Goal: Task Accomplishment & Management: Manage account settings

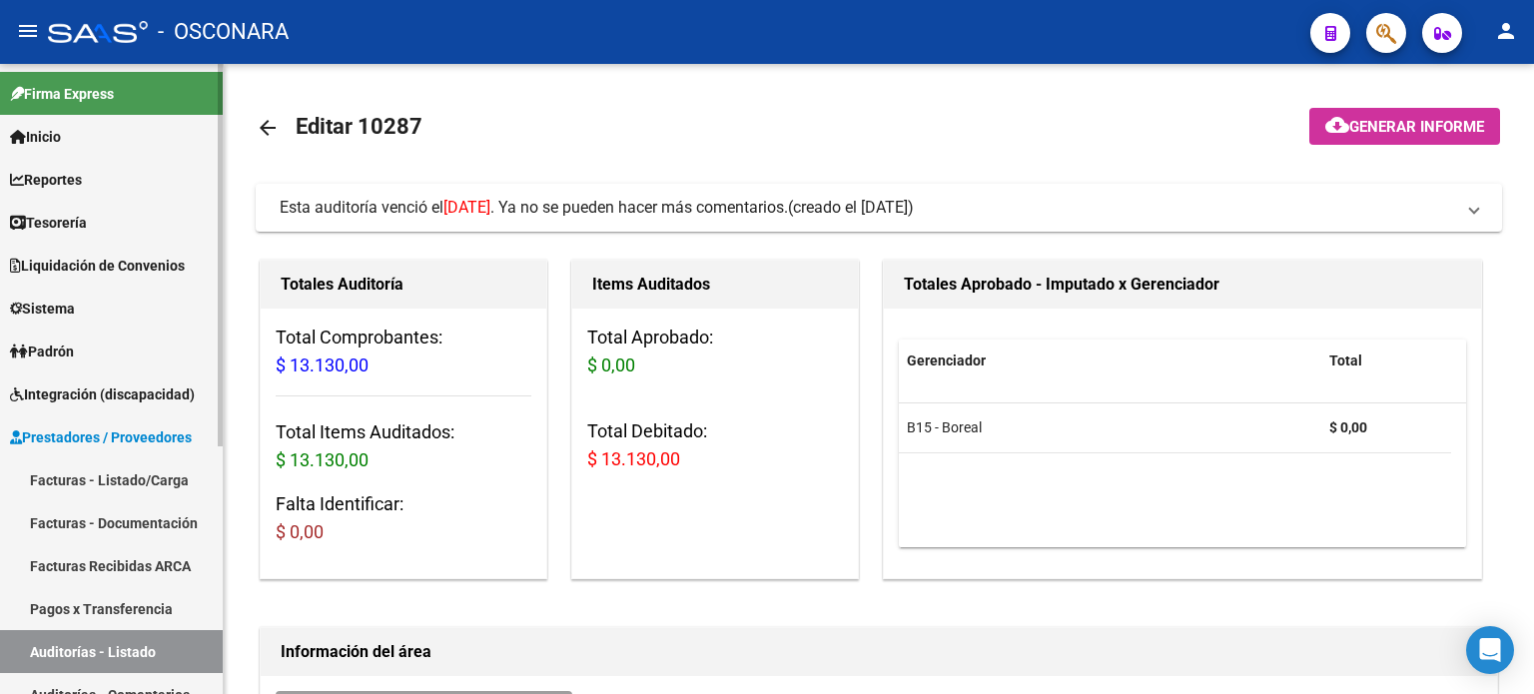
click at [89, 443] on span "Prestadores / Proveedores" at bounding box center [101, 437] width 182 height 22
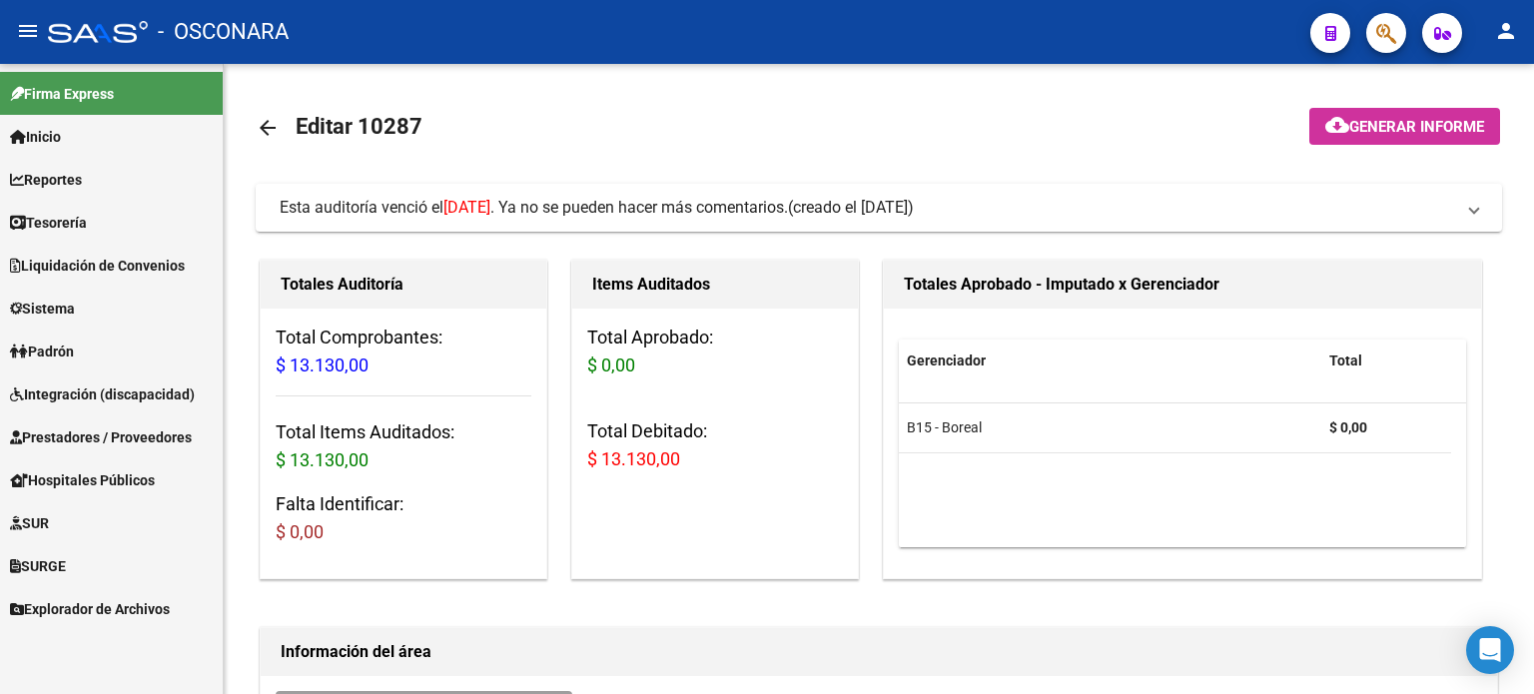
click at [80, 443] on span "Prestadores / Proveedores" at bounding box center [101, 437] width 182 height 22
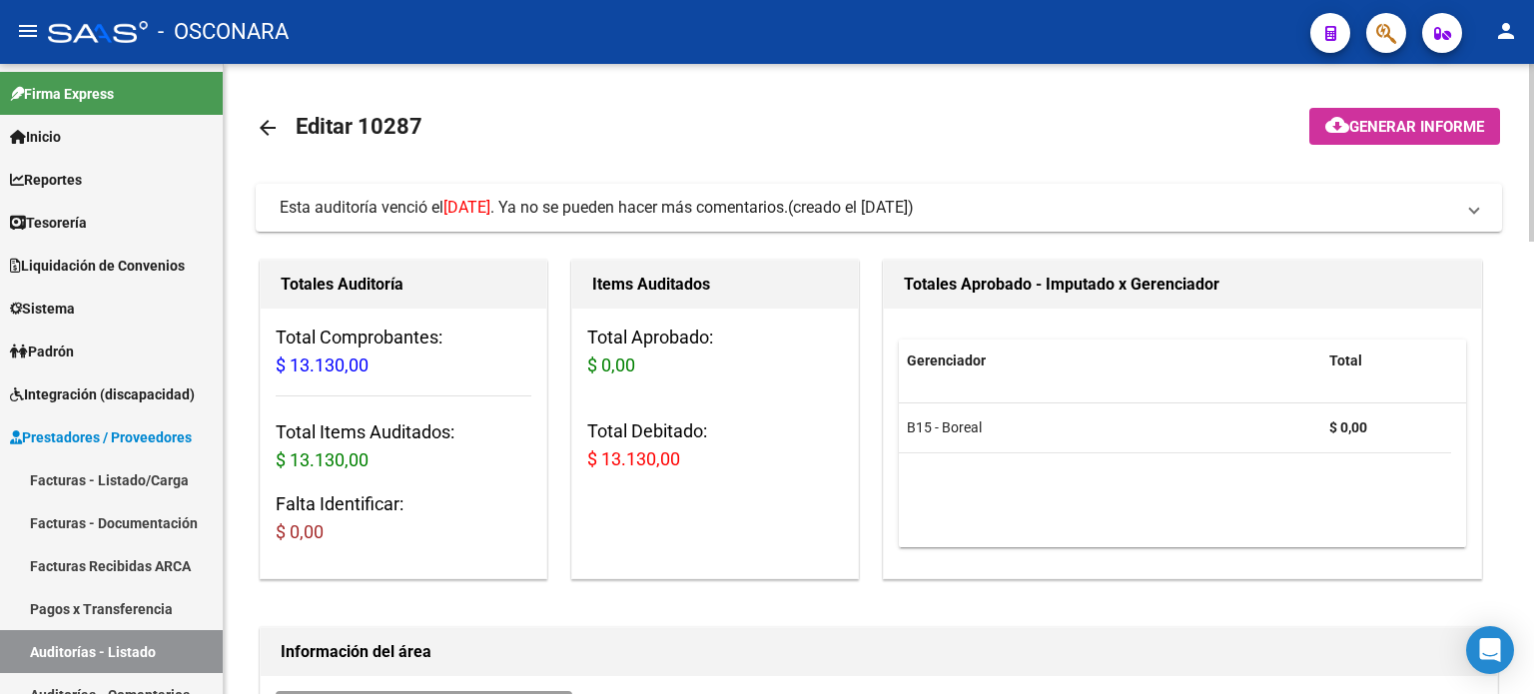
click at [263, 131] on mat-icon "arrow_back" at bounding box center [268, 128] width 24 height 24
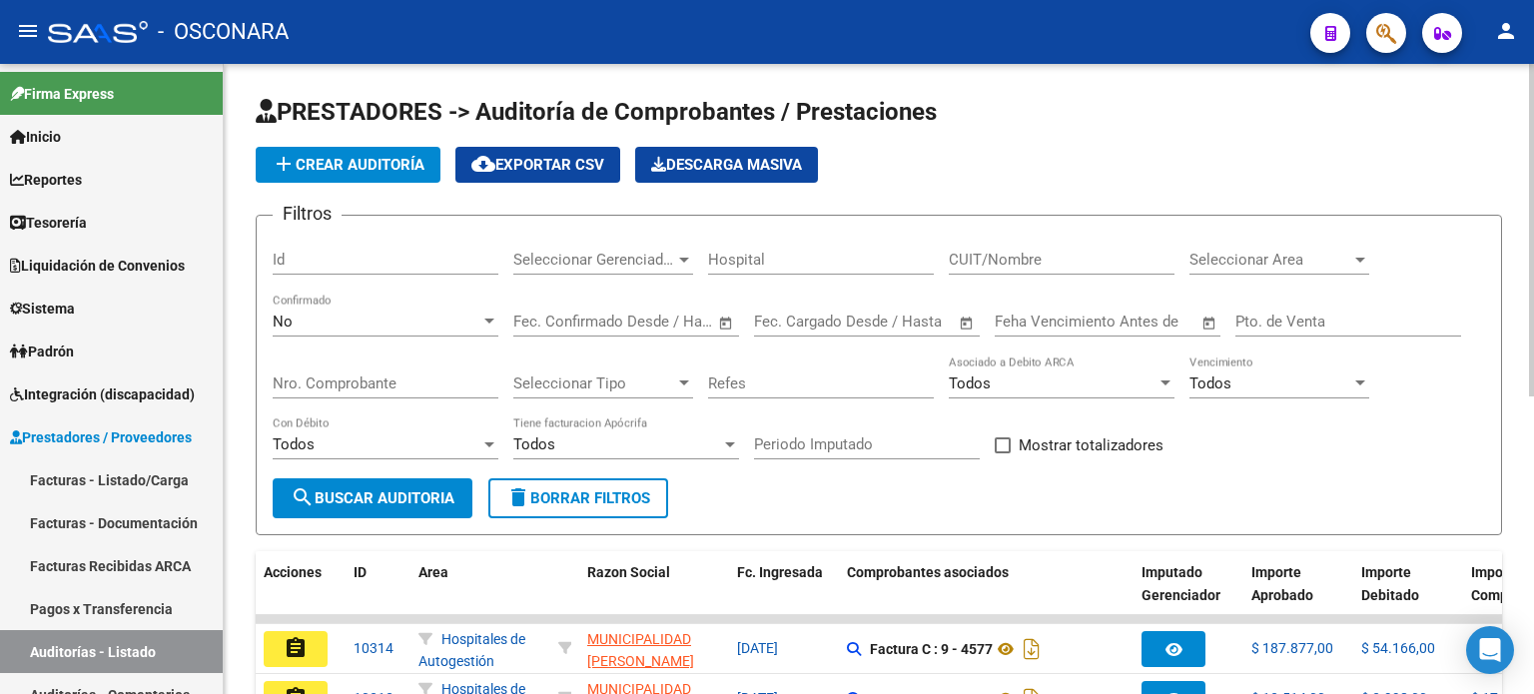
click at [397, 315] on div "No" at bounding box center [377, 322] width 208 height 18
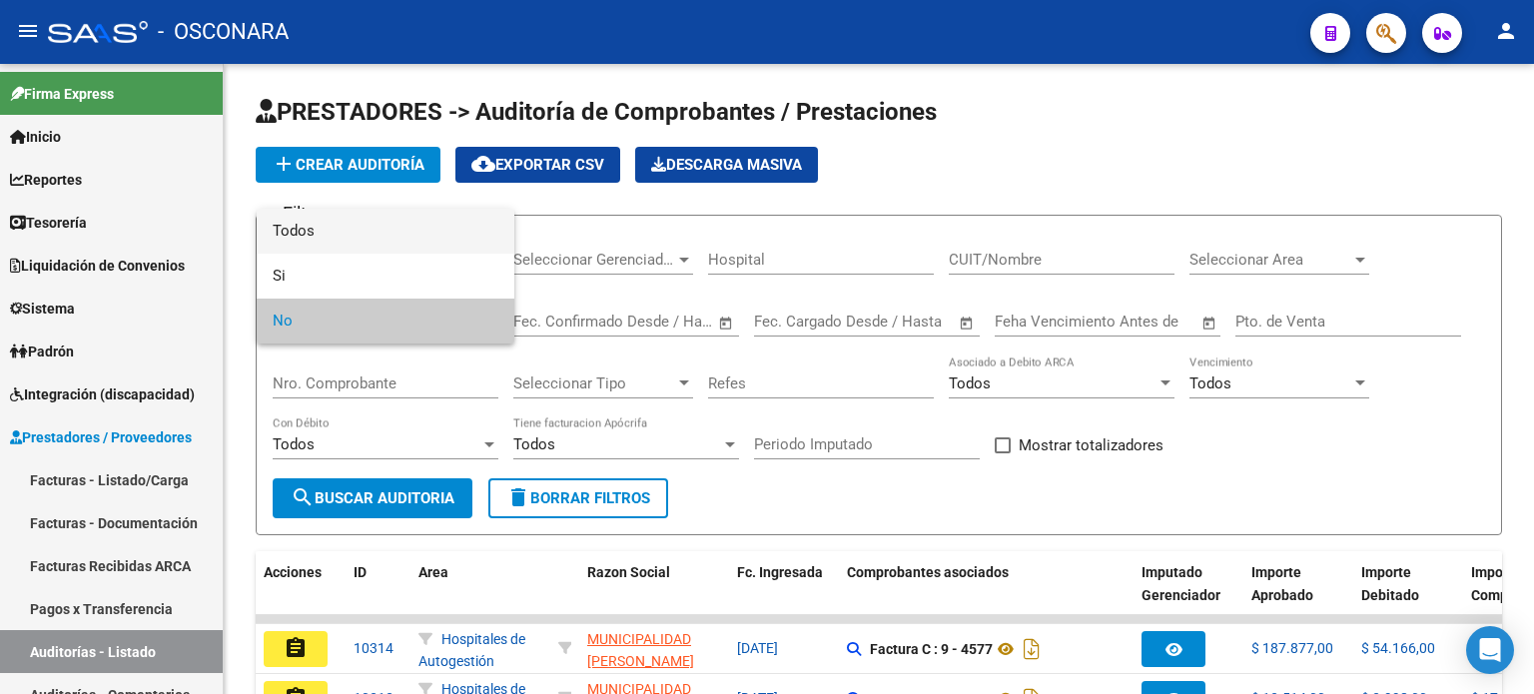
click at [351, 223] on span "Todos" at bounding box center [386, 231] width 226 height 45
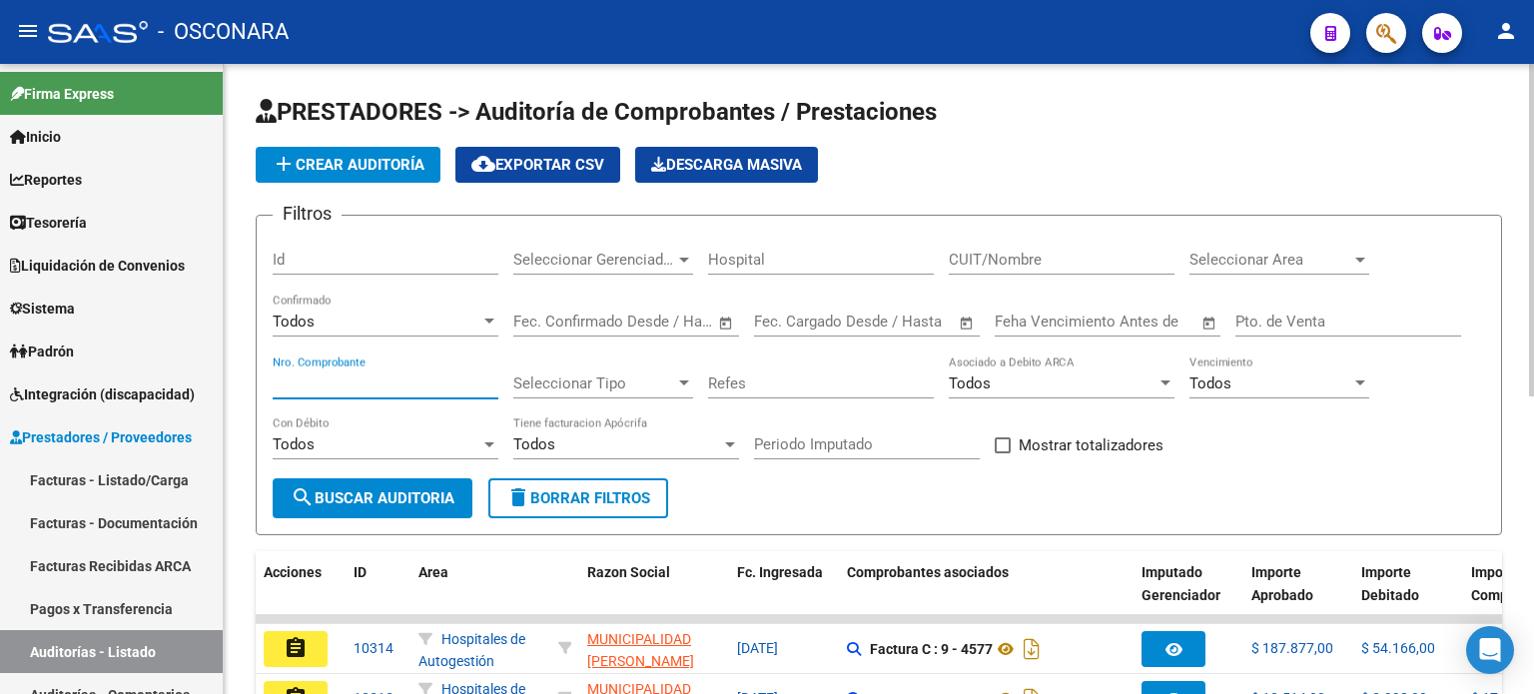
click at [351, 382] on input "Nro. Comprobante" at bounding box center [386, 383] width 226 height 18
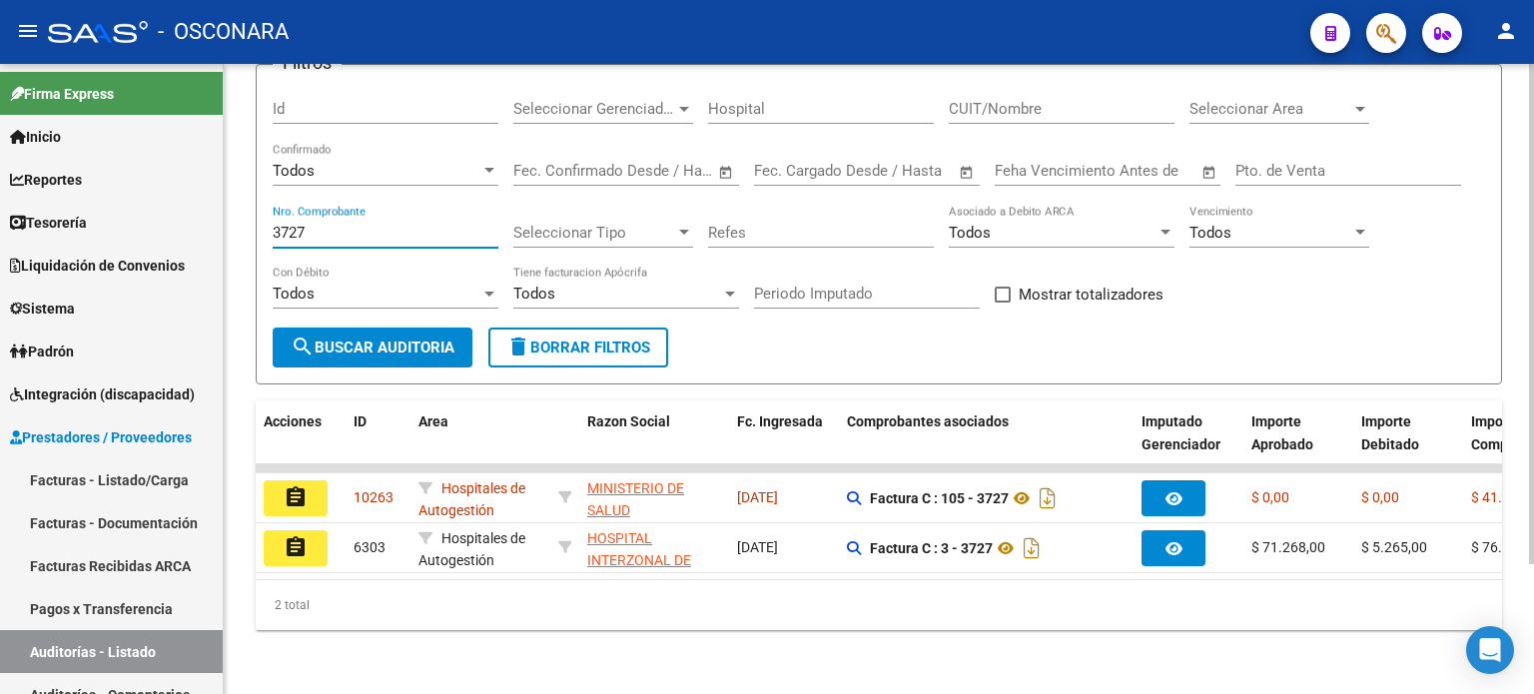
scroll to position [163, 0]
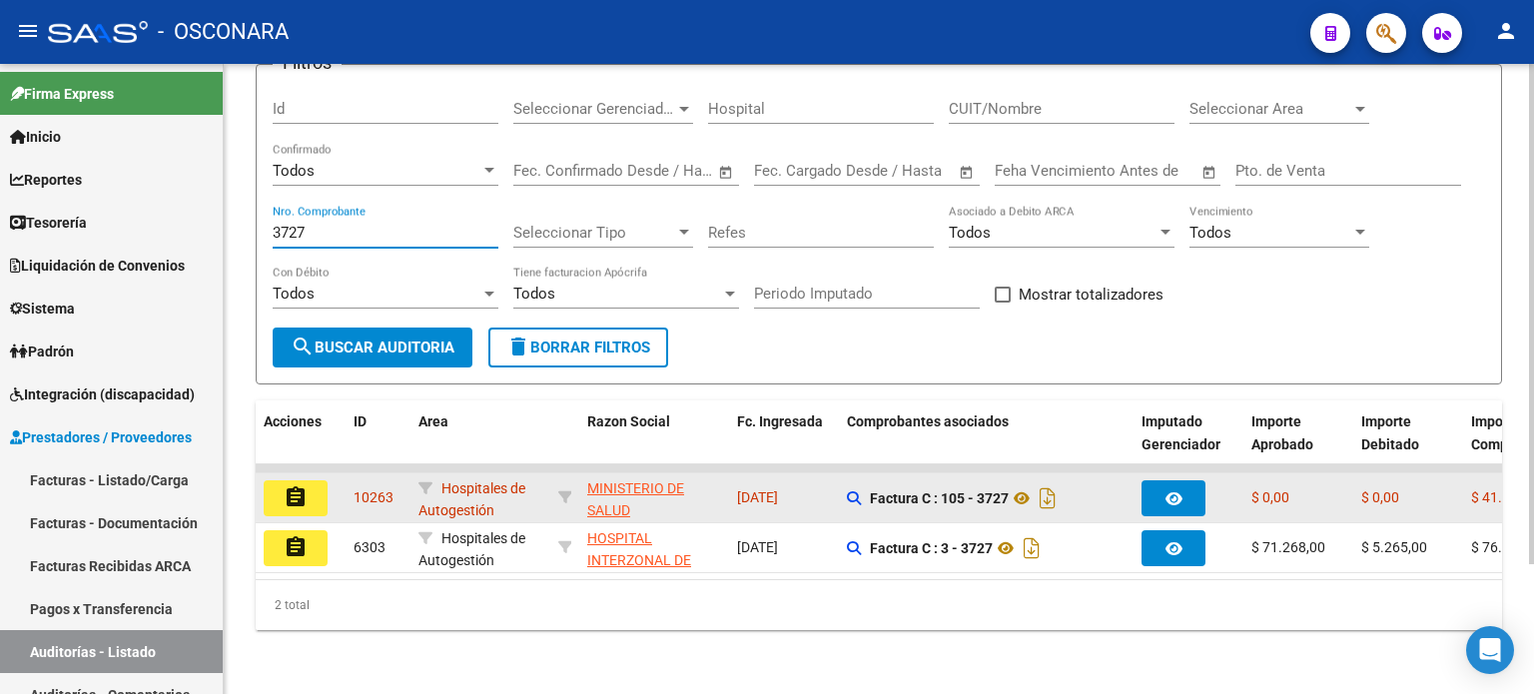
type input "3727"
click at [277, 485] on button "assignment" at bounding box center [296, 498] width 64 height 36
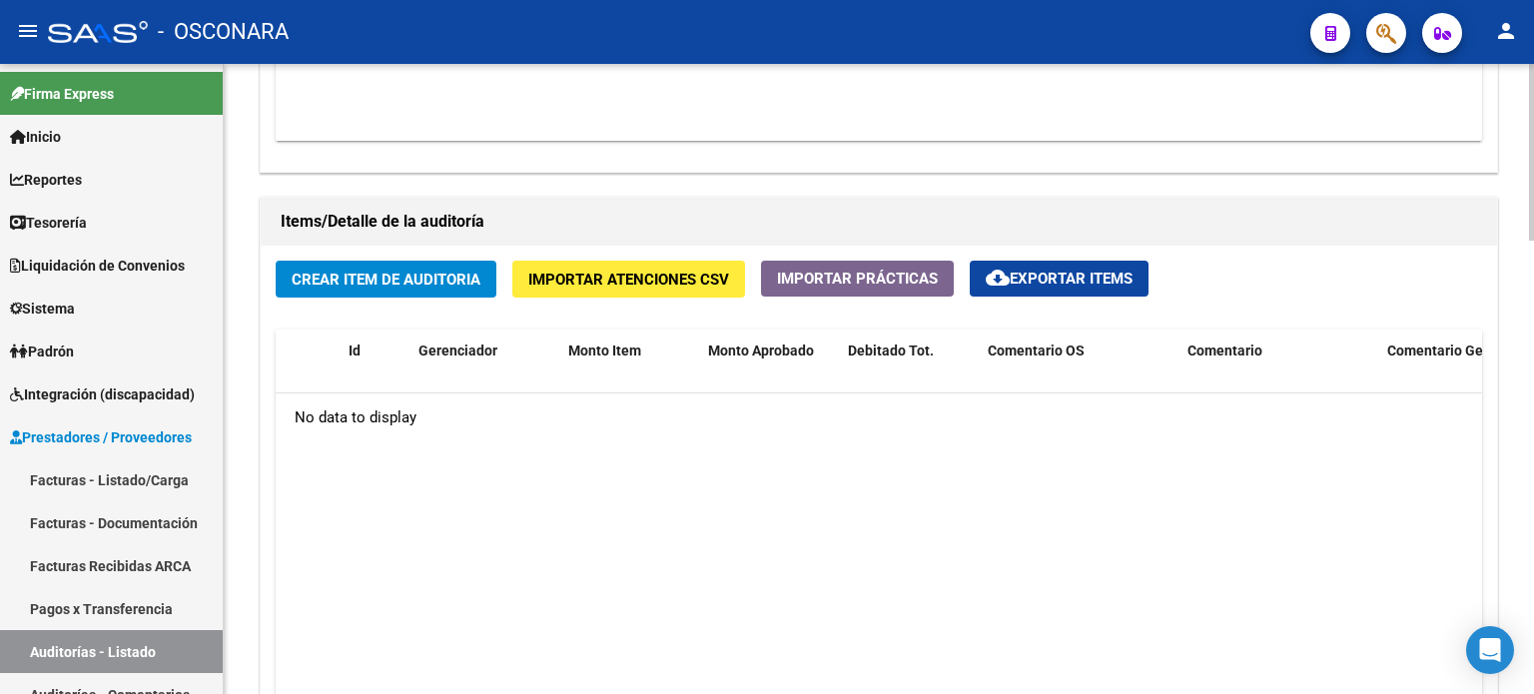
scroll to position [1316, 0]
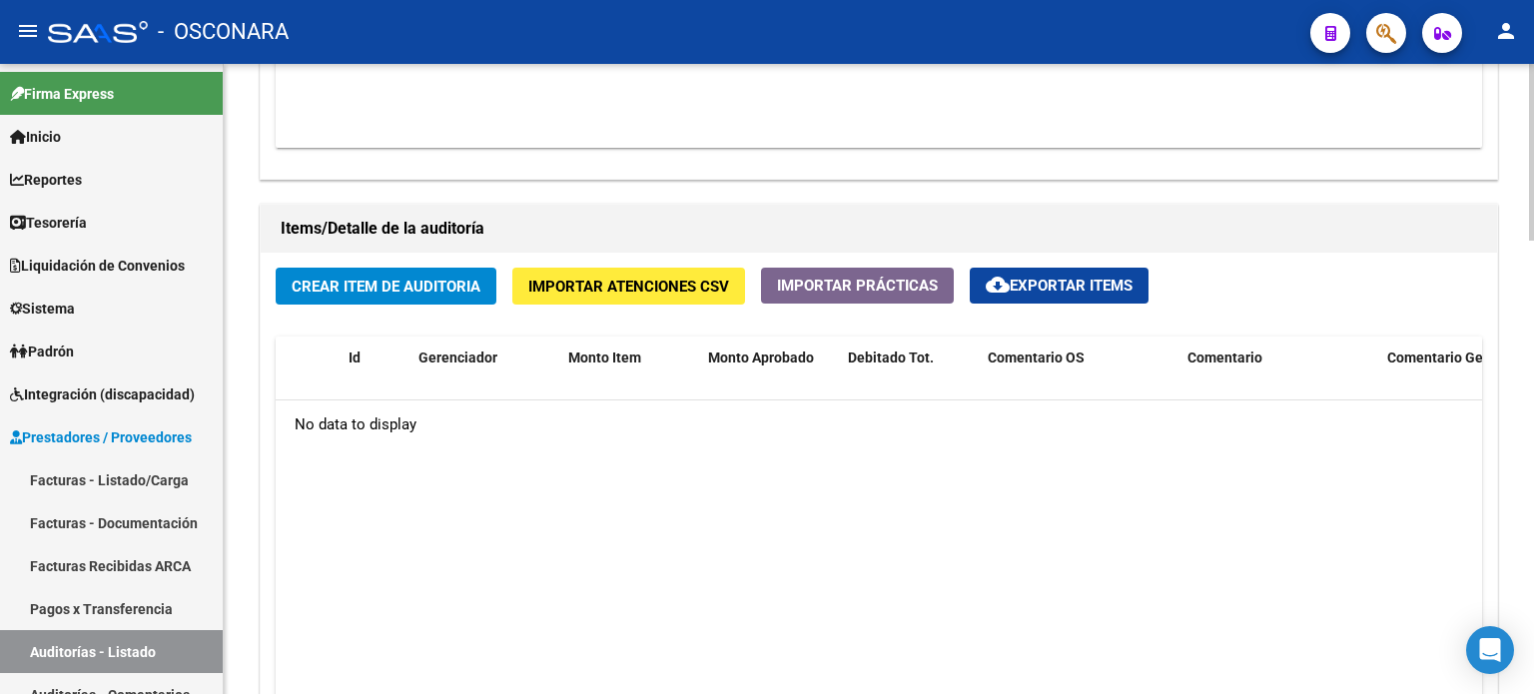
click at [335, 285] on span "Crear Item de Auditoria" at bounding box center [386, 287] width 189 height 18
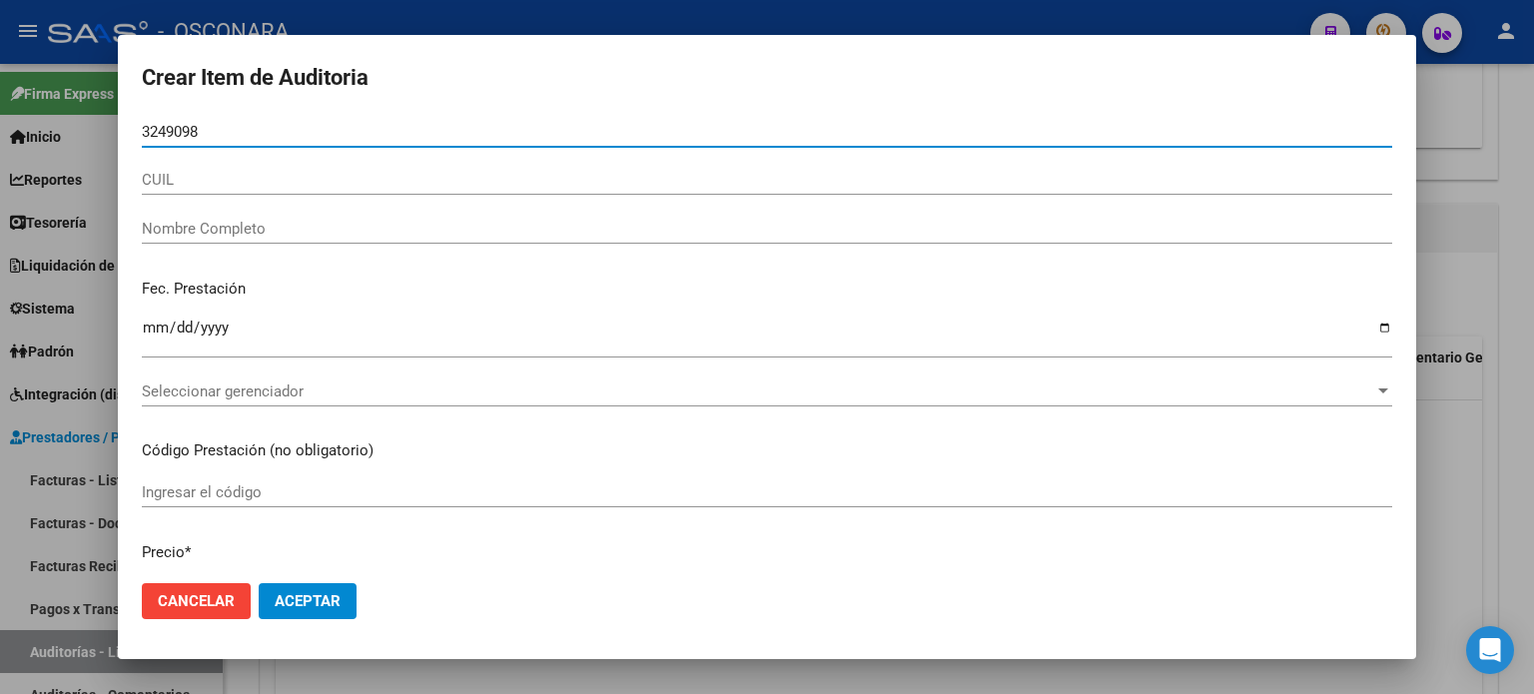
type input "32490987"
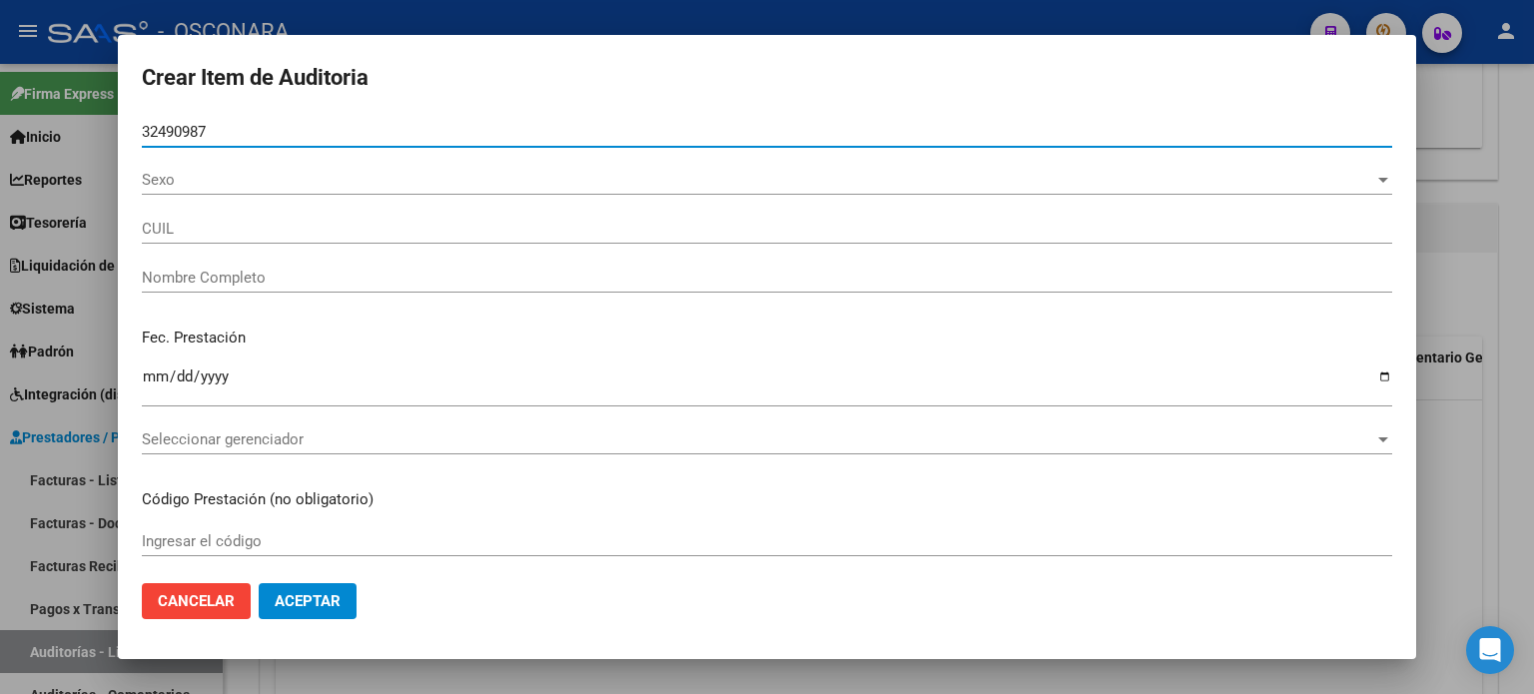
type input "27324909872"
type input "[PERSON_NAME]"
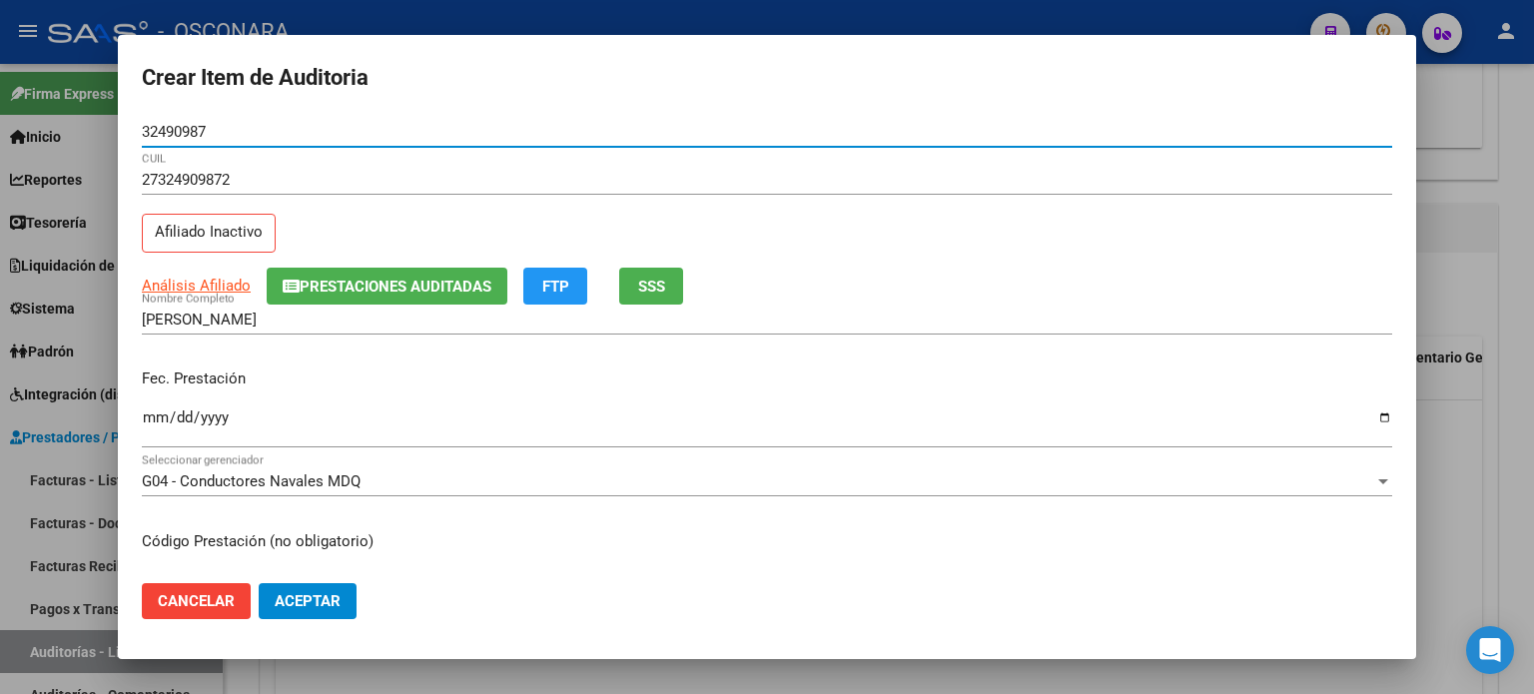
type input "32490987"
click at [148, 419] on input "Ingresar la fecha" at bounding box center [767, 425] width 1250 height 32
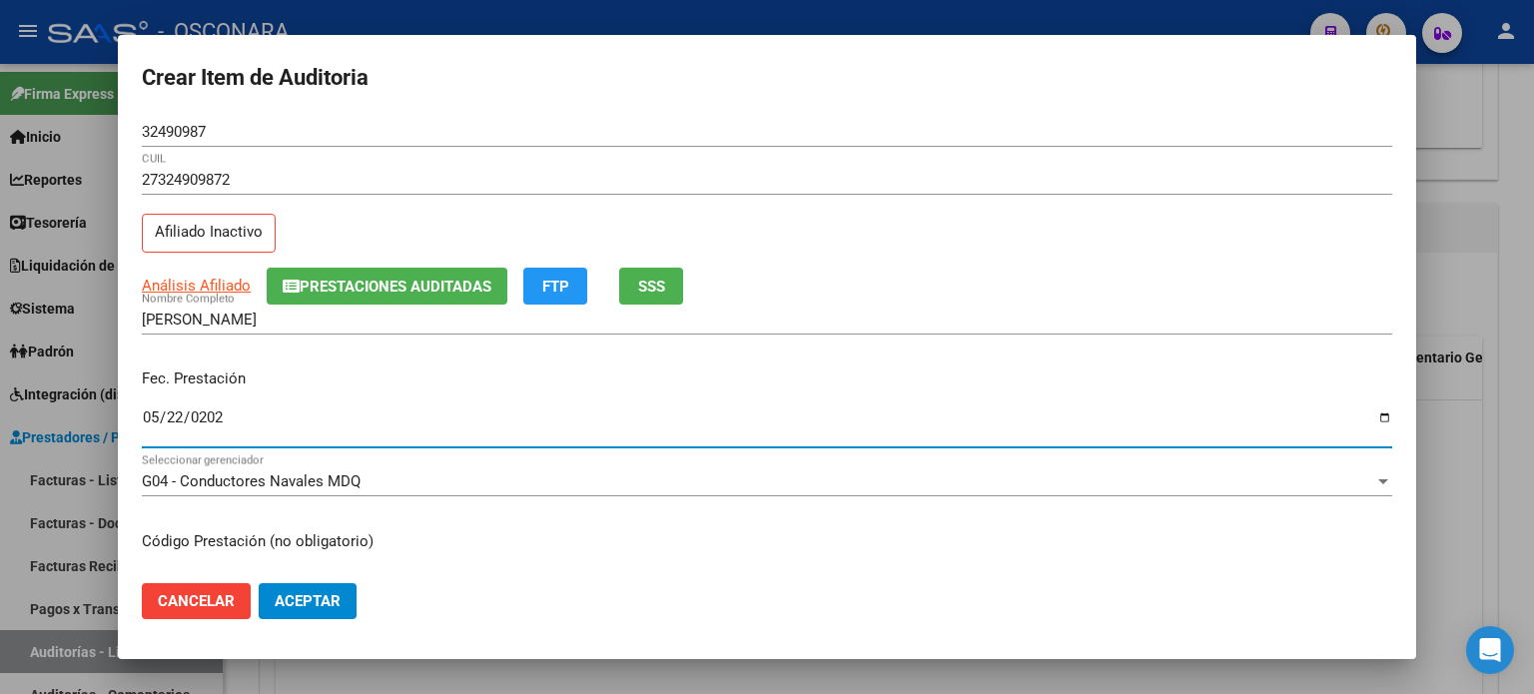
type input "[DATE]"
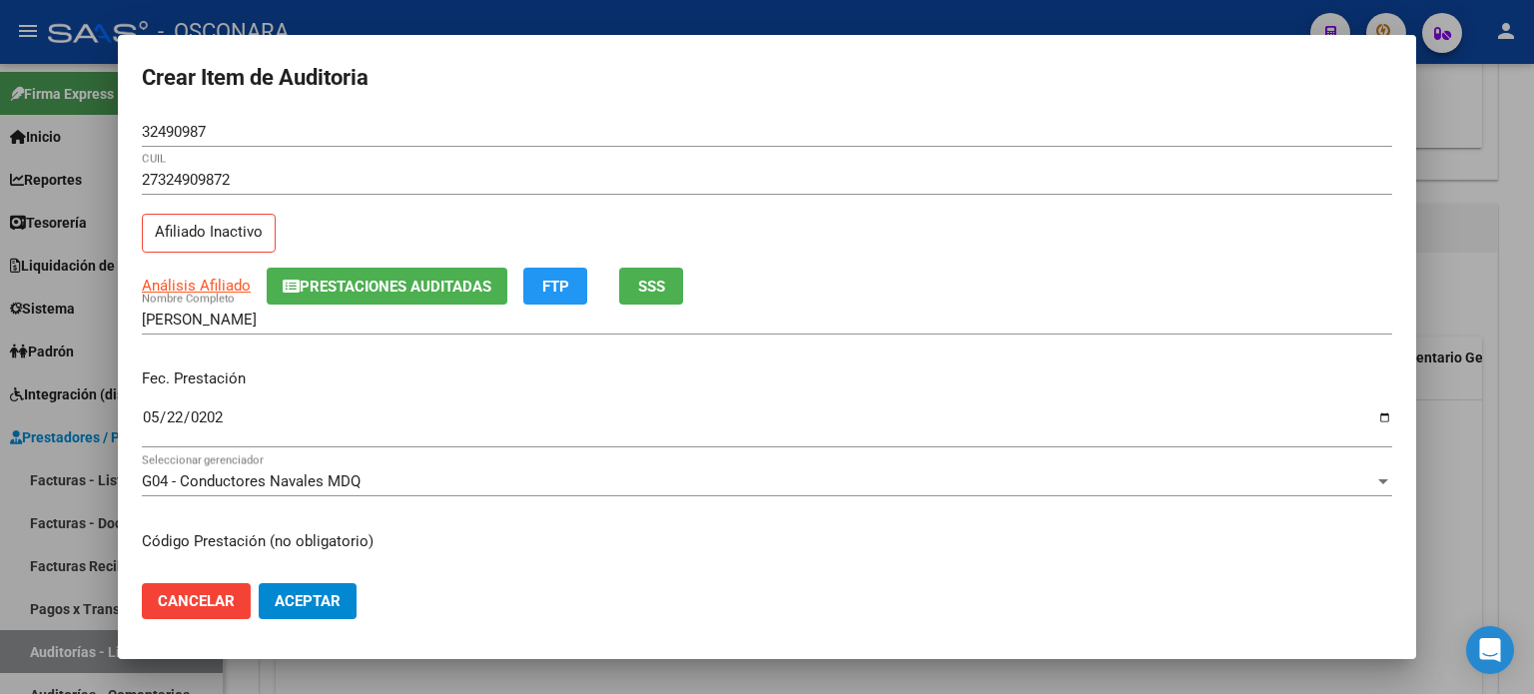
click at [889, 345] on div "[PERSON_NAME] Nombre Completo" at bounding box center [767, 329] width 1250 height 49
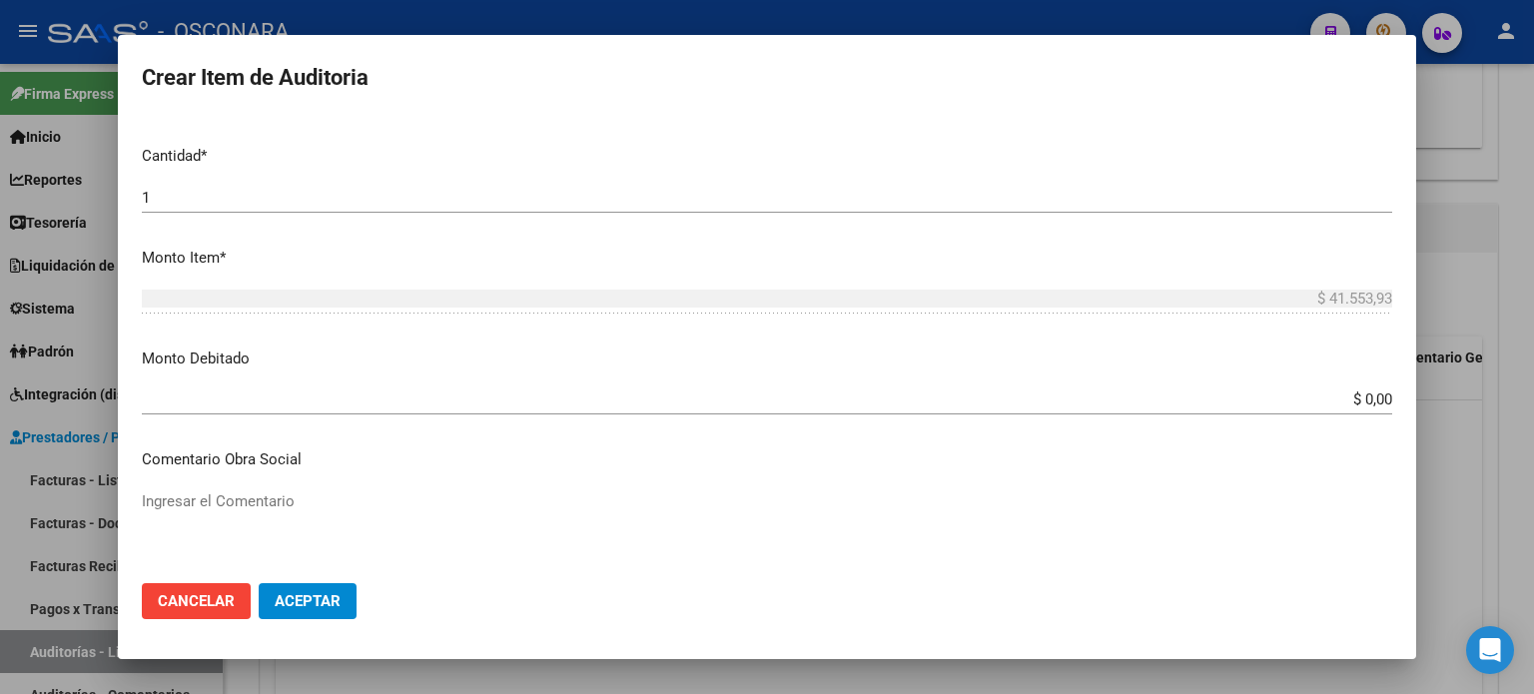
scroll to position [599, 0]
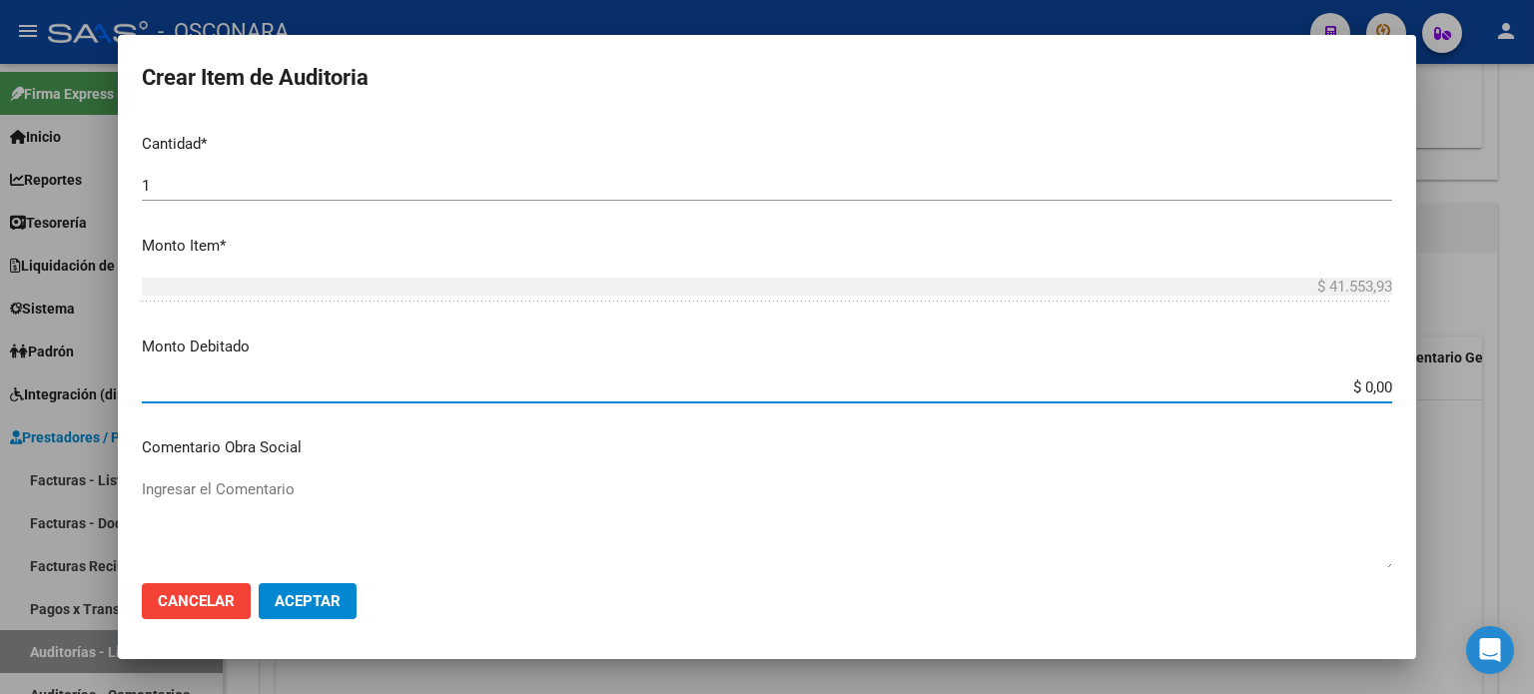
click at [1372, 386] on input "$ 0,00" at bounding box center [767, 387] width 1250 height 18
type input "$ 41.553,93"
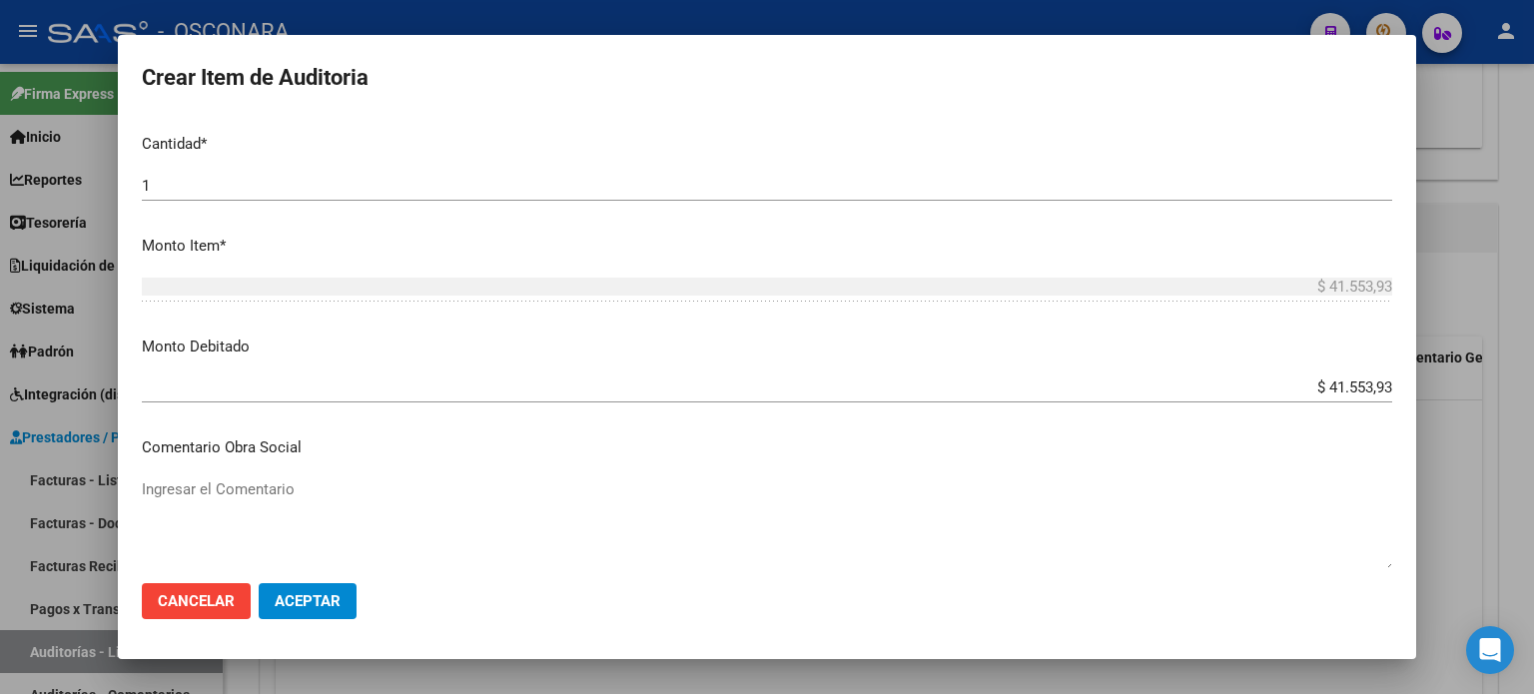
click at [629, 332] on mat-dialog-content "32490987 Nro Documento 27324909872 CUIL Afiliado Inactivo Análisis Afiliado Pre…" at bounding box center [767, 342] width 1298 height 451
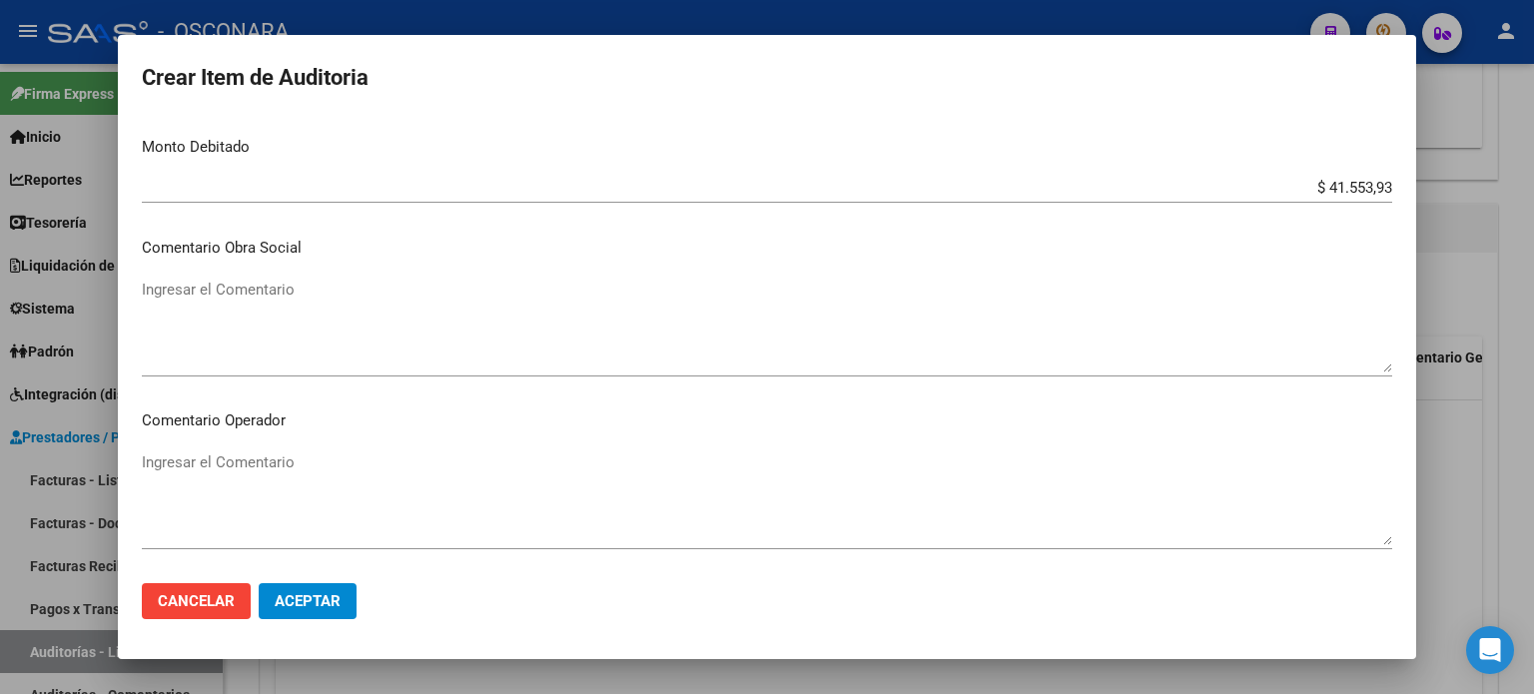
click at [373, 296] on textarea "Ingresar el Comentario" at bounding box center [767, 326] width 1250 height 94
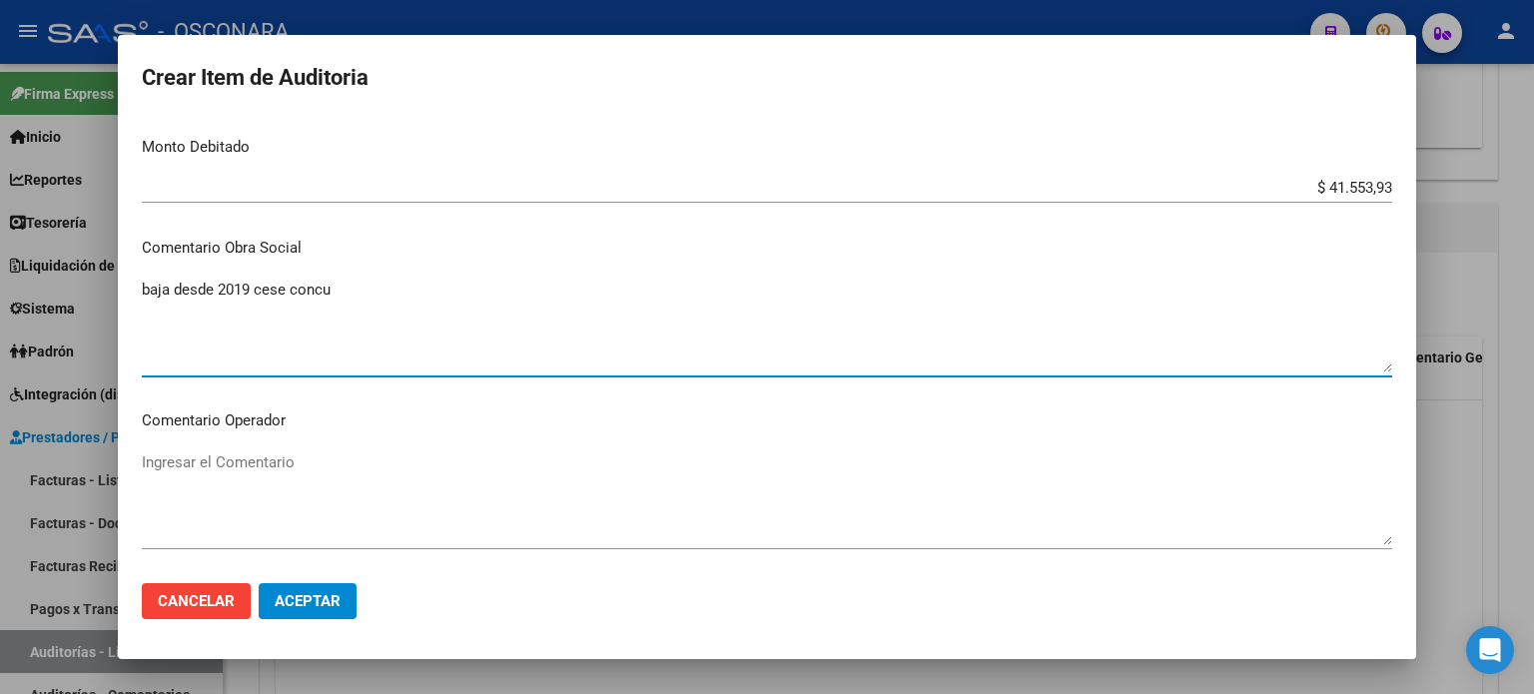
type textarea "baja desde 2019 cese concu"
drag, startPoint x: 359, startPoint y: 294, endPoint x: 0, endPoint y: 226, distance: 365.8
click at [0, 223] on div "Crear Item de Auditoria 32490987 Nro Documento 27324909872 CUIL Afiliado Inacti…" at bounding box center [767, 347] width 1534 height 694
paste textarea "BAJA DESDE [DATE] CESE DEL CONCUBINATO"
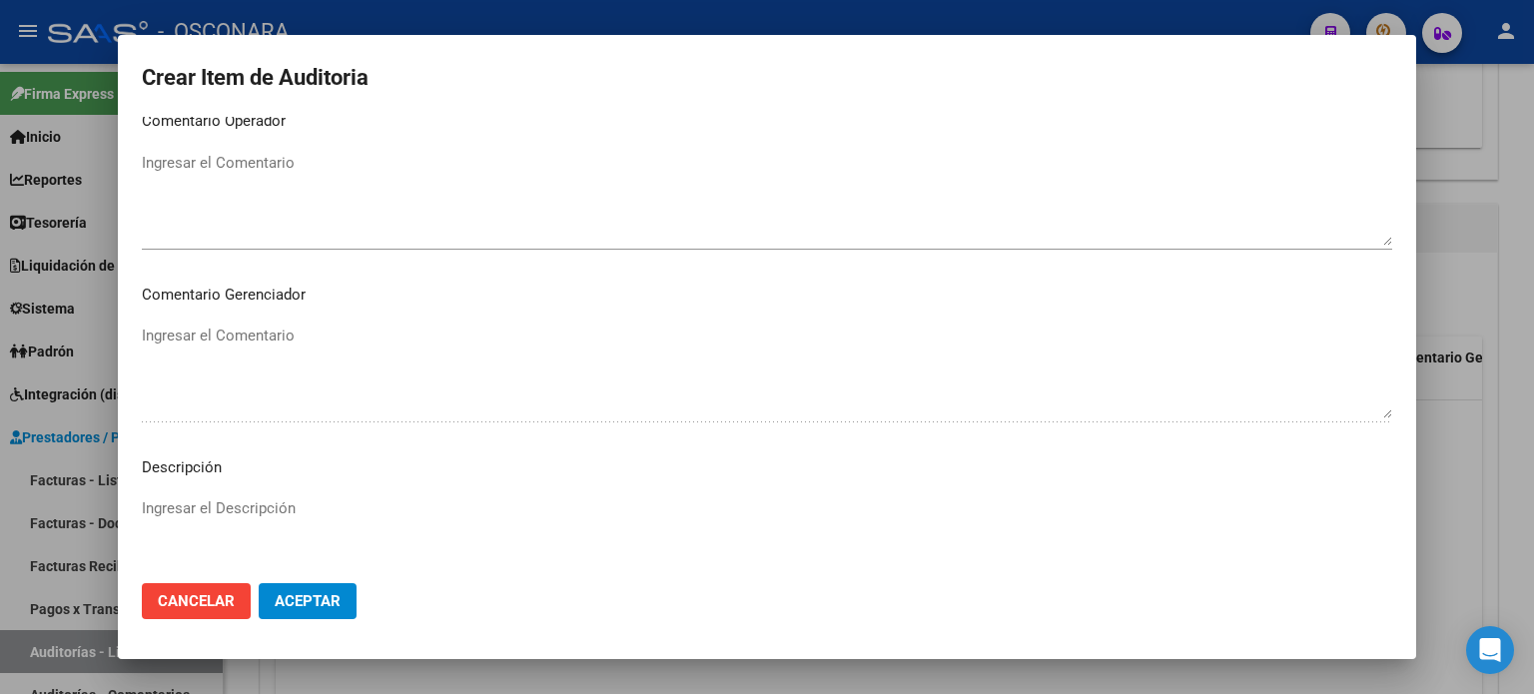
scroll to position [1346, 0]
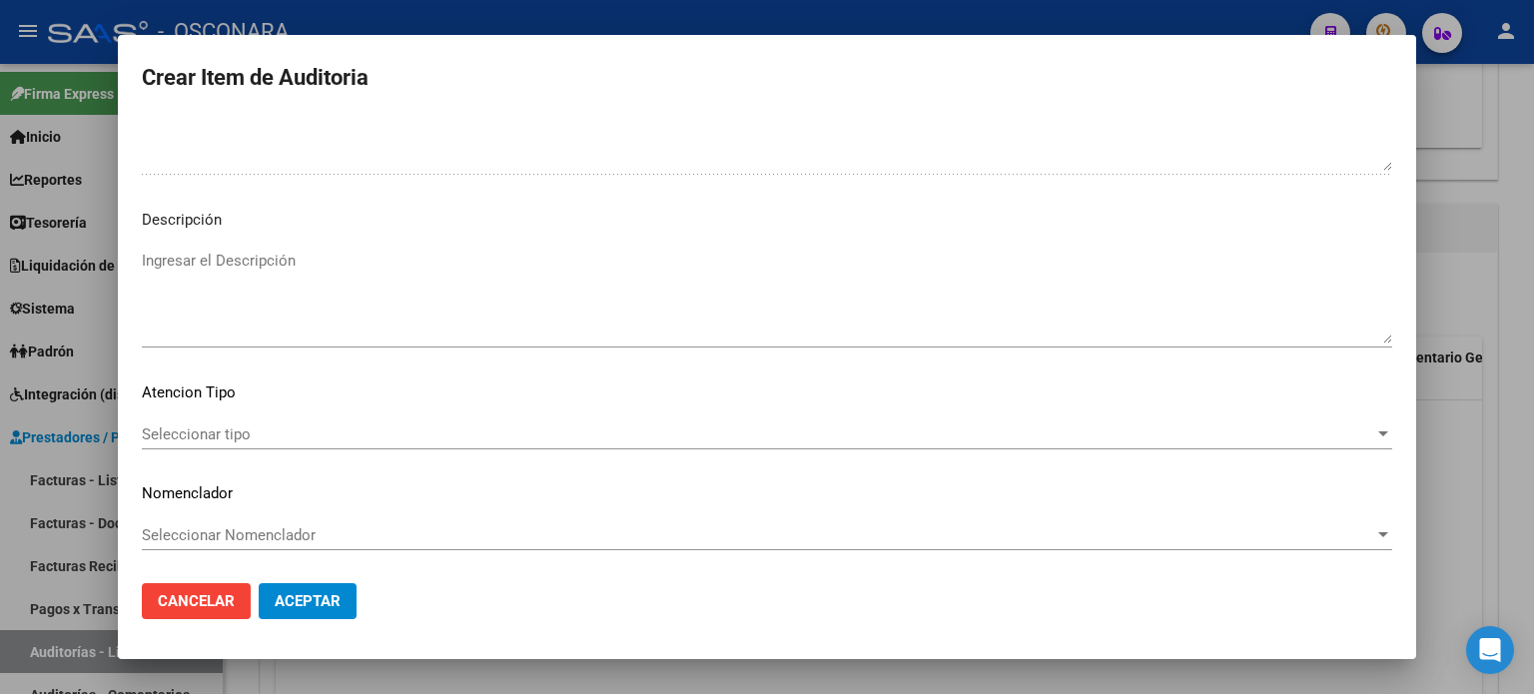
type textarea "BAJA DESDE [DATE] CESE DEL CONCUBINATO"
click at [283, 259] on textarea "Ingresar el Descripción" at bounding box center [767, 297] width 1250 height 94
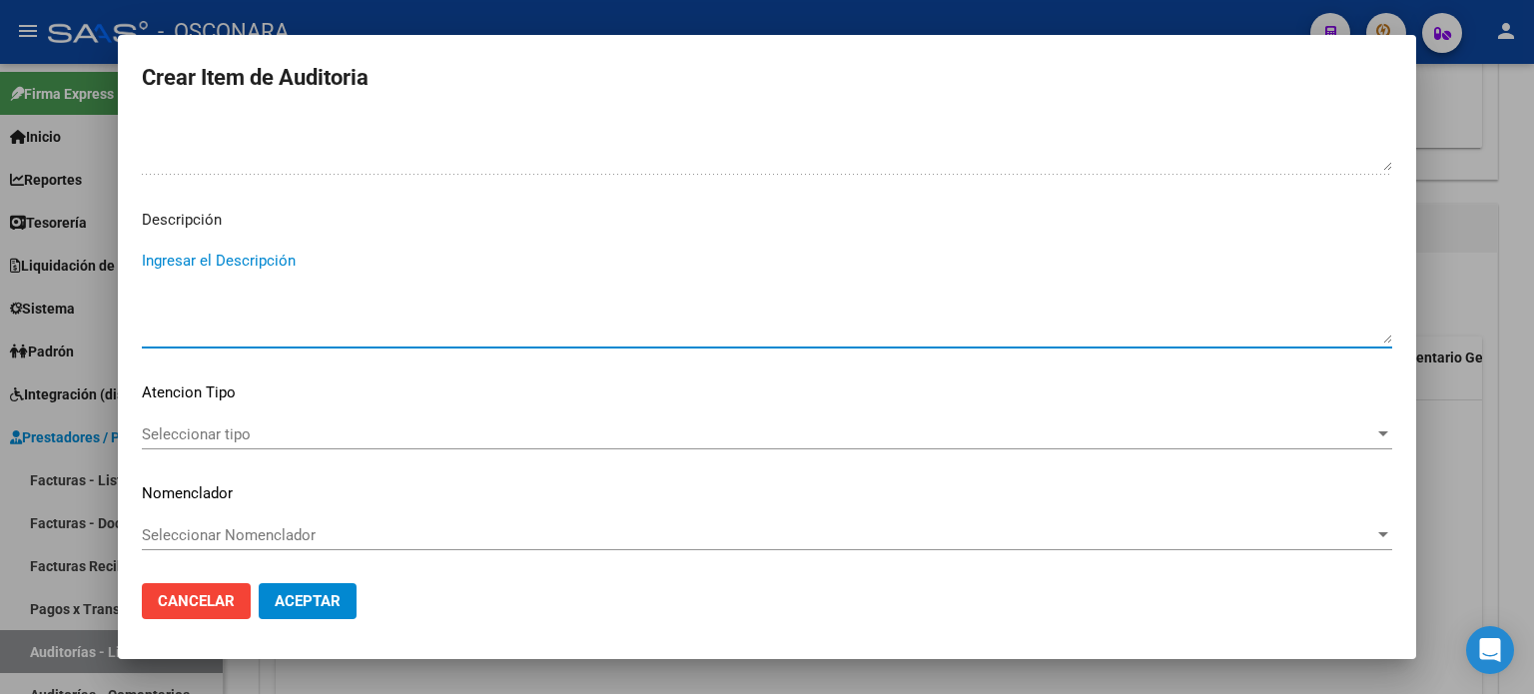
paste textarea "BAJA DESDE [DATE] CESE DEL CONCUBINATO"
type textarea "BAJA DESDE [DATE] CESE DEL CONCUBINATO"
click at [204, 432] on span "Seleccionar tipo" at bounding box center [758, 434] width 1232 height 18
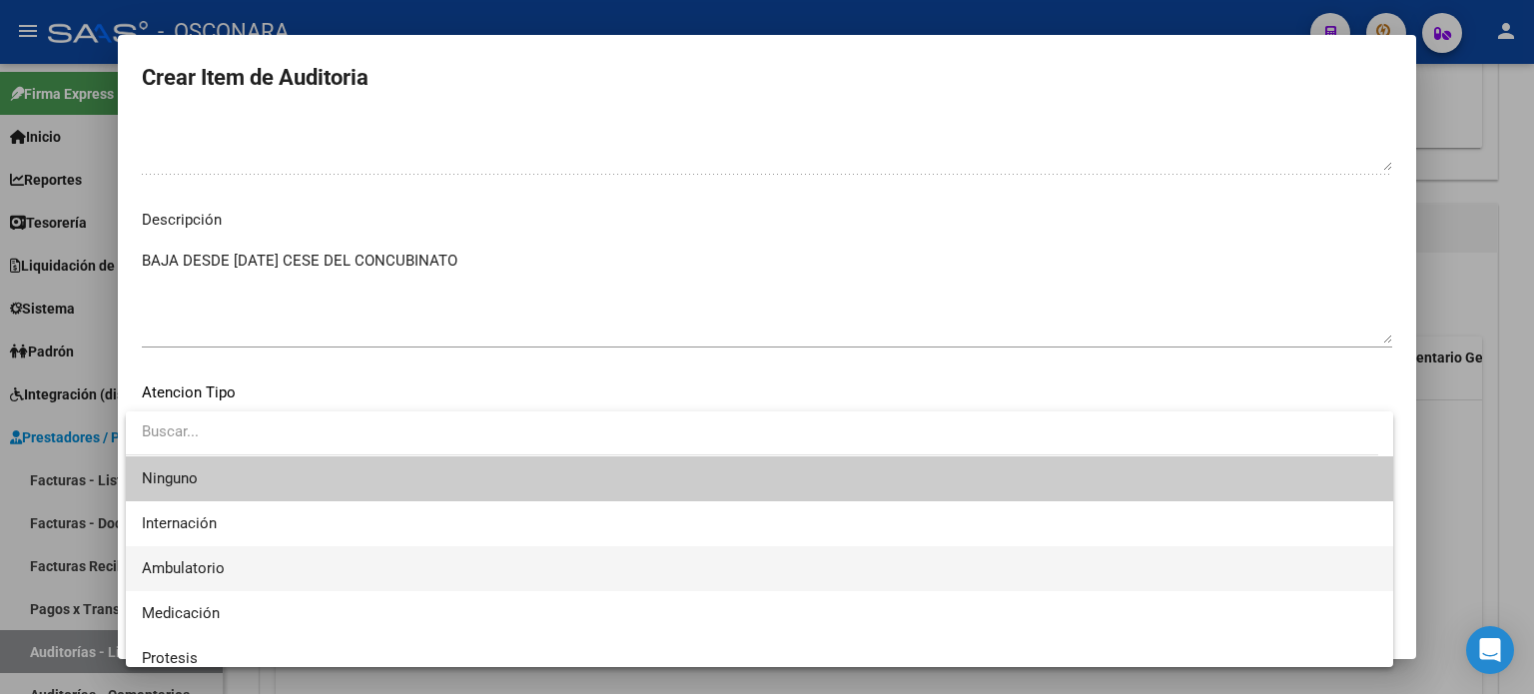
click at [224, 560] on span "Ambulatorio" at bounding box center [759, 568] width 1235 height 45
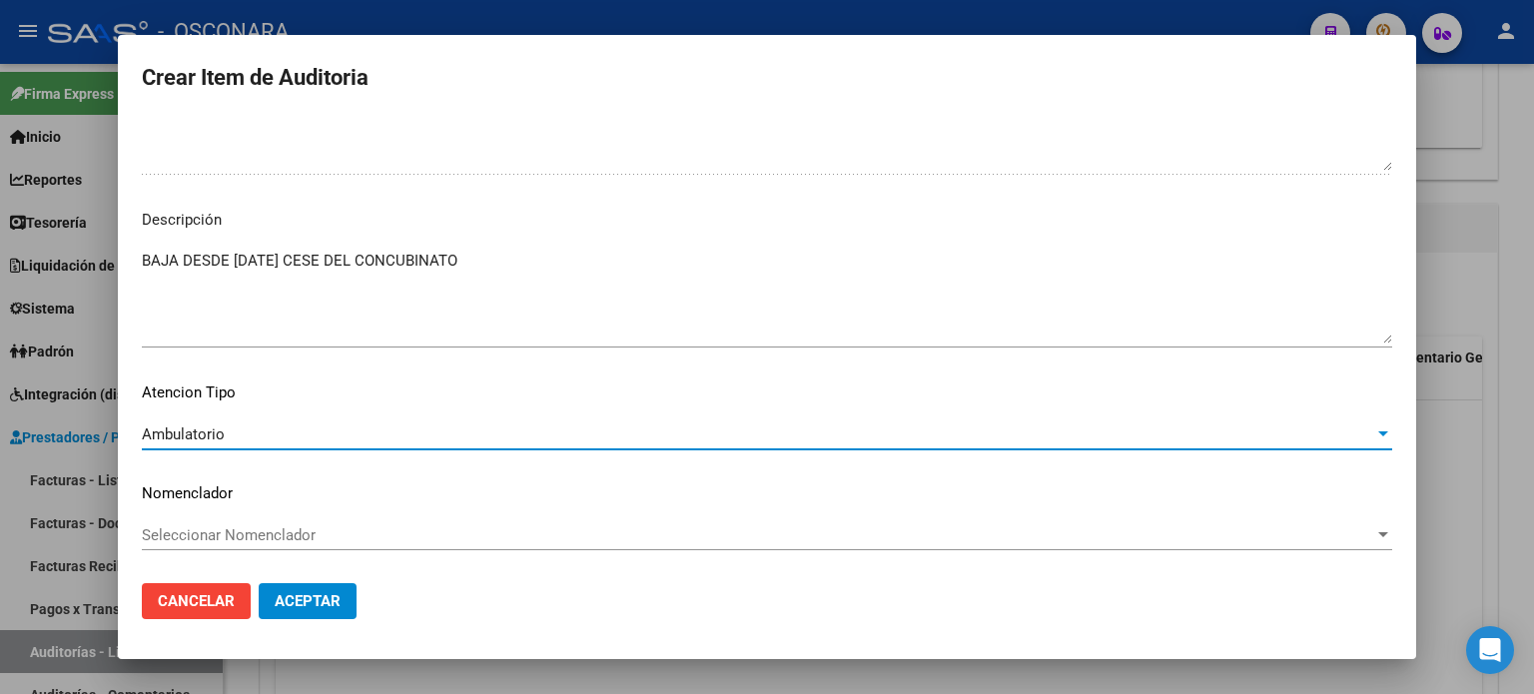
click at [332, 602] on span "Aceptar" at bounding box center [308, 601] width 66 height 18
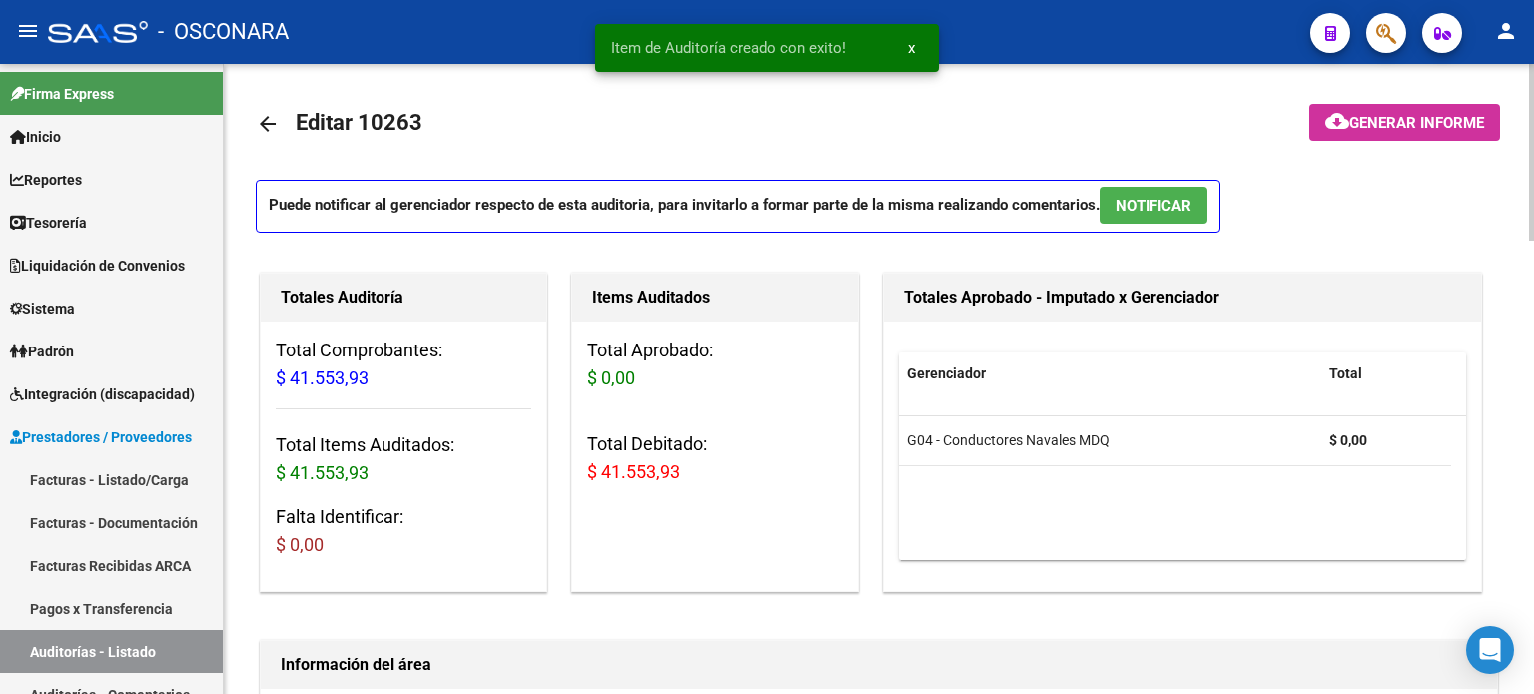
scroll to position [0, 0]
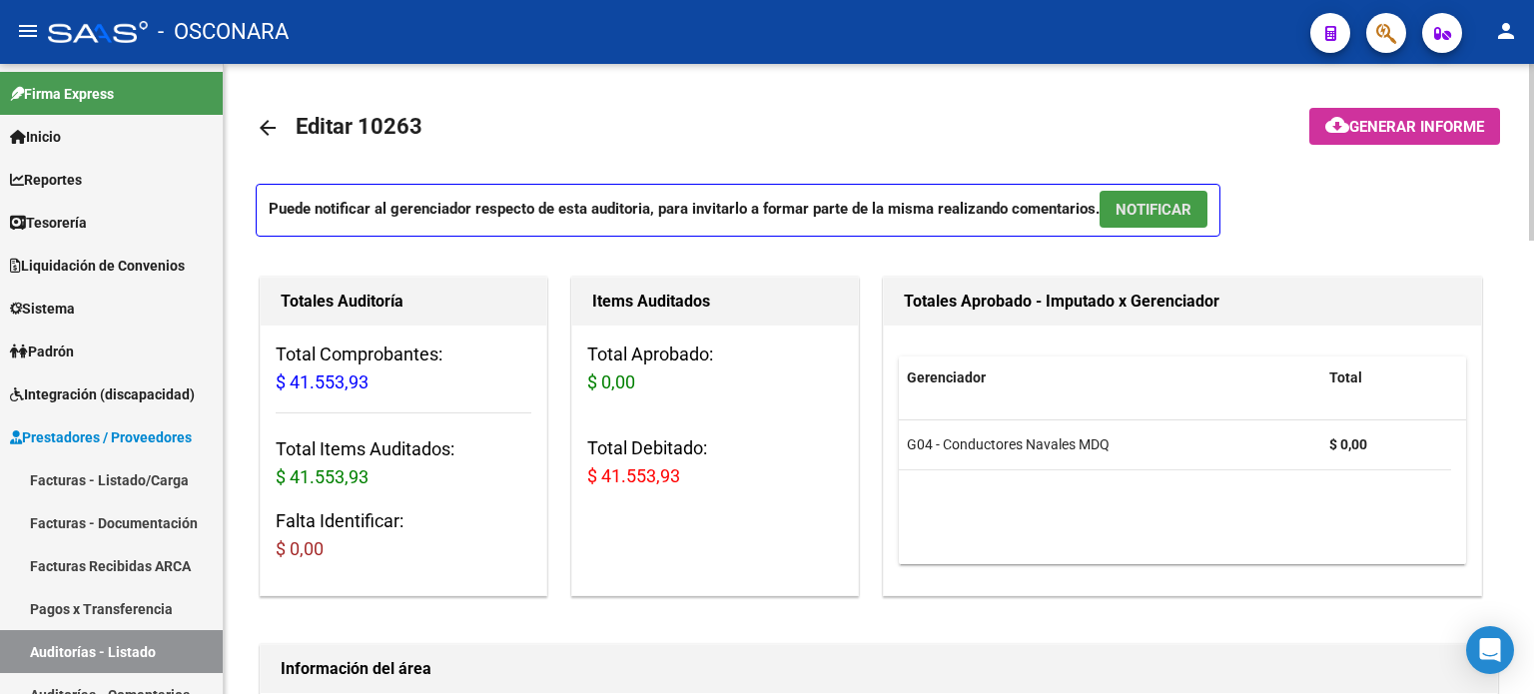
click at [1154, 209] on span "NOTIFICAR" at bounding box center [1153, 210] width 76 height 18
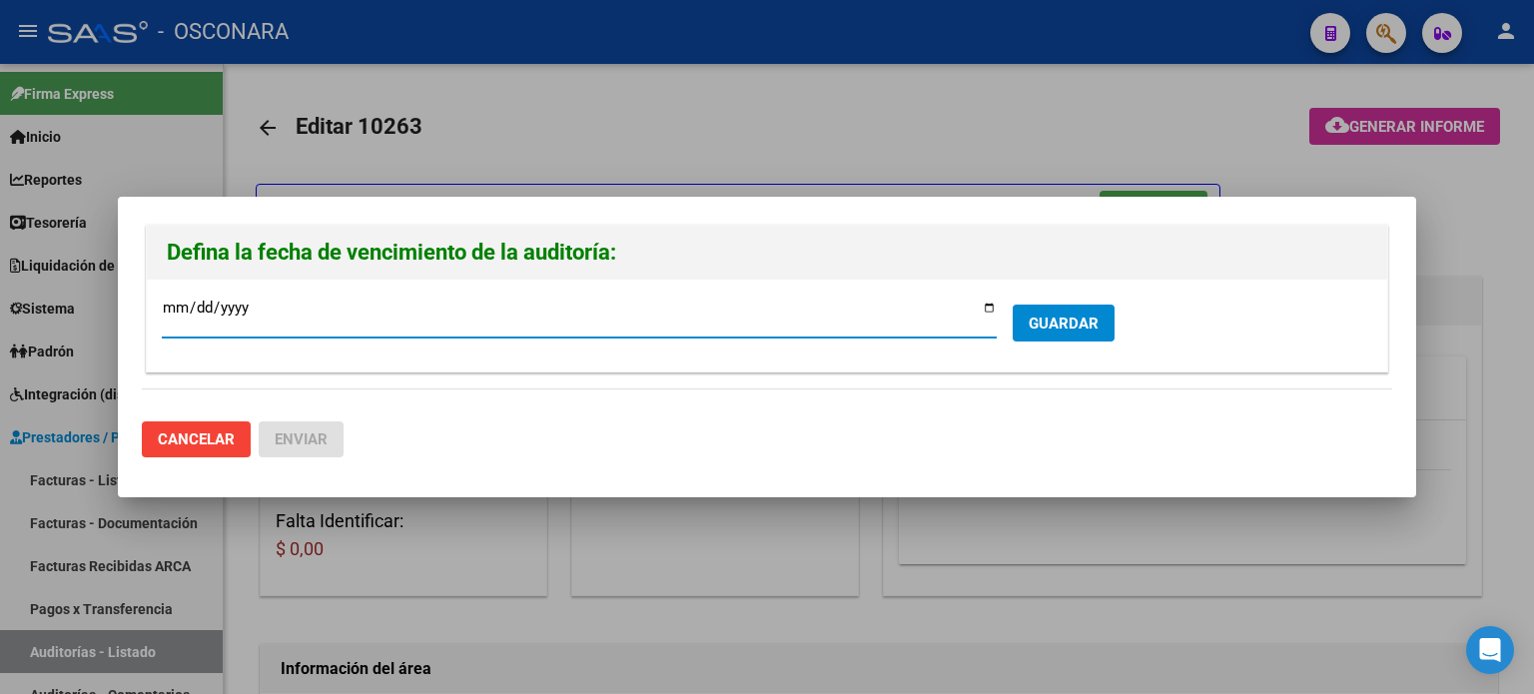
type input "[DATE]"
click at [1085, 325] on span "GUARDAR" at bounding box center [1063, 324] width 70 height 18
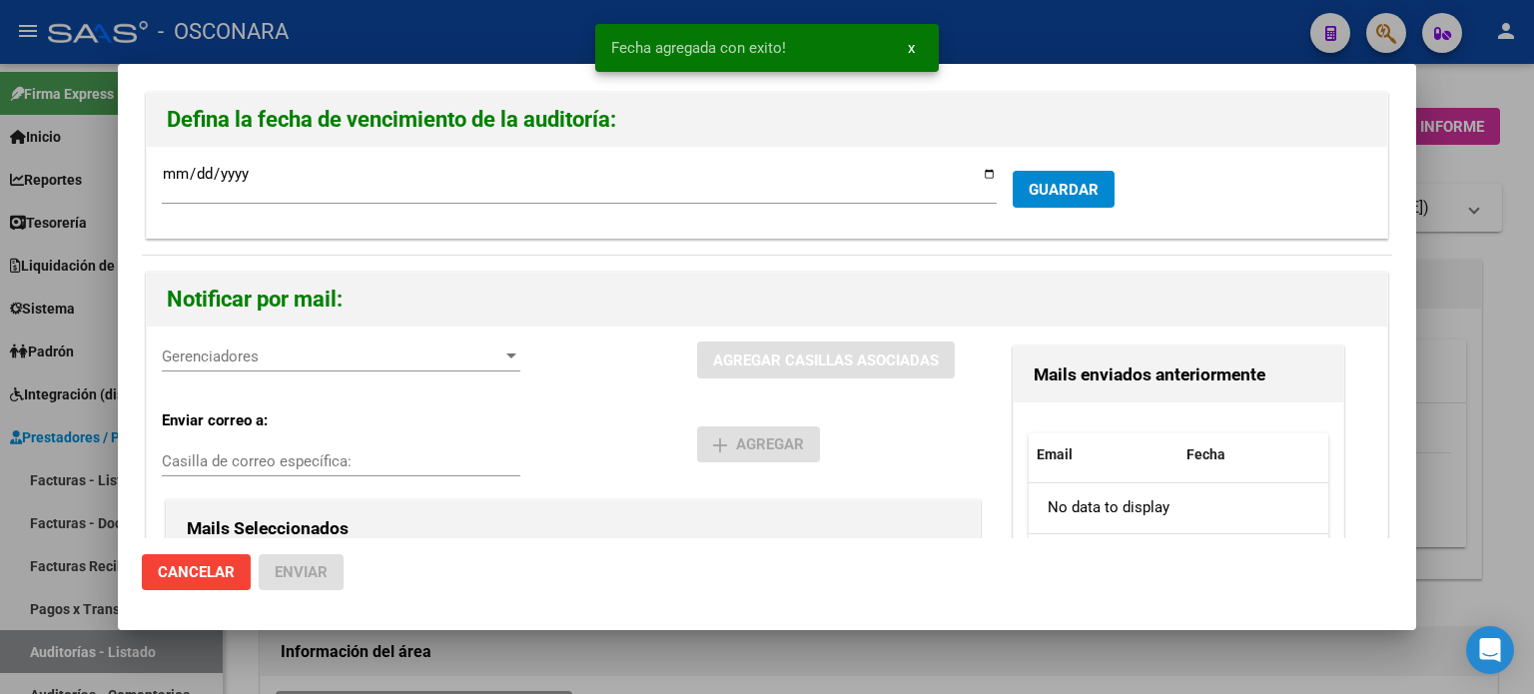
click at [263, 351] on span "Gerenciadores" at bounding box center [332, 356] width 341 height 18
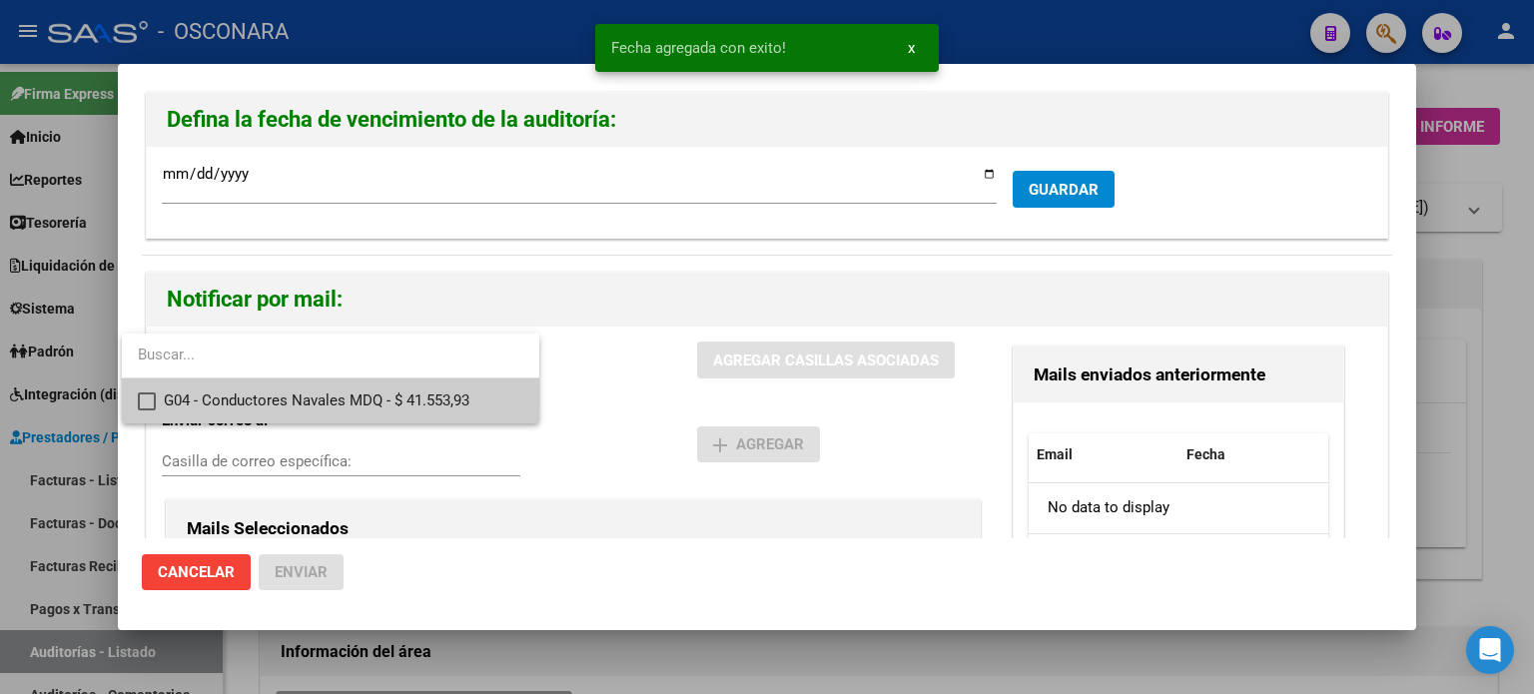
click at [145, 386] on mat-option "G04 - Conductores Navales MDQ - $ 41.553,93" at bounding box center [330, 400] width 417 height 45
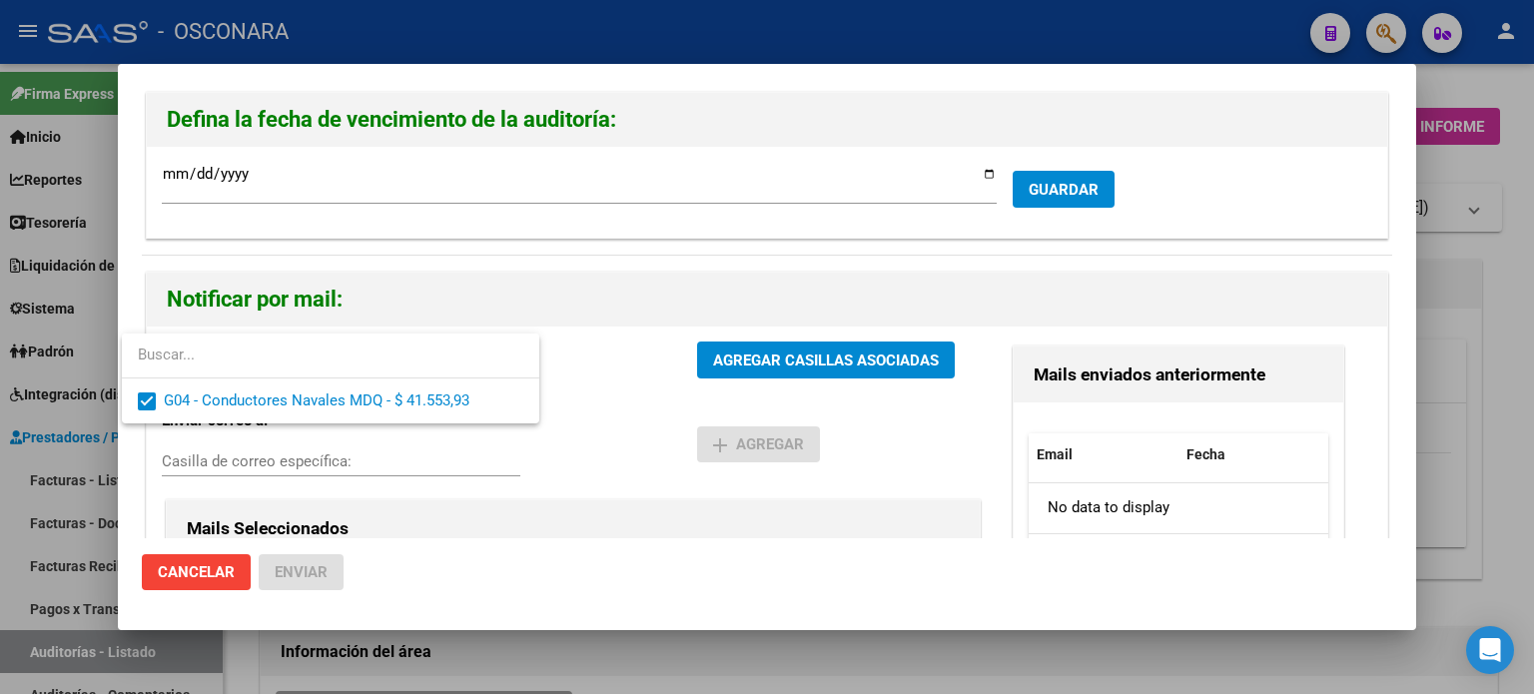
click at [664, 362] on div at bounding box center [767, 347] width 1534 height 694
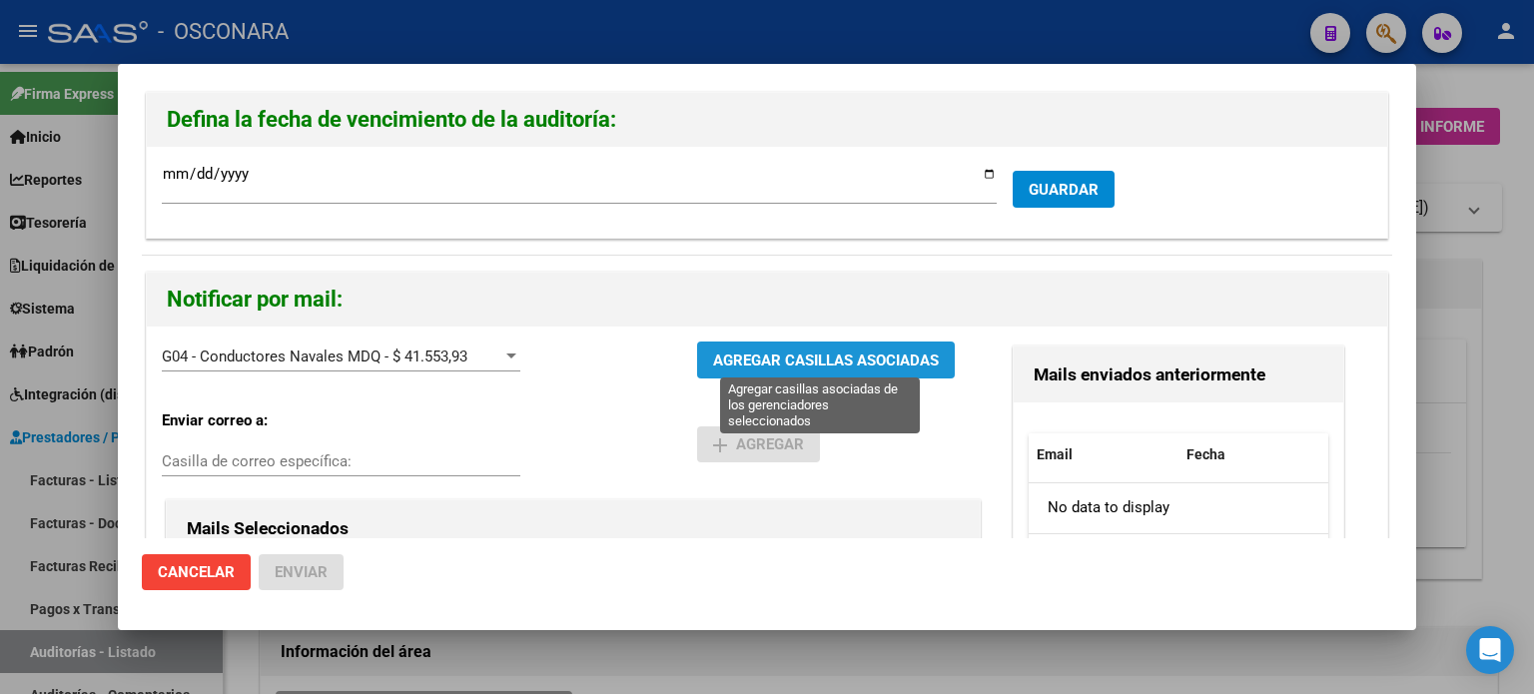
click at [771, 361] on span "AGREGAR CASILLAS ASOCIADAS" at bounding box center [826, 360] width 226 height 18
click at [802, 355] on span "AGREGAR CASILLAS ASOCIADAS" at bounding box center [826, 360] width 226 height 18
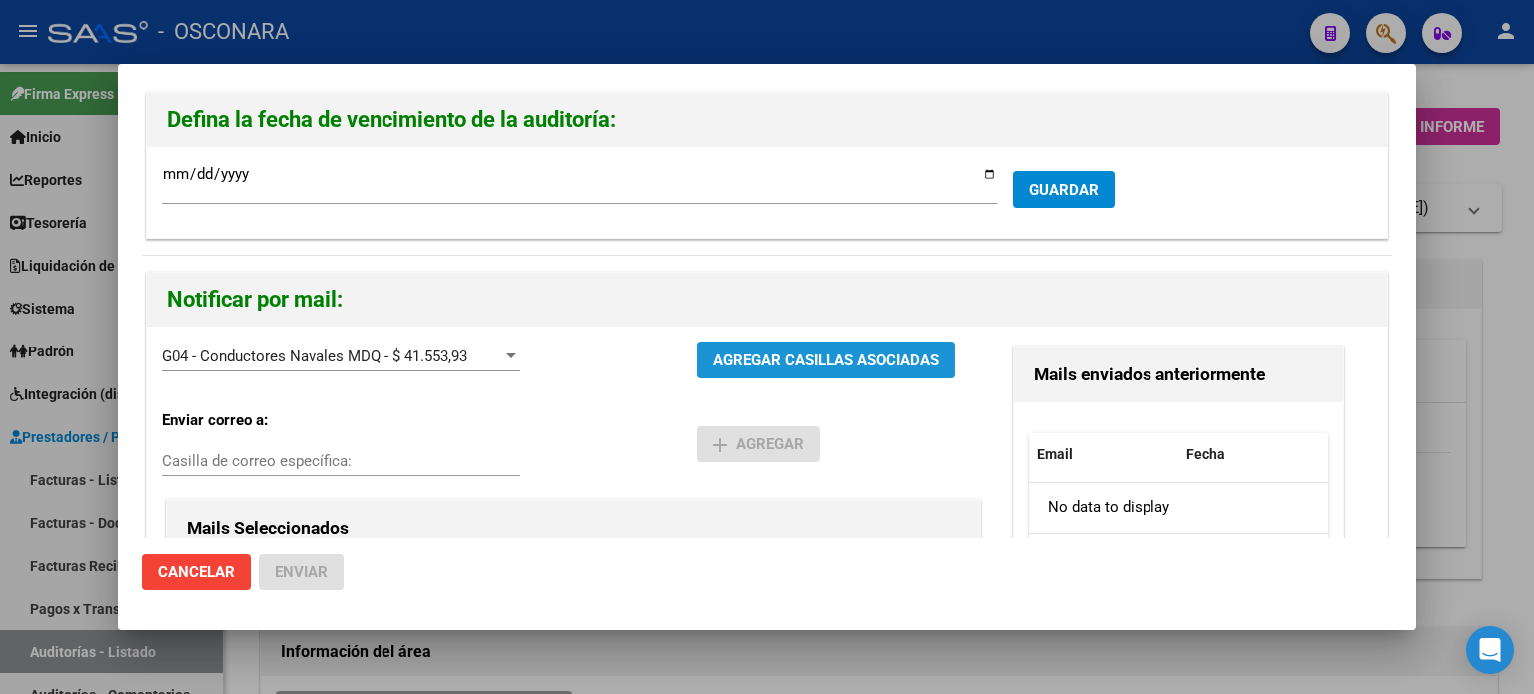
click at [770, 346] on button "AGREGAR CASILLAS ASOCIADAS" at bounding box center [826, 360] width 258 height 37
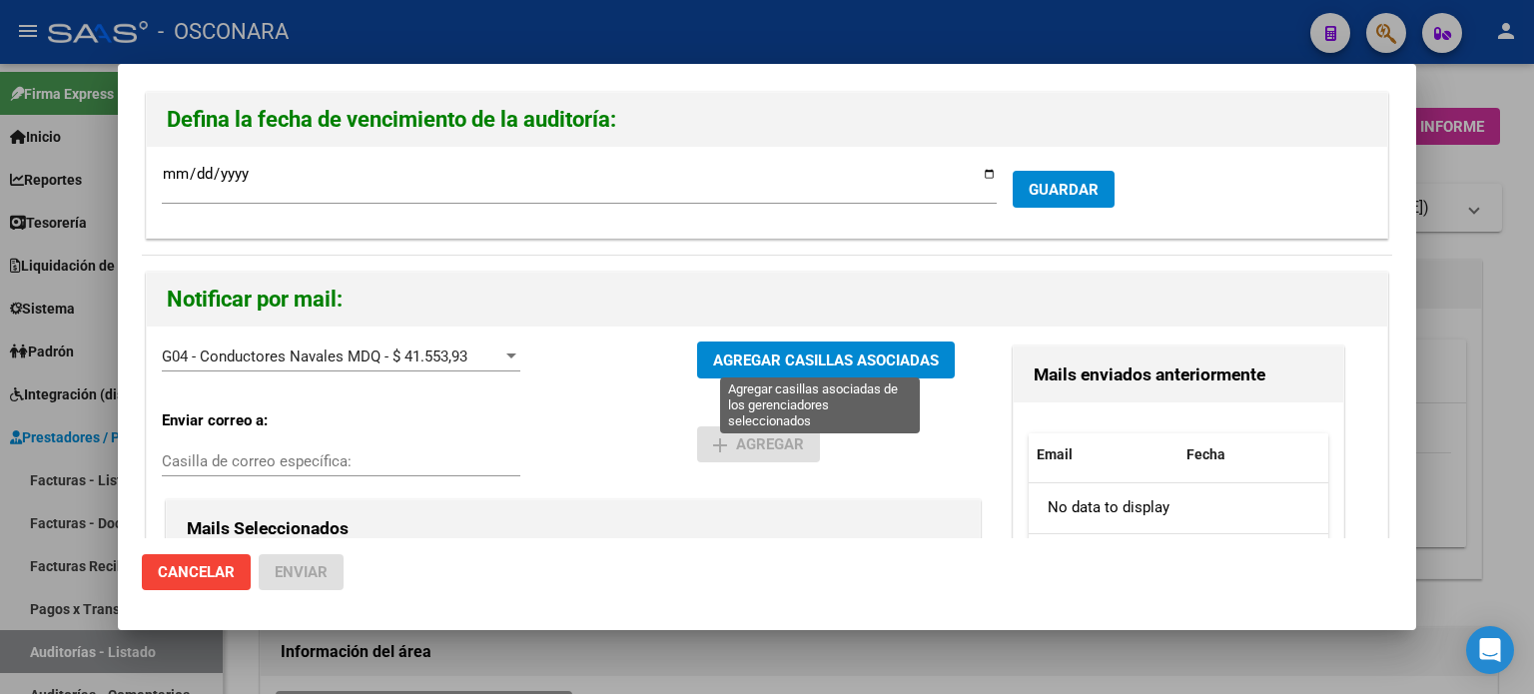
click at [743, 358] on span "AGREGAR CASILLAS ASOCIADAS" at bounding box center [826, 360] width 226 height 18
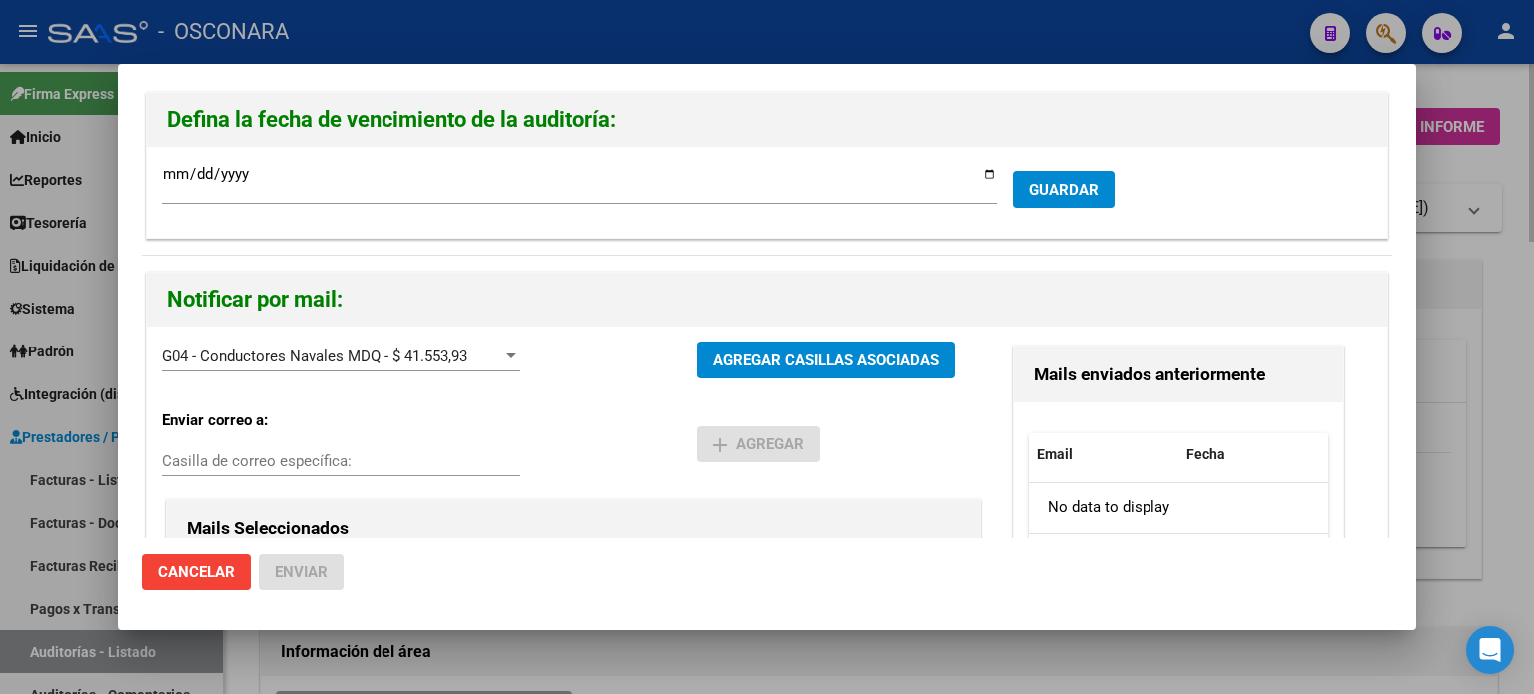
click at [1462, 161] on div at bounding box center [767, 347] width 1534 height 694
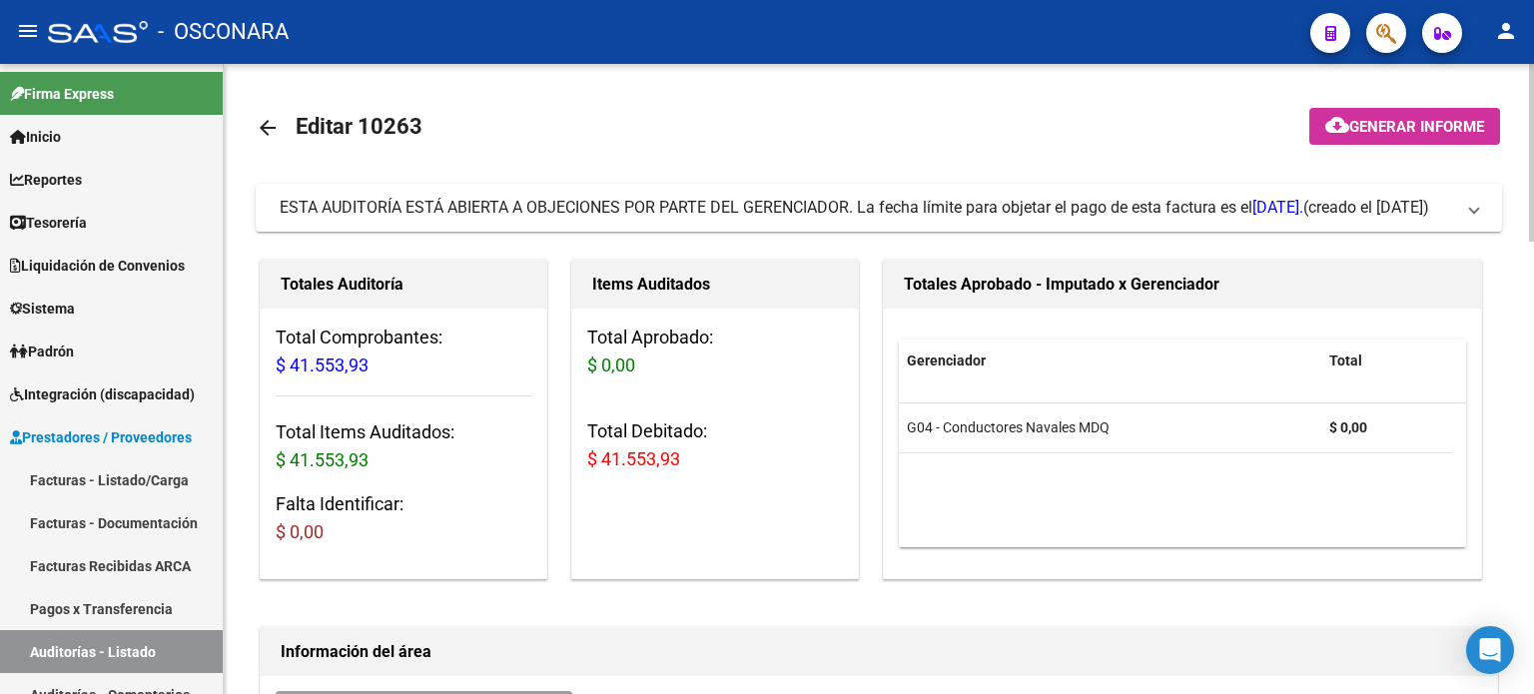
click at [271, 127] on mat-icon "arrow_back" at bounding box center [268, 128] width 24 height 24
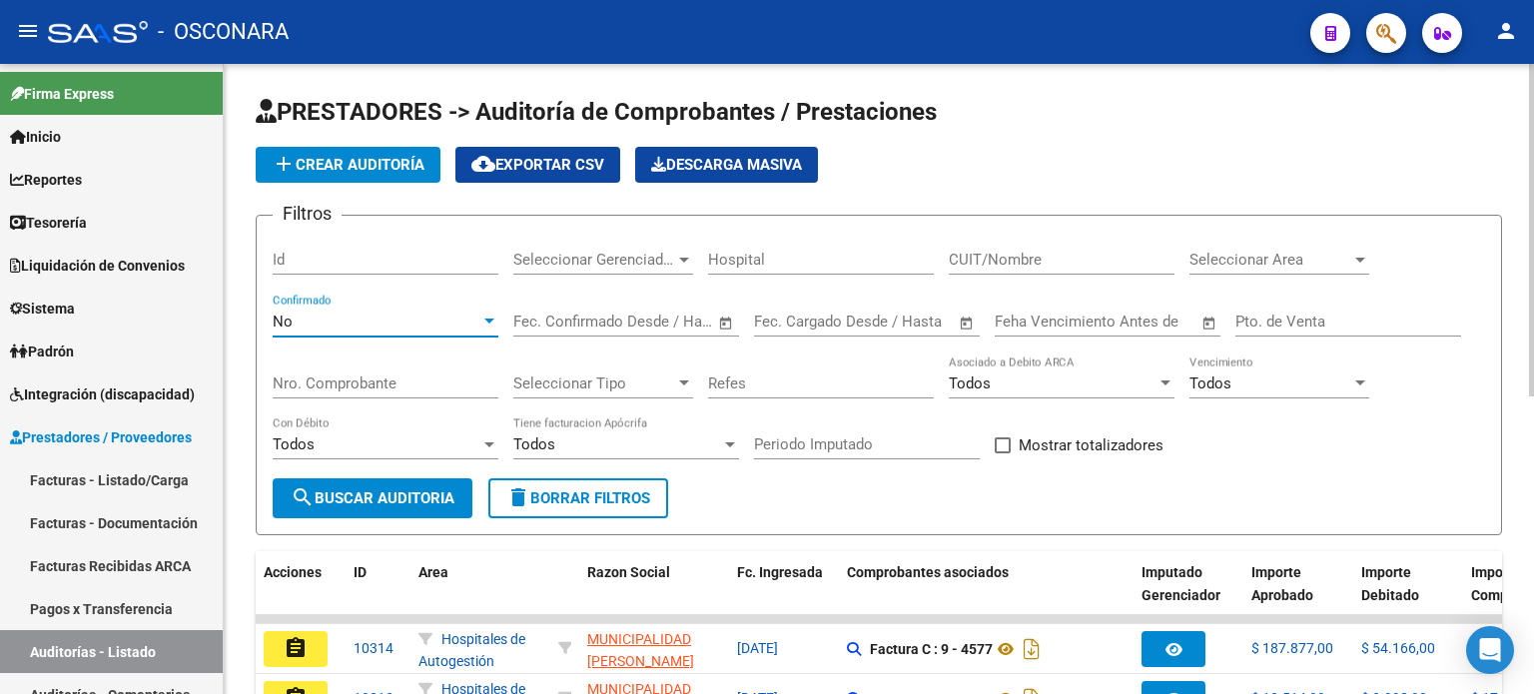
click at [413, 314] on div "No" at bounding box center [377, 322] width 208 height 18
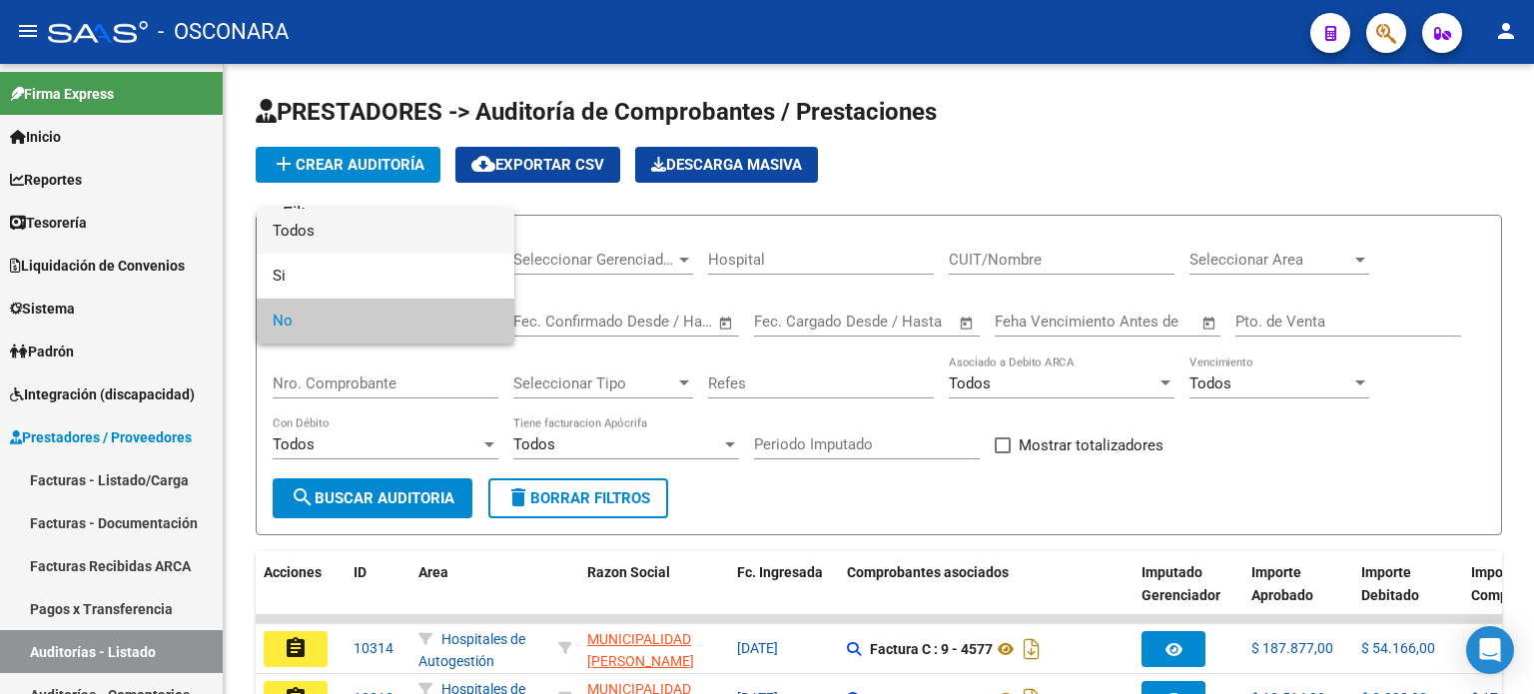
click at [415, 227] on span "Todos" at bounding box center [386, 231] width 226 height 45
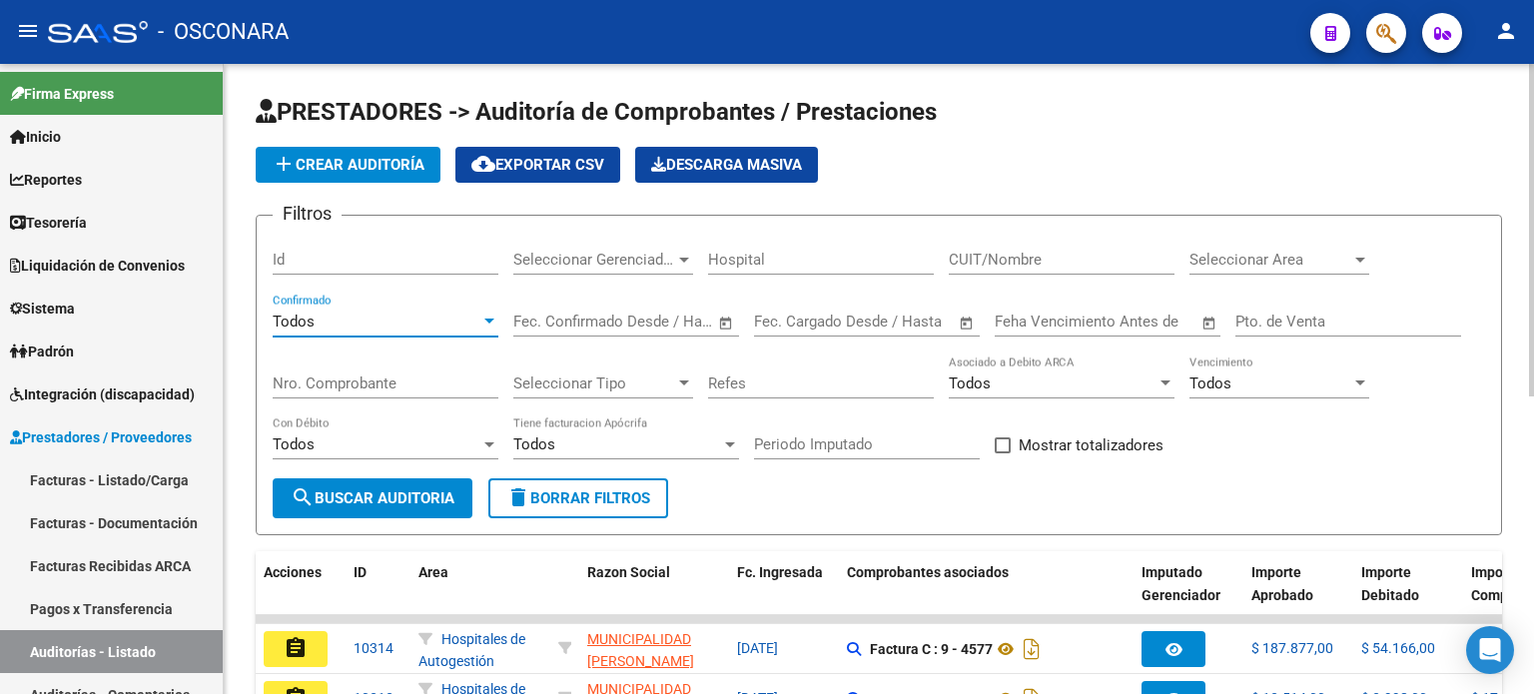
click at [361, 375] on input "Nro. Comprobante" at bounding box center [386, 383] width 226 height 18
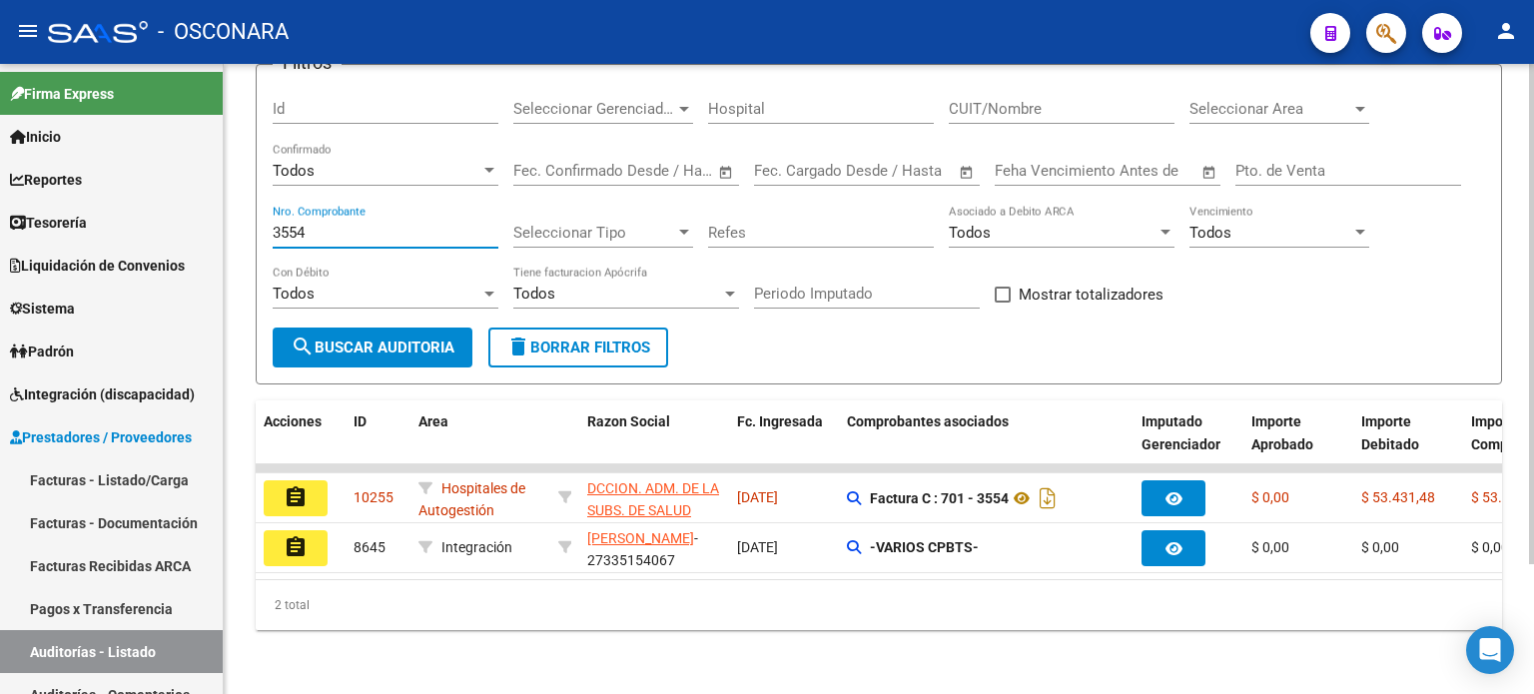
scroll to position [163, 0]
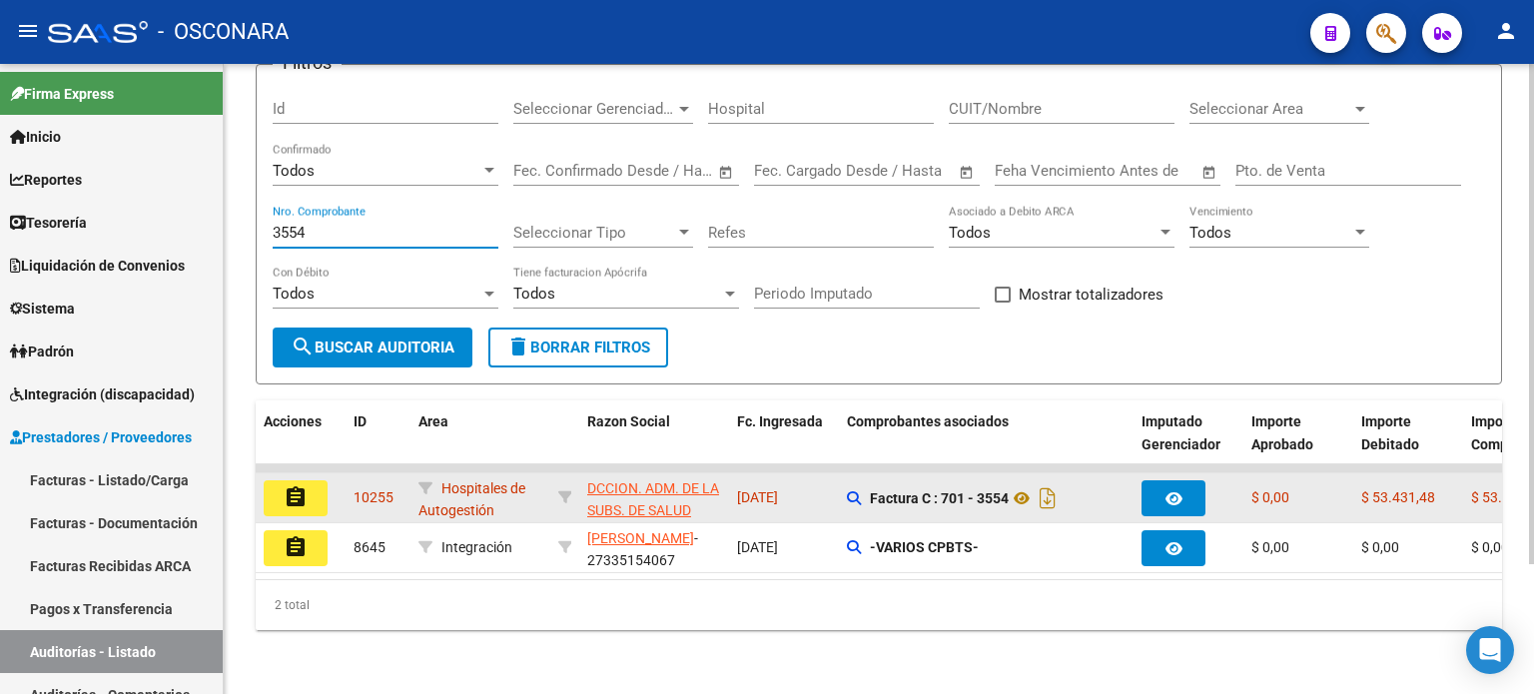
type input "3554"
click at [316, 483] on button "assignment" at bounding box center [296, 498] width 64 height 36
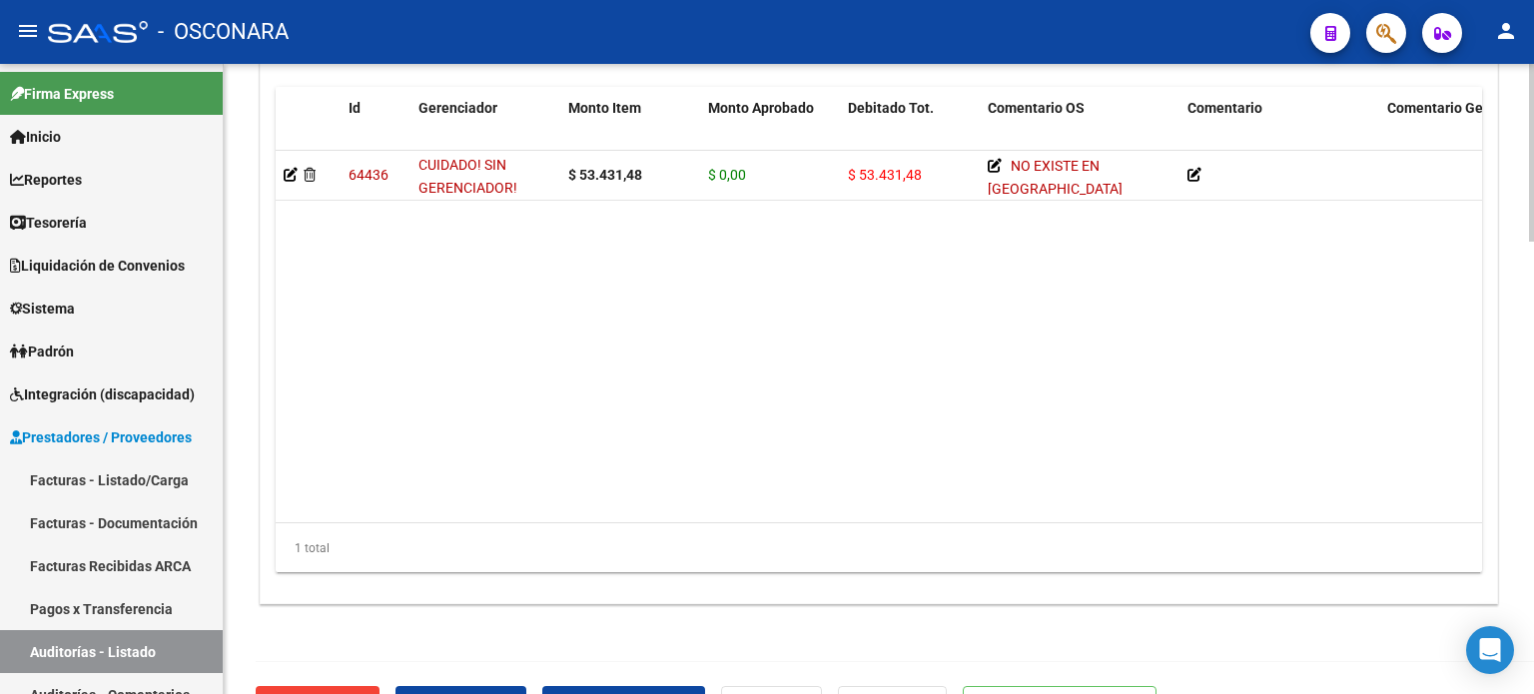
scroll to position [1600, 0]
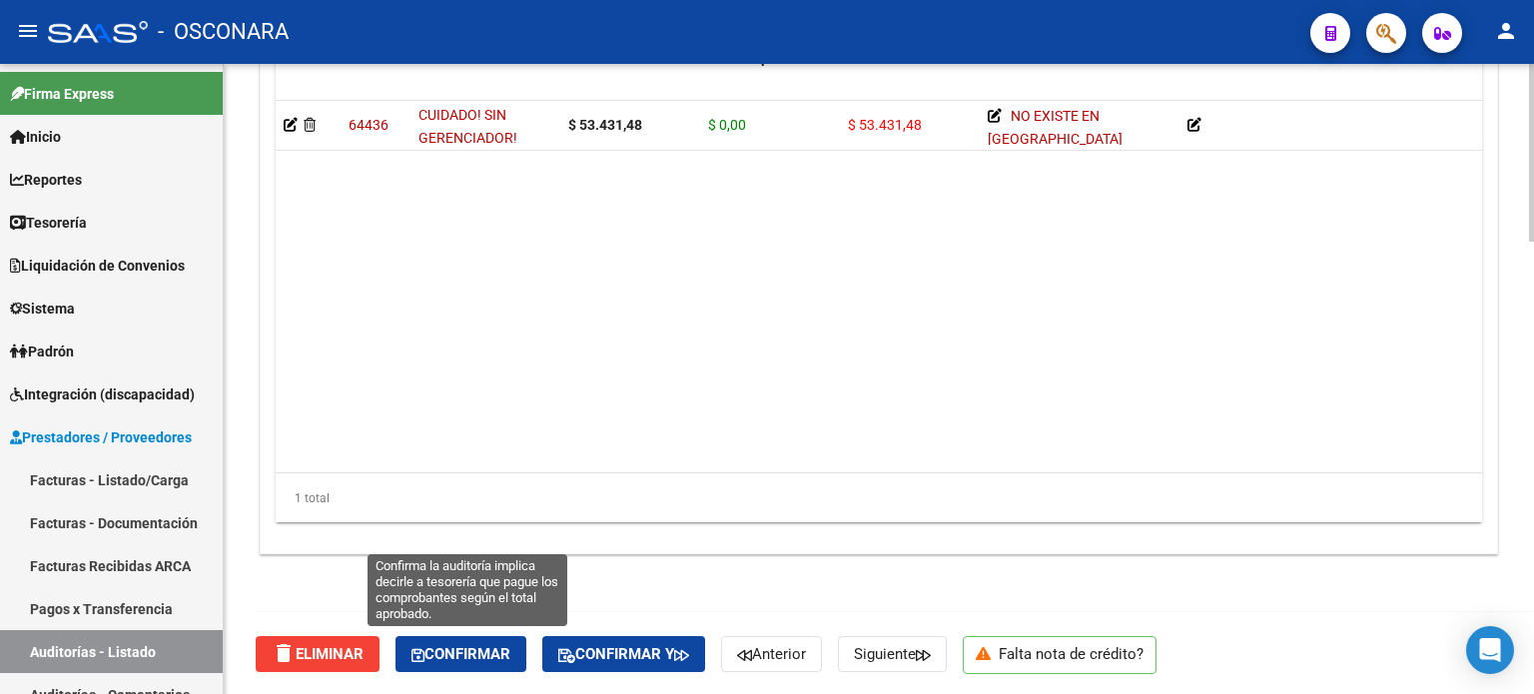
click at [460, 650] on span "Confirmar" at bounding box center [460, 654] width 99 height 18
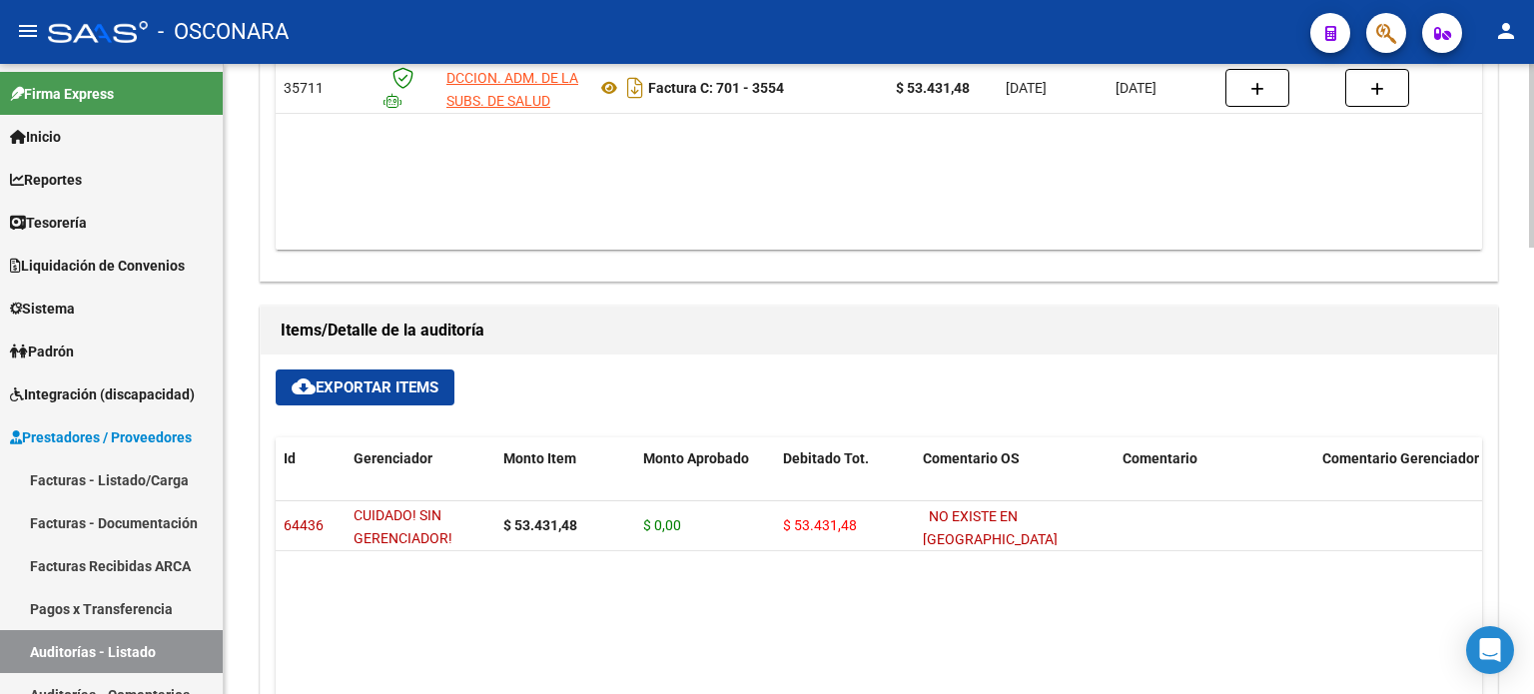
type input "202510"
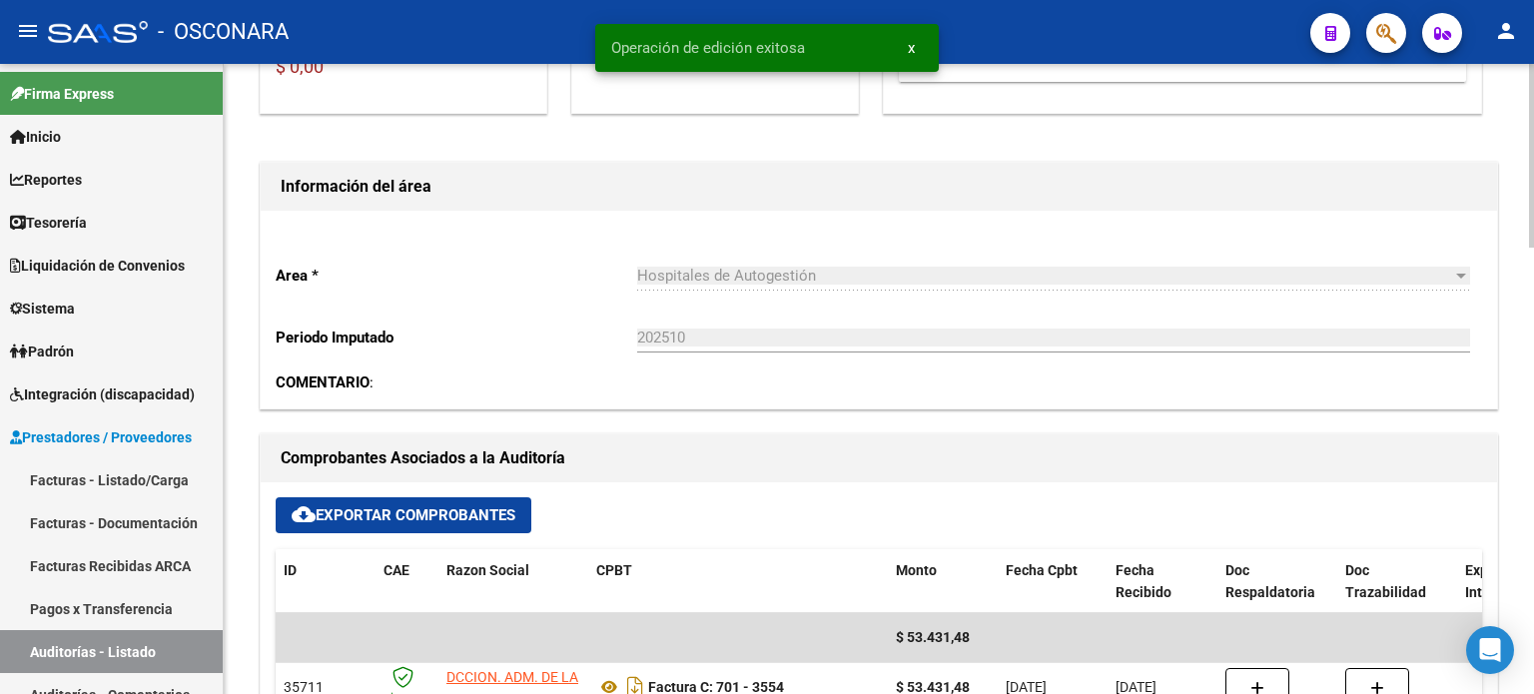
scroll to position [0, 0]
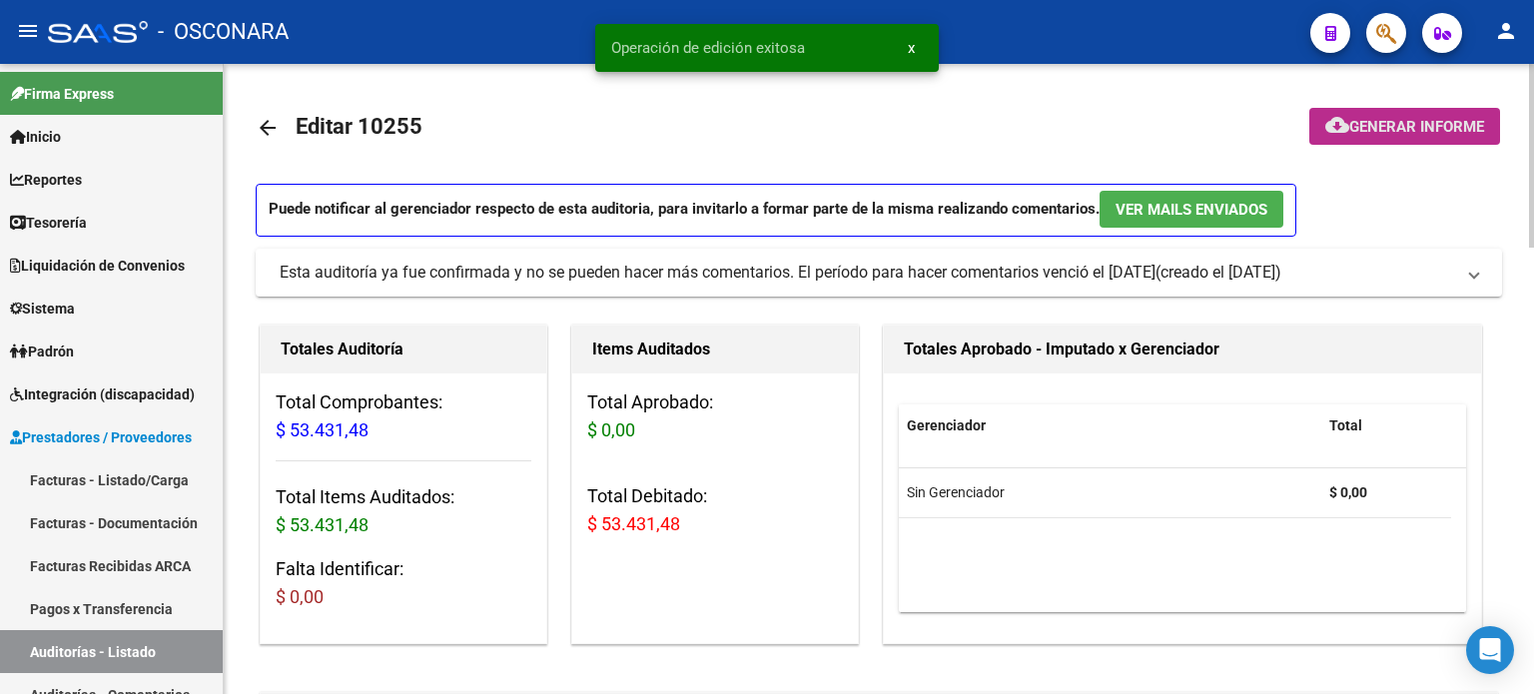
click at [1384, 130] on span "Generar informe" at bounding box center [1416, 127] width 135 height 18
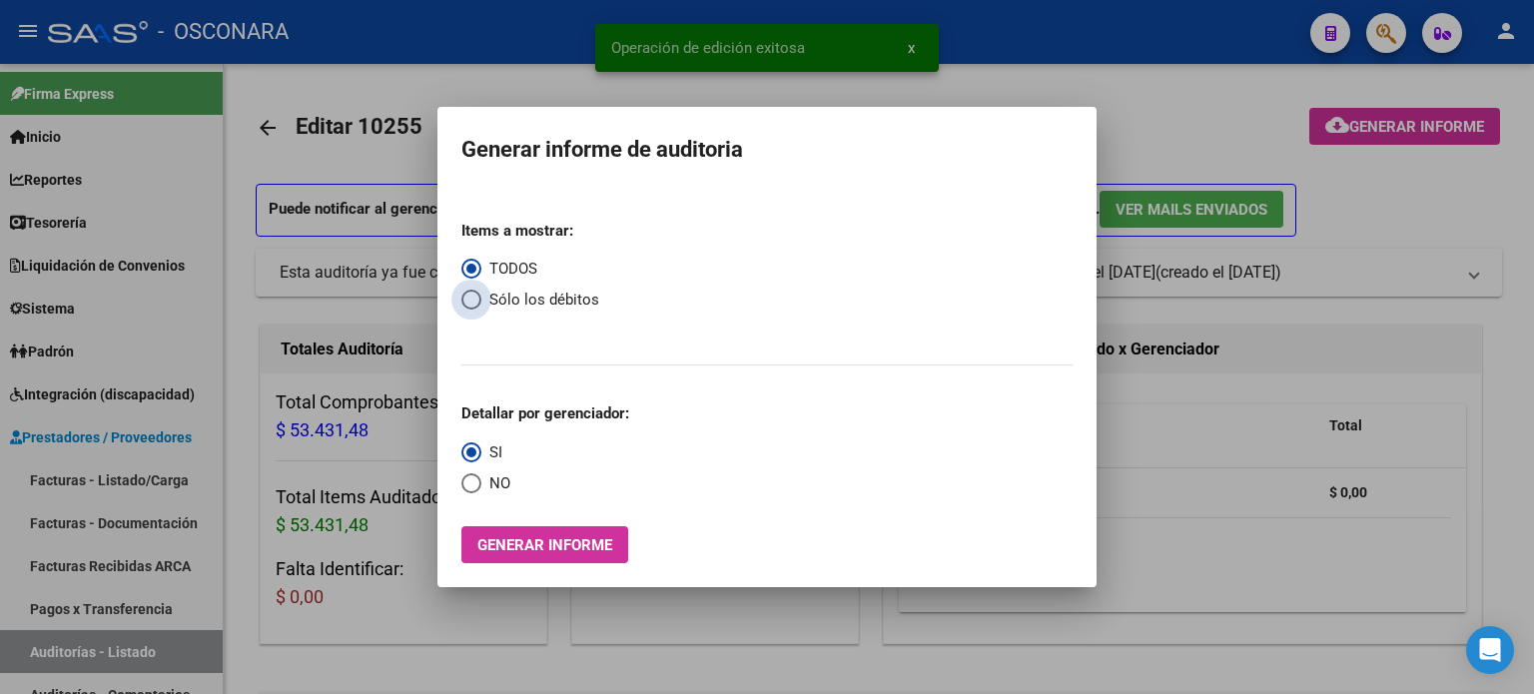
click at [467, 303] on span "Select an option" at bounding box center [471, 300] width 20 height 20
click at [467, 303] on input "Sólo los débitos" at bounding box center [471, 300] width 20 height 20
radio input "true"
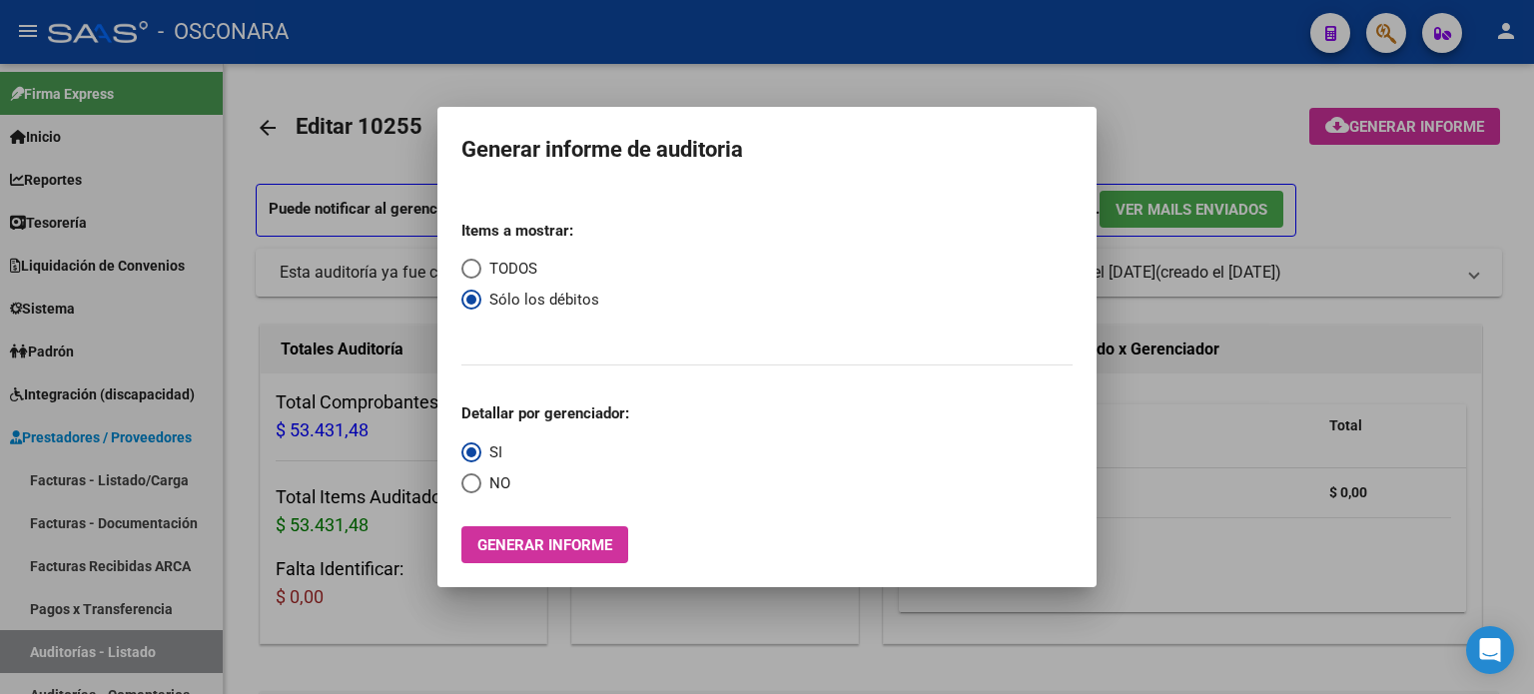
click at [468, 269] on span "Select an option" at bounding box center [471, 269] width 20 height 20
click at [468, 269] on input "TODOS" at bounding box center [471, 269] width 20 height 20
radio input "true"
click at [587, 554] on span "Generar informe" at bounding box center [544, 545] width 135 height 18
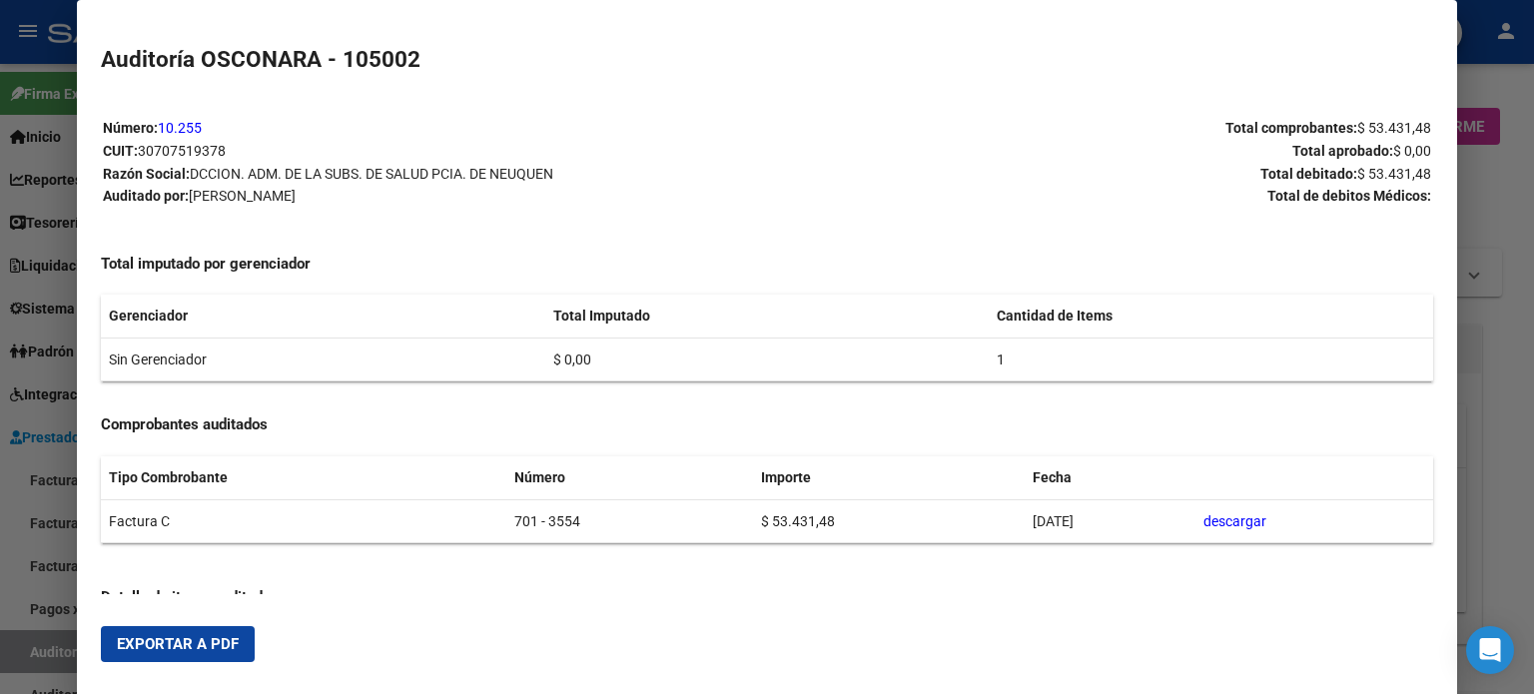
click at [171, 647] on span "Exportar a PDF" at bounding box center [178, 644] width 122 height 18
click at [1519, 191] on div at bounding box center [767, 347] width 1534 height 694
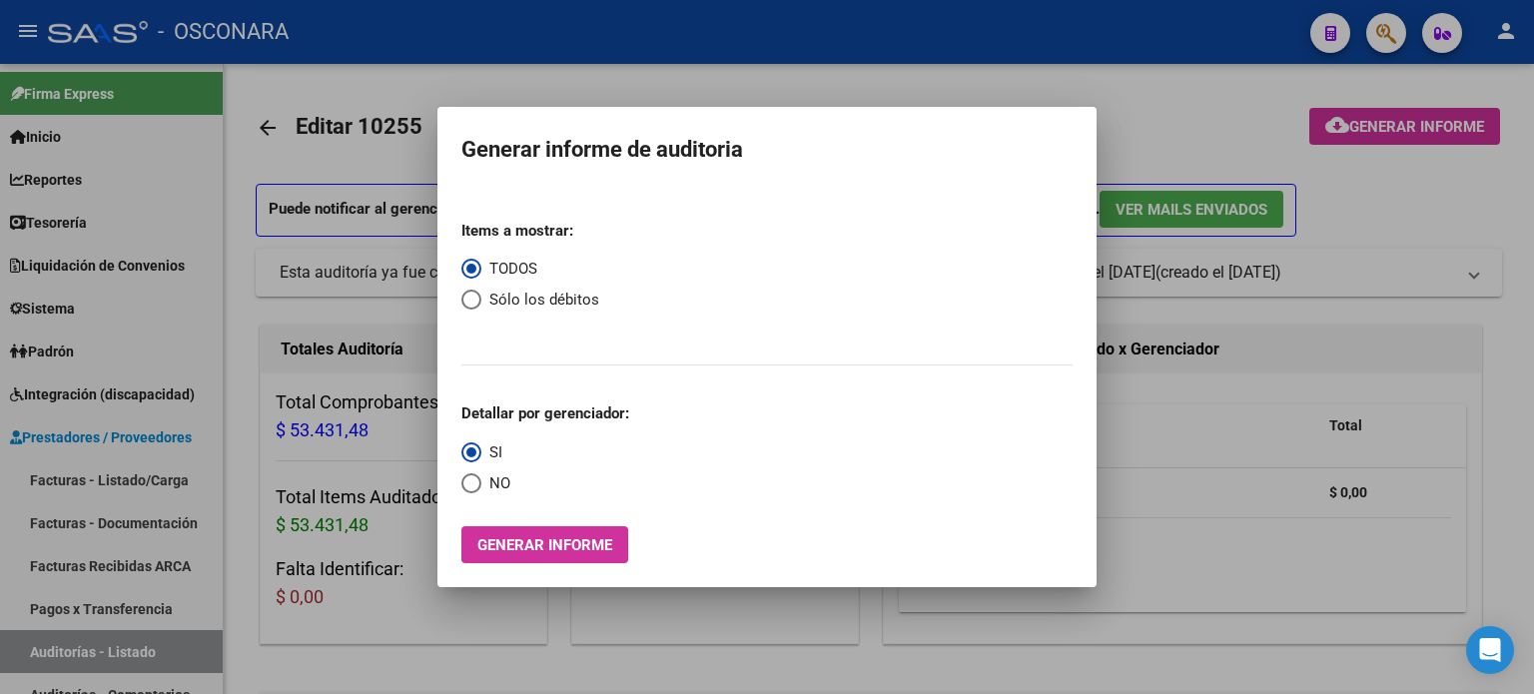
drag, startPoint x: 1433, startPoint y: 195, endPoint x: 488, endPoint y: 130, distance: 946.8
click at [1433, 195] on div at bounding box center [767, 347] width 1534 height 694
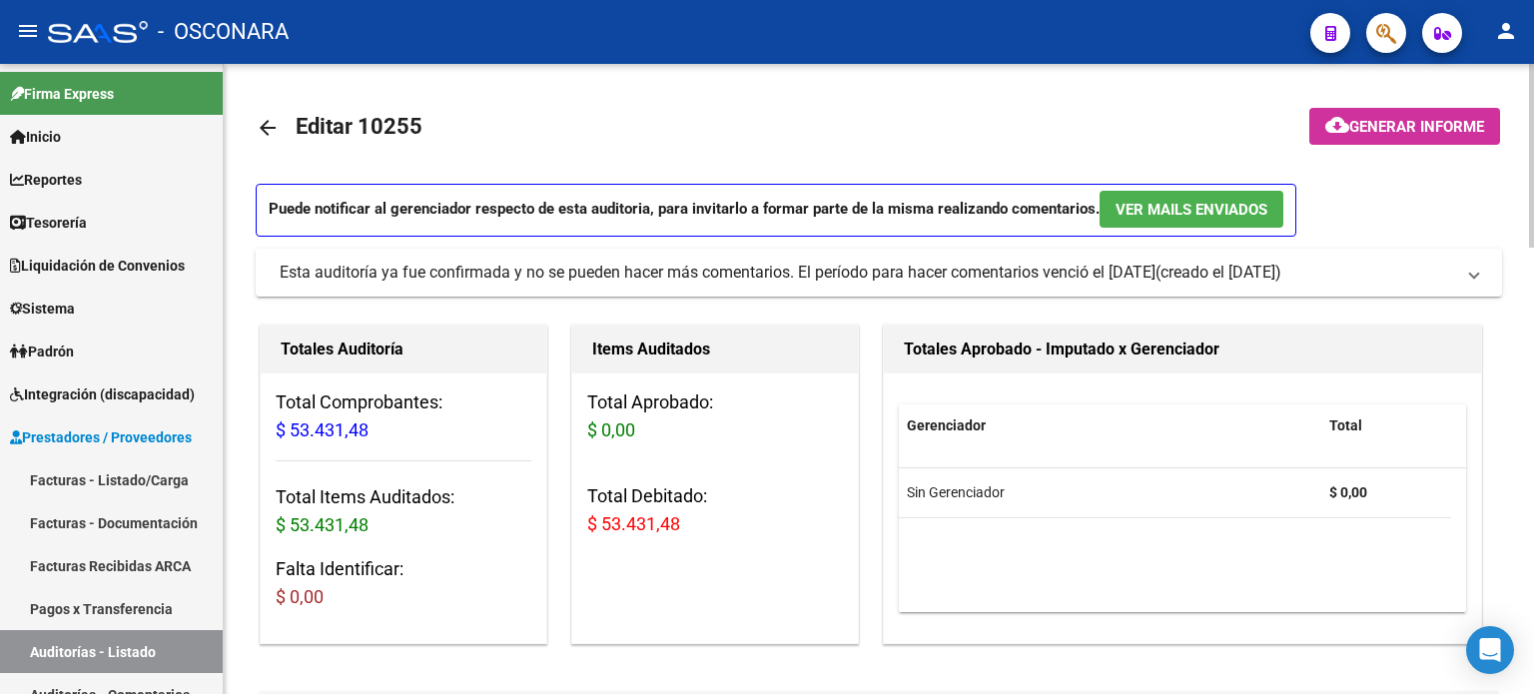
click at [267, 131] on mat-icon "arrow_back" at bounding box center [268, 128] width 24 height 24
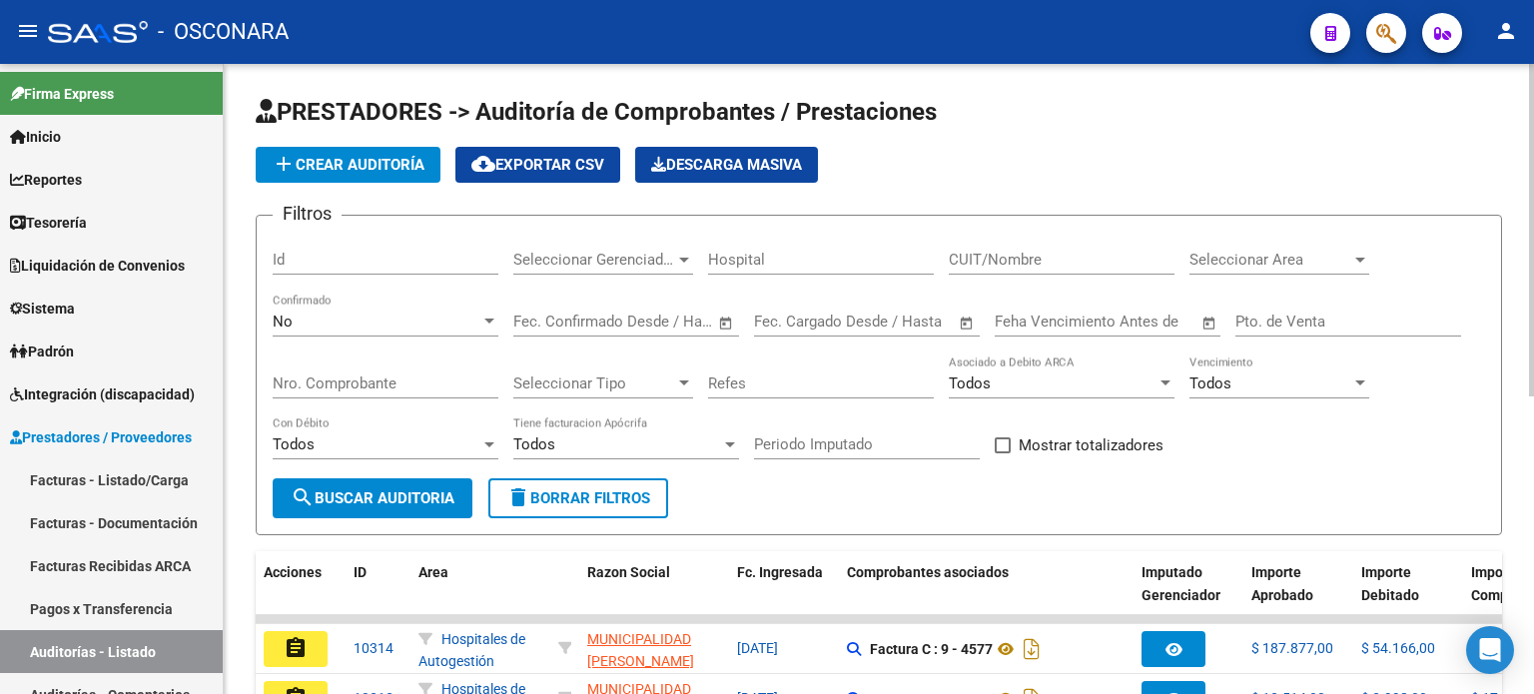
click at [403, 324] on div "No" at bounding box center [377, 322] width 208 height 18
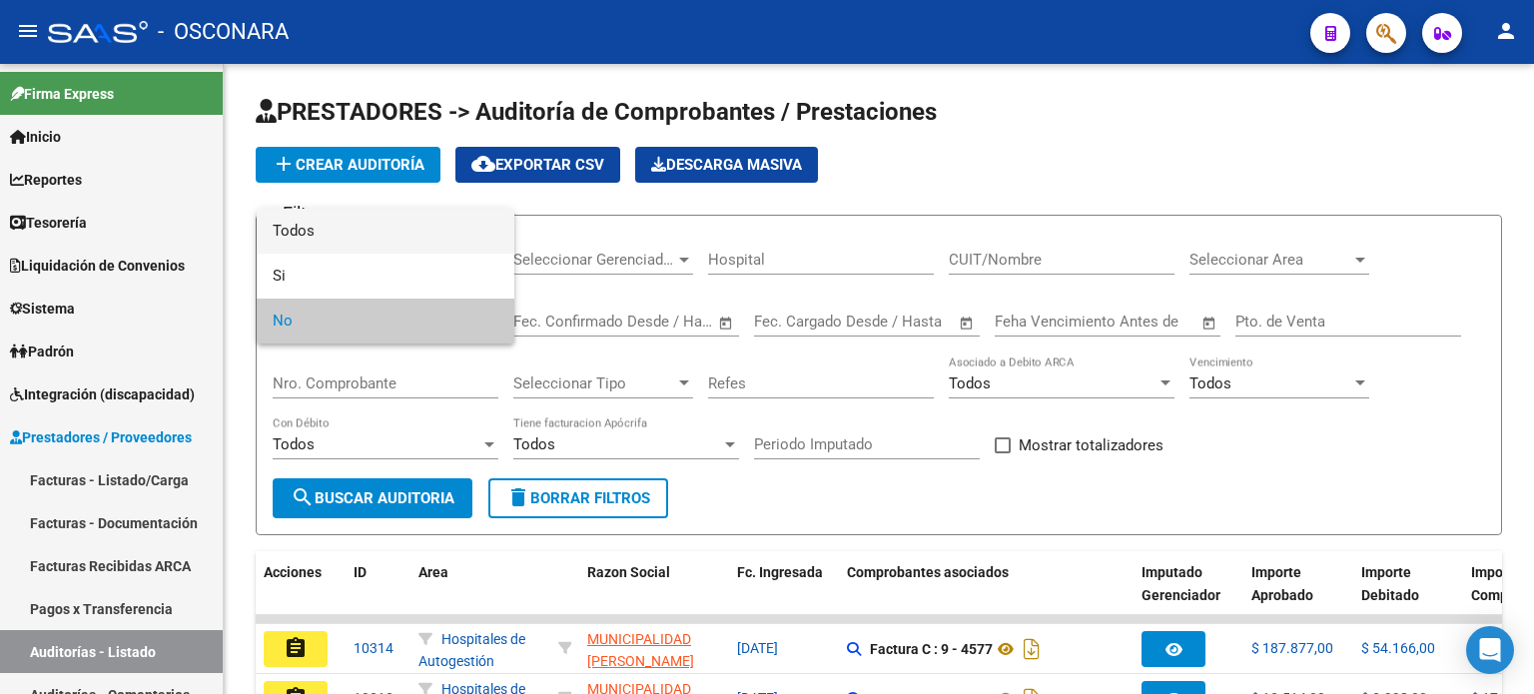
click at [395, 231] on span "Todos" at bounding box center [386, 231] width 226 height 45
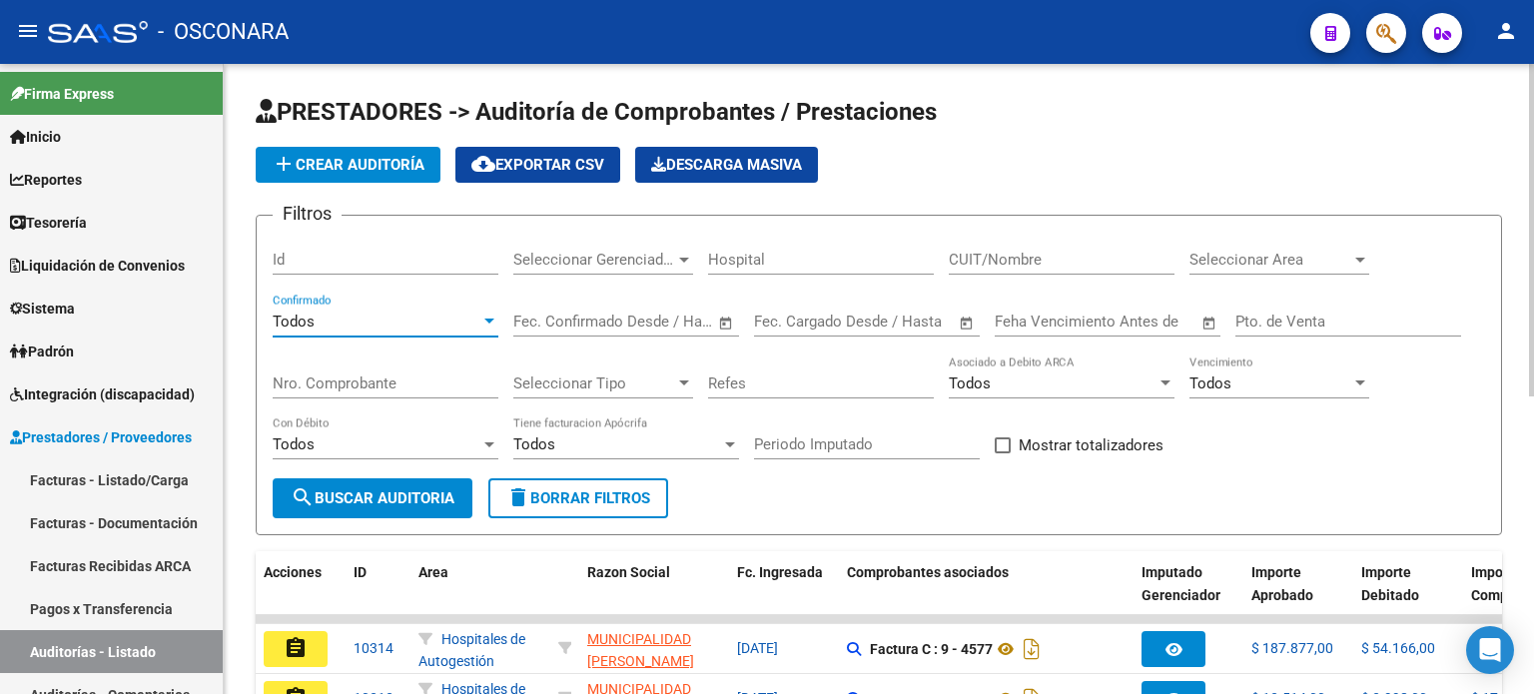
click at [367, 385] on input "Nro. Comprobante" at bounding box center [386, 383] width 226 height 18
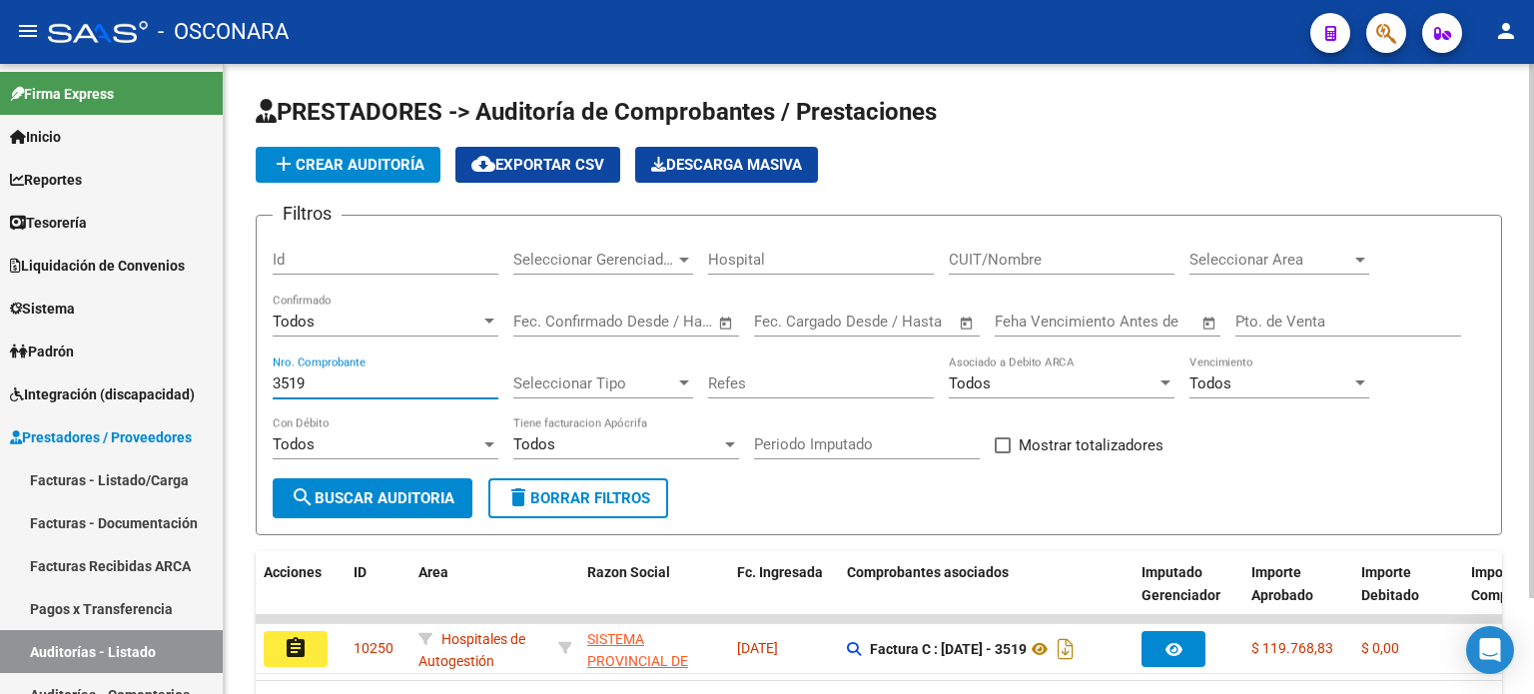
scroll to position [112, 0]
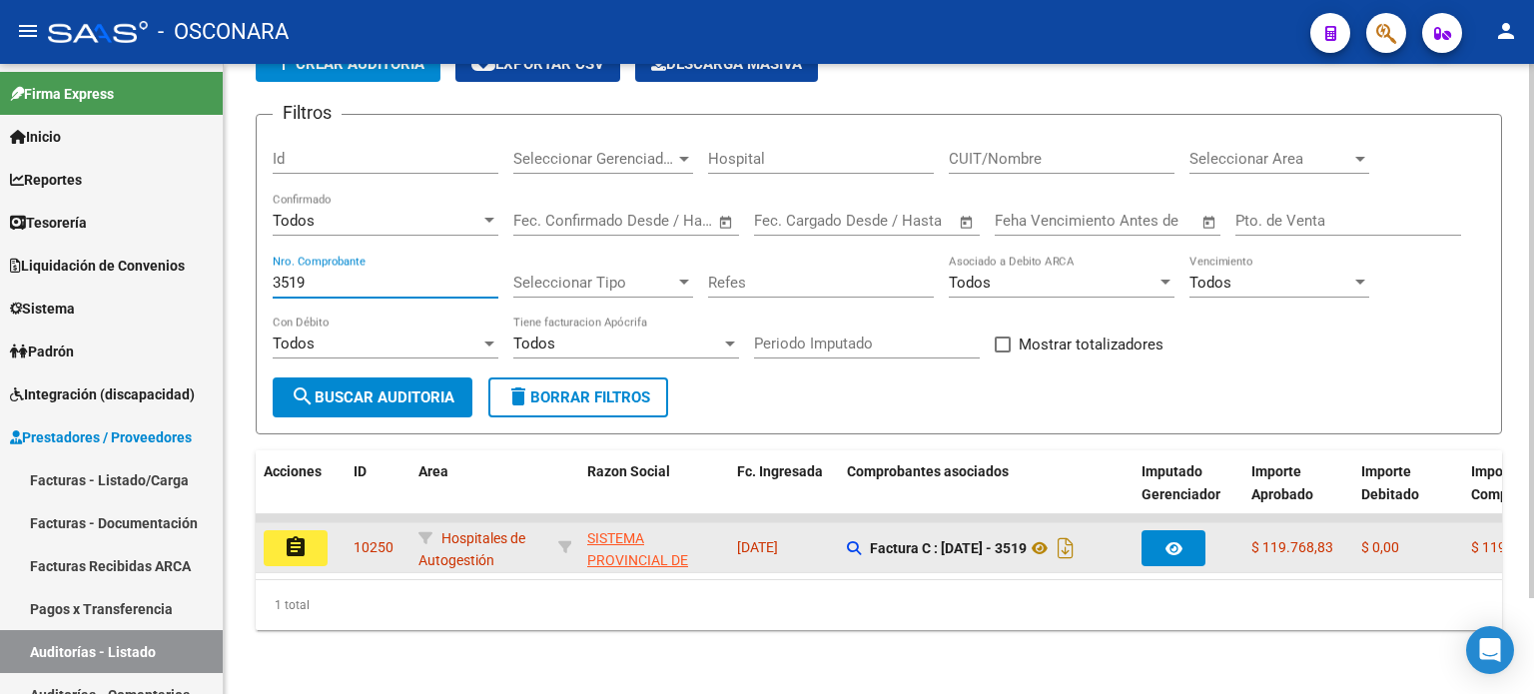
type input "3519"
click at [284, 535] on mat-icon "assignment" at bounding box center [296, 547] width 24 height 24
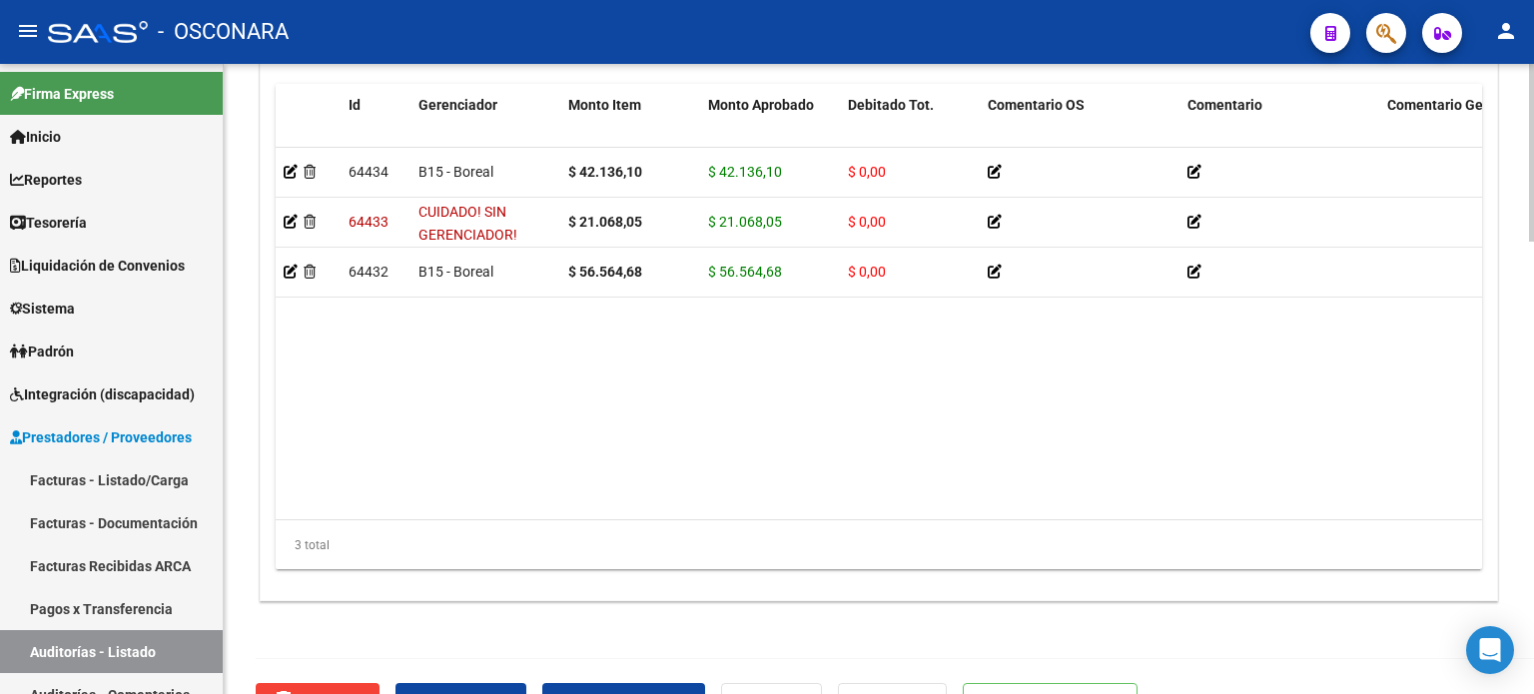
scroll to position [1600, 0]
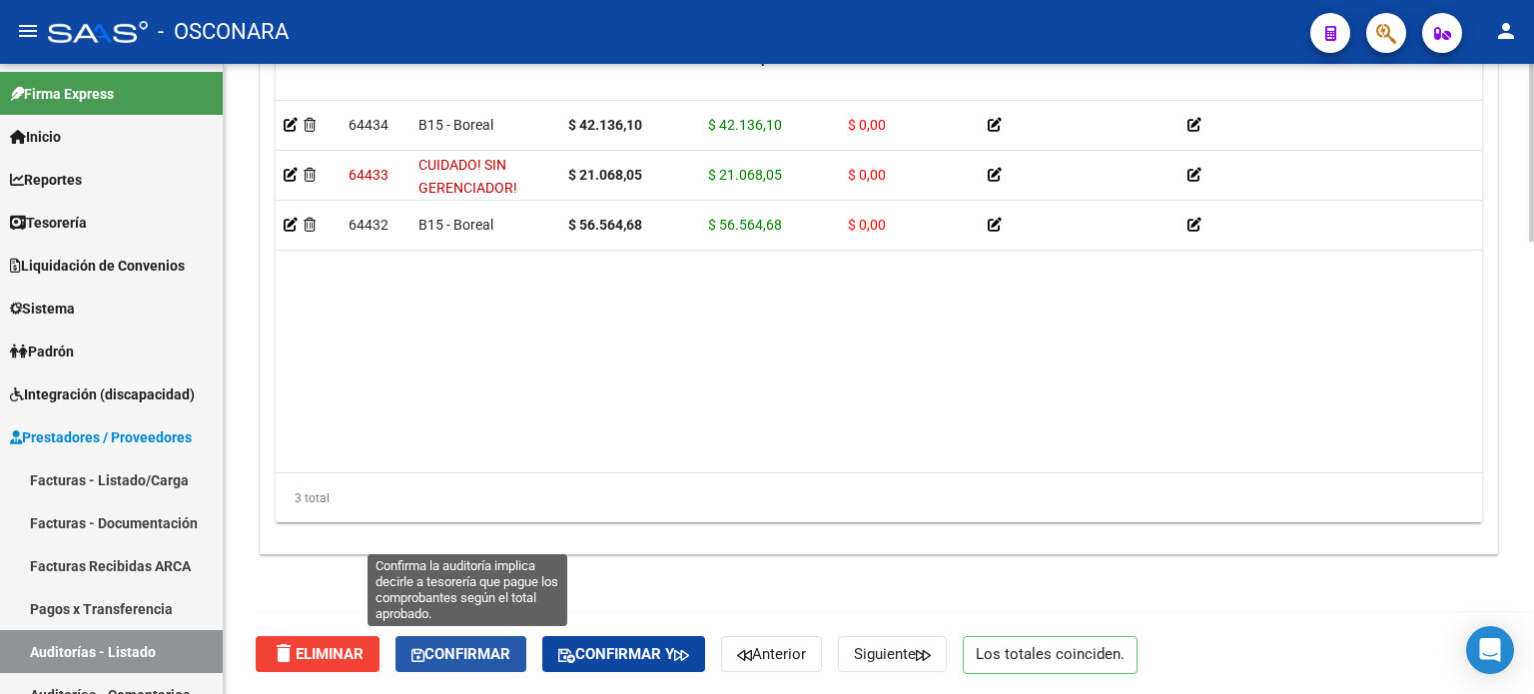
click at [447, 652] on span "Confirmar" at bounding box center [460, 654] width 99 height 18
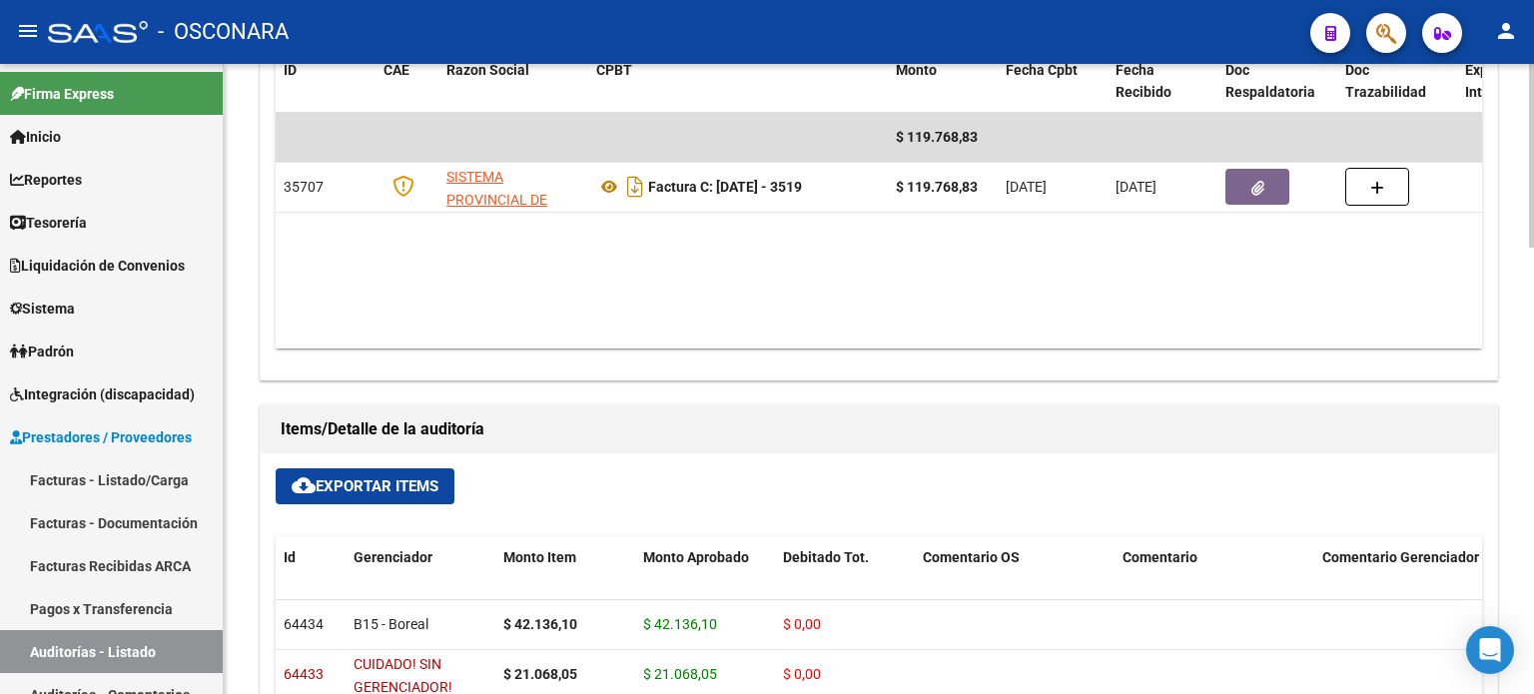
type input "202510"
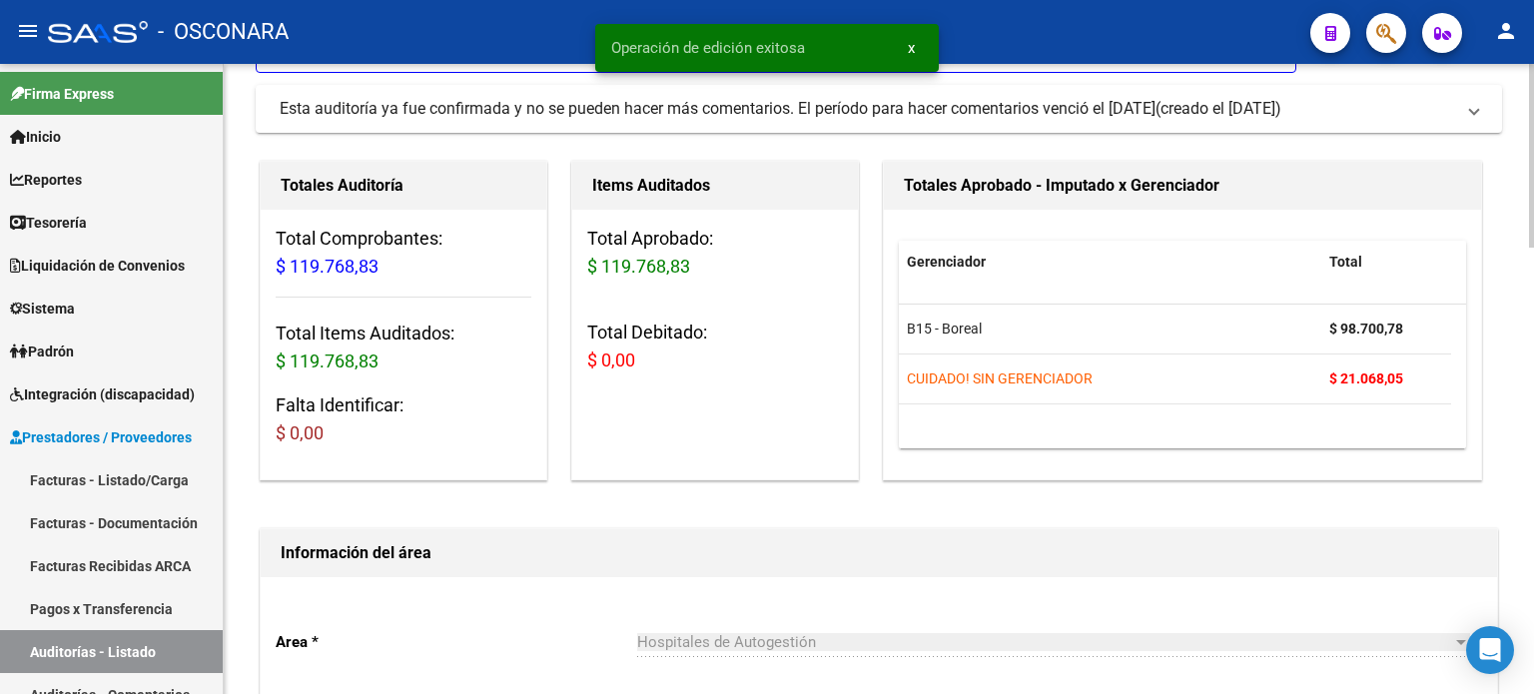
scroll to position [0, 0]
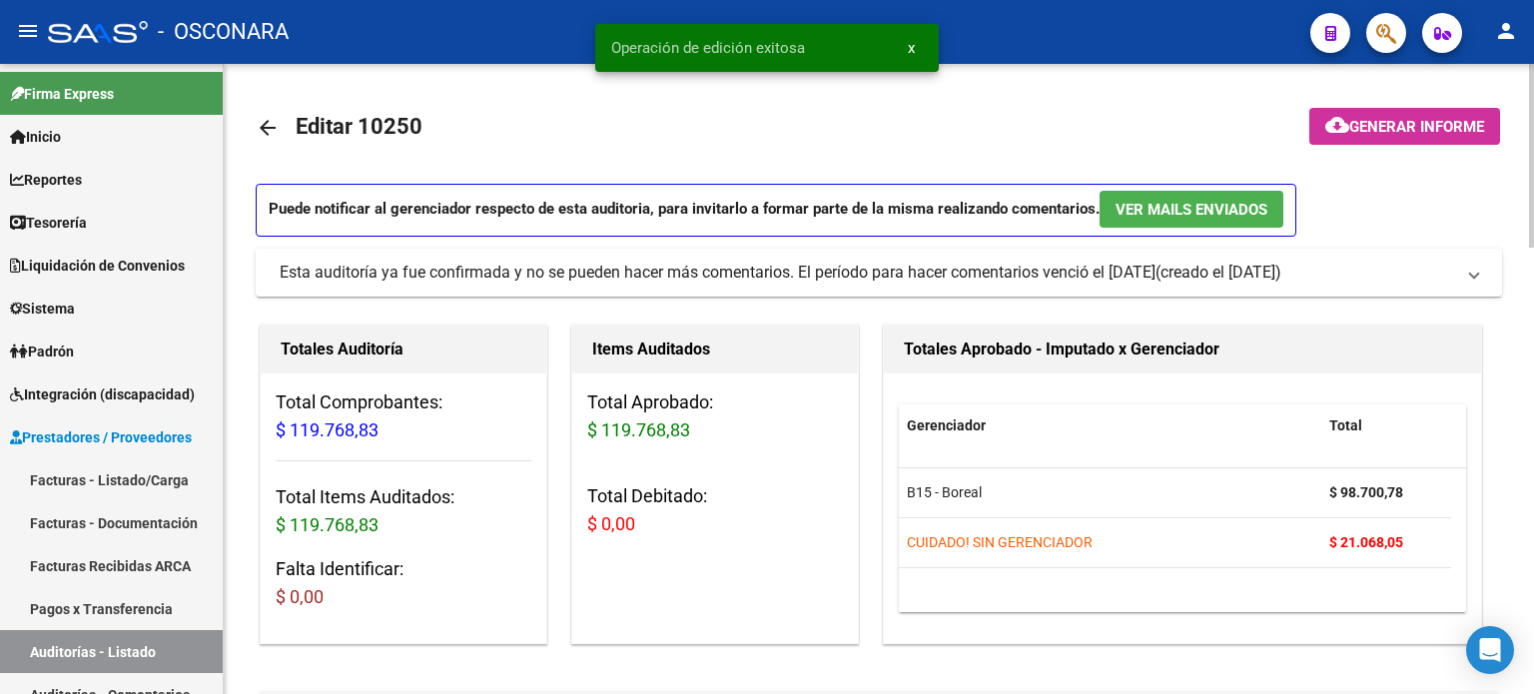
click at [1375, 121] on span "Generar informe" at bounding box center [1416, 127] width 135 height 18
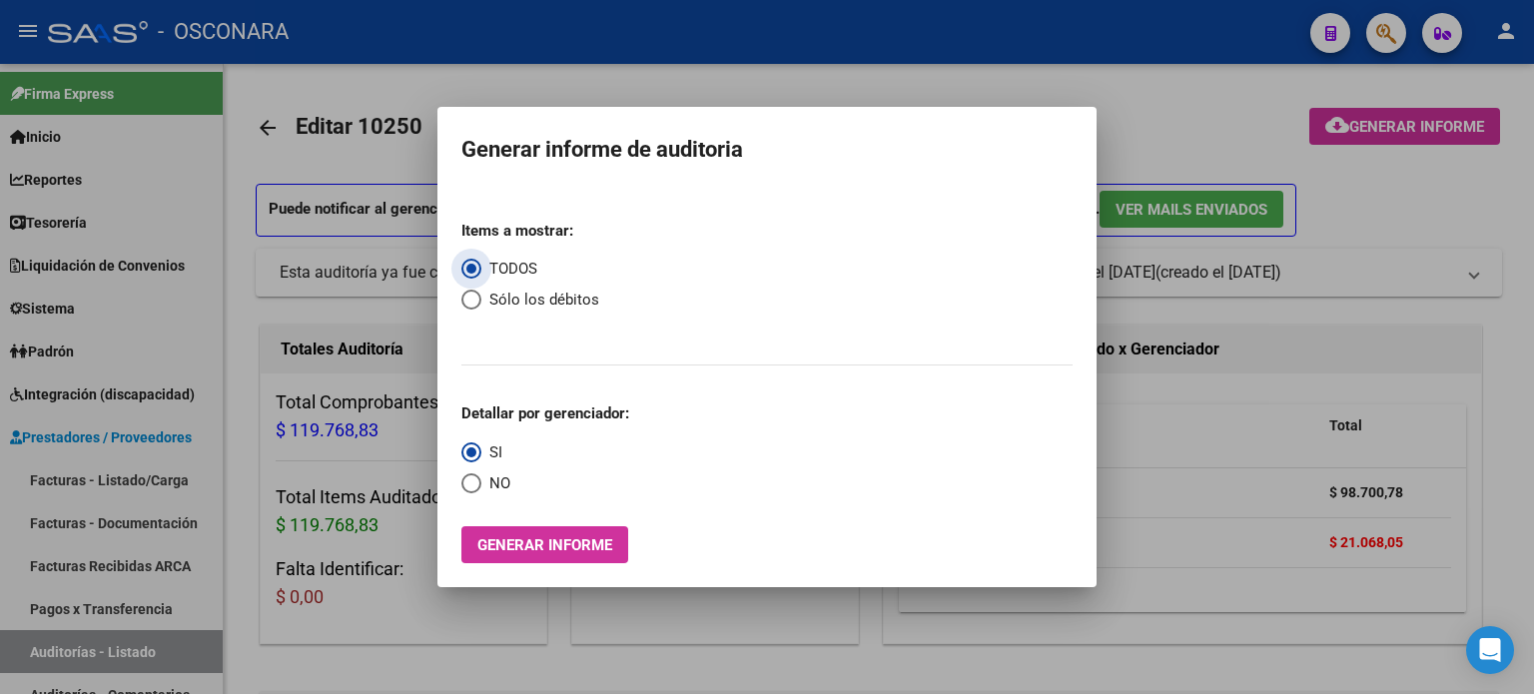
click at [524, 549] on span "Generar informe" at bounding box center [544, 545] width 135 height 18
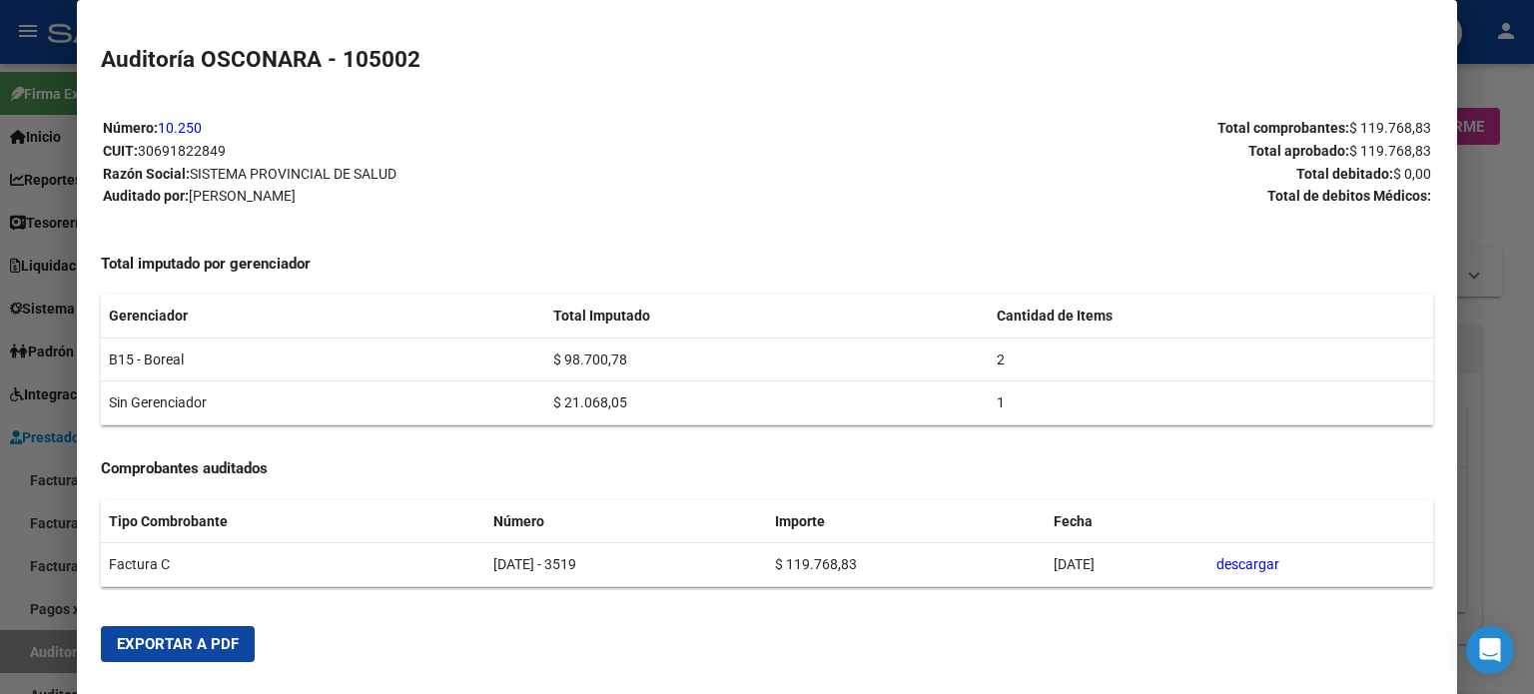
click at [138, 644] on span "Exportar a PDF" at bounding box center [178, 644] width 122 height 18
click at [1508, 327] on div at bounding box center [767, 347] width 1534 height 694
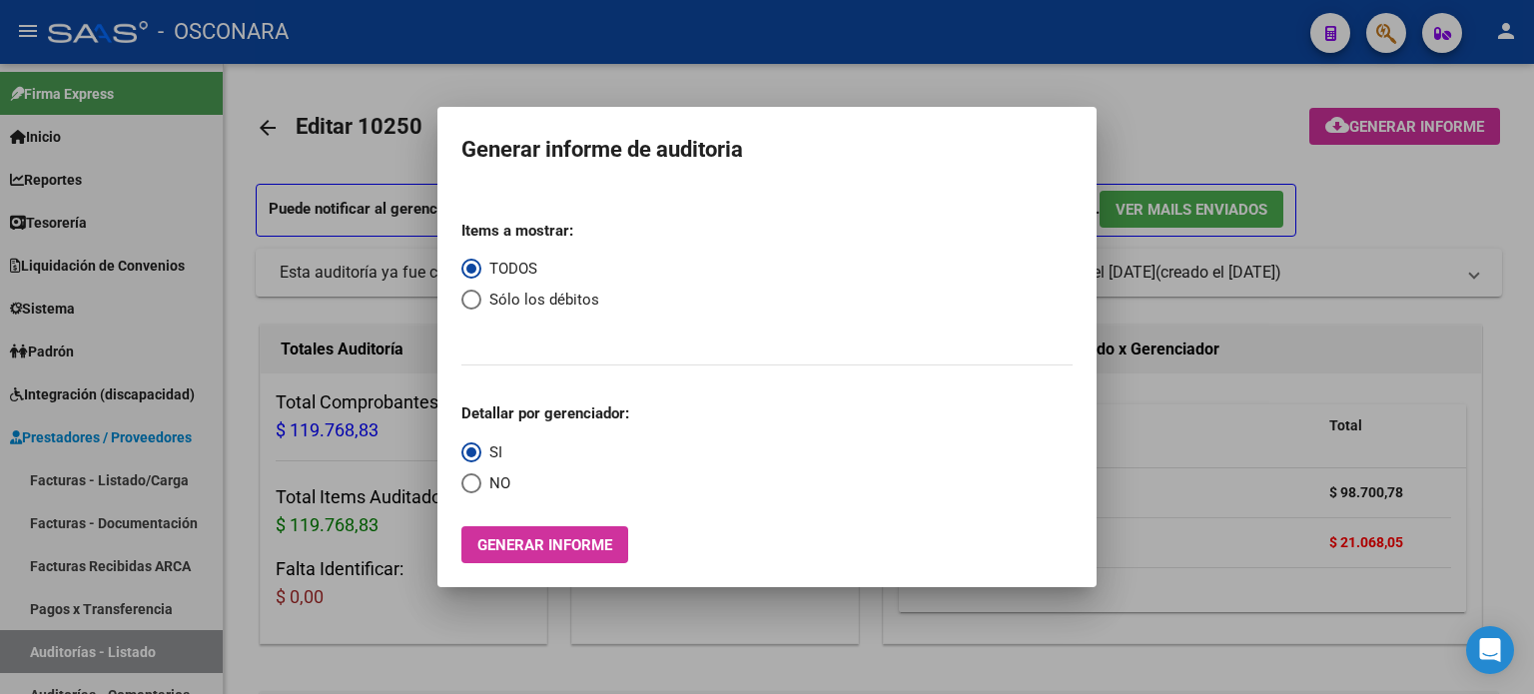
click at [753, 80] on div at bounding box center [767, 347] width 1534 height 694
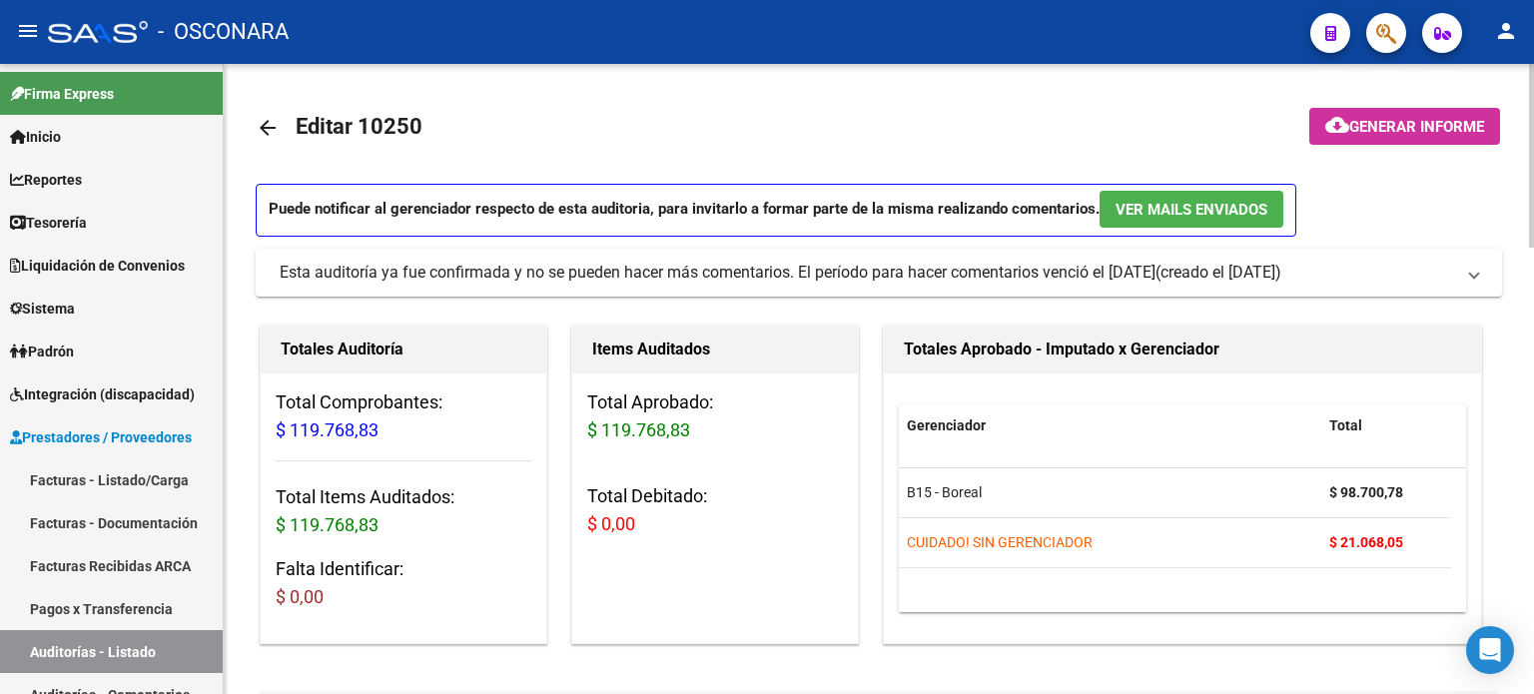
click at [275, 123] on mat-icon "arrow_back" at bounding box center [268, 128] width 24 height 24
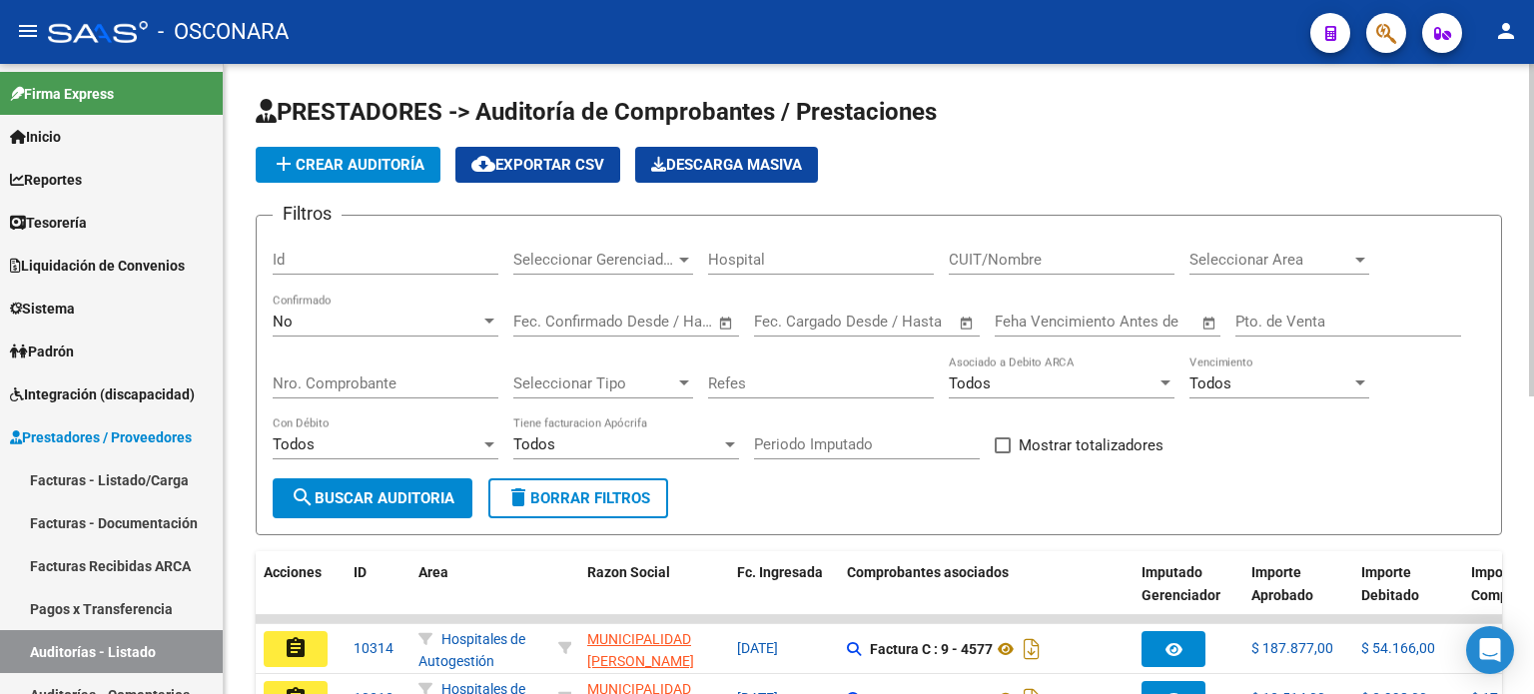
click at [366, 310] on div "No Confirmado" at bounding box center [386, 315] width 226 height 43
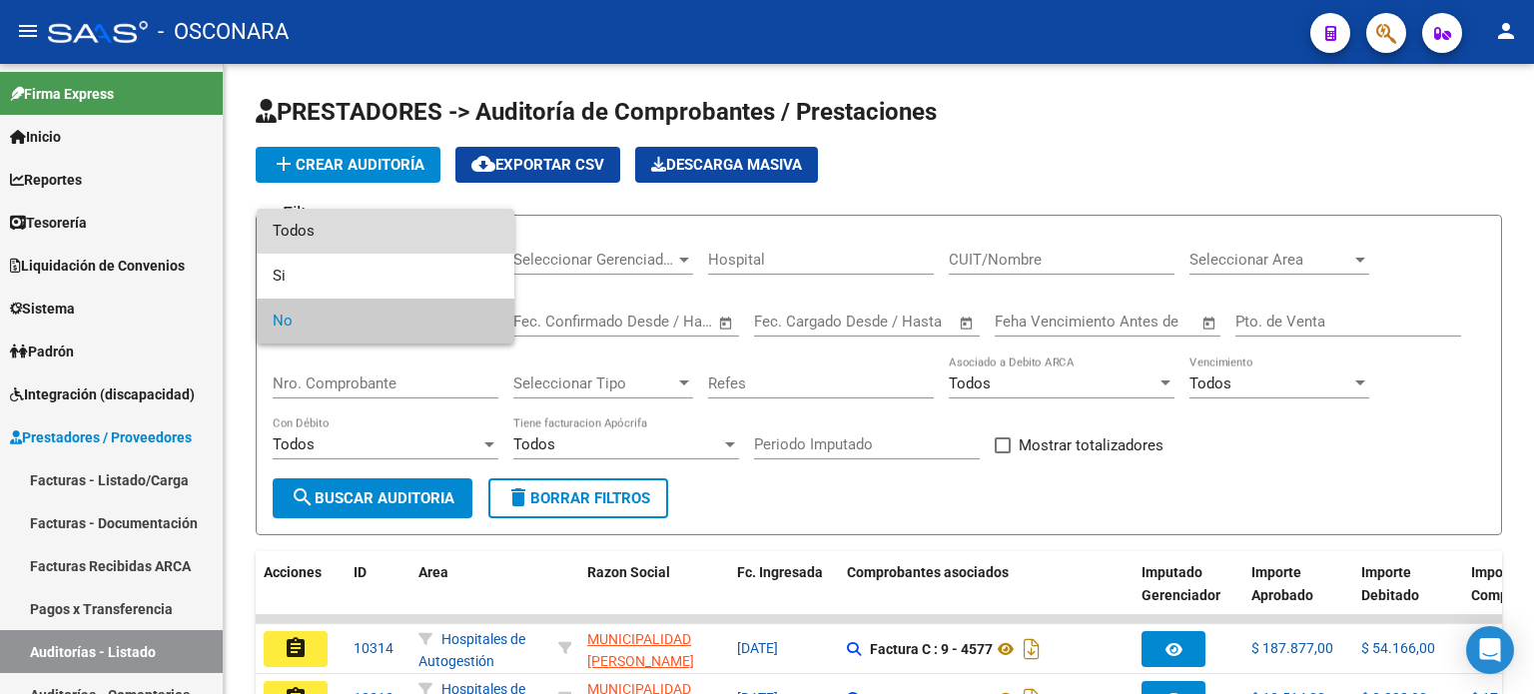
click at [381, 243] on span "Todos" at bounding box center [386, 231] width 226 height 45
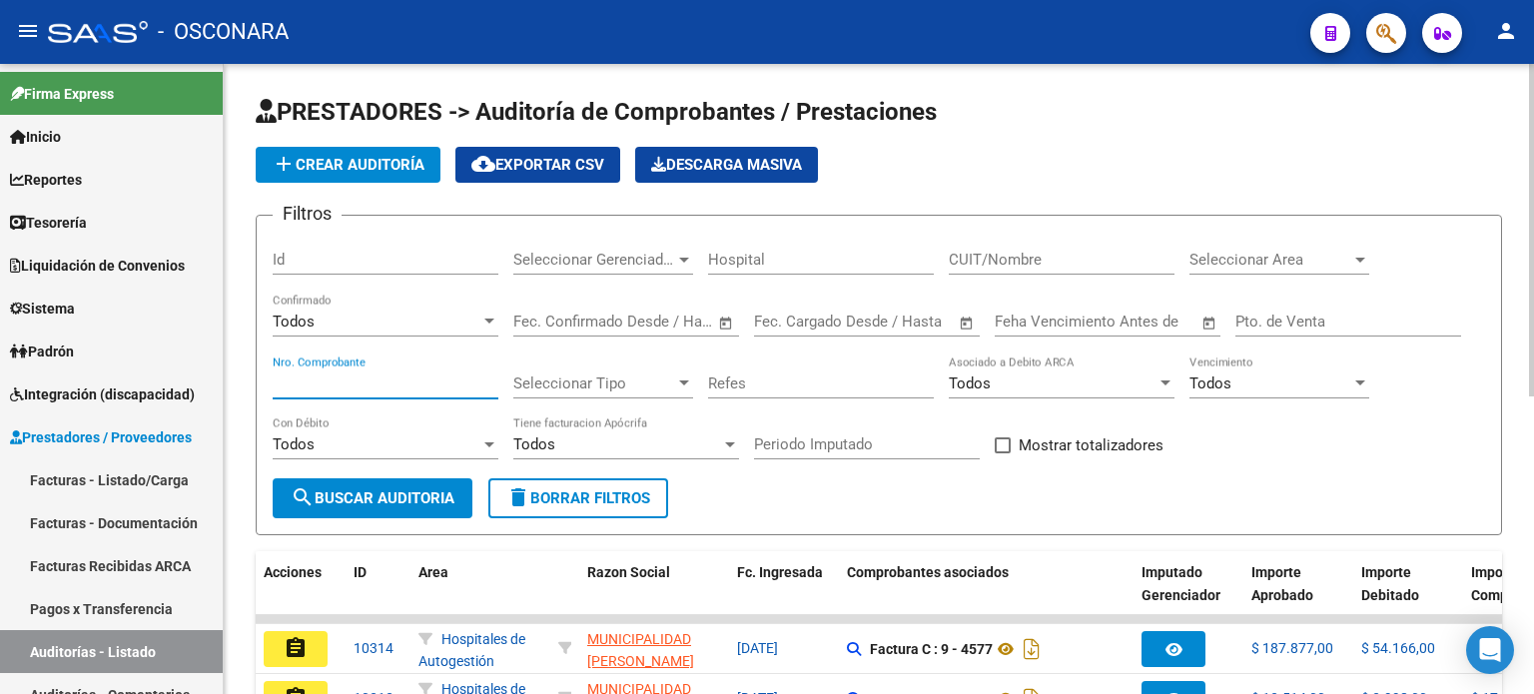
click at [340, 382] on input "Nro. Comprobante" at bounding box center [386, 383] width 226 height 18
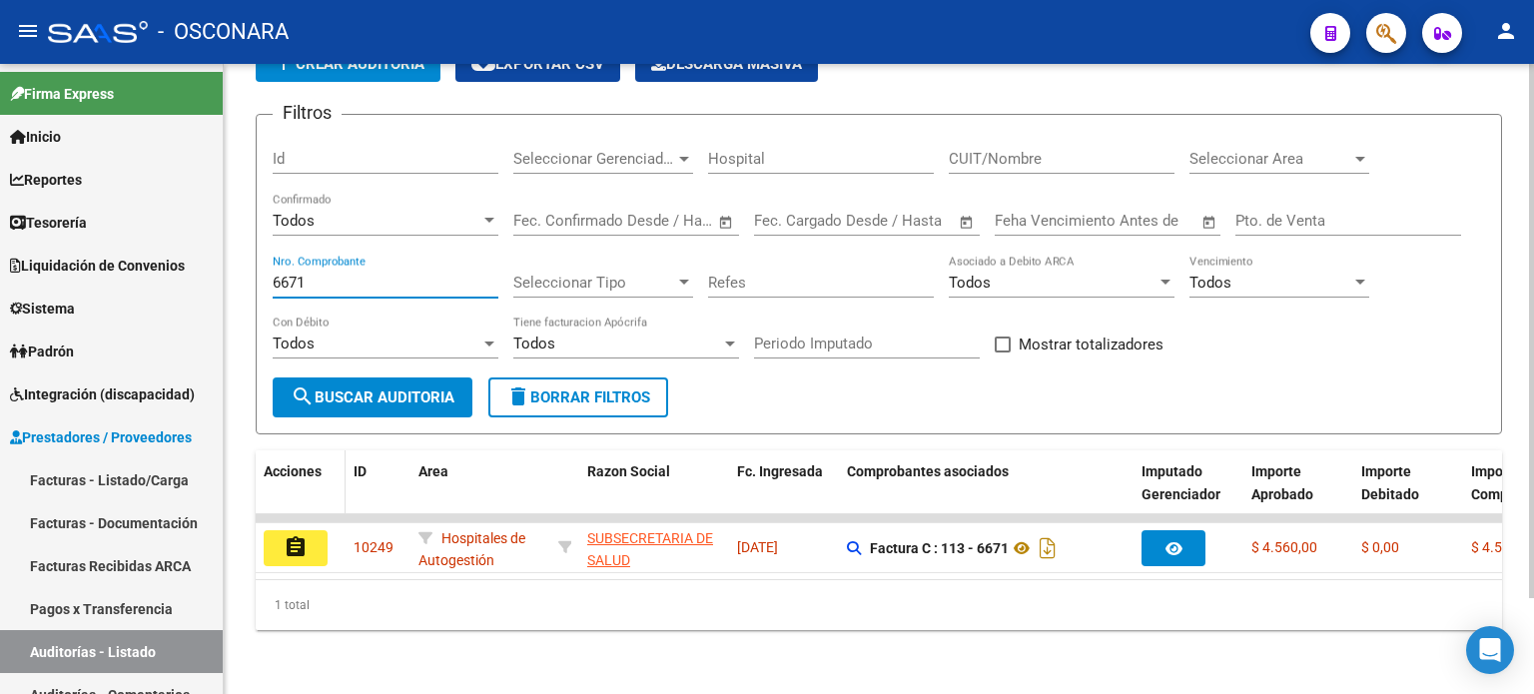
scroll to position [112, 0]
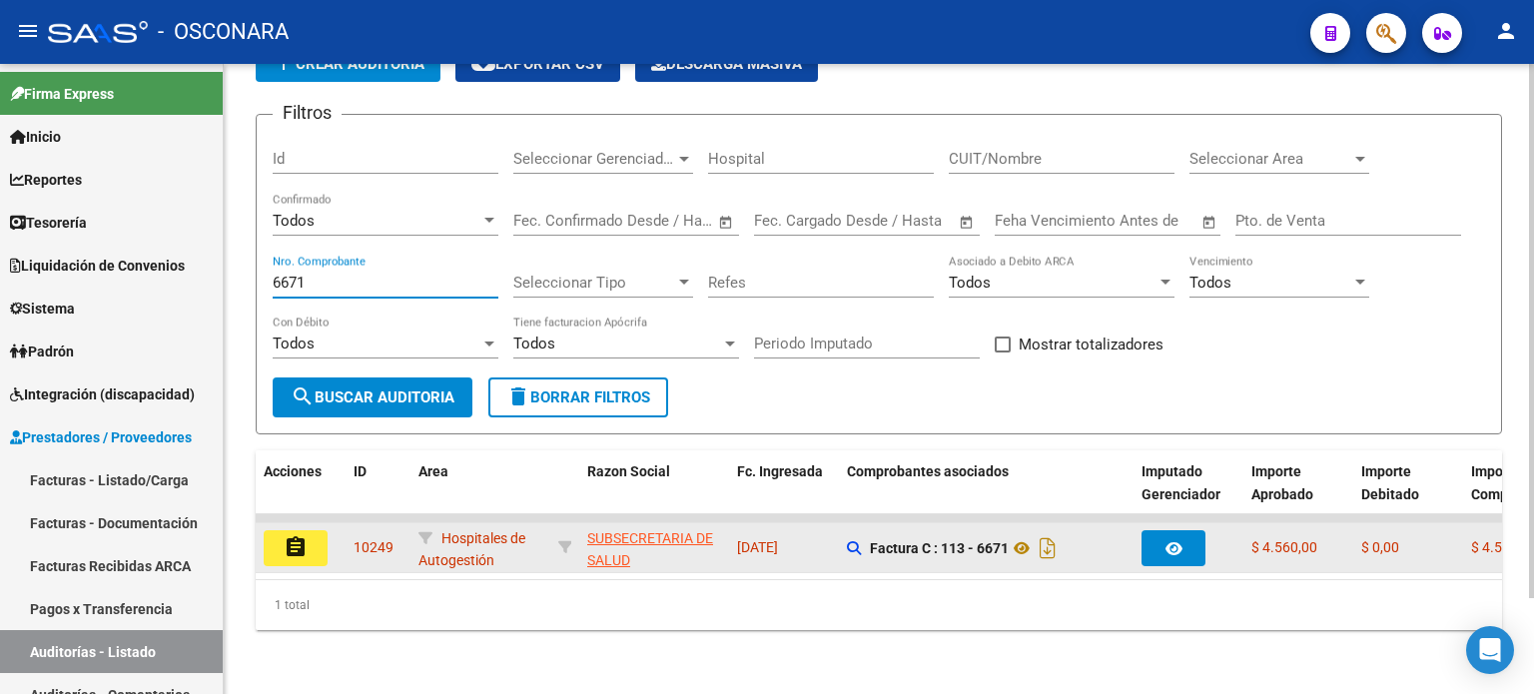
type input "6671"
click at [292, 535] on mat-icon "assignment" at bounding box center [296, 547] width 24 height 24
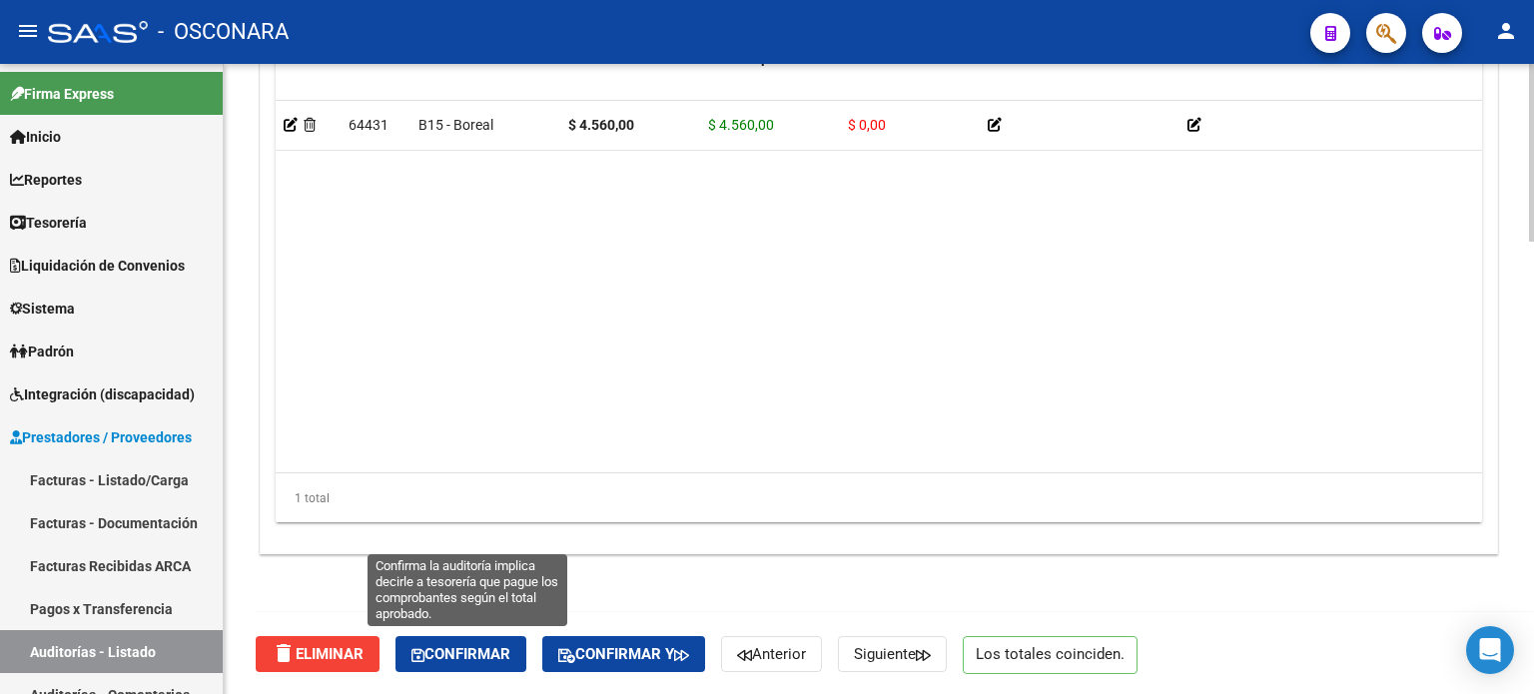
click at [506, 642] on button "Confirmar" at bounding box center [460, 654] width 131 height 36
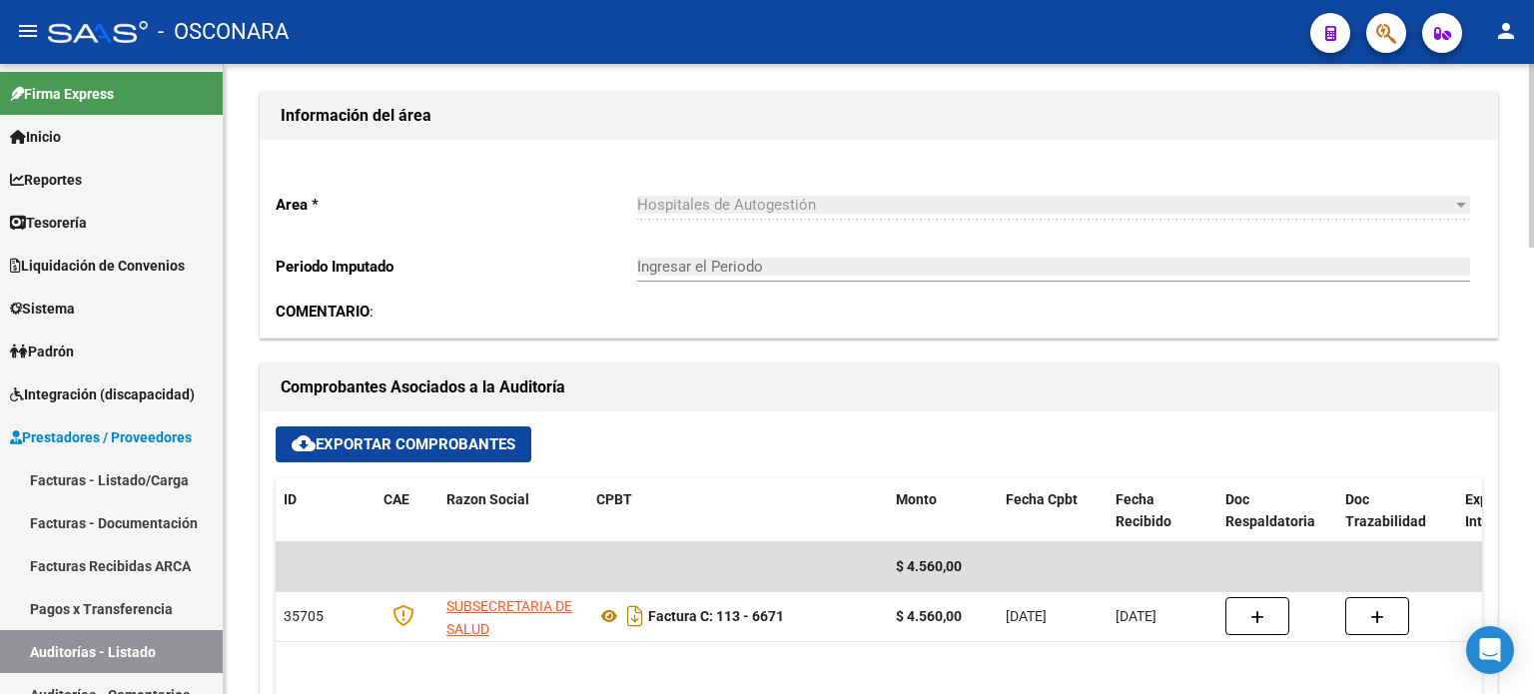
type input "202510"
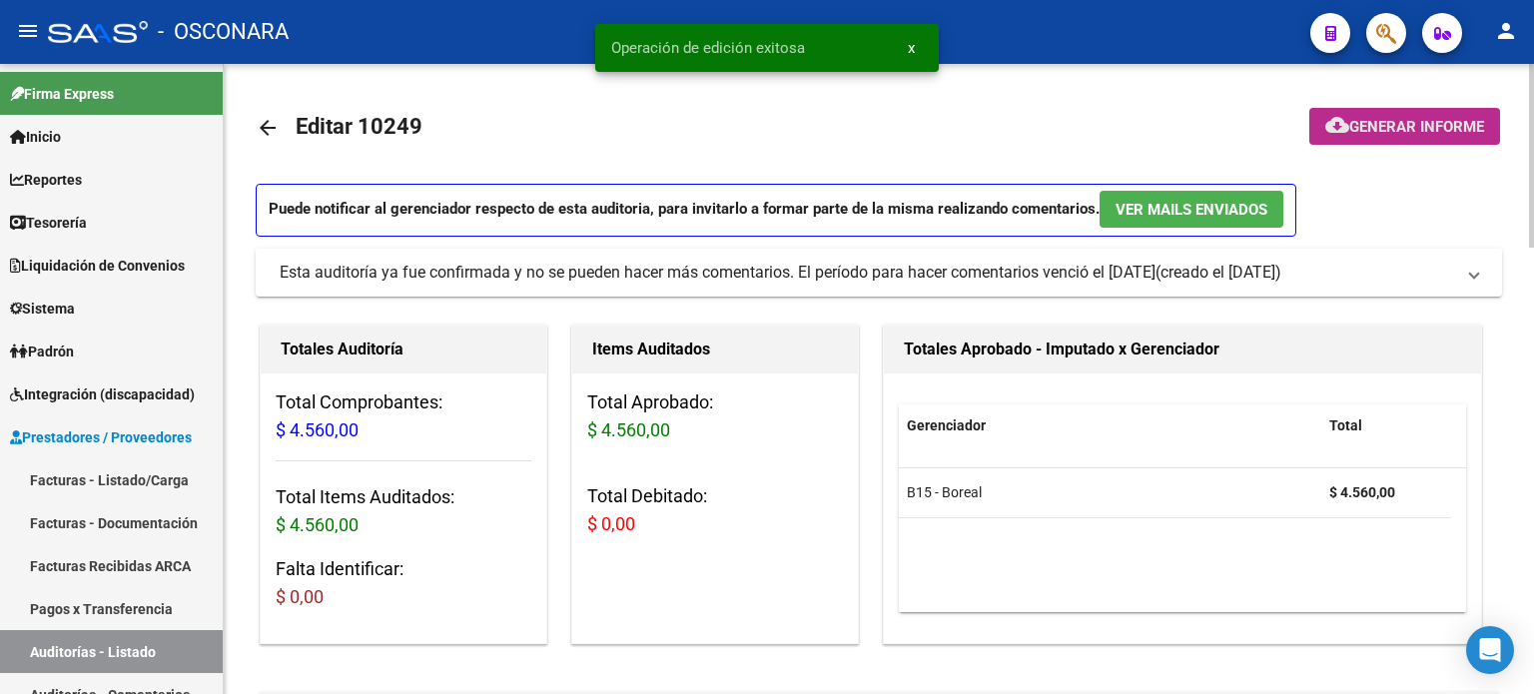
click at [1422, 110] on button "cloud_download Generar informe" at bounding box center [1404, 126] width 191 height 37
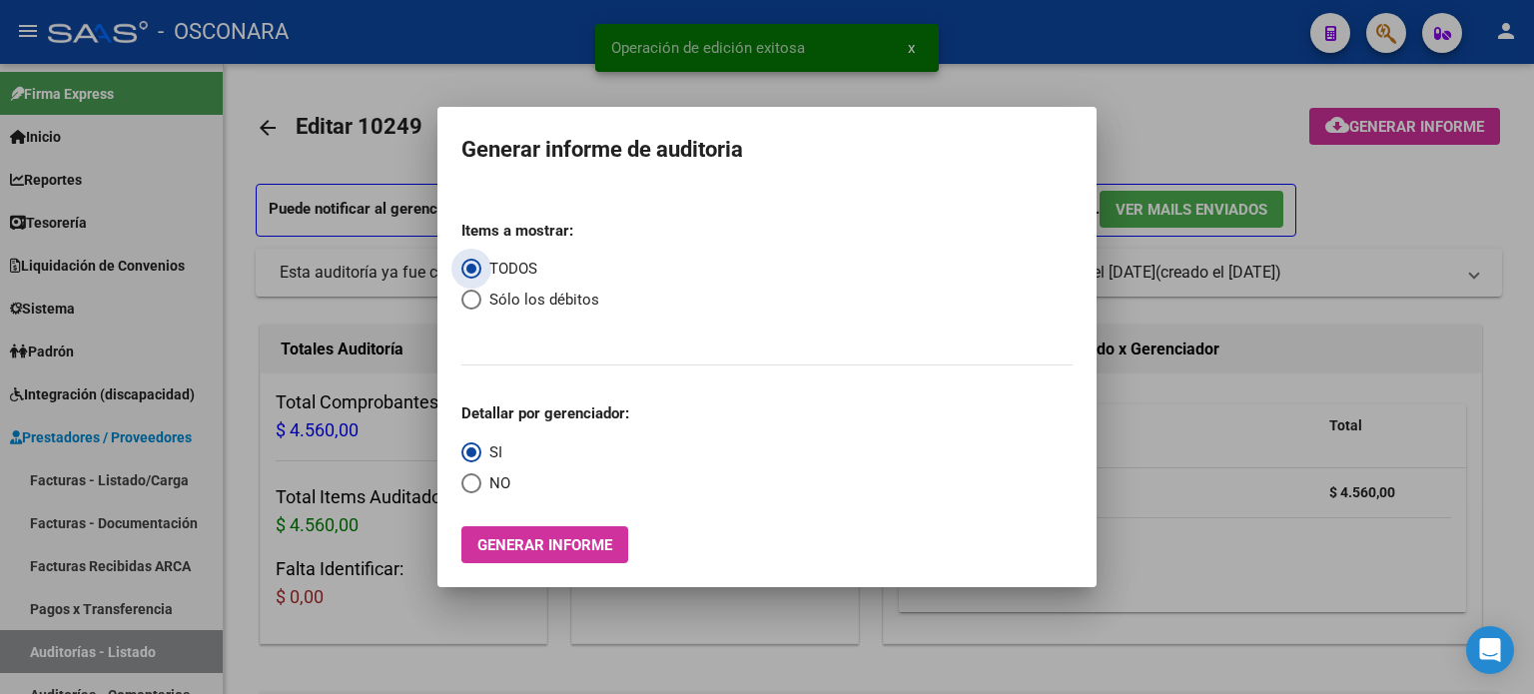
click at [528, 543] on span "Generar informe" at bounding box center [544, 545] width 135 height 18
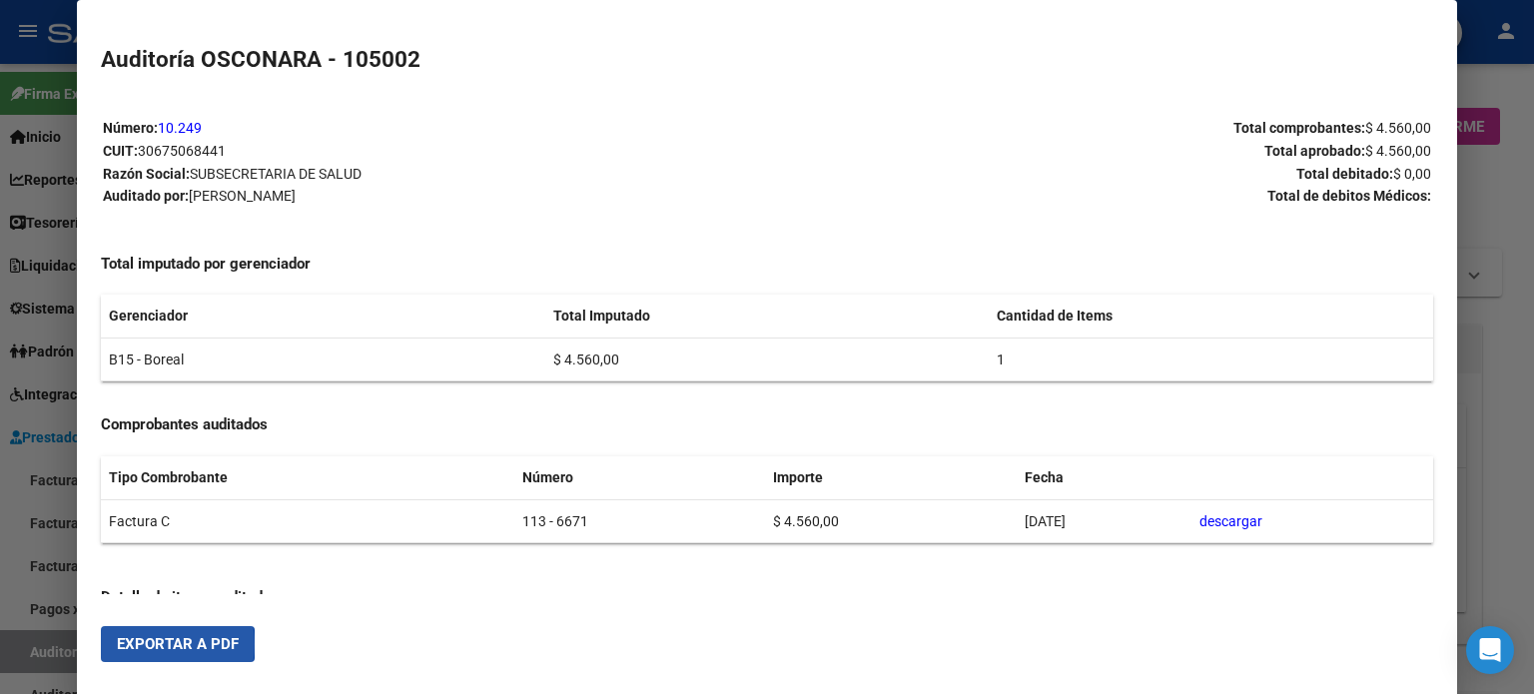
click at [166, 644] on span "Exportar a PDF" at bounding box center [178, 644] width 122 height 18
click at [1482, 204] on div at bounding box center [767, 347] width 1534 height 694
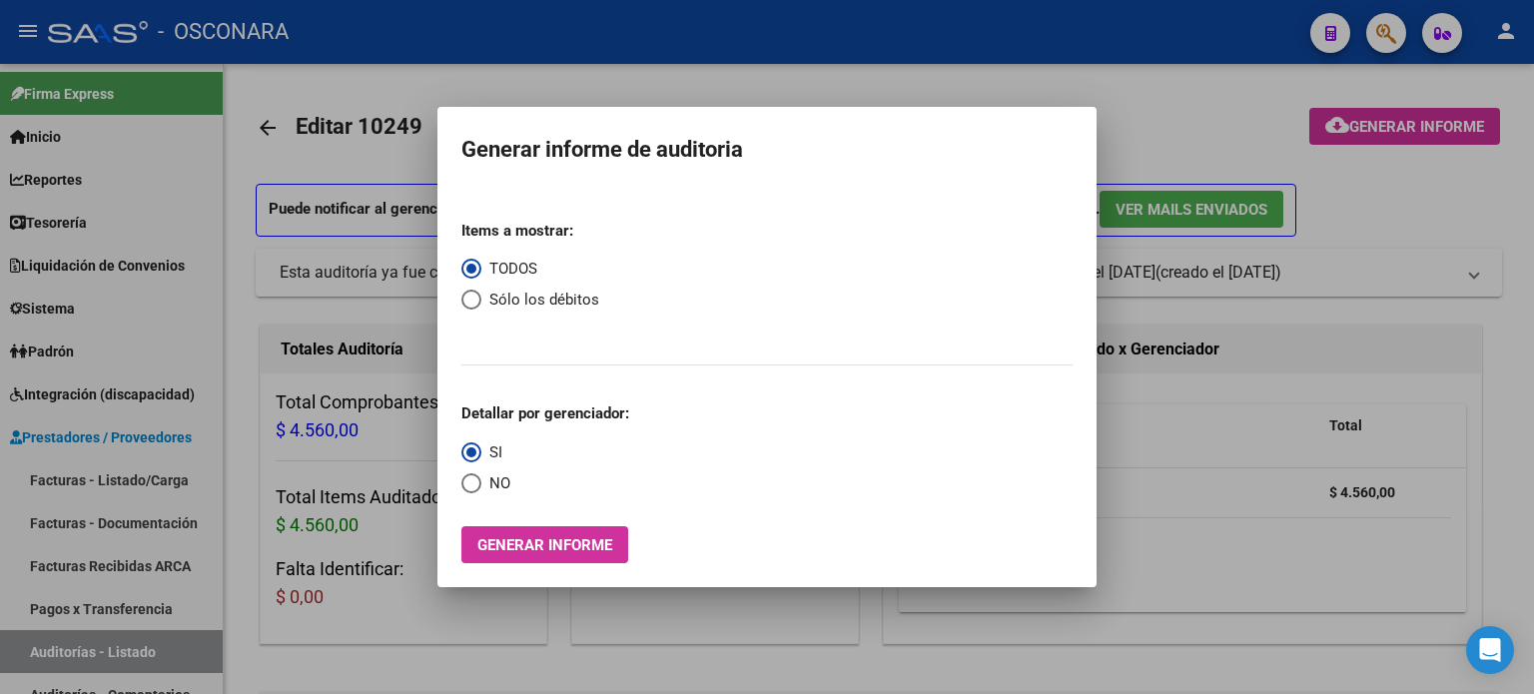
click at [1166, 120] on div at bounding box center [767, 347] width 1534 height 694
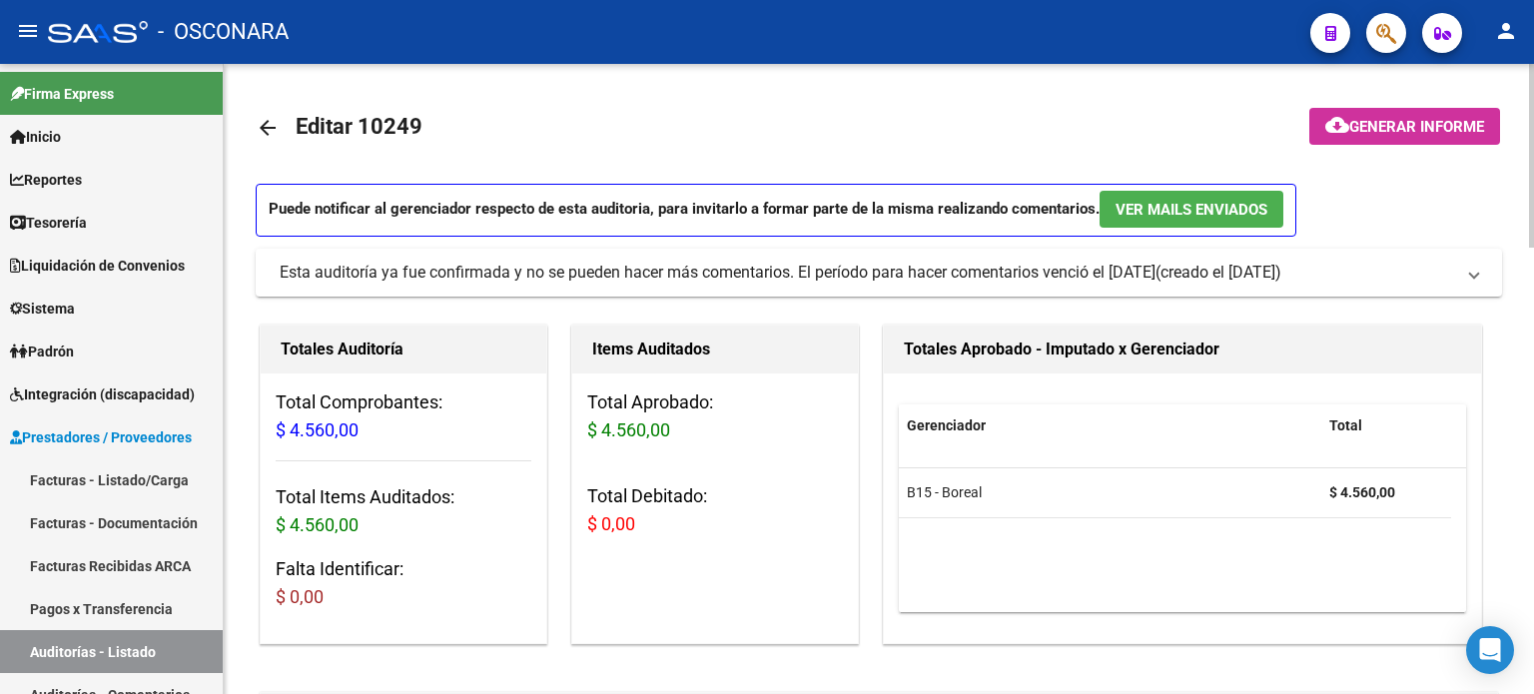
click at [270, 127] on mat-icon "arrow_back" at bounding box center [268, 128] width 24 height 24
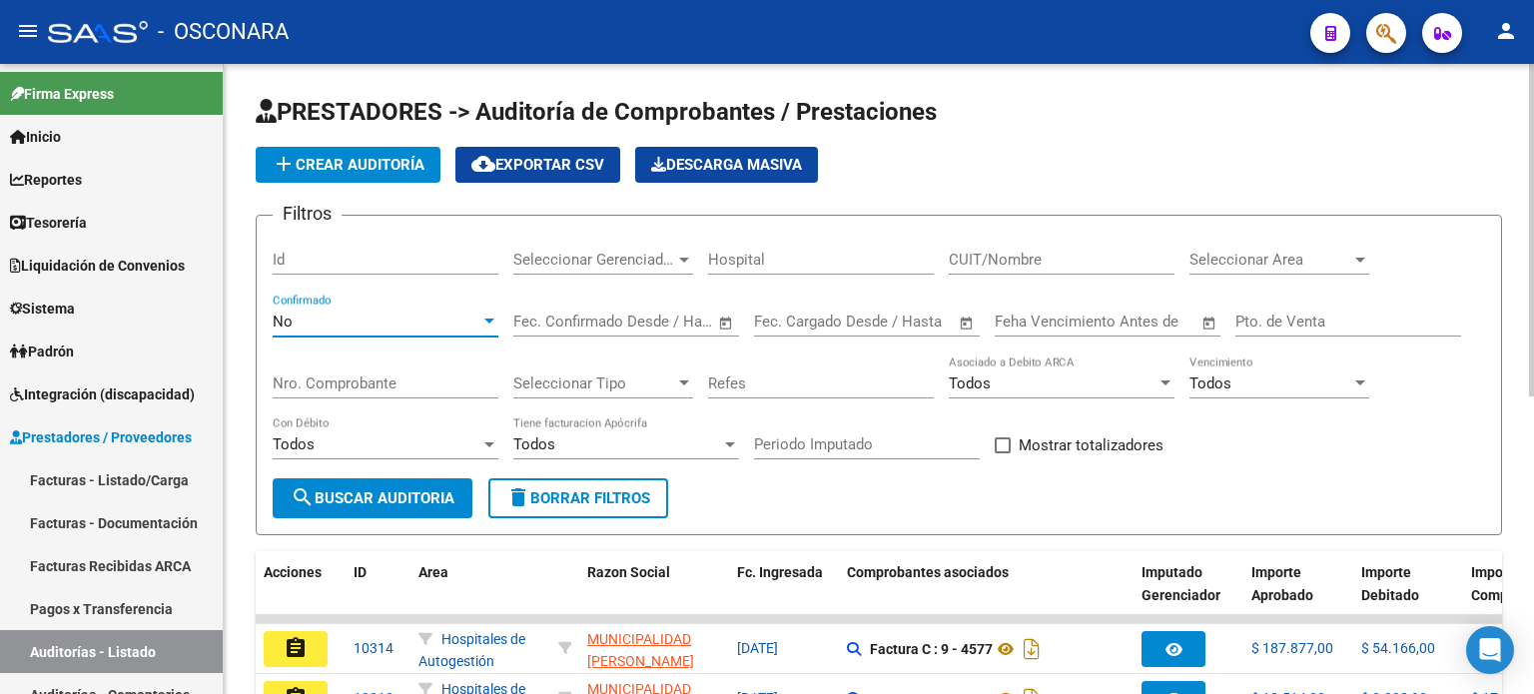
click at [357, 319] on div "No" at bounding box center [377, 322] width 208 height 18
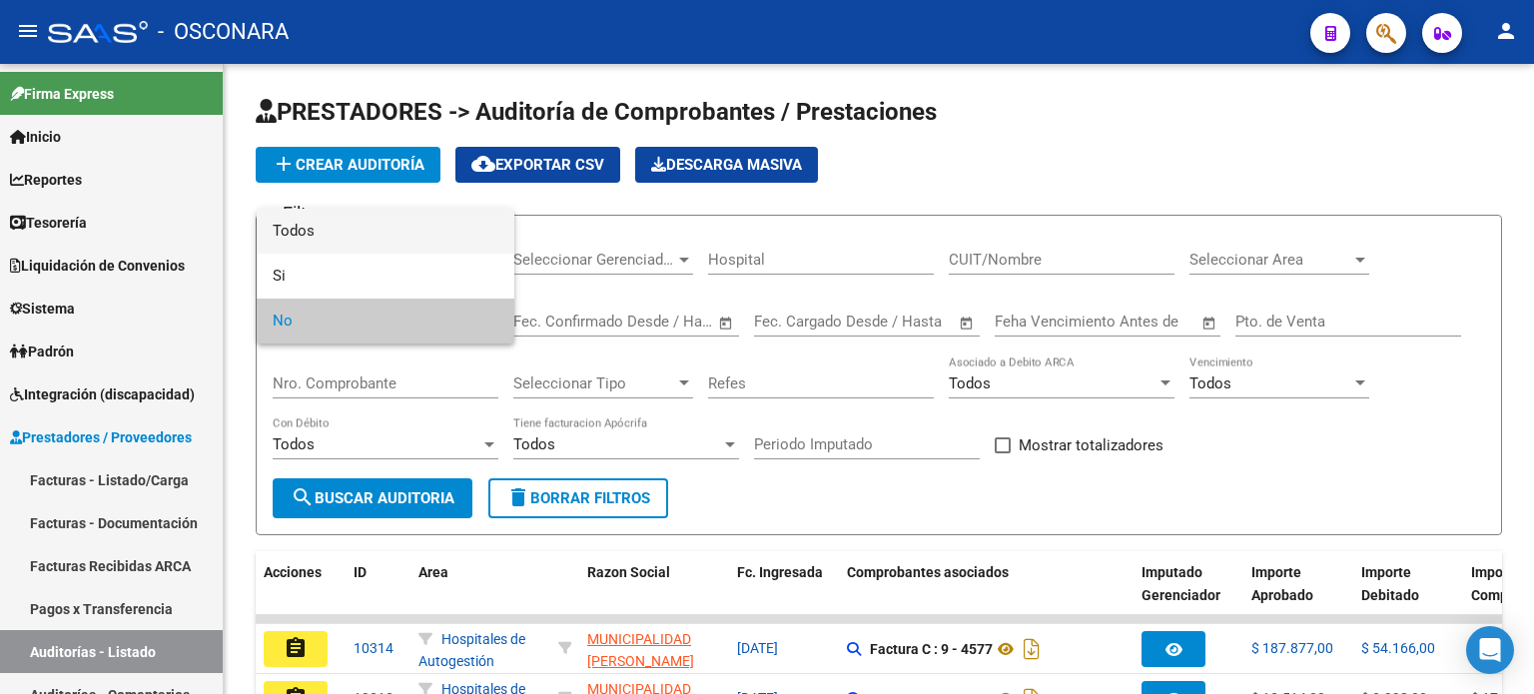
click at [364, 229] on span "Todos" at bounding box center [386, 231] width 226 height 45
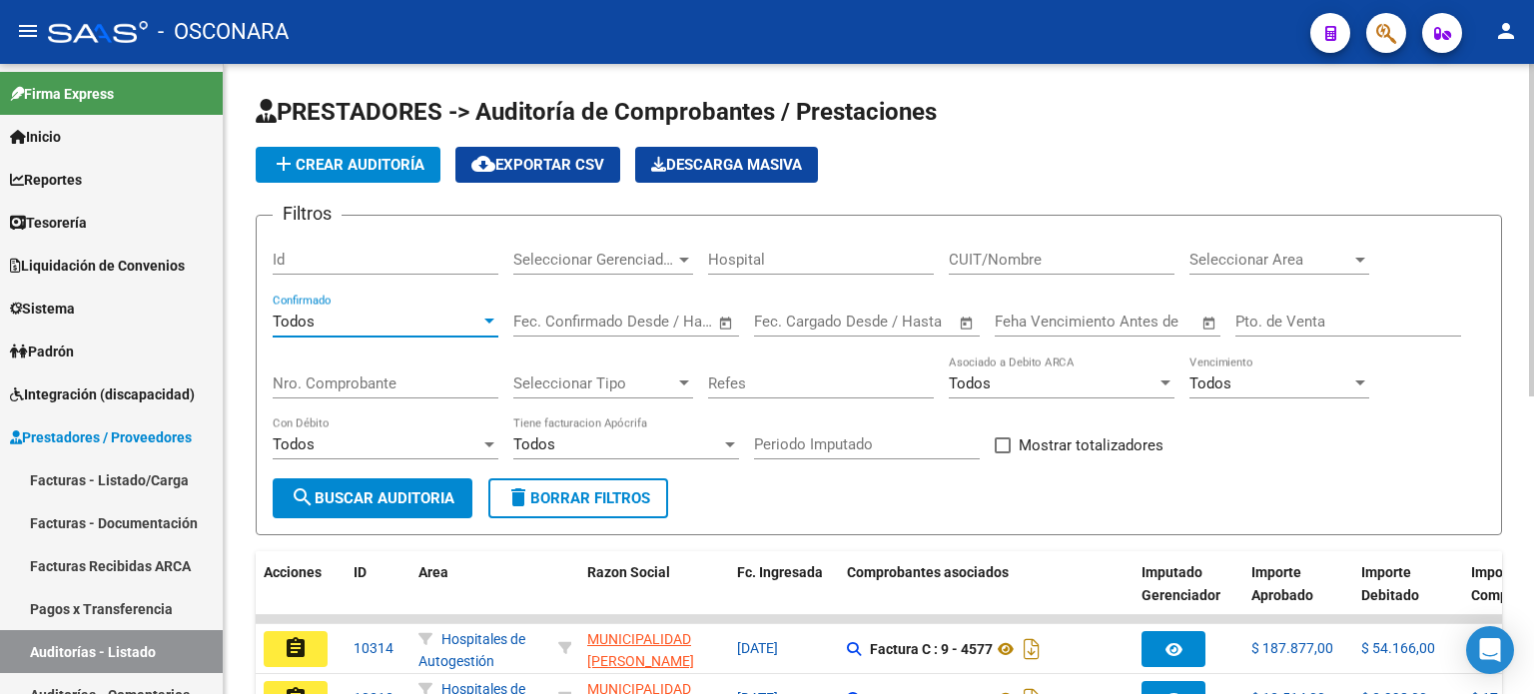
click at [359, 387] on input "Nro. Comprobante" at bounding box center [386, 383] width 226 height 18
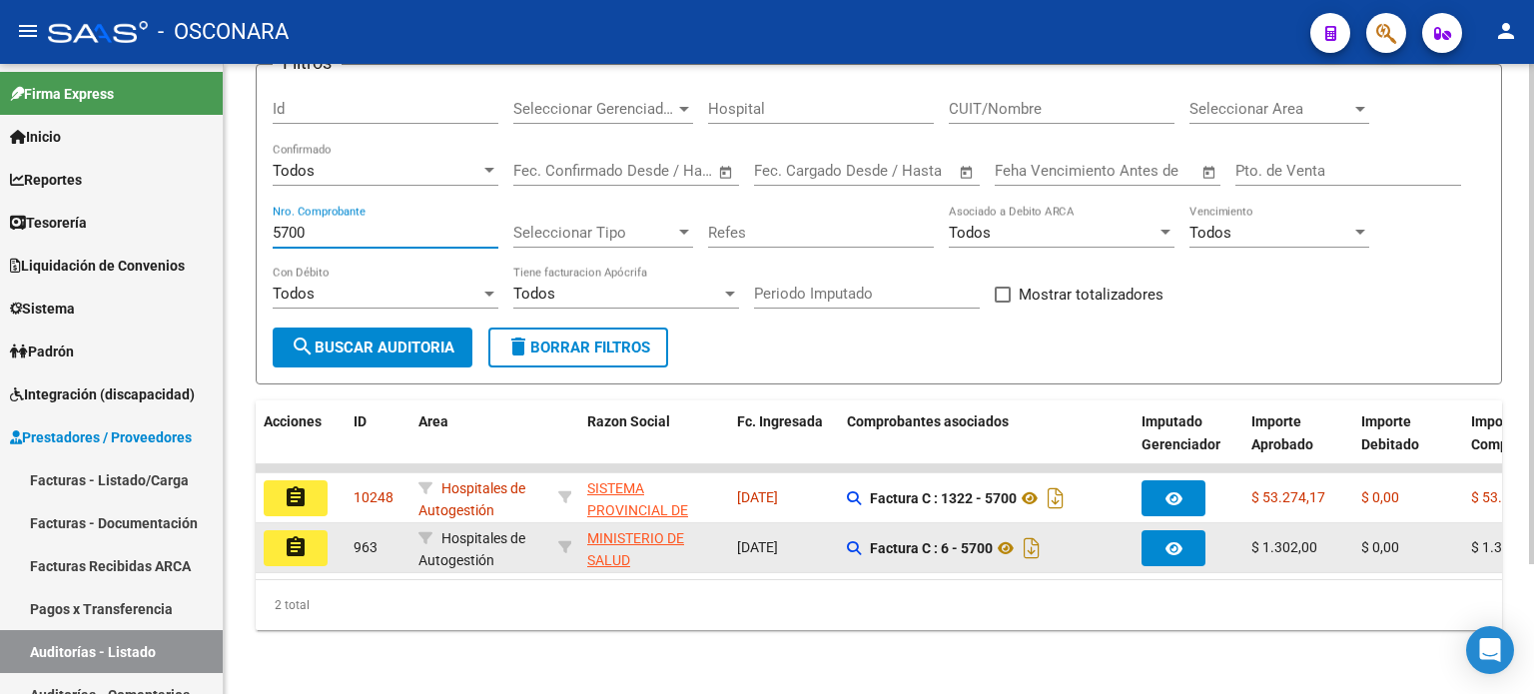
scroll to position [163, 0]
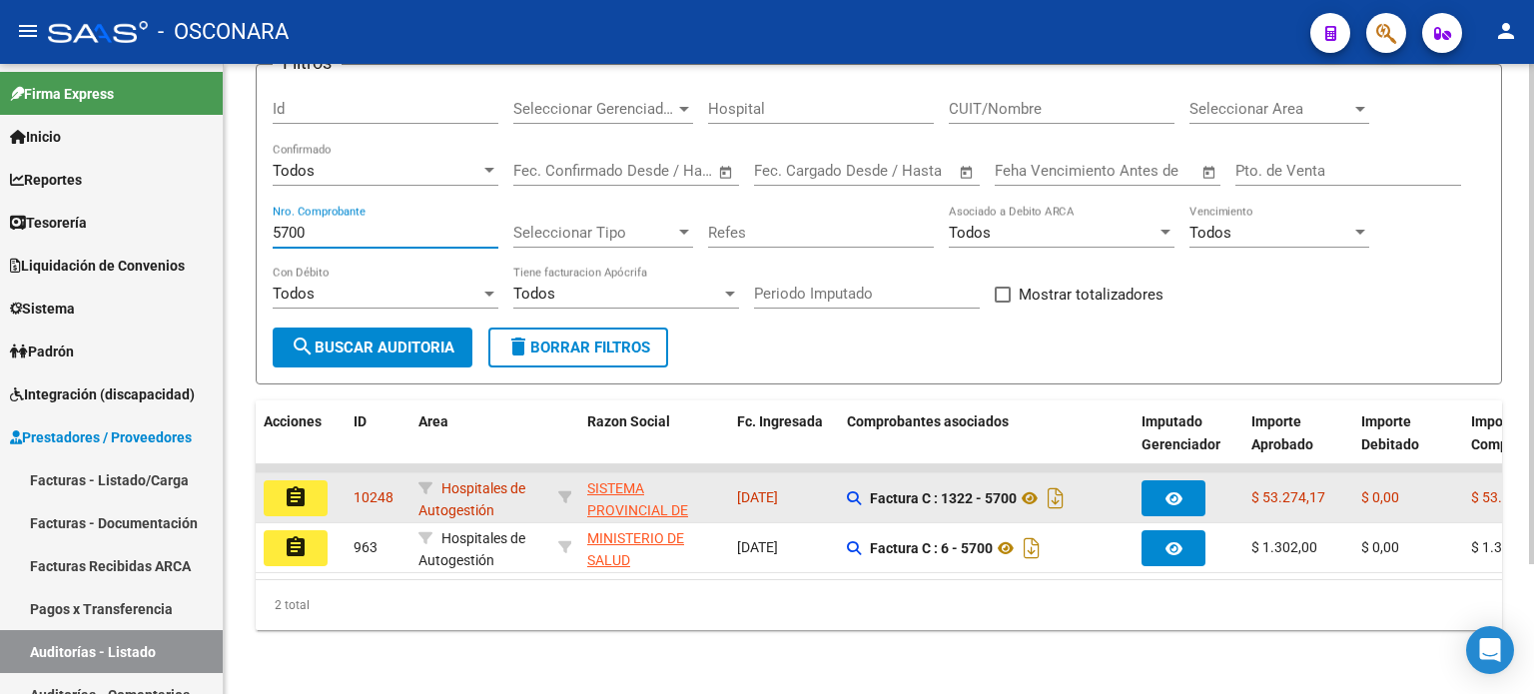
type input "5700"
click at [286, 485] on mat-icon "assignment" at bounding box center [296, 497] width 24 height 24
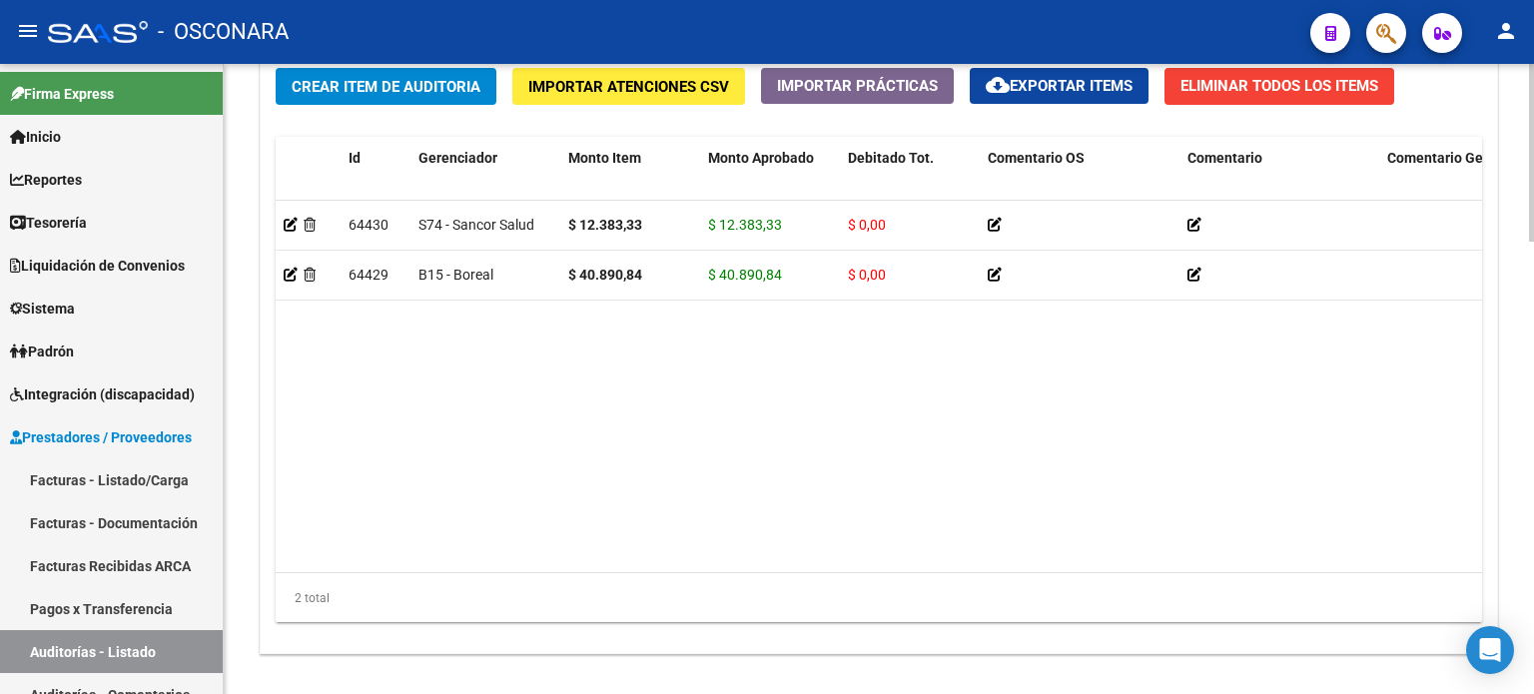
scroll to position [1600, 0]
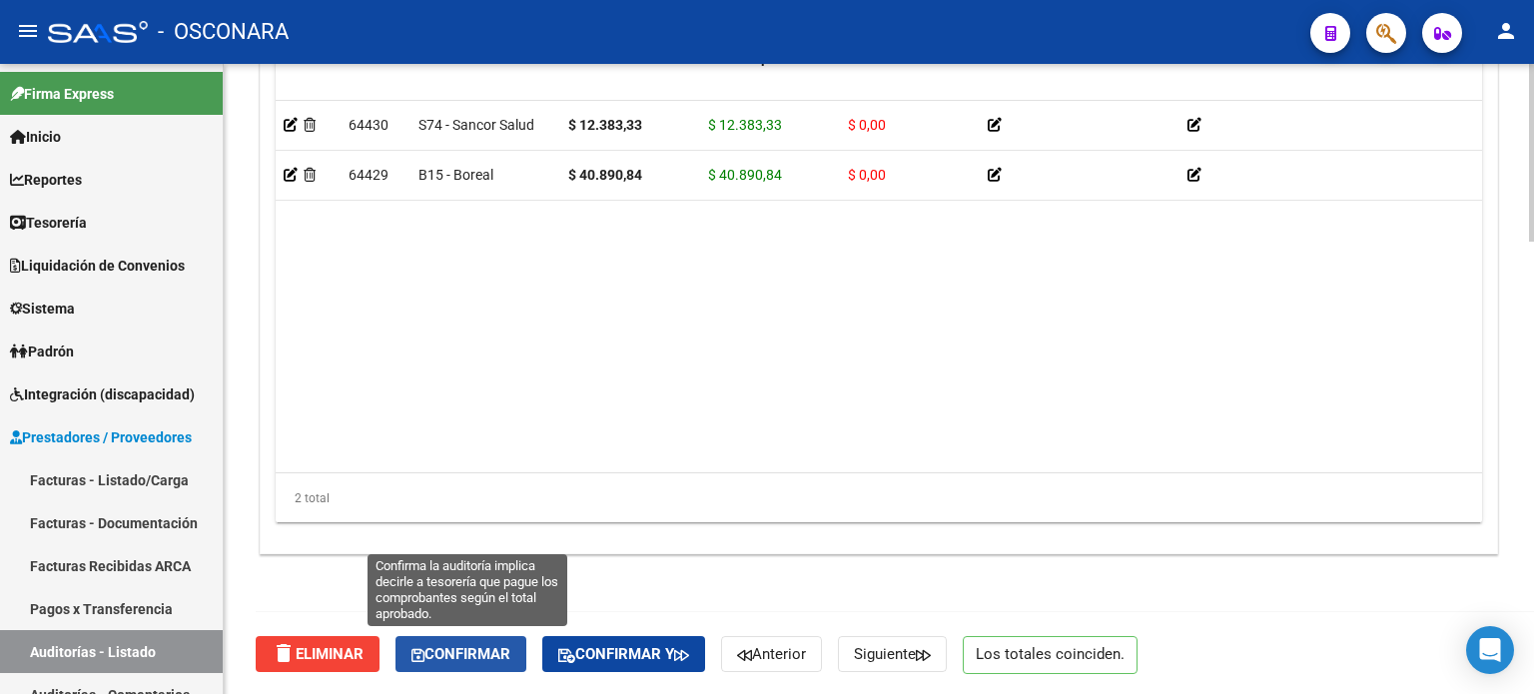
drag, startPoint x: 467, startPoint y: 659, endPoint x: 937, endPoint y: 467, distance: 507.0
click at [468, 658] on span "Confirmar" at bounding box center [460, 654] width 99 height 18
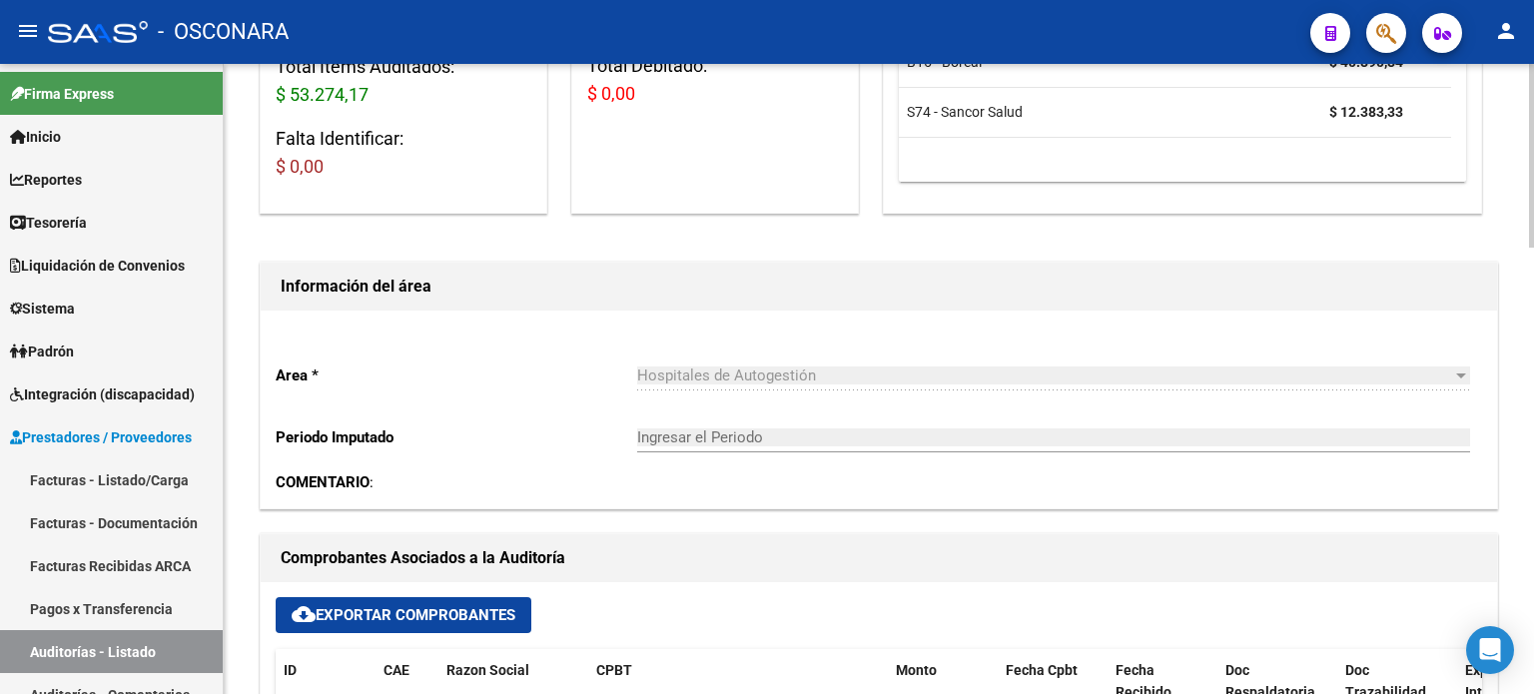
scroll to position [31, 0]
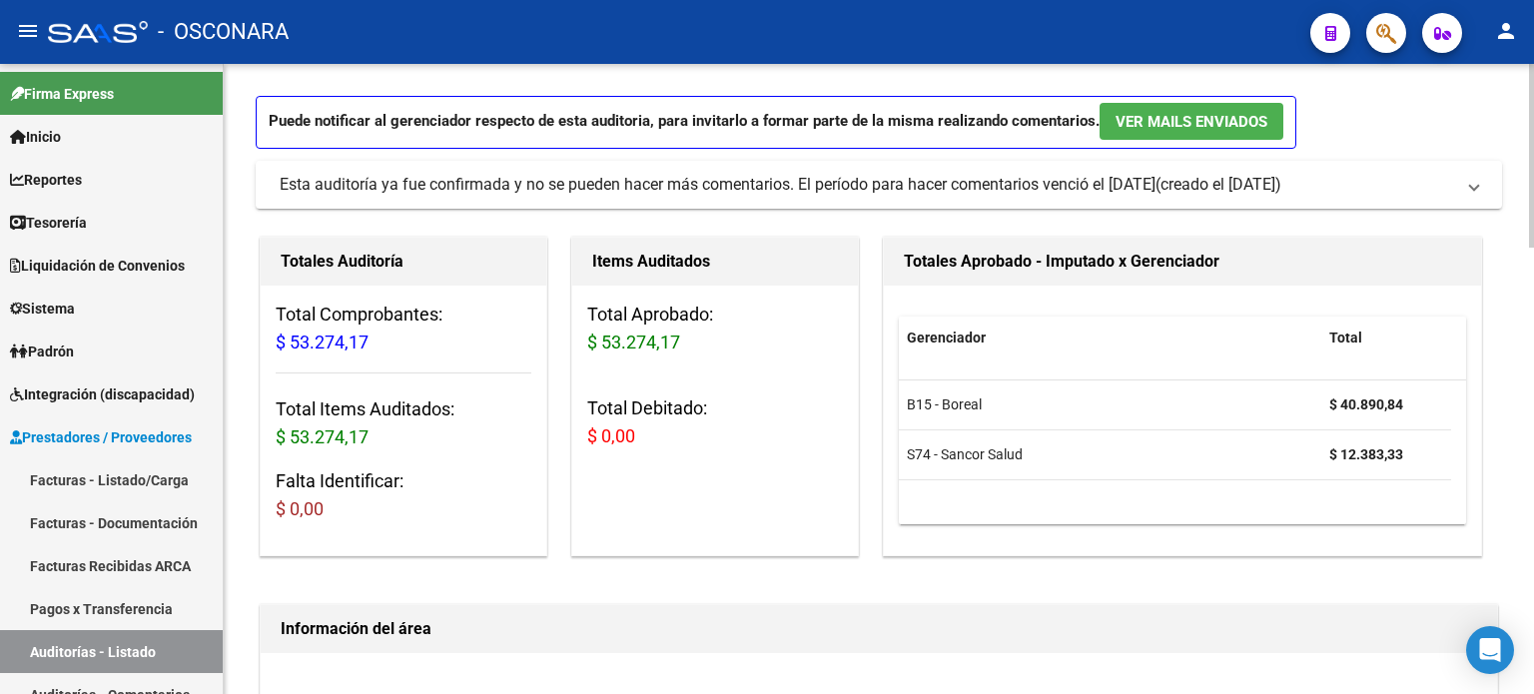
type input "202510"
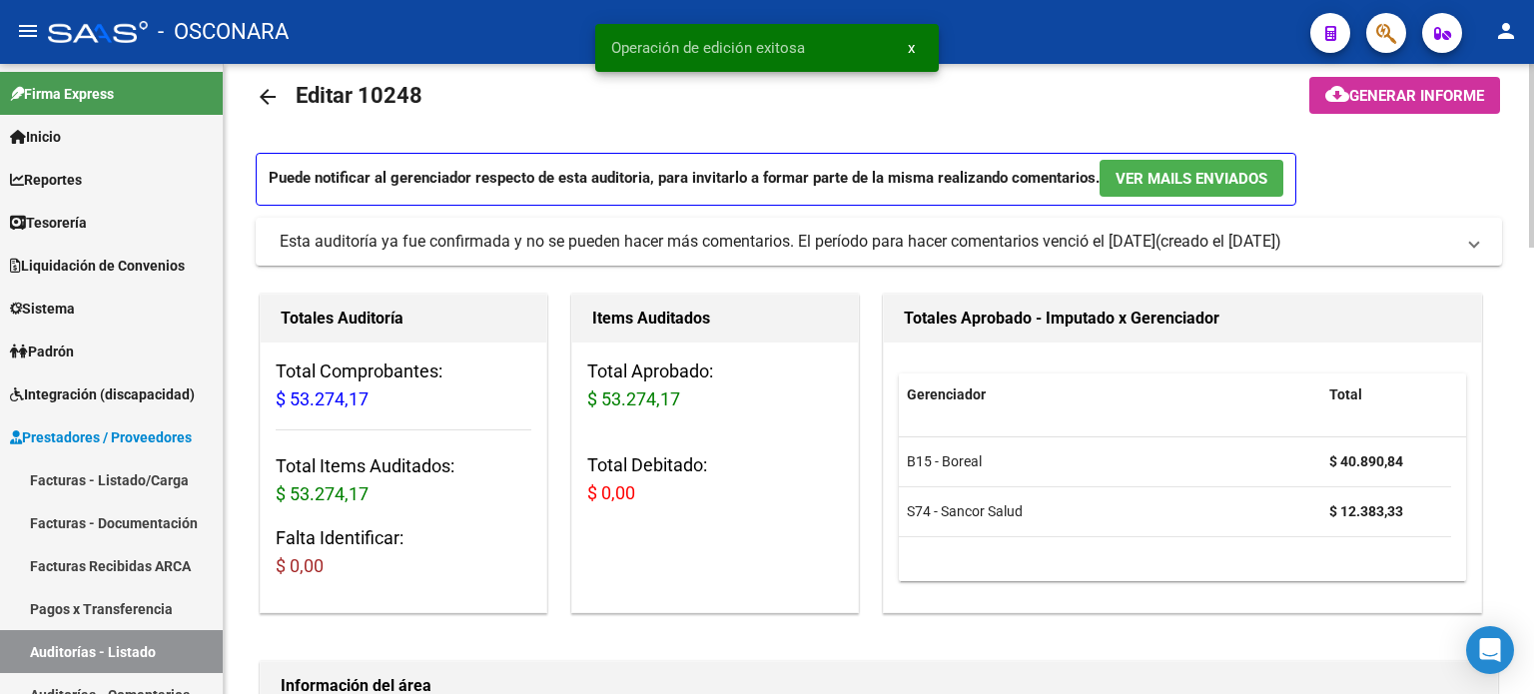
scroll to position [0, 0]
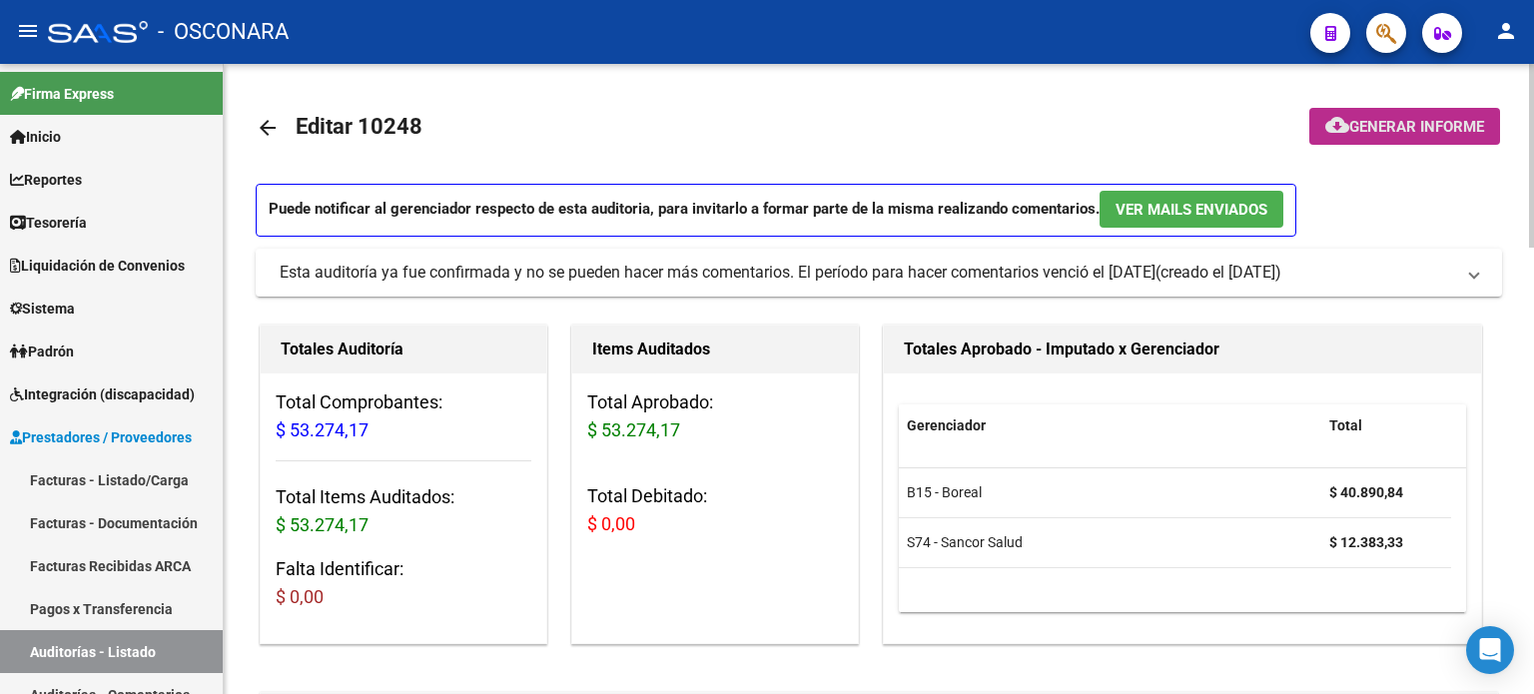
click at [1383, 119] on span "Generar informe" at bounding box center [1416, 127] width 135 height 18
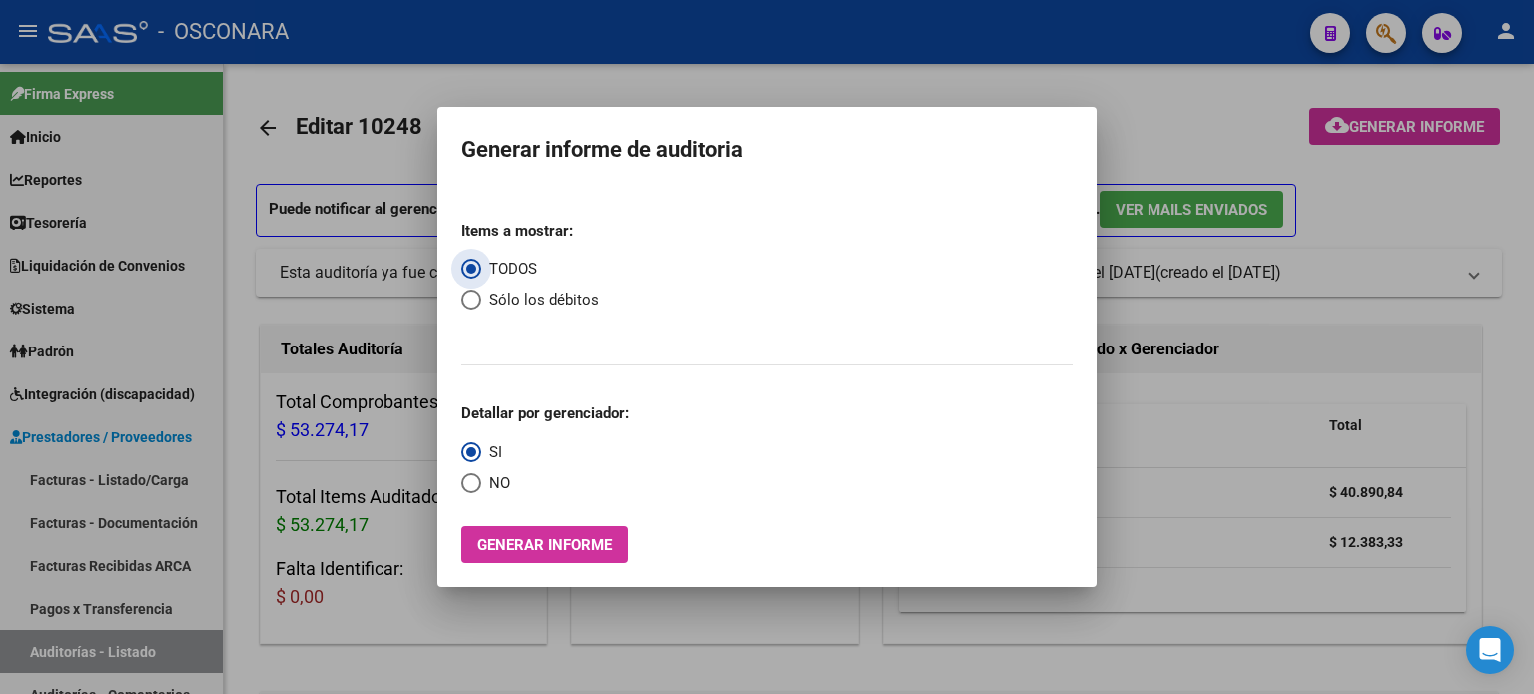
click at [527, 546] on span "Generar informe" at bounding box center [544, 545] width 135 height 18
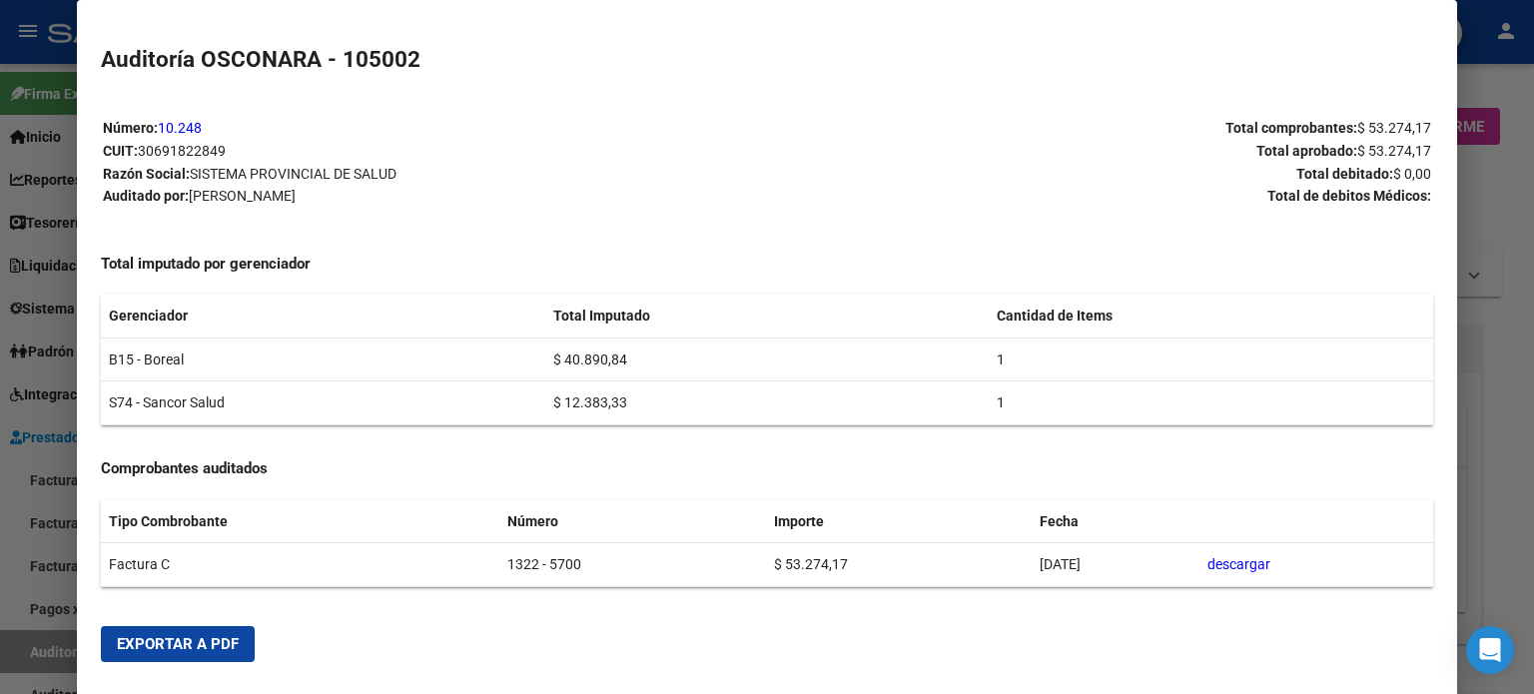
drag, startPoint x: 181, startPoint y: 654, endPoint x: 687, endPoint y: 510, distance: 526.3
click at [181, 654] on button "Exportar a PDF" at bounding box center [178, 644] width 154 height 36
click at [1505, 222] on div at bounding box center [767, 347] width 1534 height 694
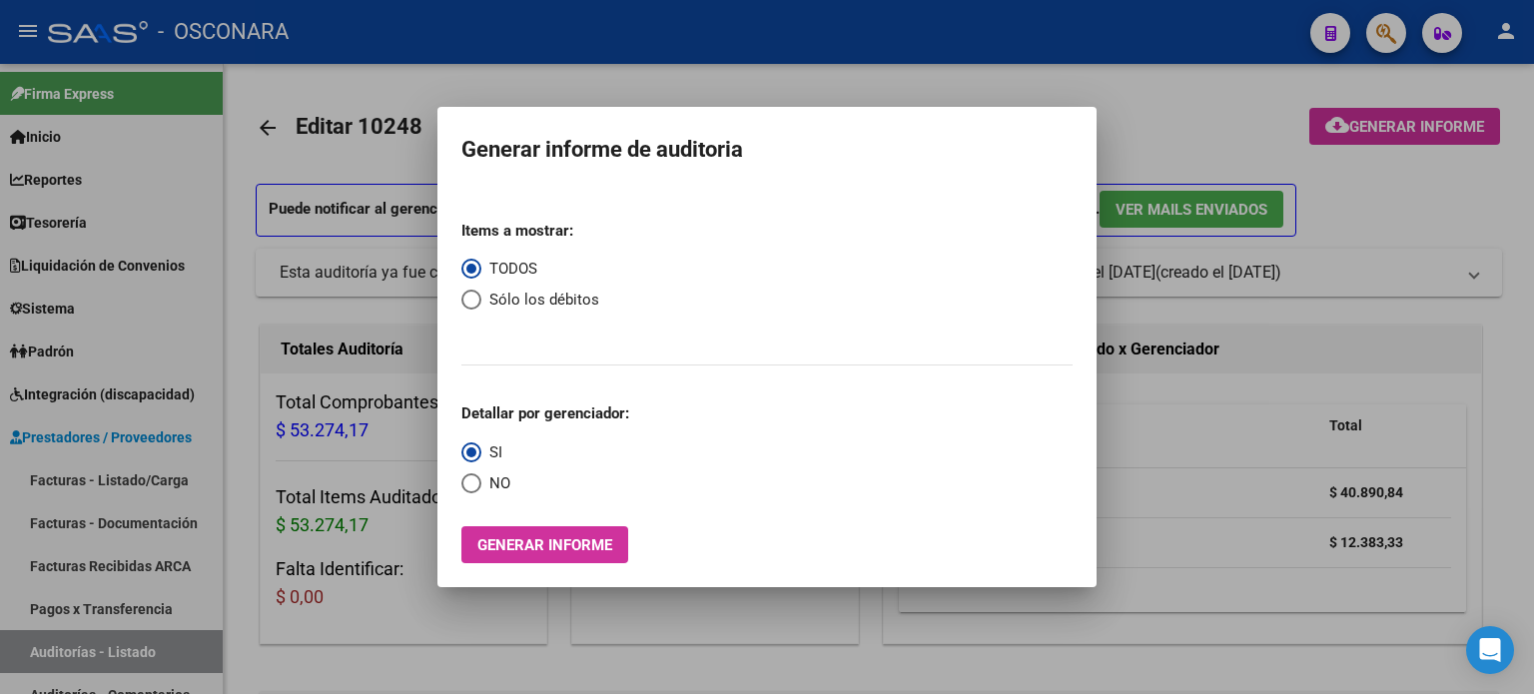
click at [1342, 312] on div at bounding box center [767, 347] width 1534 height 694
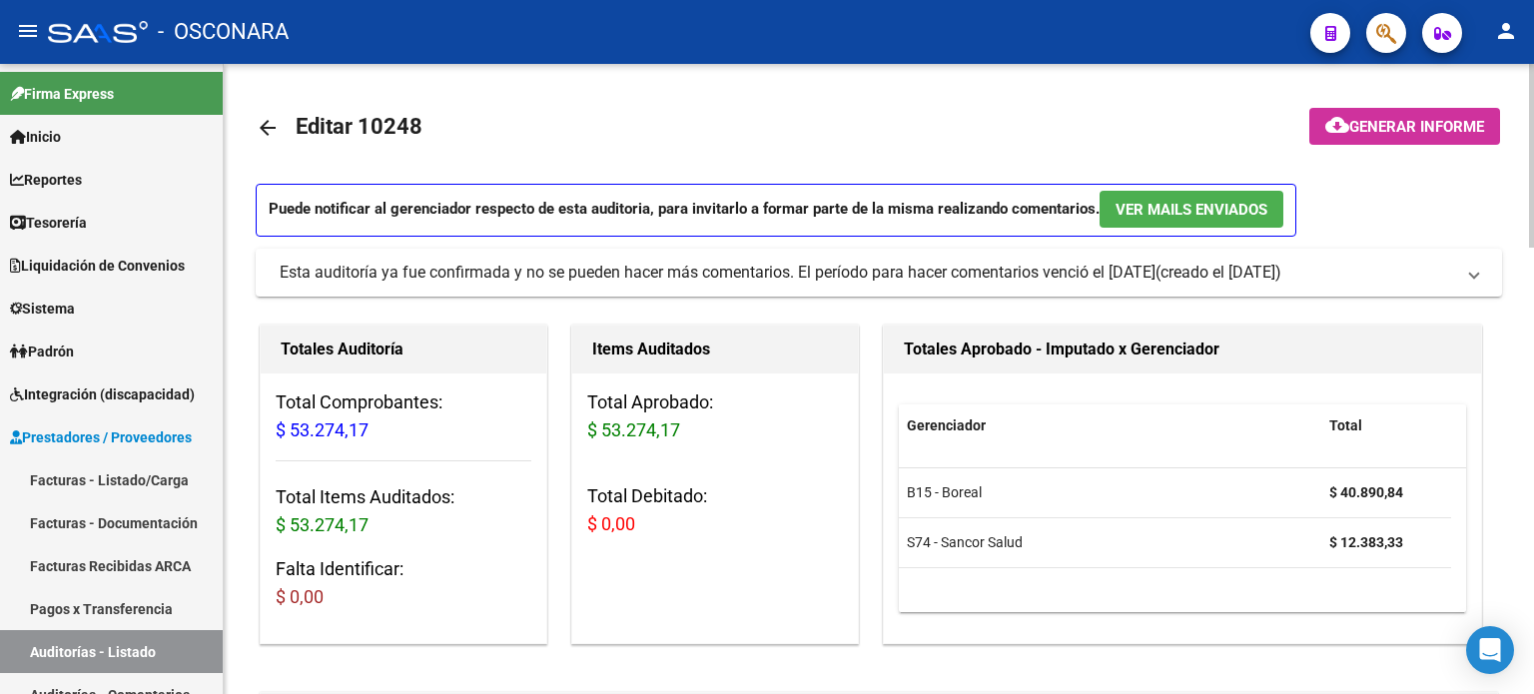
click at [264, 131] on mat-icon "arrow_back" at bounding box center [268, 128] width 24 height 24
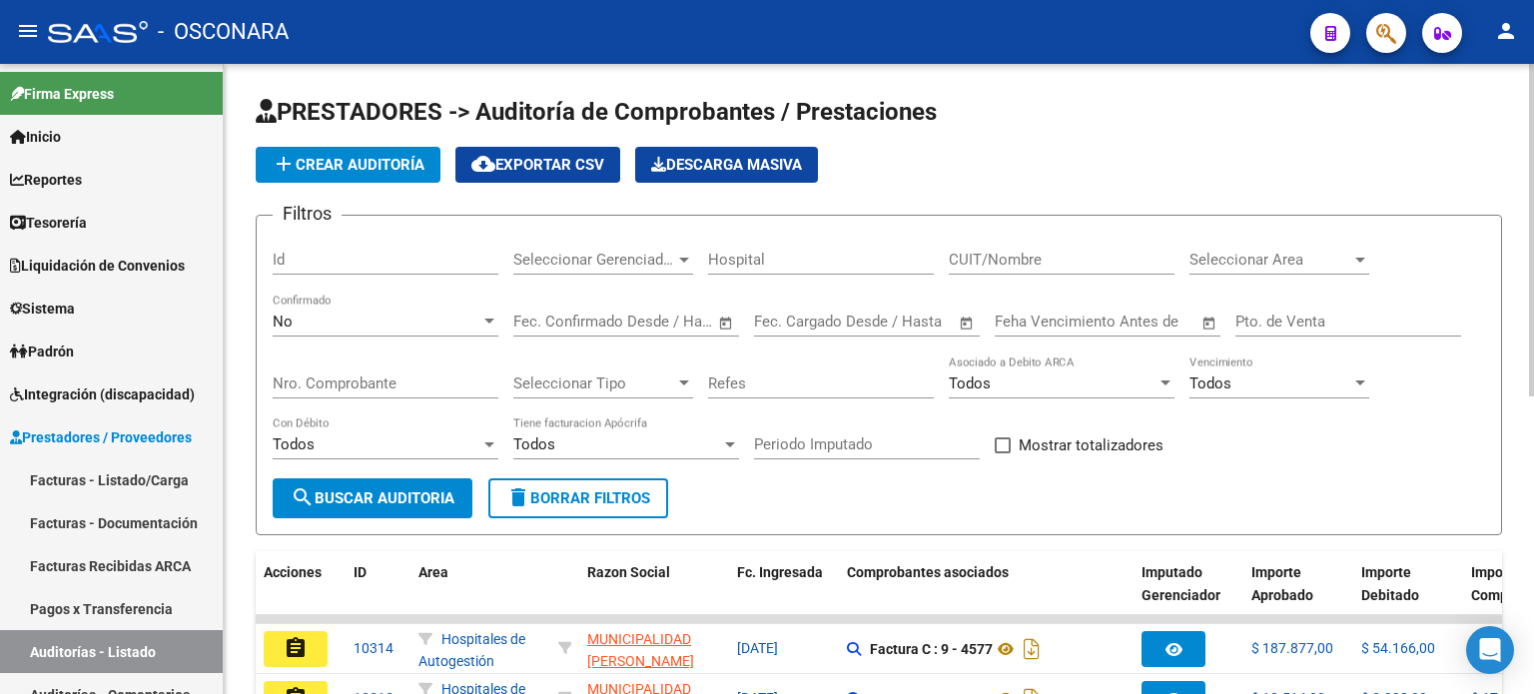
click at [315, 309] on div "No Confirmado" at bounding box center [386, 315] width 226 height 43
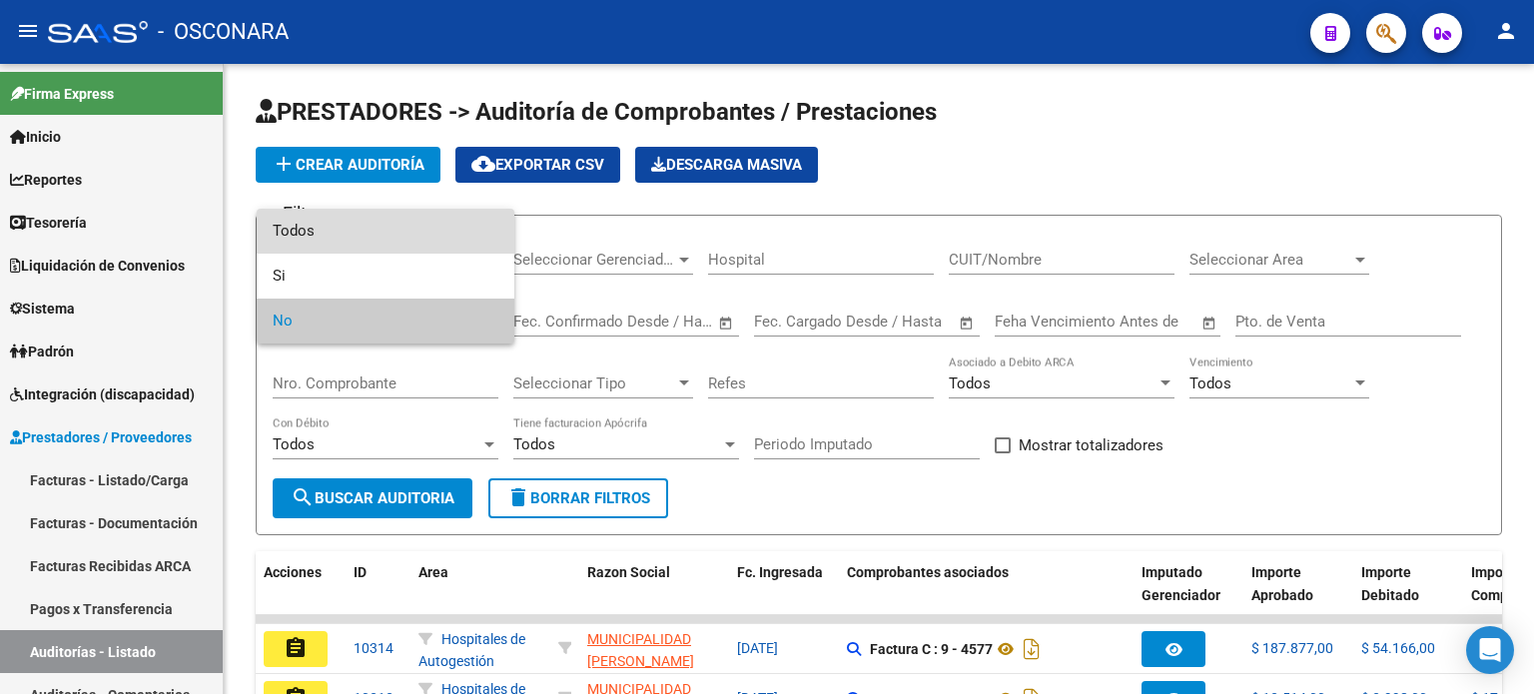
click at [403, 237] on span "Todos" at bounding box center [386, 231] width 226 height 45
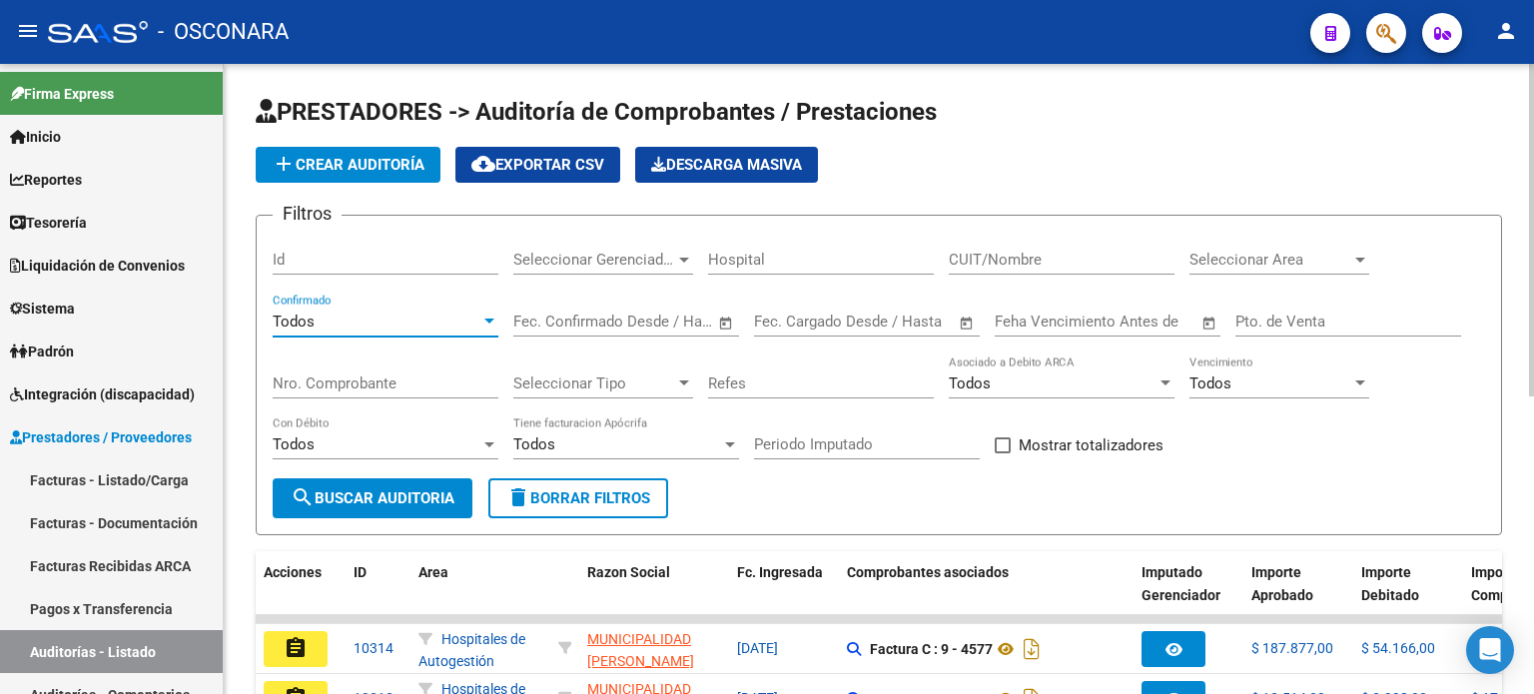
click at [393, 358] on div "Nro. Comprobante" at bounding box center [386, 376] width 226 height 43
type input "5805"
click at [355, 505] on button "search Buscar Auditoria" at bounding box center [373, 498] width 200 height 40
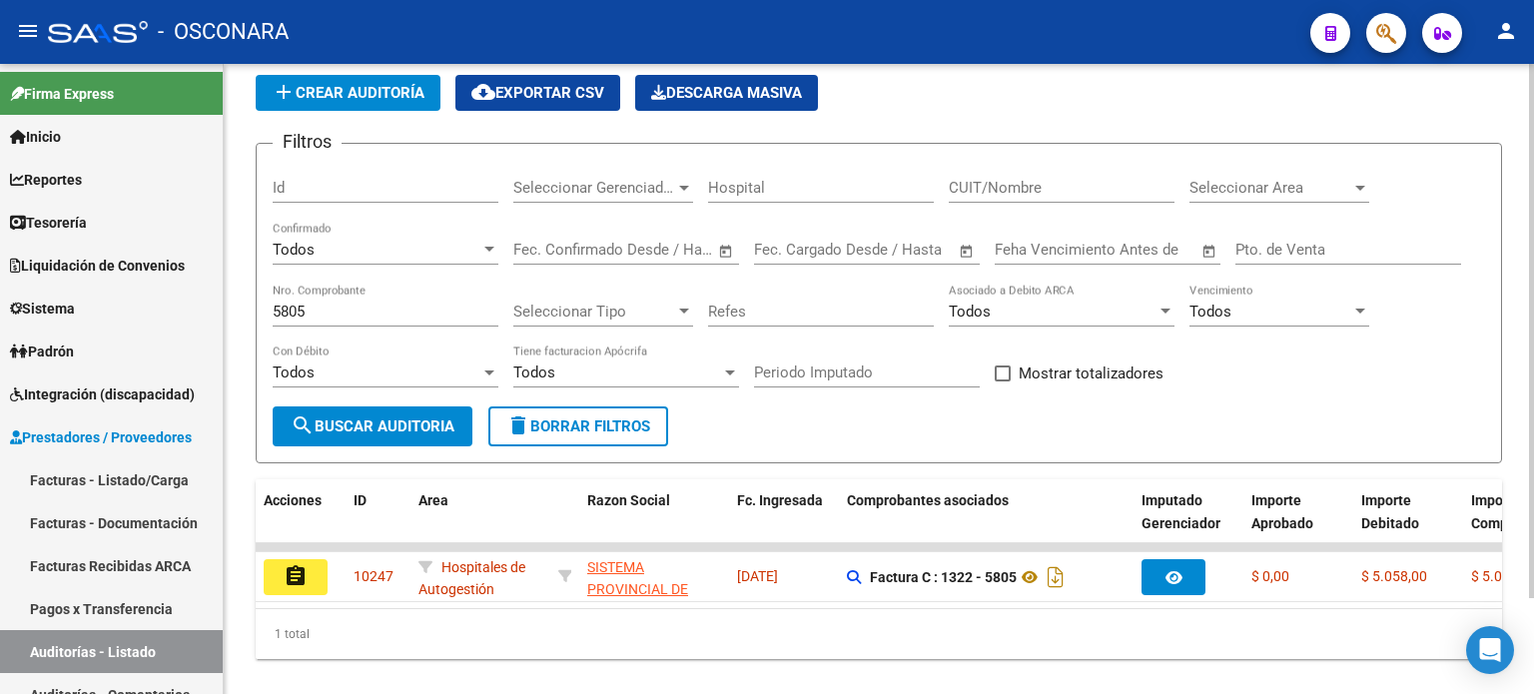
scroll to position [100, 0]
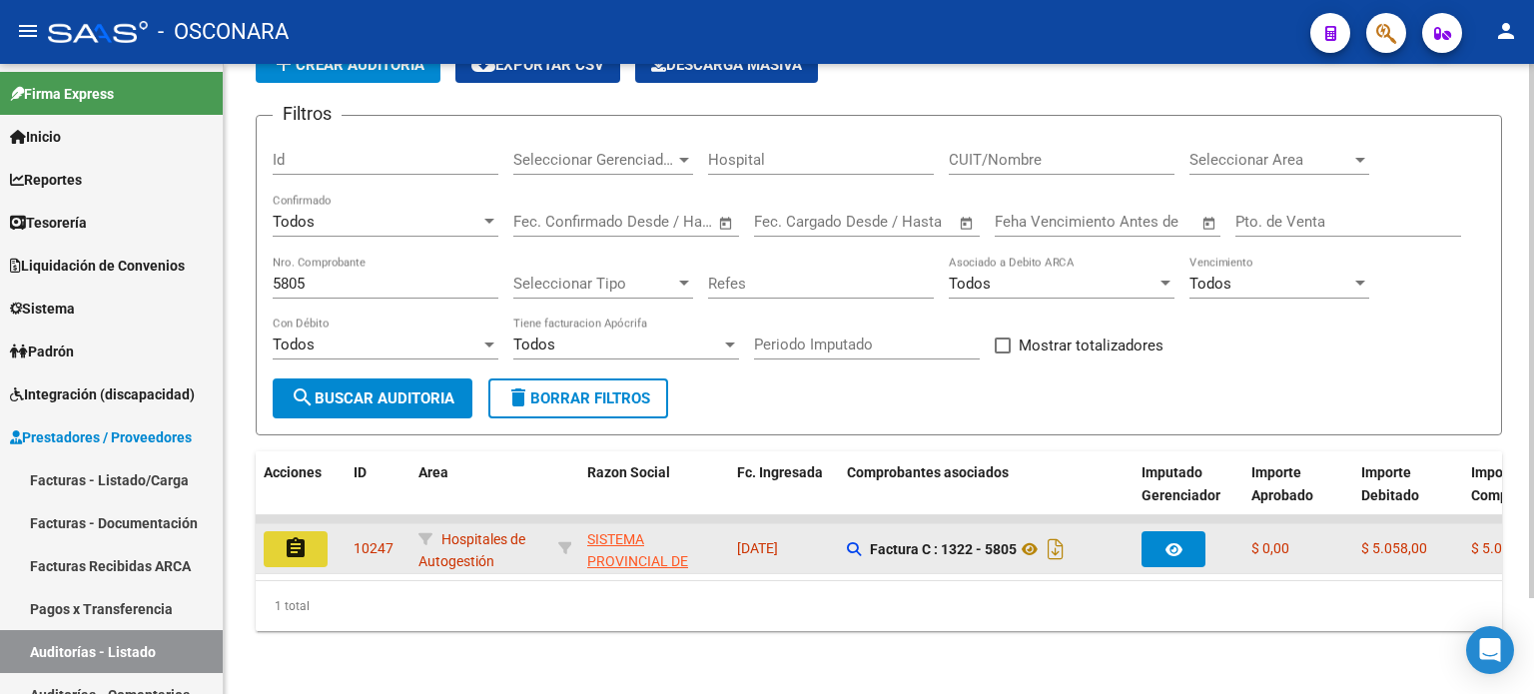
click at [280, 554] on button "assignment" at bounding box center [296, 549] width 64 height 36
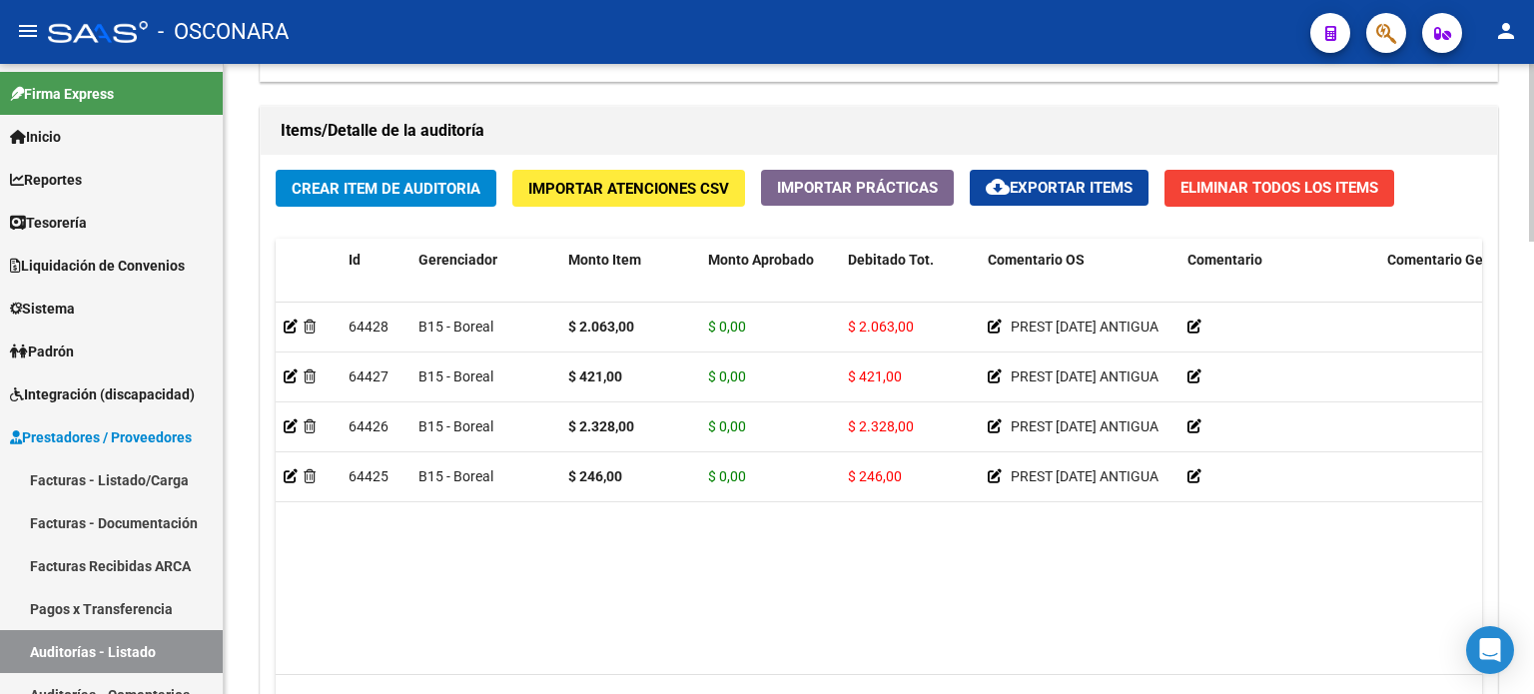
scroll to position [1600, 0]
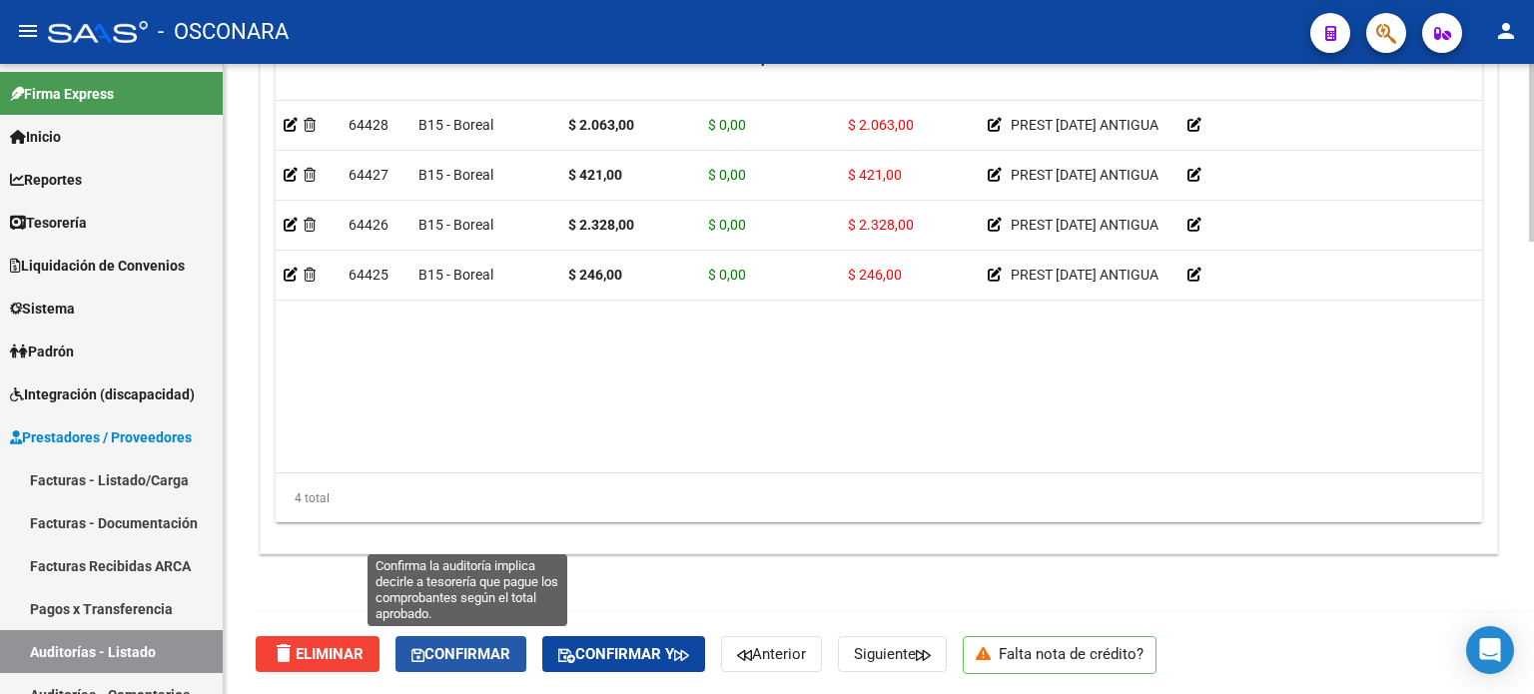
click at [479, 650] on span "Confirmar" at bounding box center [460, 654] width 99 height 18
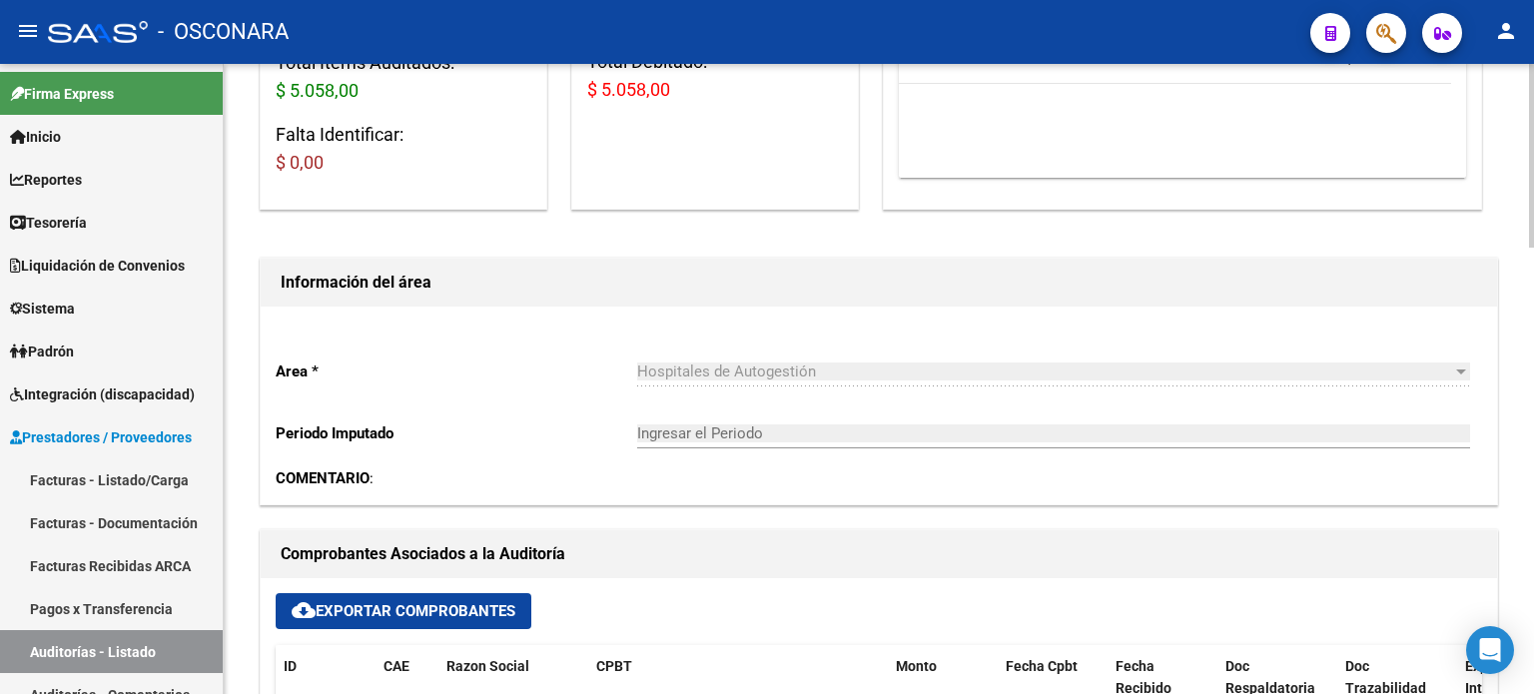
type input "202510"
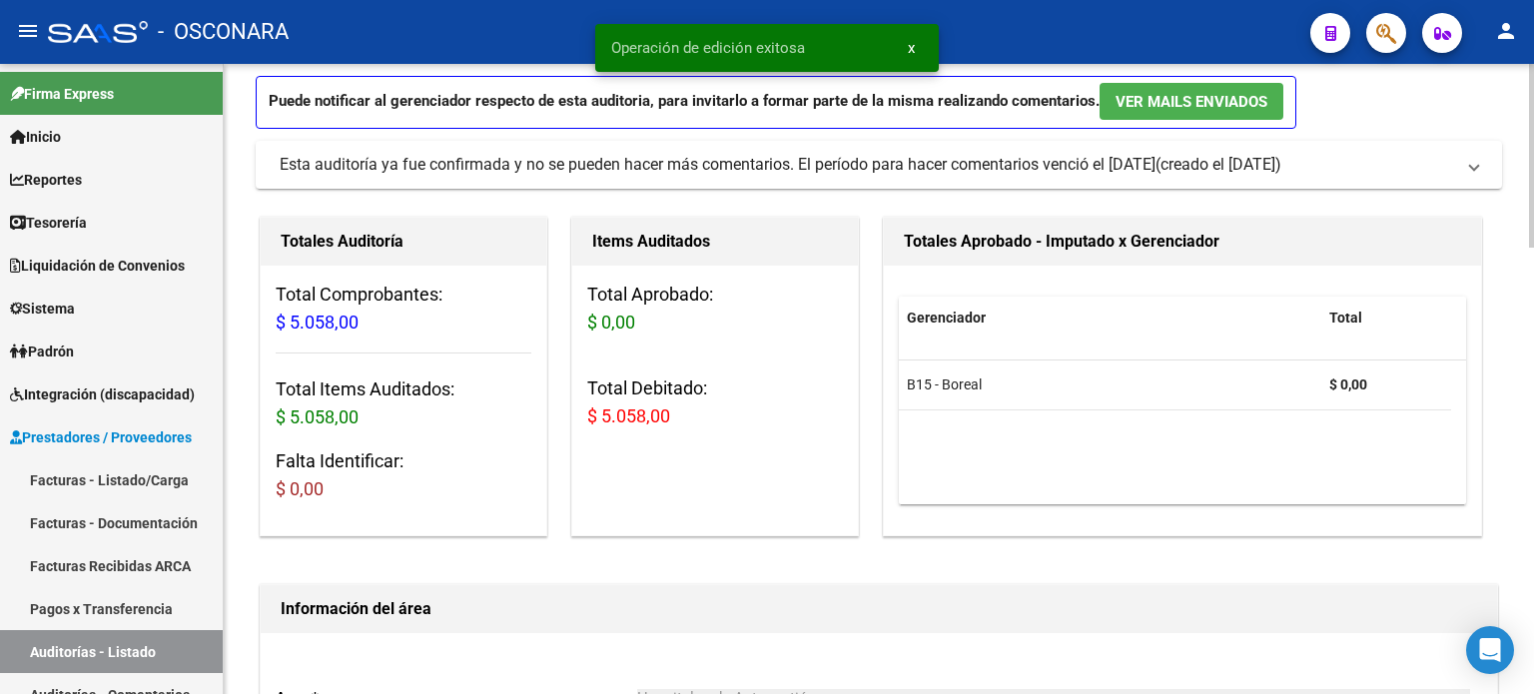
scroll to position [0, 0]
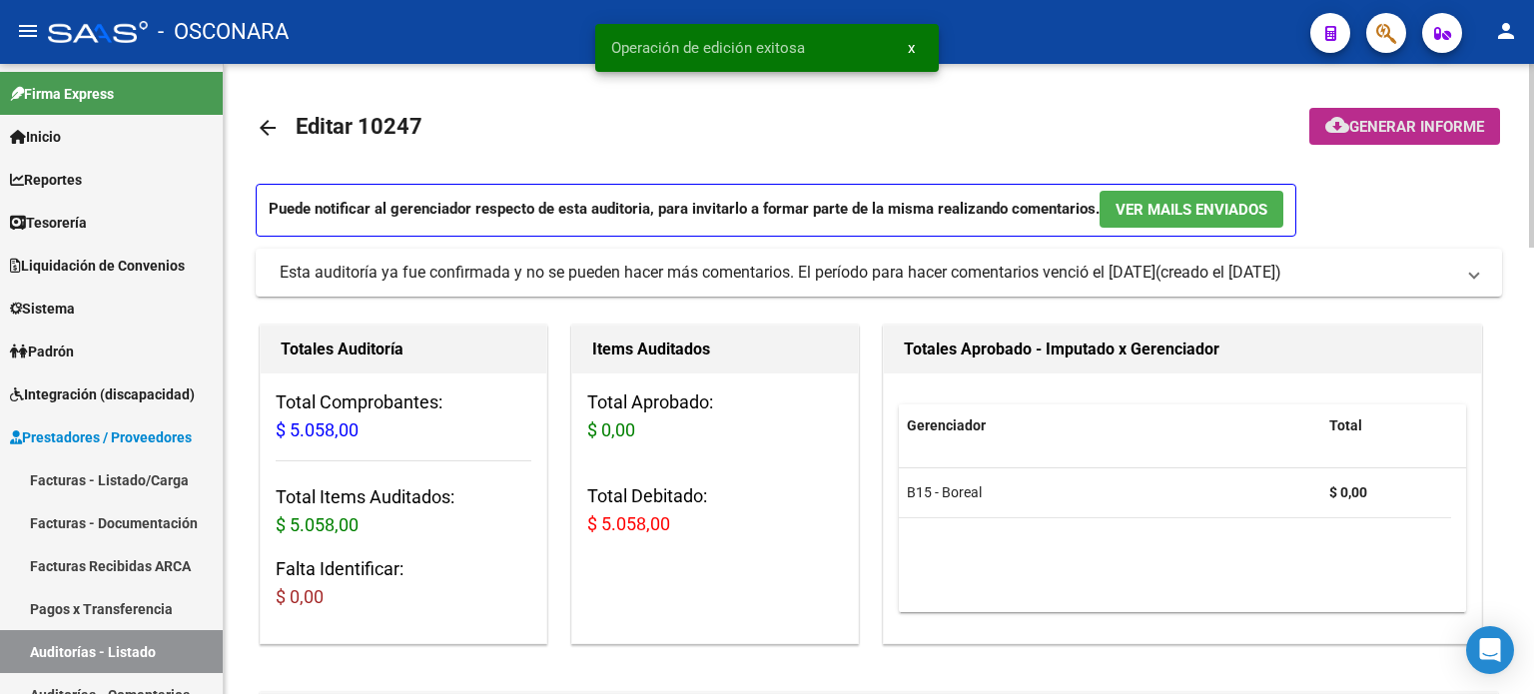
click at [1435, 119] on span "Generar informe" at bounding box center [1416, 127] width 135 height 18
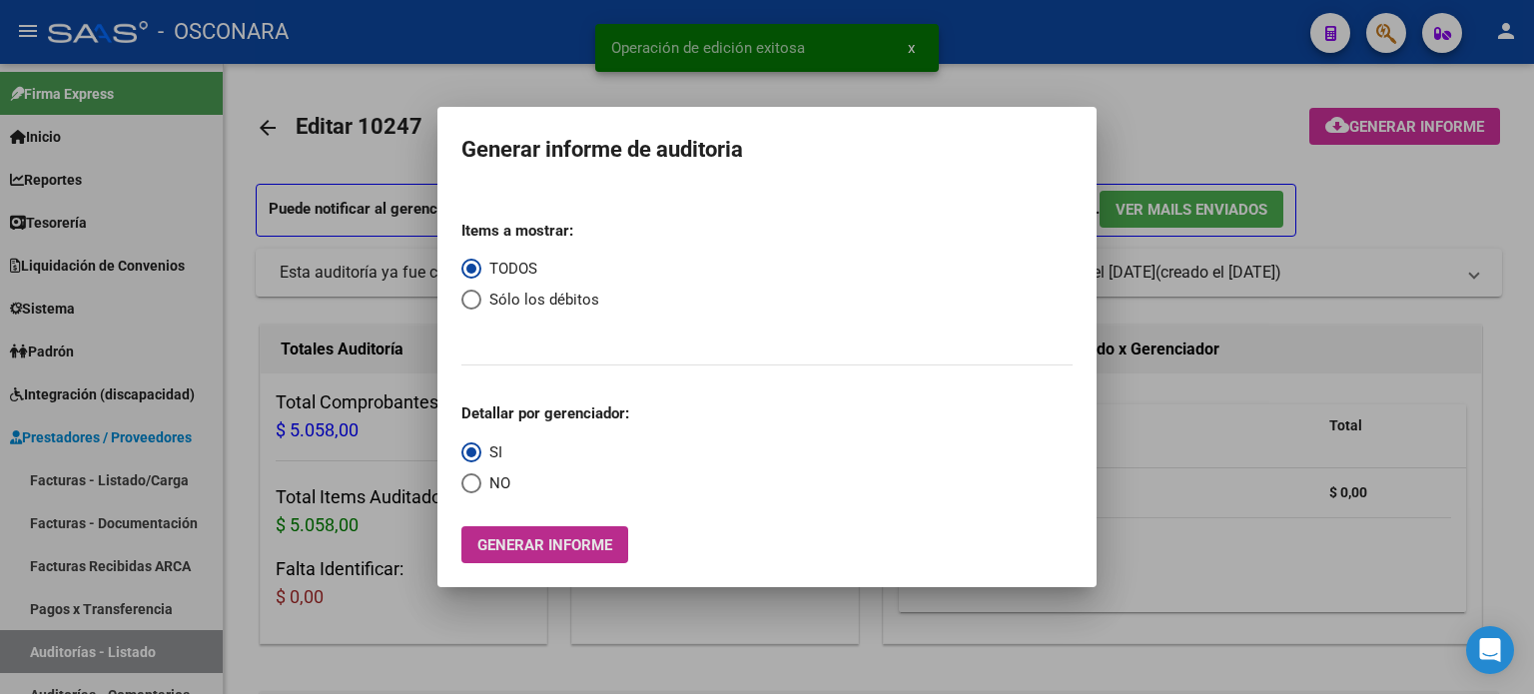
click at [539, 545] on span "Generar informe" at bounding box center [544, 545] width 135 height 18
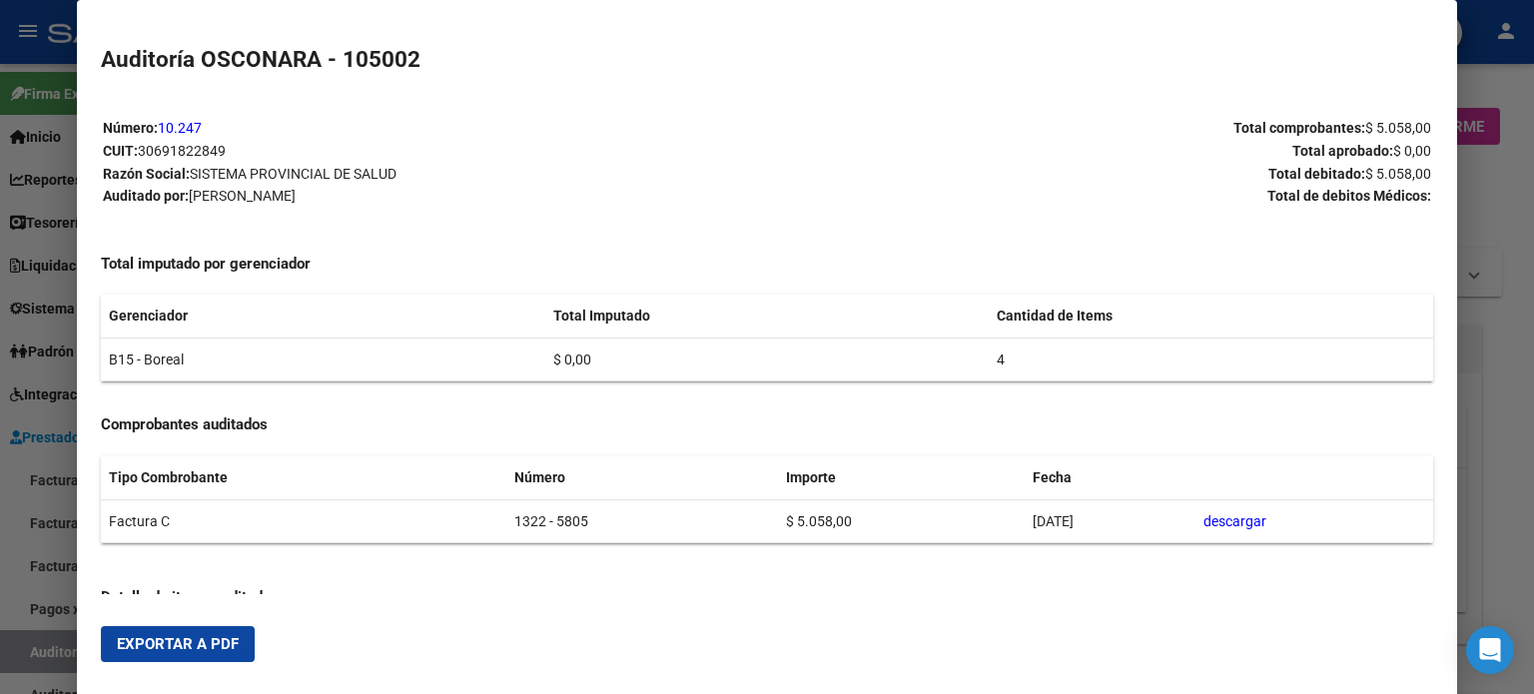
click at [191, 639] on span "Exportar a PDF" at bounding box center [178, 644] width 122 height 18
drag, startPoint x: 1497, startPoint y: 204, endPoint x: 303, endPoint y: 209, distance: 1194.3
click at [1497, 203] on div at bounding box center [767, 347] width 1534 height 694
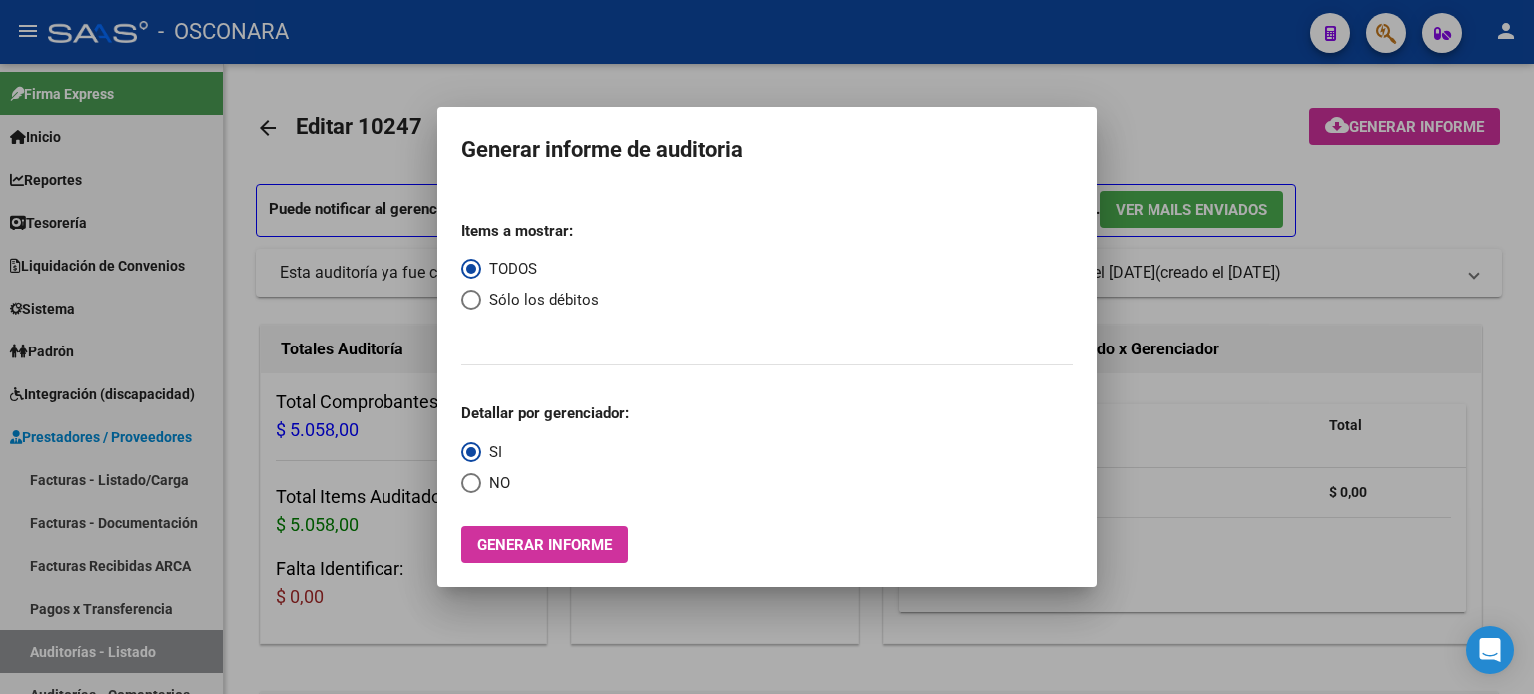
click at [327, 125] on div at bounding box center [767, 347] width 1534 height 694
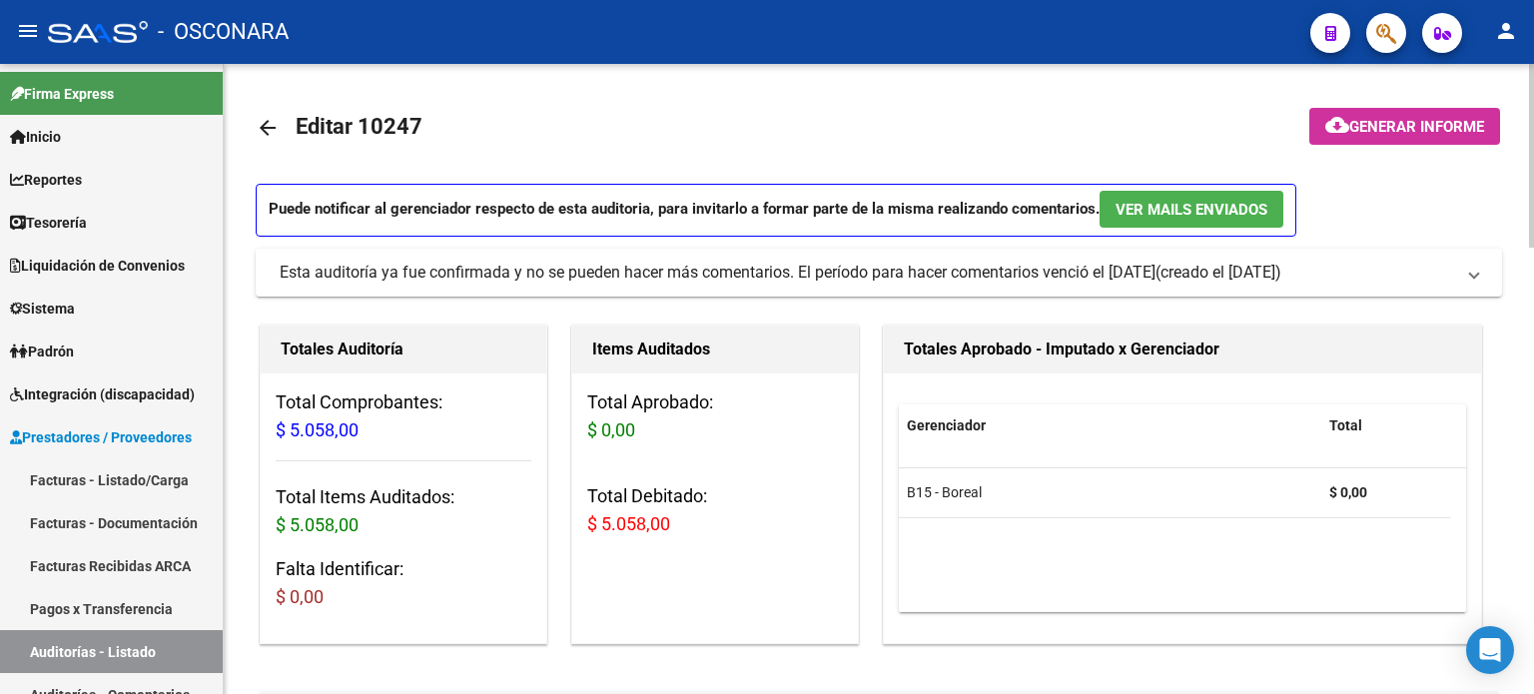
click at [270, 123] on mat-icon "arrow_back" at bounding box center [268, 128] width 24 height 24
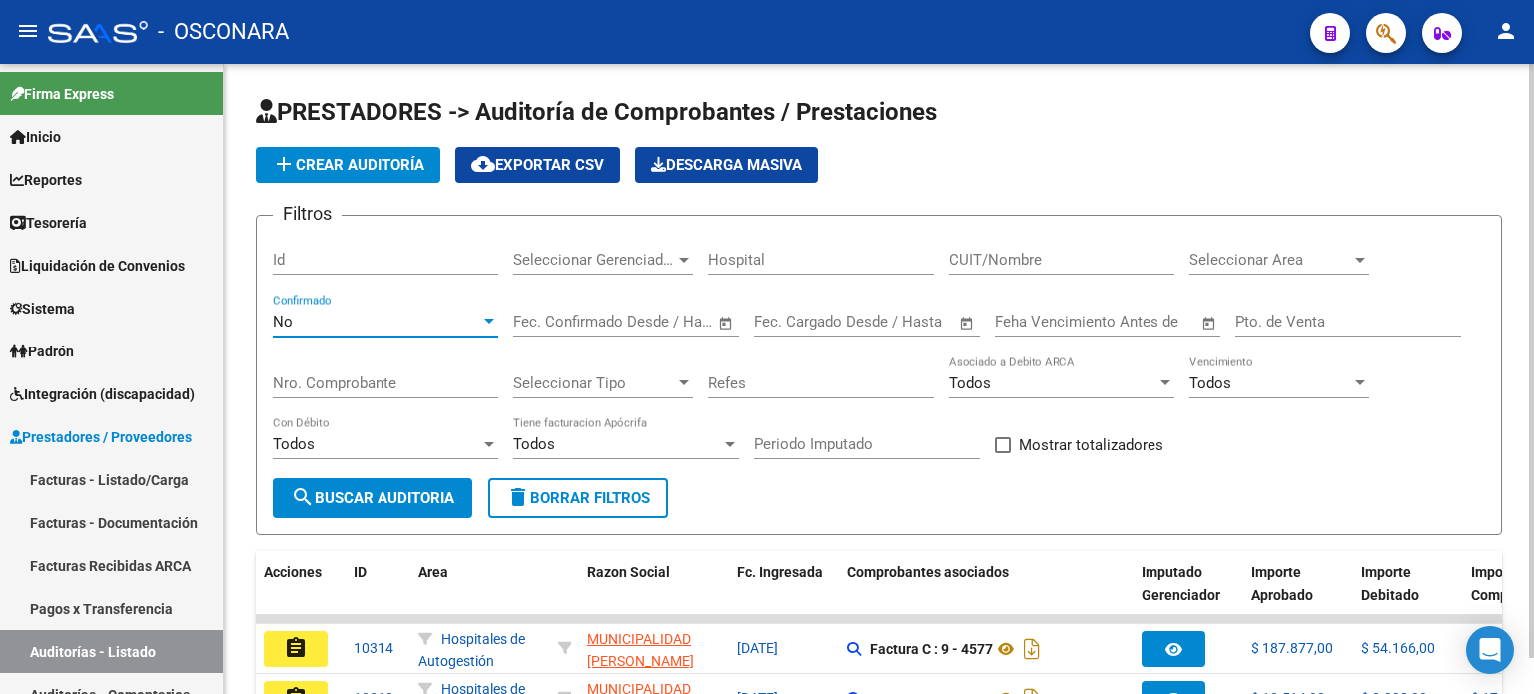
click at [361, 313] on div "No" at bounding box center [377, 322] width 208 height 18
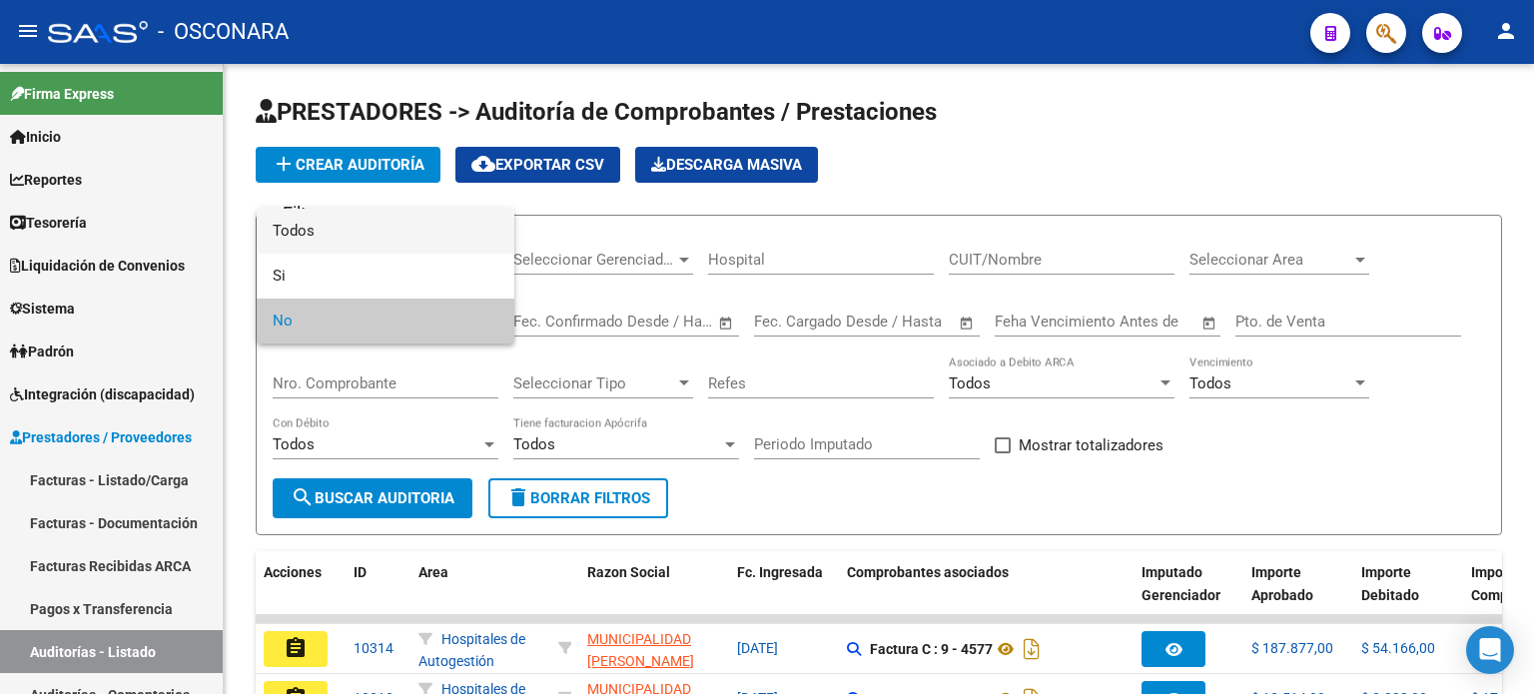
click at [376, 233] on span "Todos" at bounding box center [386, 231] width 226 height 45
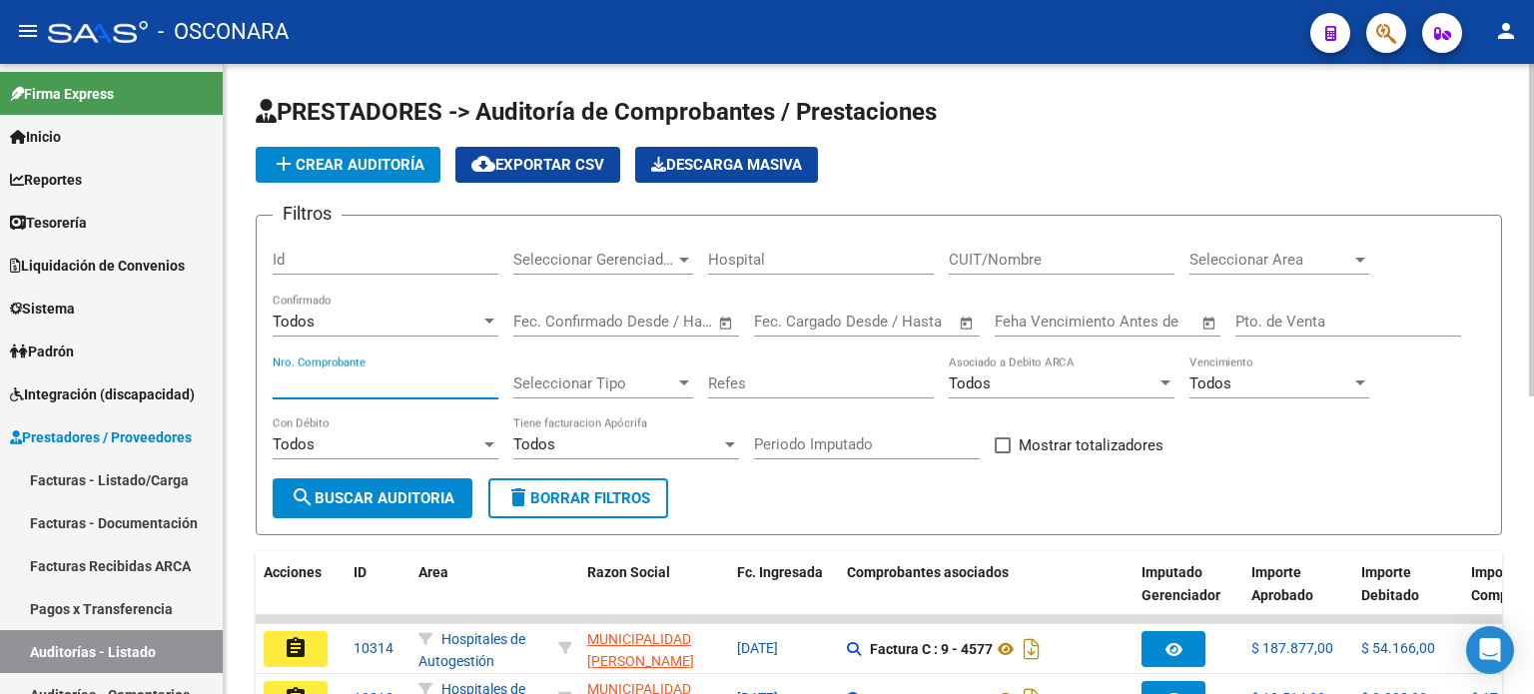
click at [328, 378] on input "Nro. Comprobante" at bounding box center [386, 383] width 226 height 18
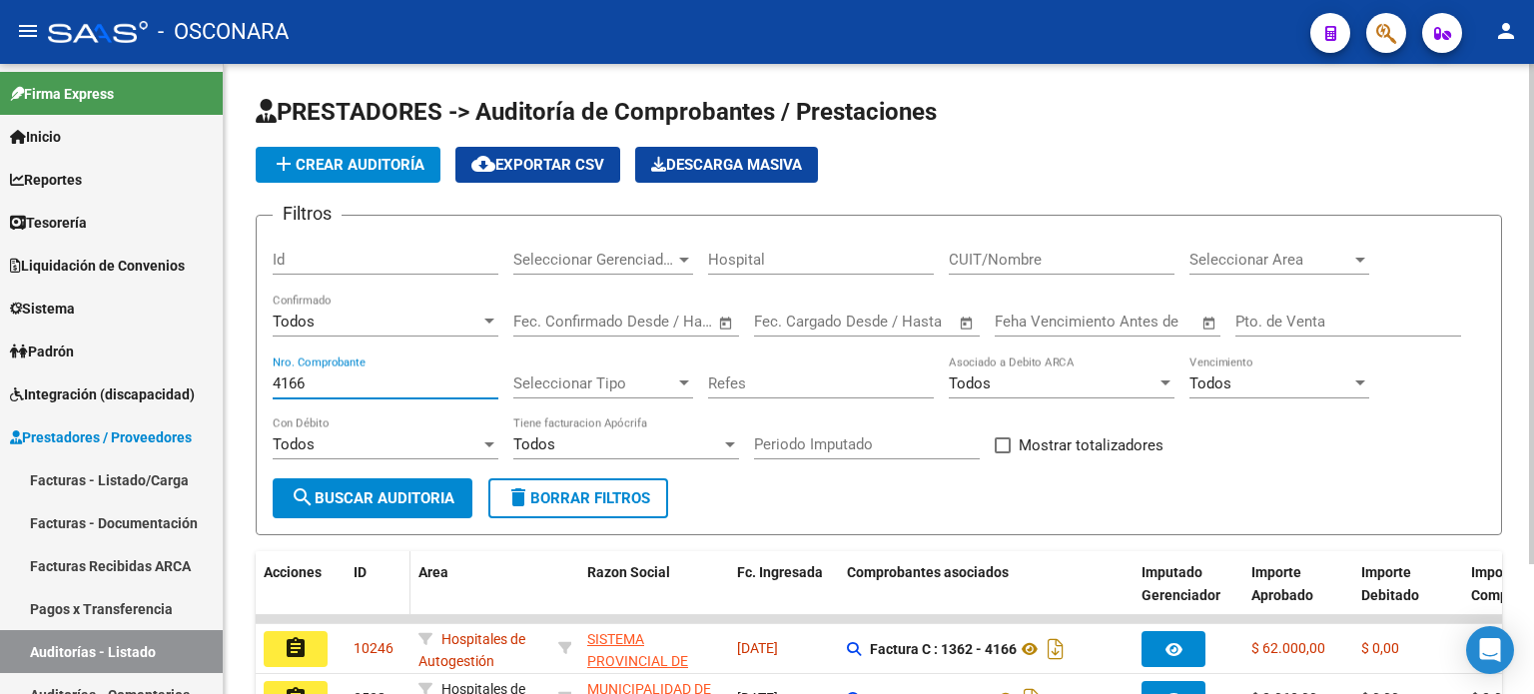
scroll to position [163, 0]
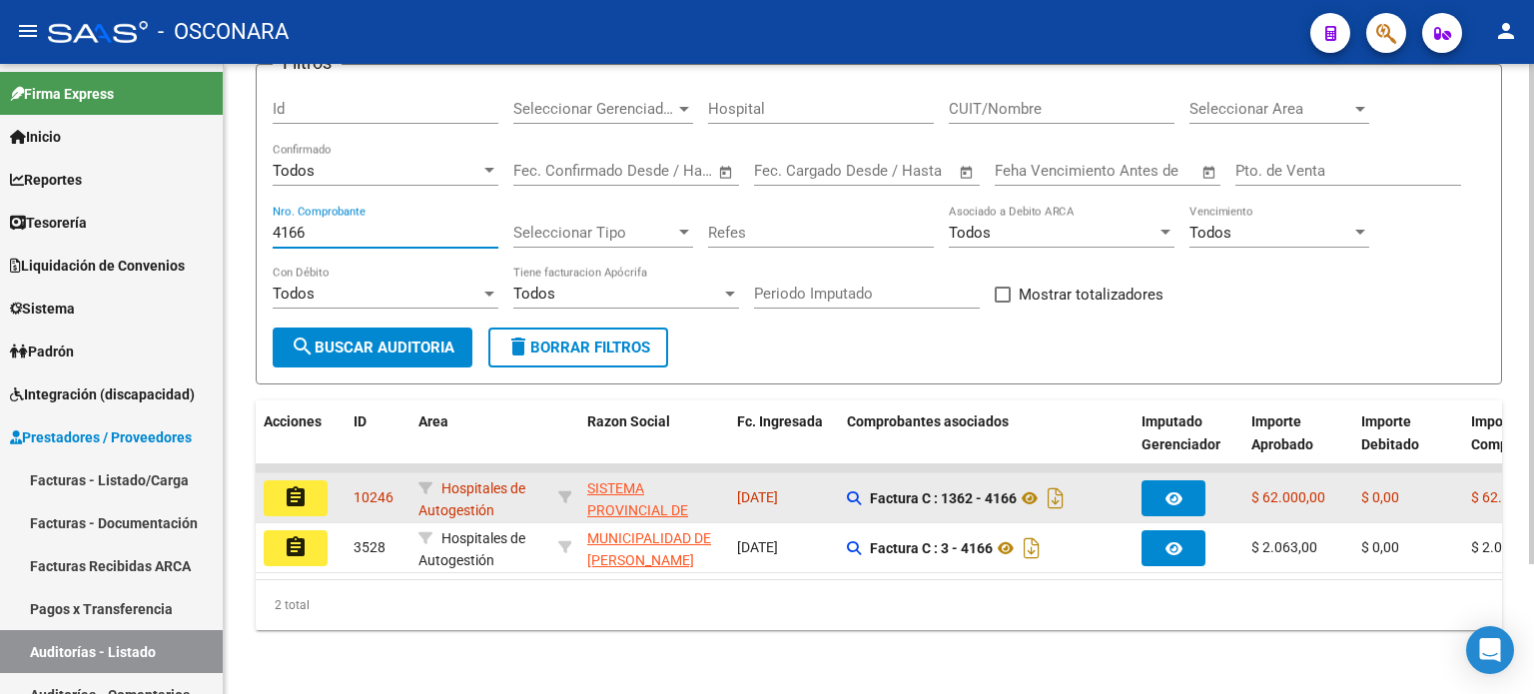
type input "4166"
click at [310, 483] on button "assignment" at bounding box center [296, 498] width 64 height 36
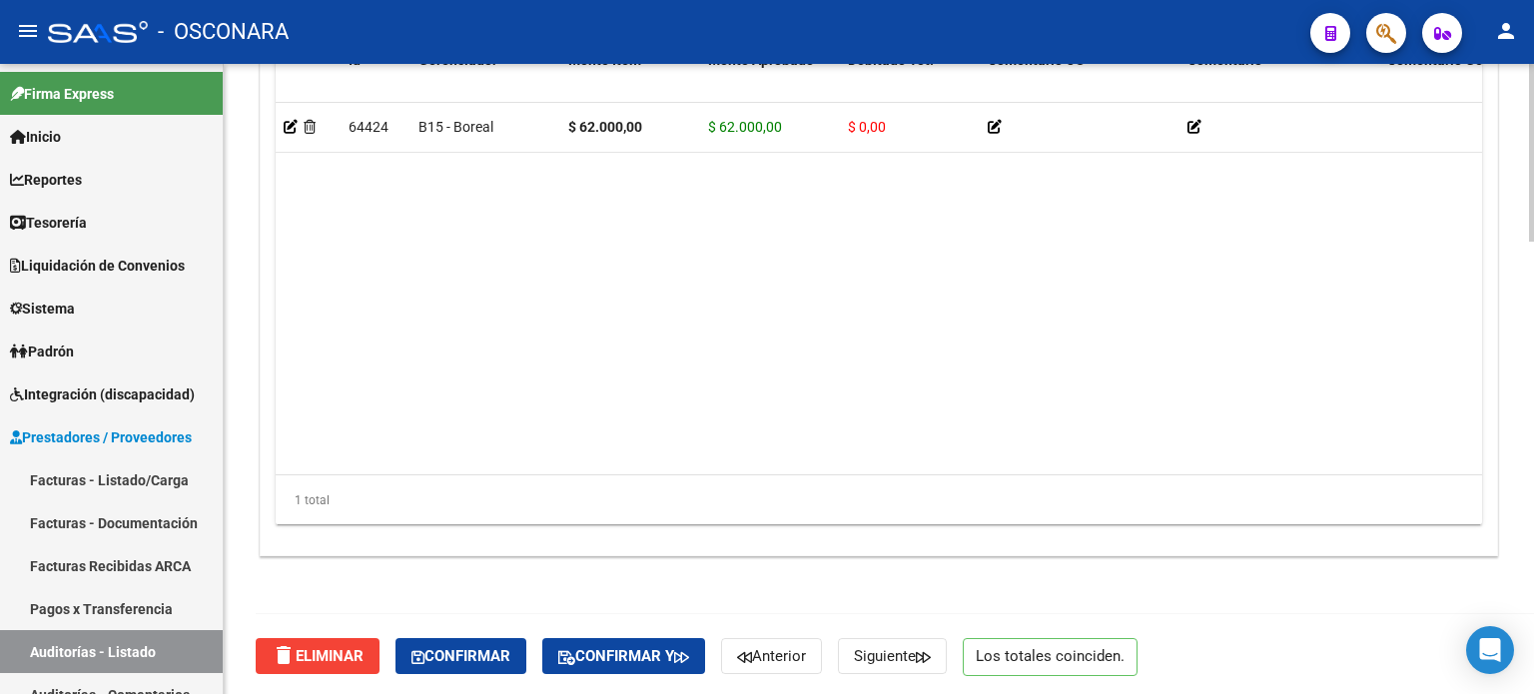
scroll to position [1600, 0]
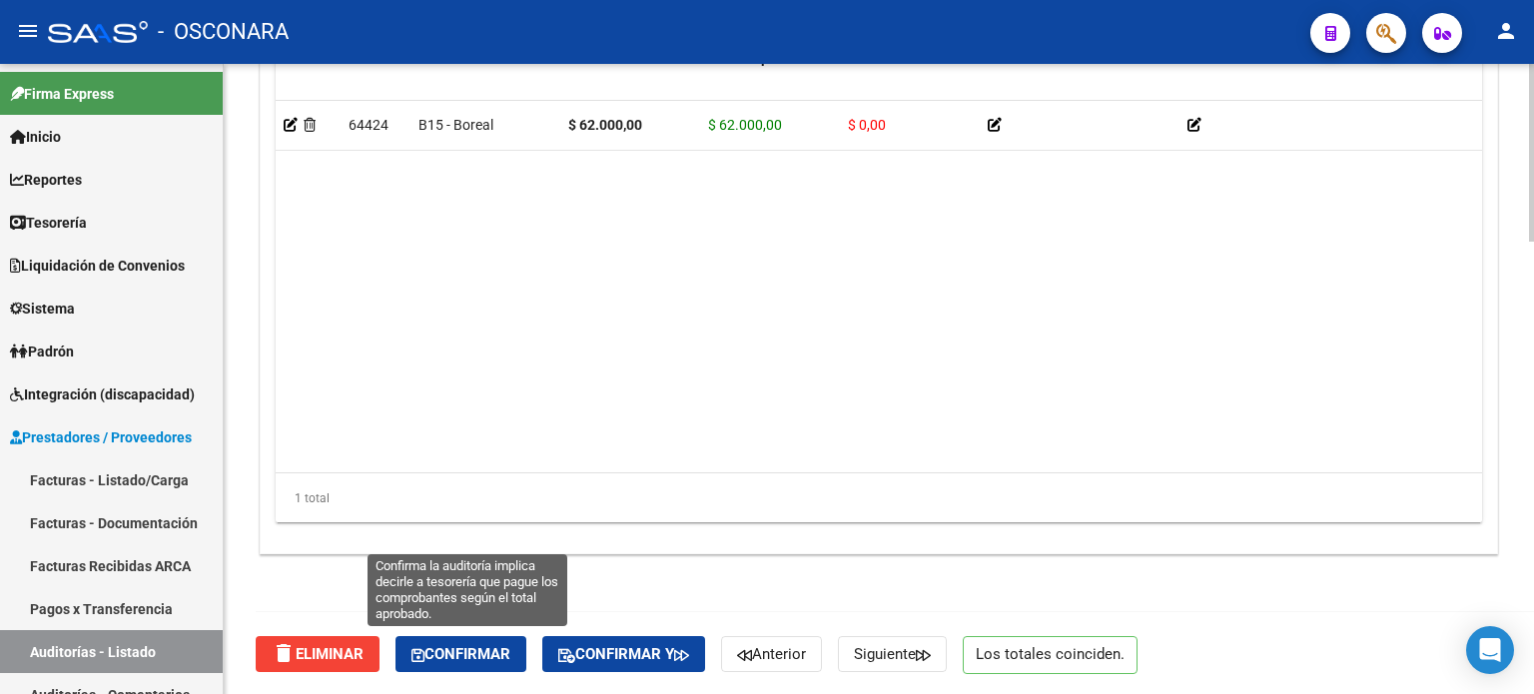
click at [507, 653] on span "Confirmar" at bounding box center [460, 654] width 99 height 18
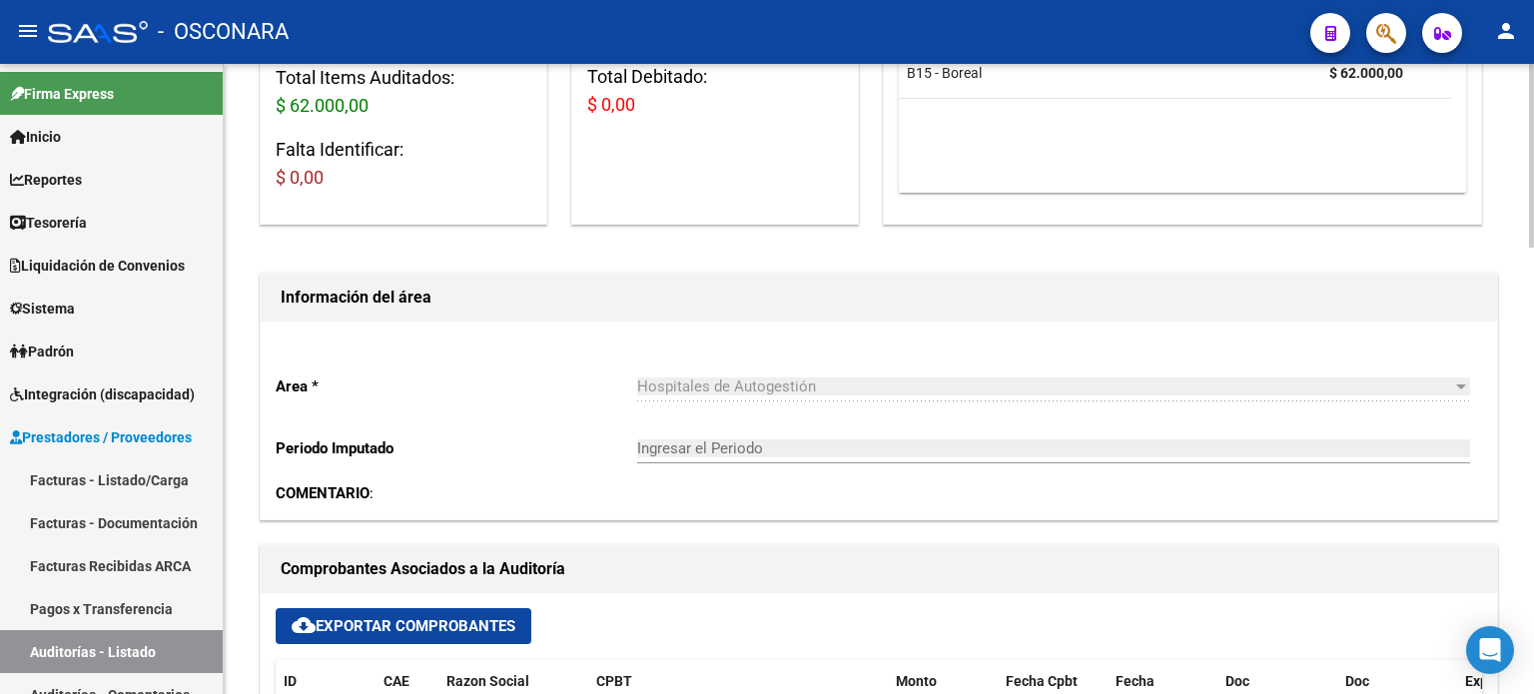
type input "202510"
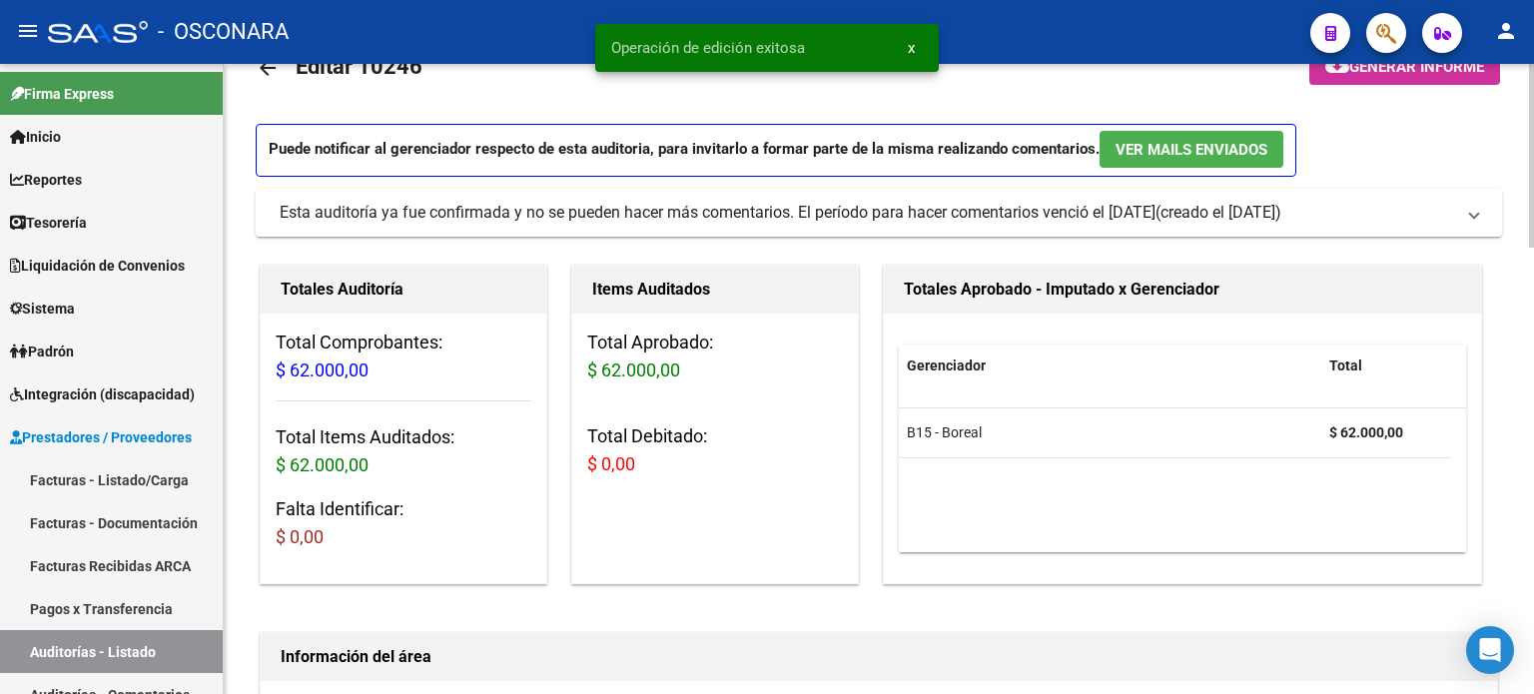
scroll to position [0, 0]
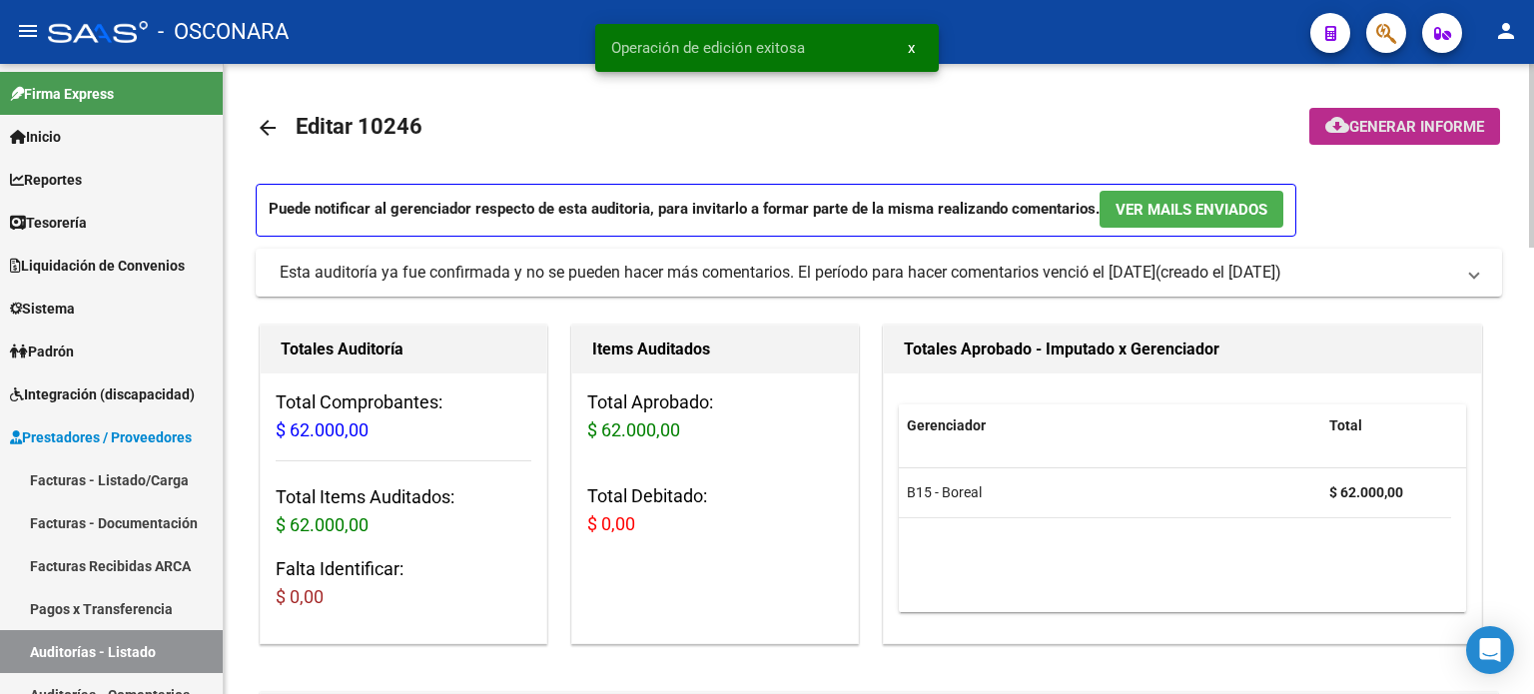
click at [1370, 114] on button "cloud_download Generar informe" at bounding box center [1404, 126] width 191 height 37
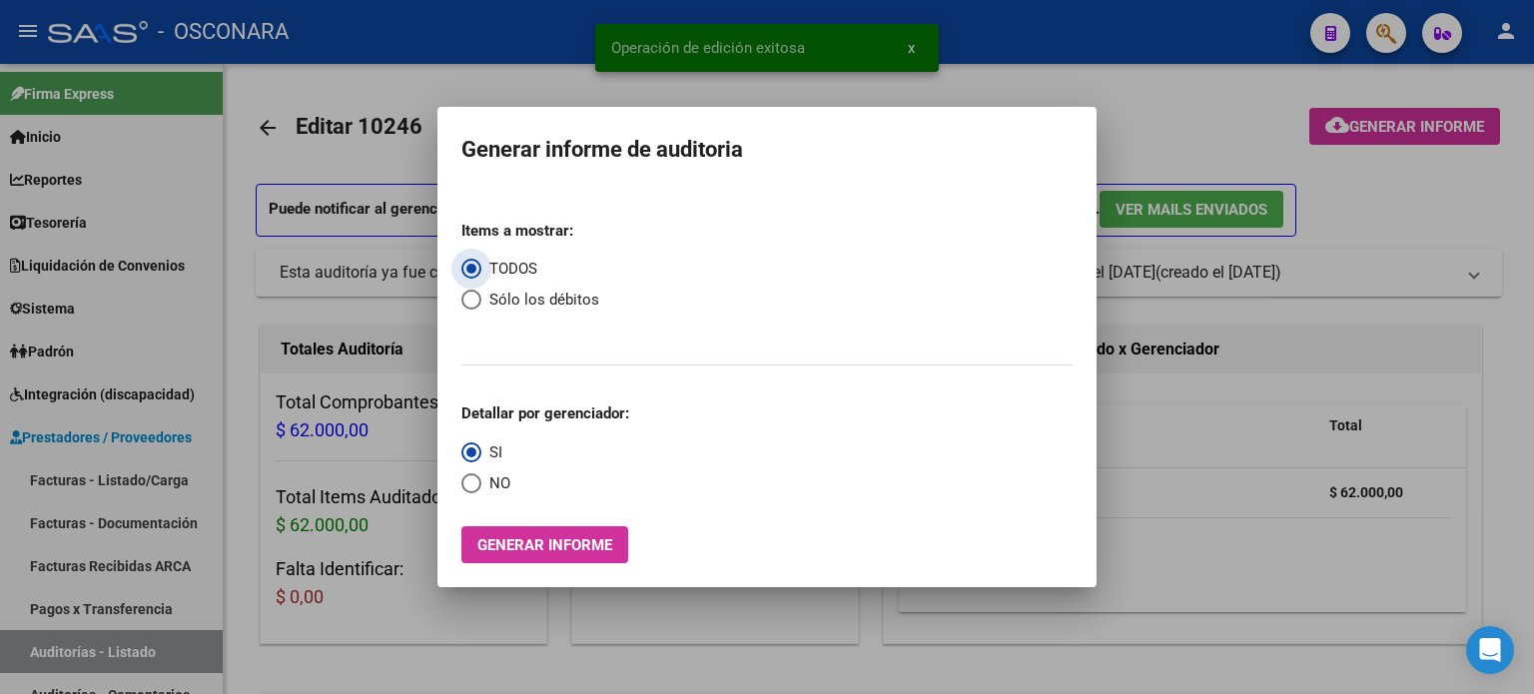
click at [557, 555] on button "Generar informe" at bounding box center [544, 544] width 167 height 37
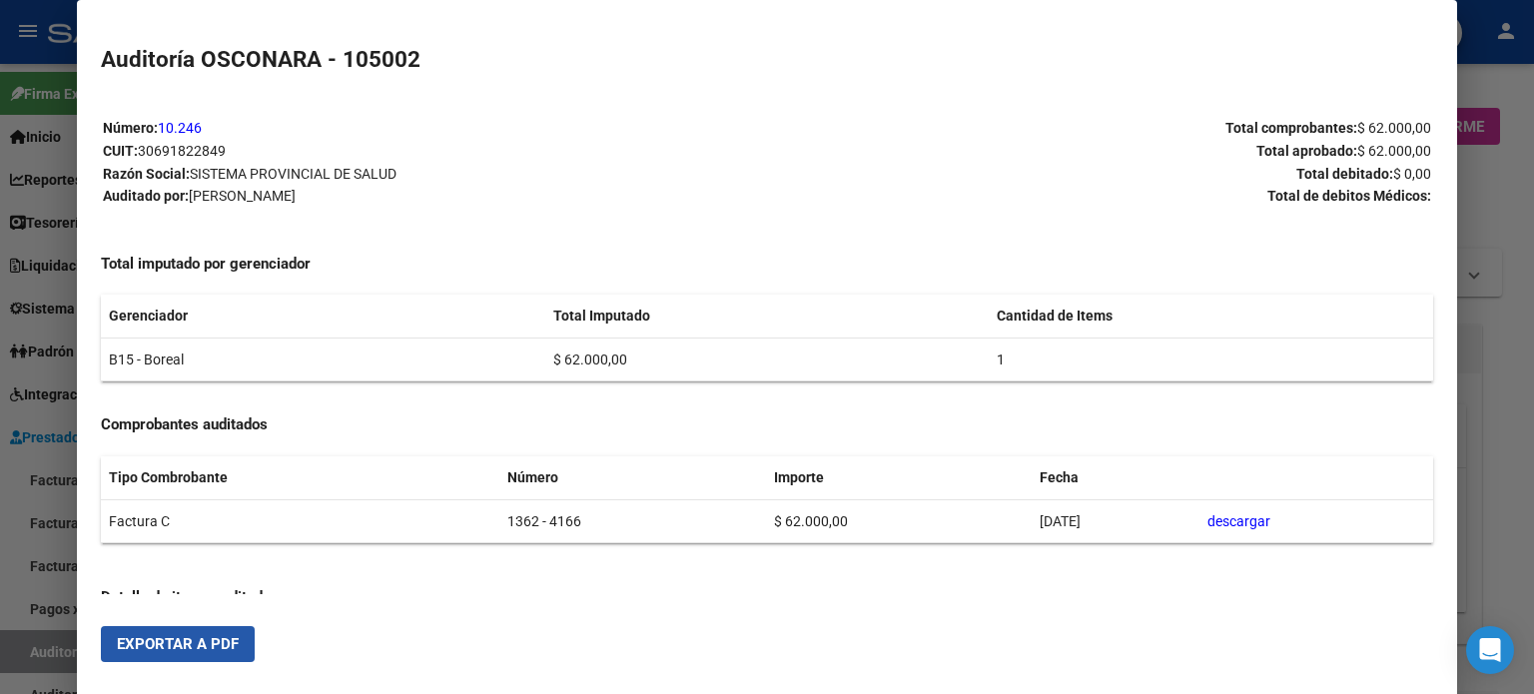
click at [244, 649] on button "Exportar a PDF" at bounding box center [178, 644] width 154 height 36
click at [1500, 152] on div at bounding box center [767, 347] width 1534 height 694
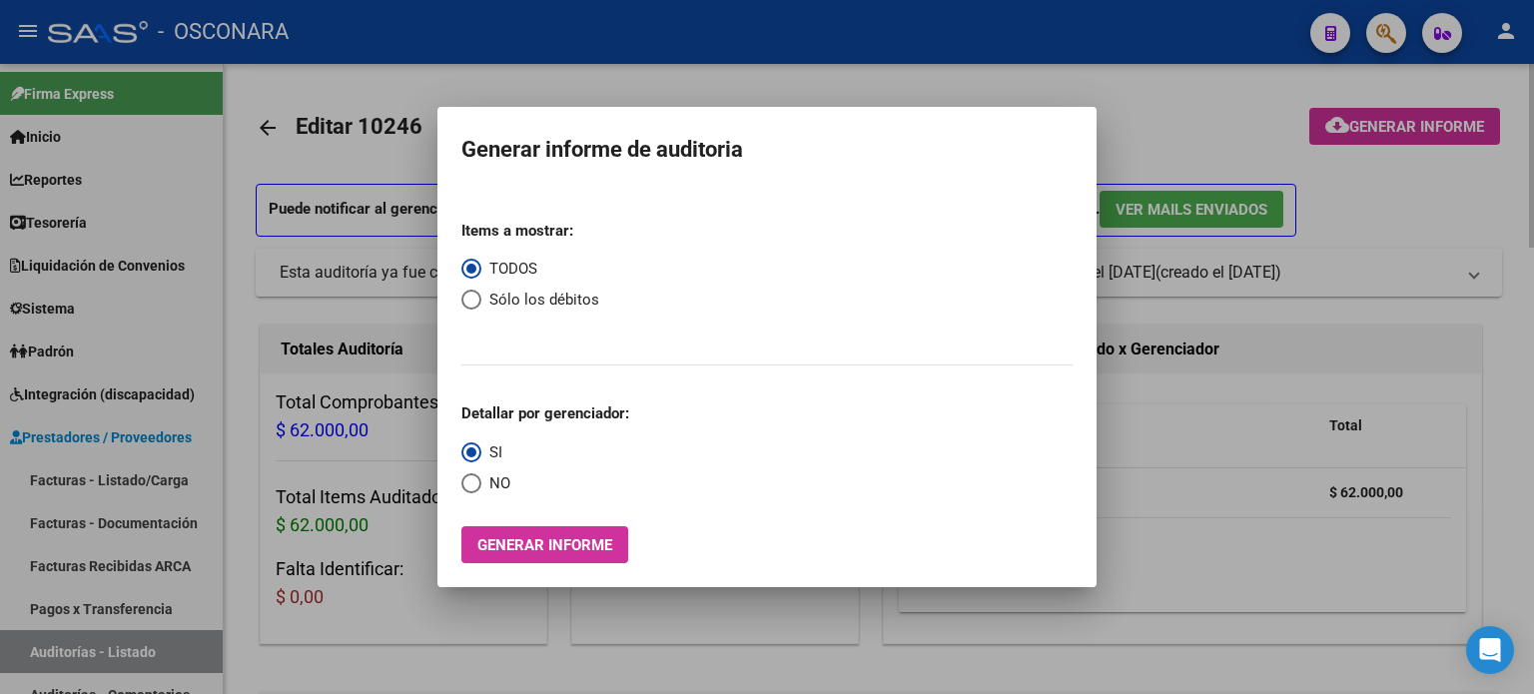
click at [662, 76] on div at bounding box center [767, 347] width 1534 height 694
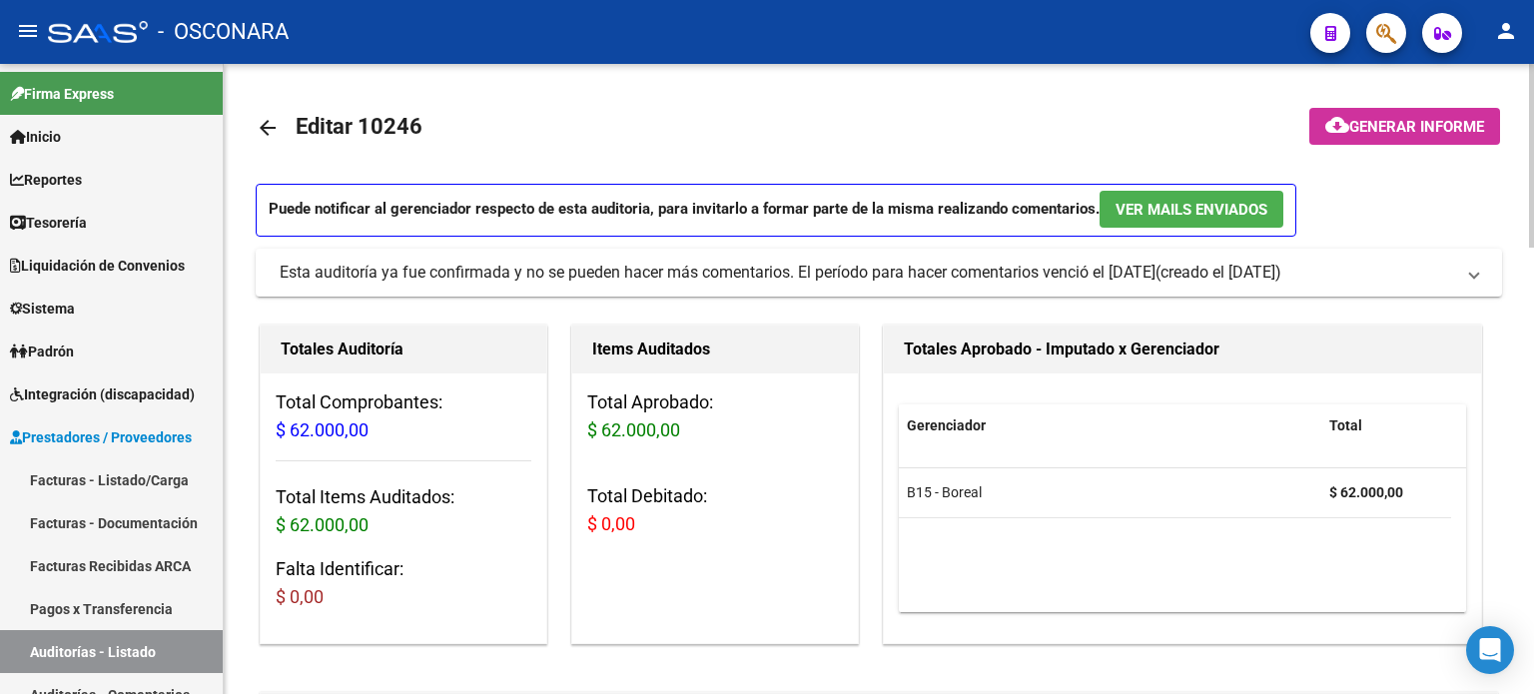
click at [265, 123] on mat-icon "arrow_back" at bounding box center [268, 128] width 24 height 24
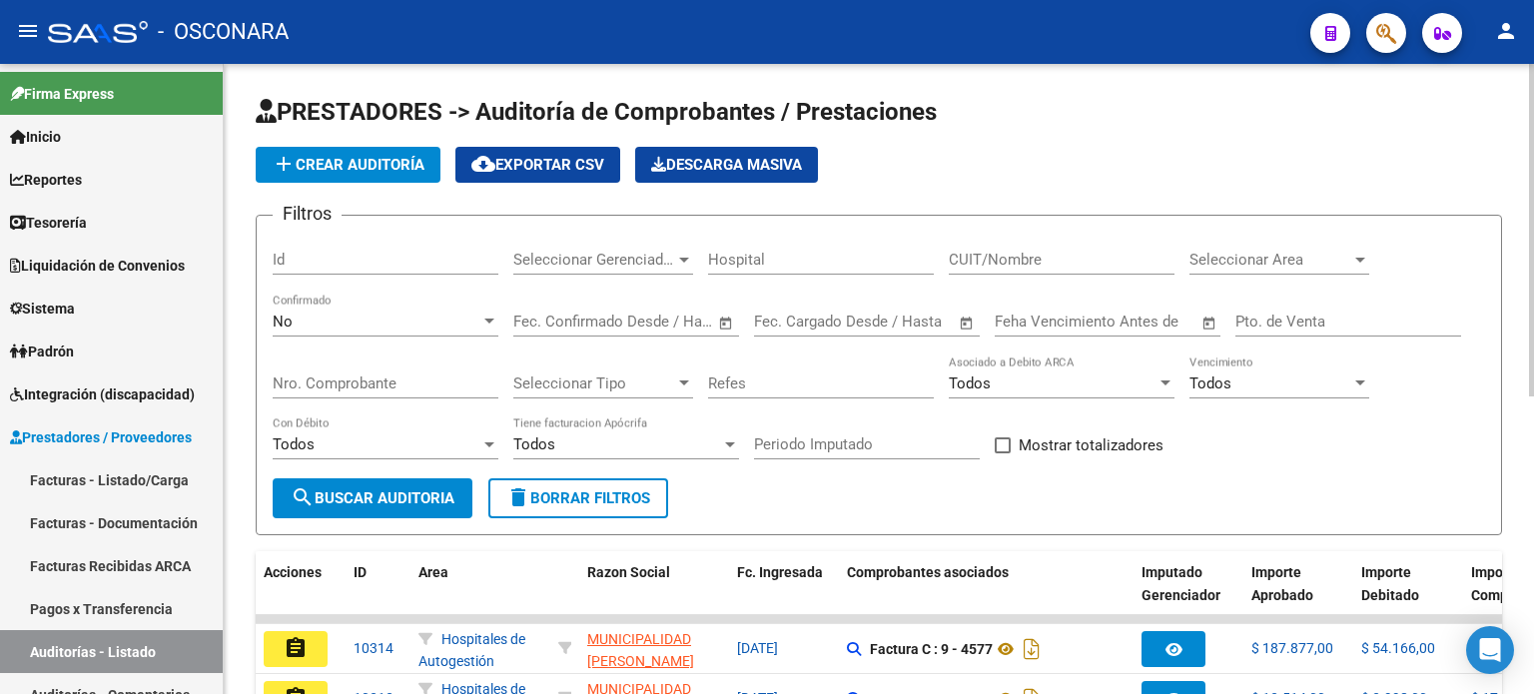
click at [358, 317] on div "No" at bounding box center [377, 322] width 208 height 18
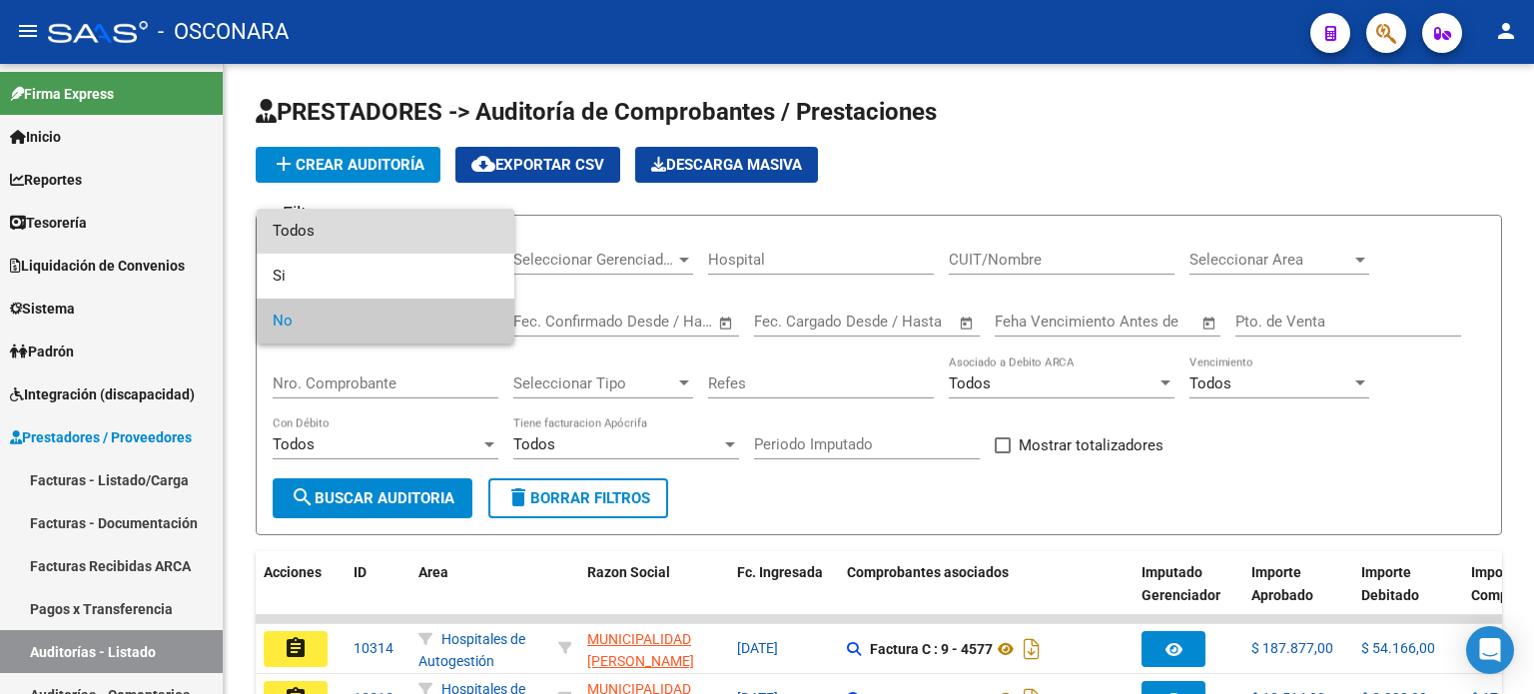
click at [388, 237] on span "Todos" at bounding box center [386, 231] width 226 height 45
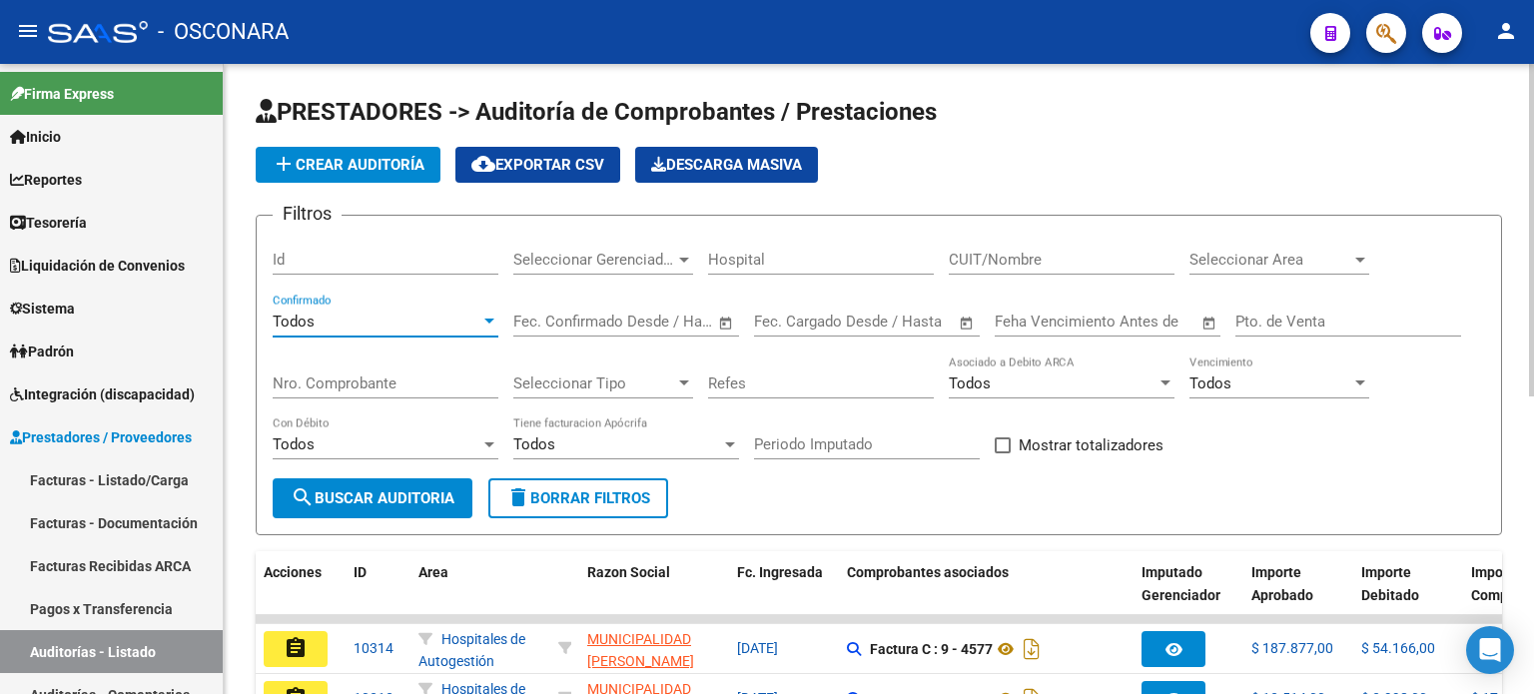
click at [347, 370] on div "Nro. Comprobante" at bounding box center [386, 376] width 226 height 43
type input "6162"
click at [413, 494] on span "search Buscar Auditoria" at bounding box center [373, 498] width 164 height 18
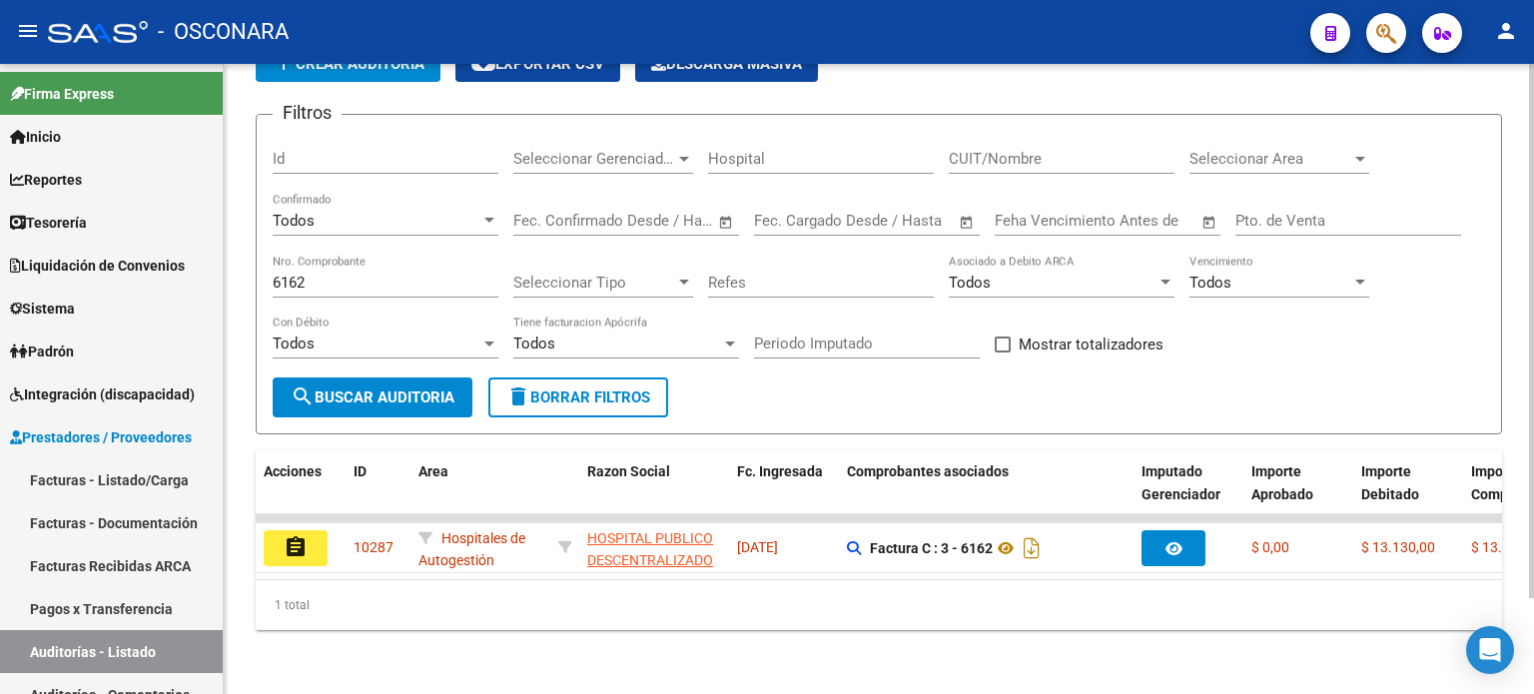
scroll to position [112, 0]
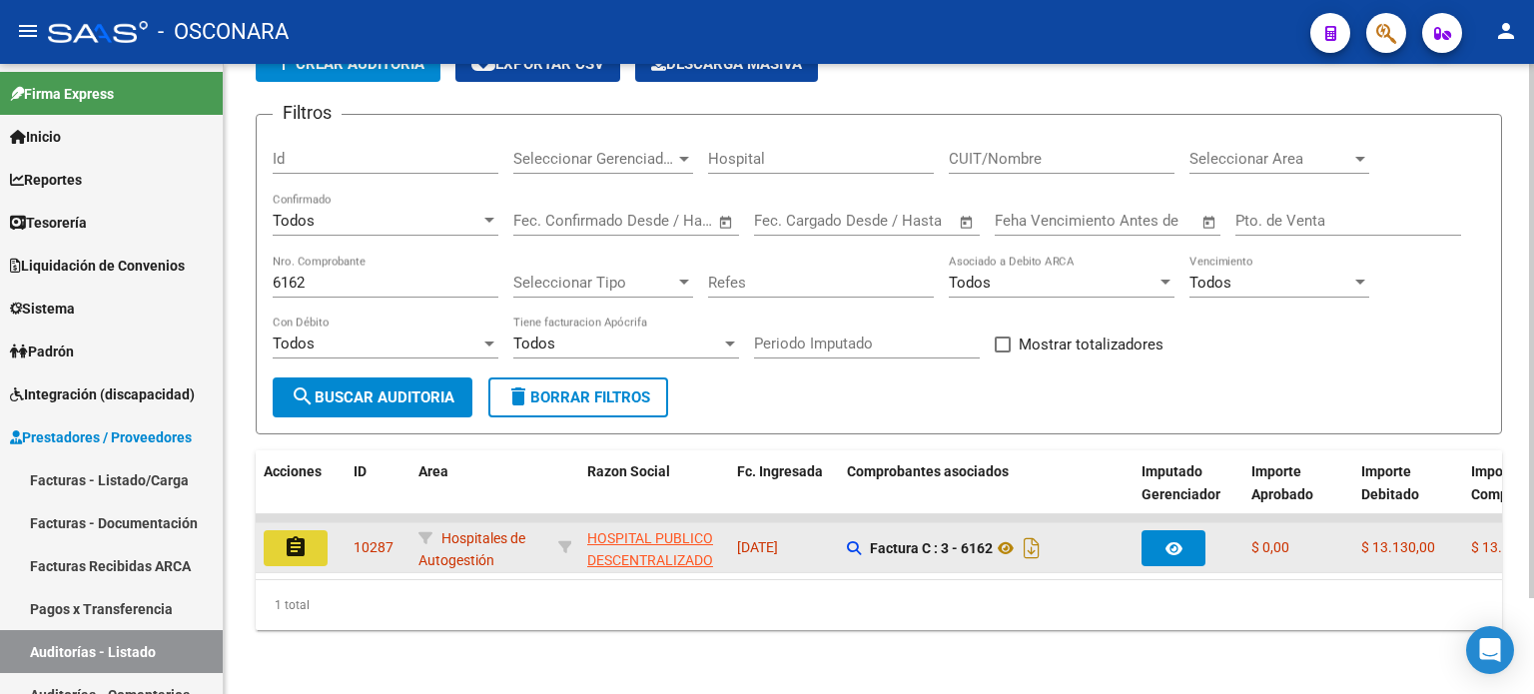
click at [284, 537] on mat-icon "assignment" at bounding box center [296, 547] width 24 height 24
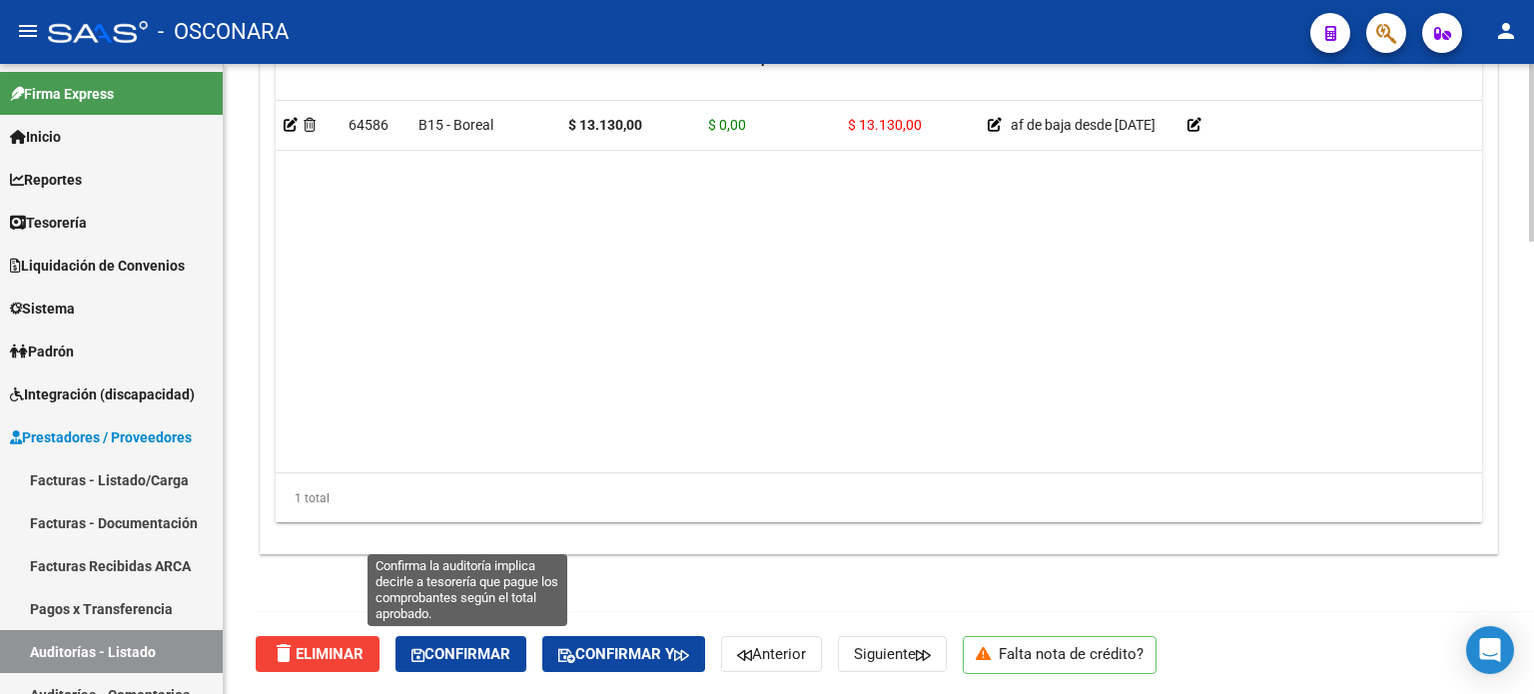
click at [471, 660] on span "Confirmar" at bounding box center [460, 654] width 99 height 18
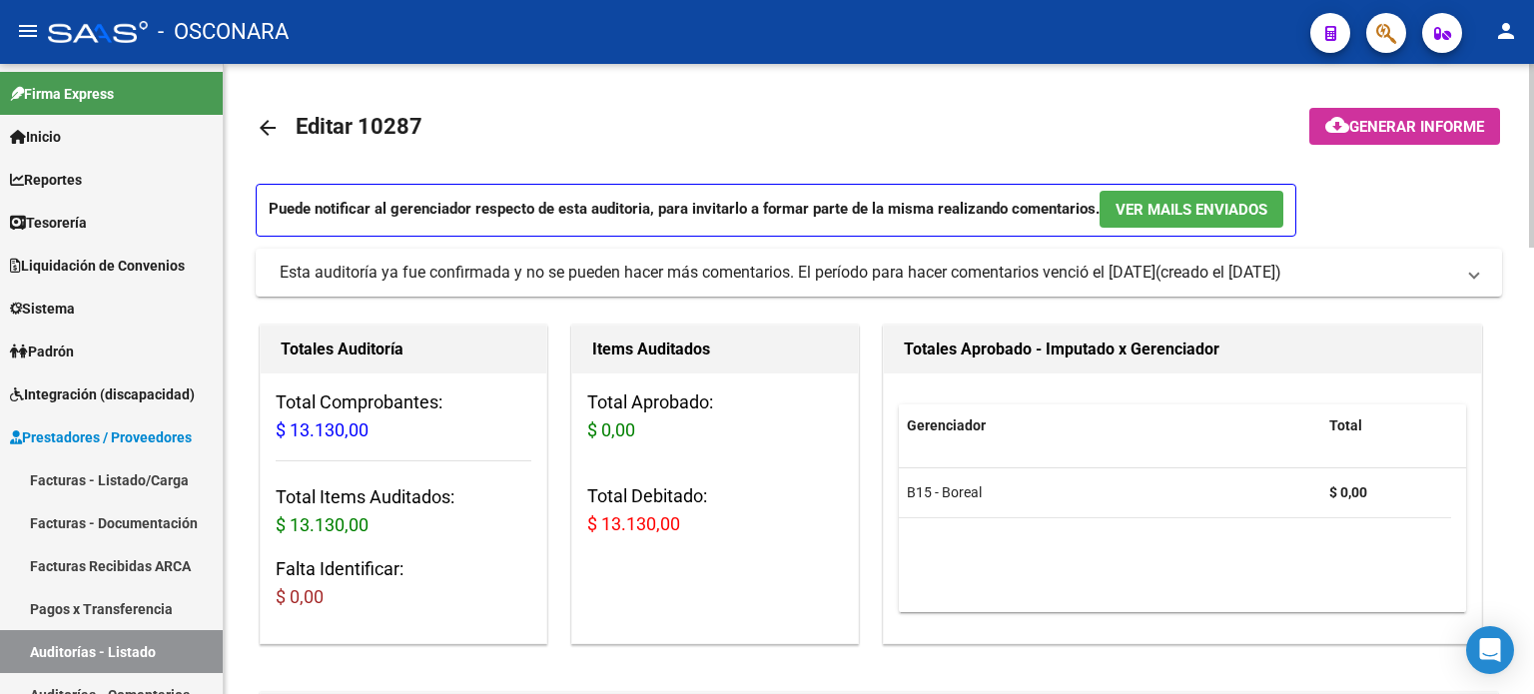
type input "202510"
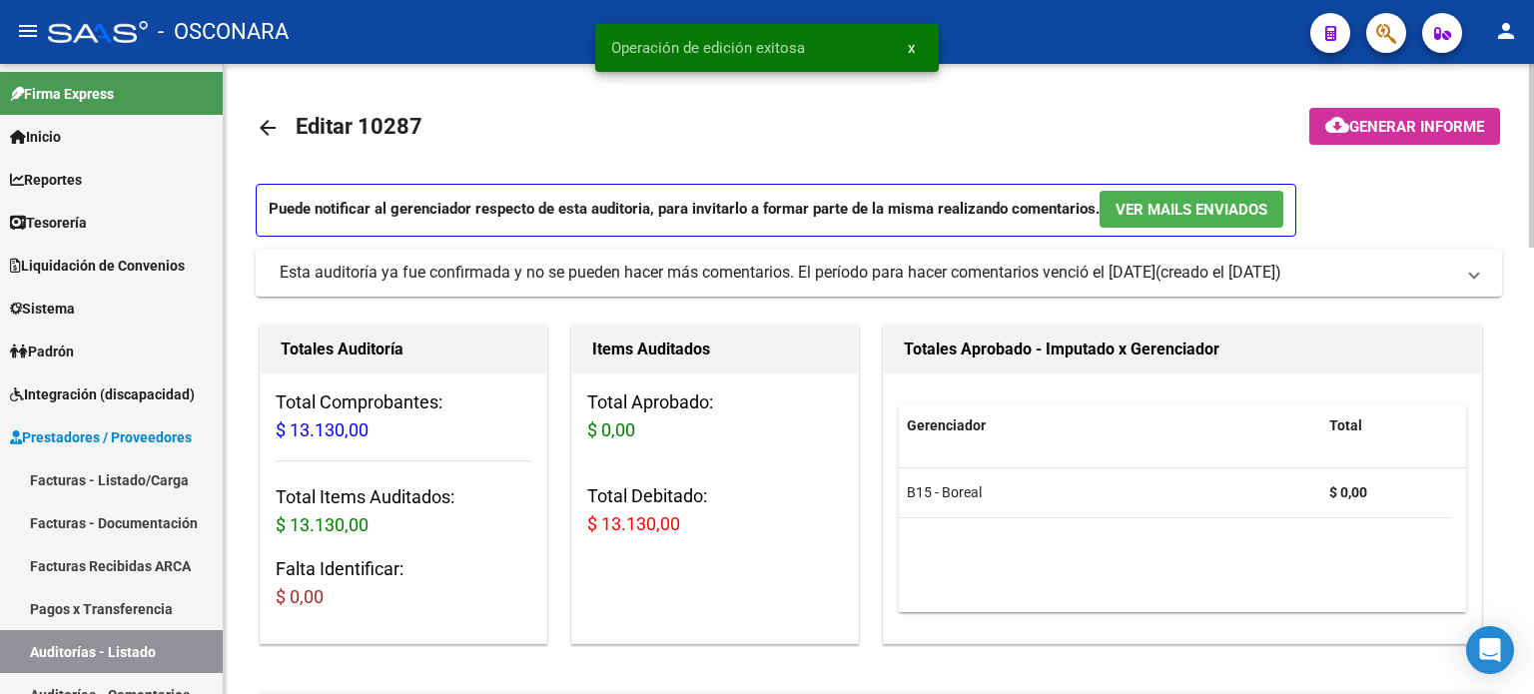
click at [1374, 122] on span "Generar informe" at bounding box center [1416, 127] width 135 height 18
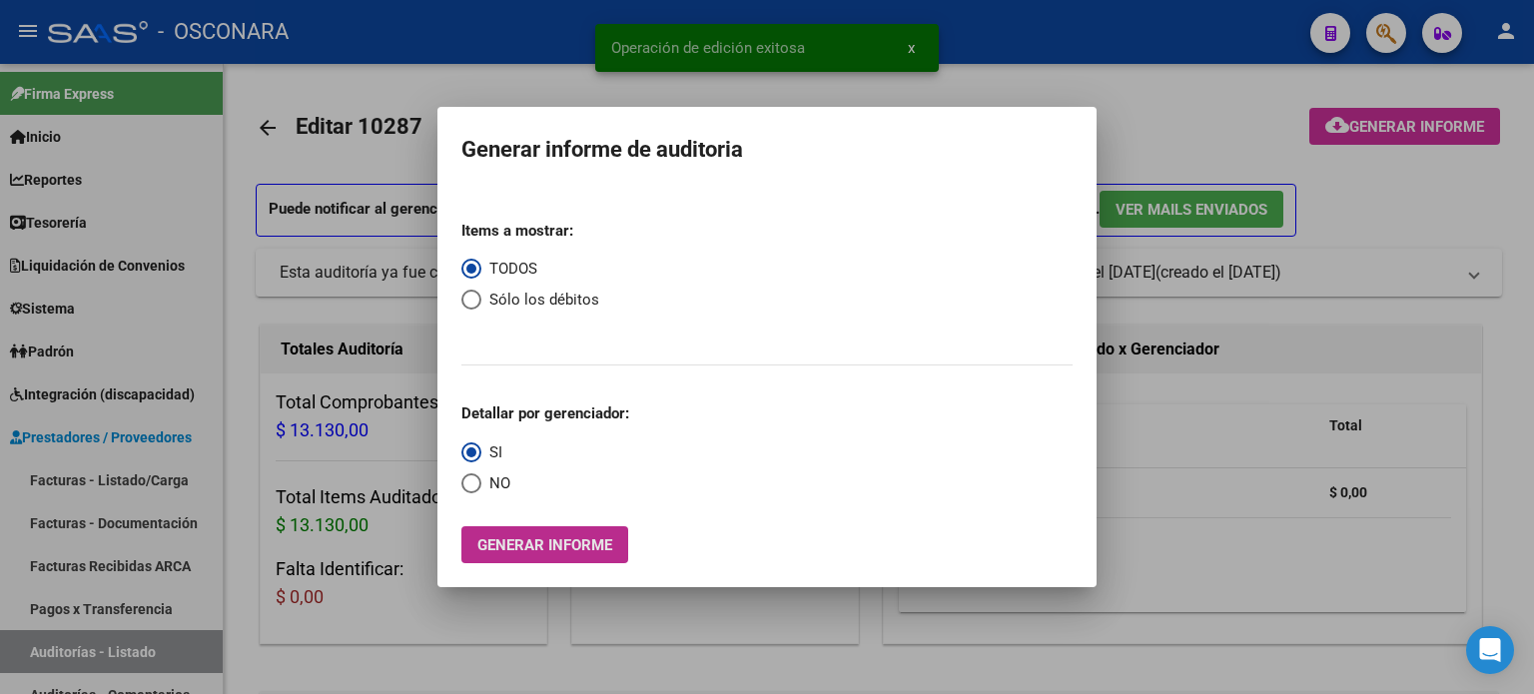
click at [579, 550] on span "Generar informe" at bounding box center [544, 545] width 135 height 18
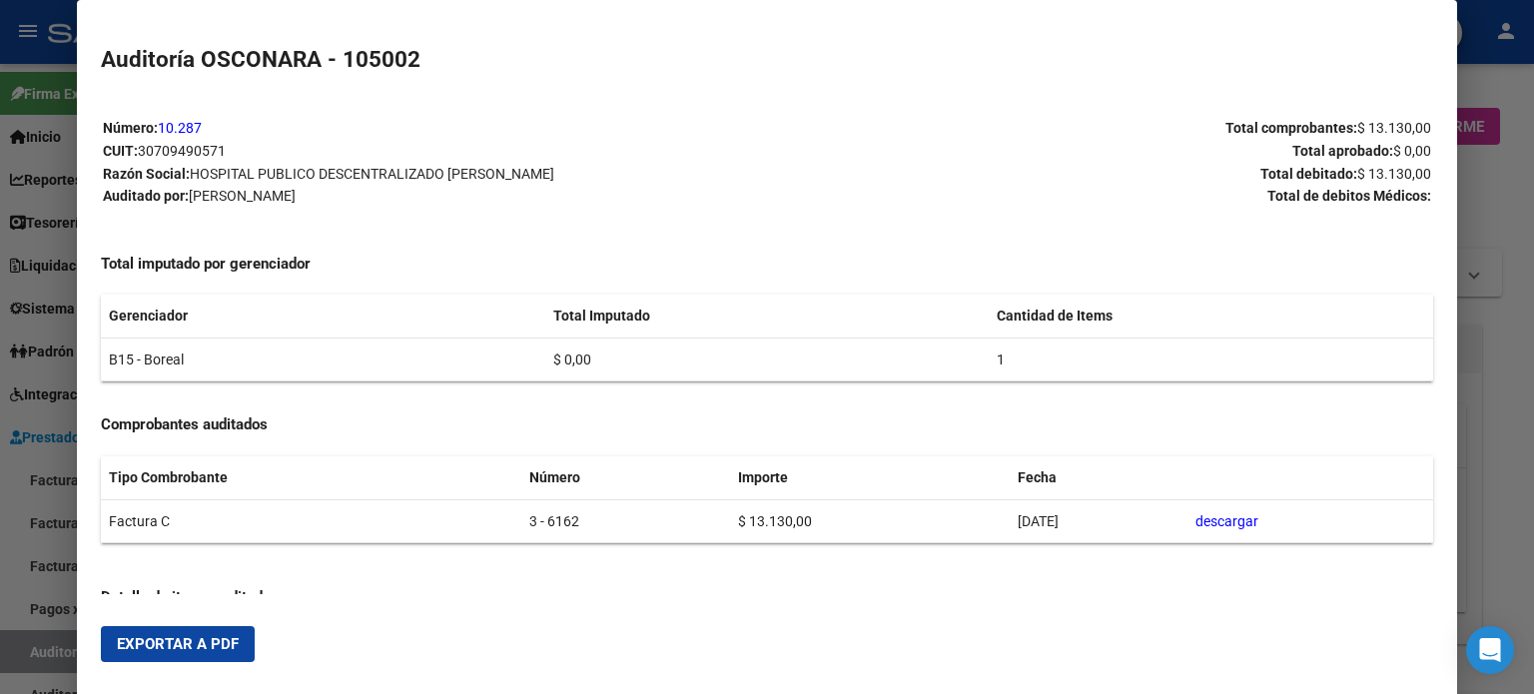
click at [173, 651] on span "Exportar a PDF" at bounding box center [178, 644] width 122 height 18
click at [1496, 217] on div at bounding box center [767, 347] width 1534 height 694
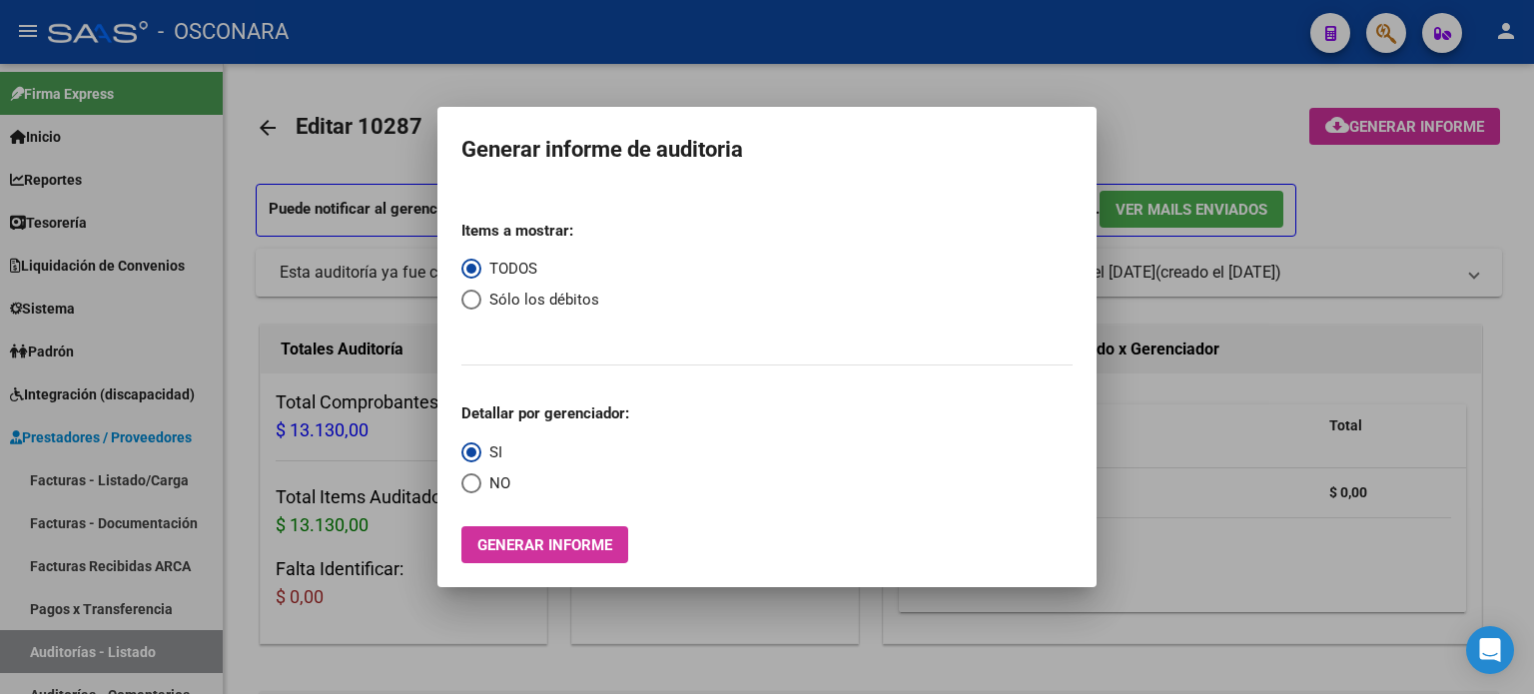
click at [428, 79] on div at bounding box center [767, 347] width 1534 height 694
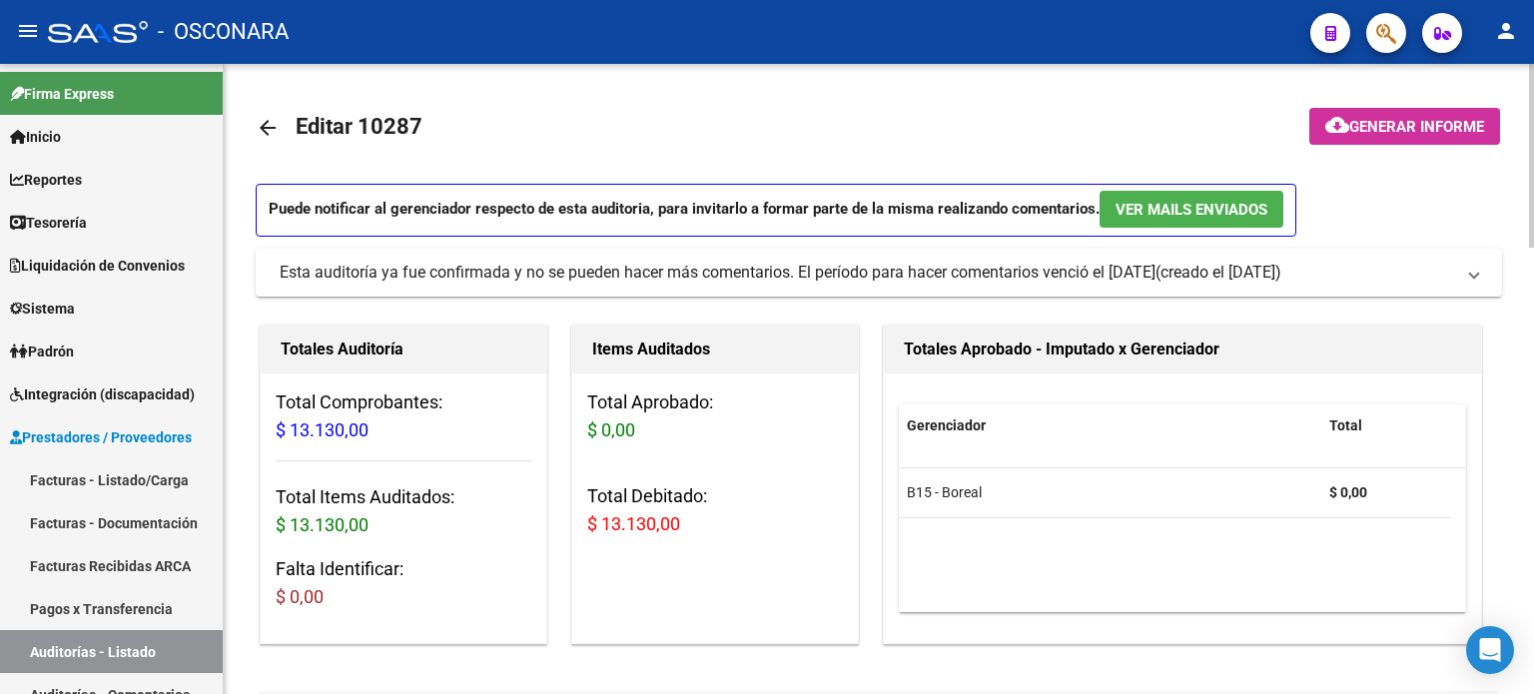
click at [268, 131] on mat-icon "arrow_back" at bounding box center [268, 128] width 24 height 24
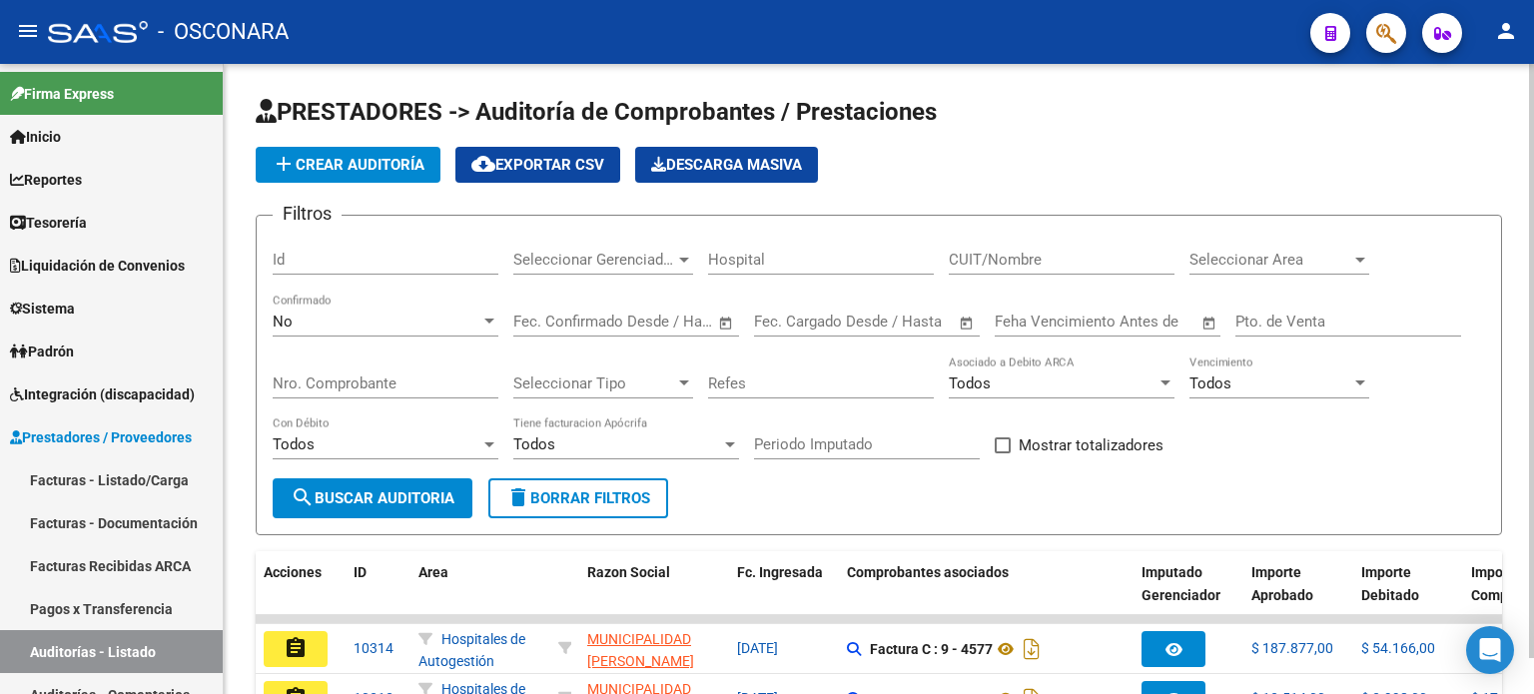
click at [316, 328] on div "No" at bounding box center [377, 322] width 208 height 18
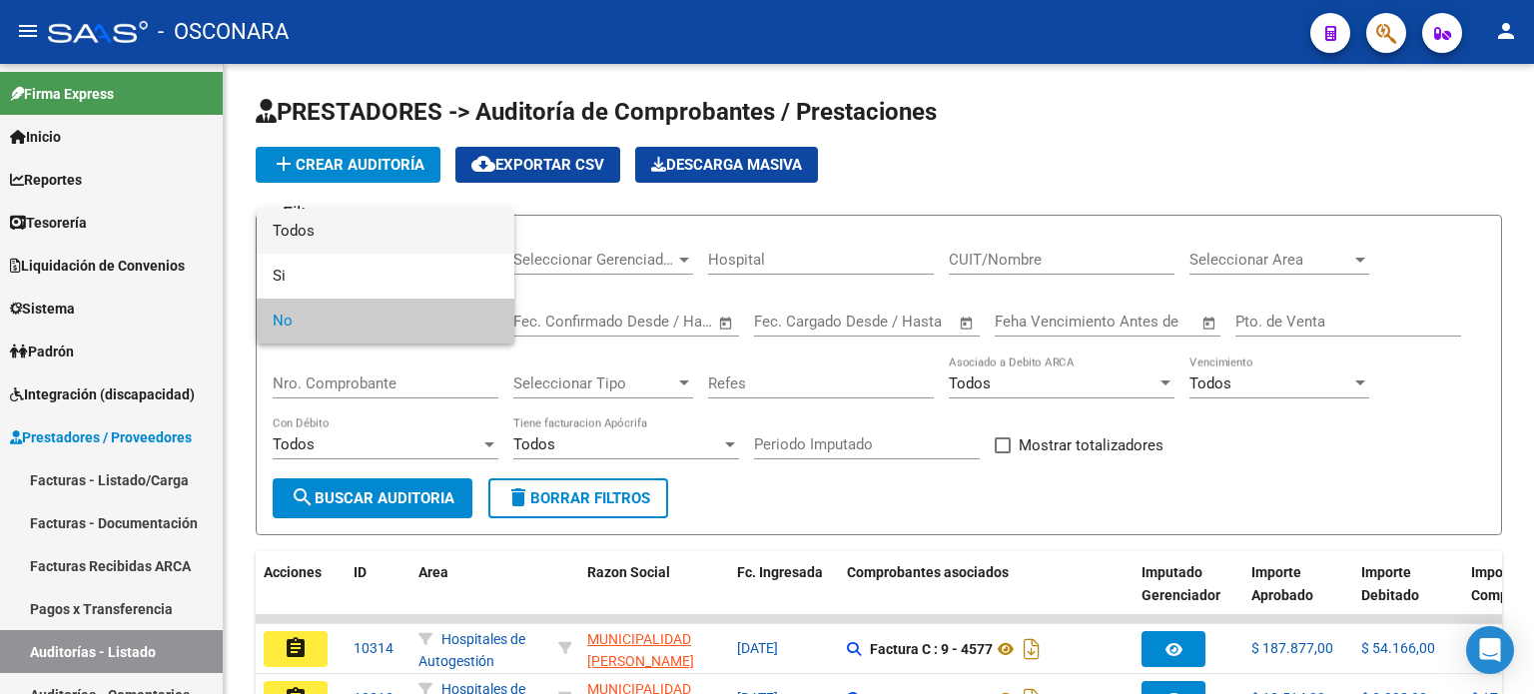
click at [385, 235] on span "Todos" at bounding box center [386, 231] width 226 height 45
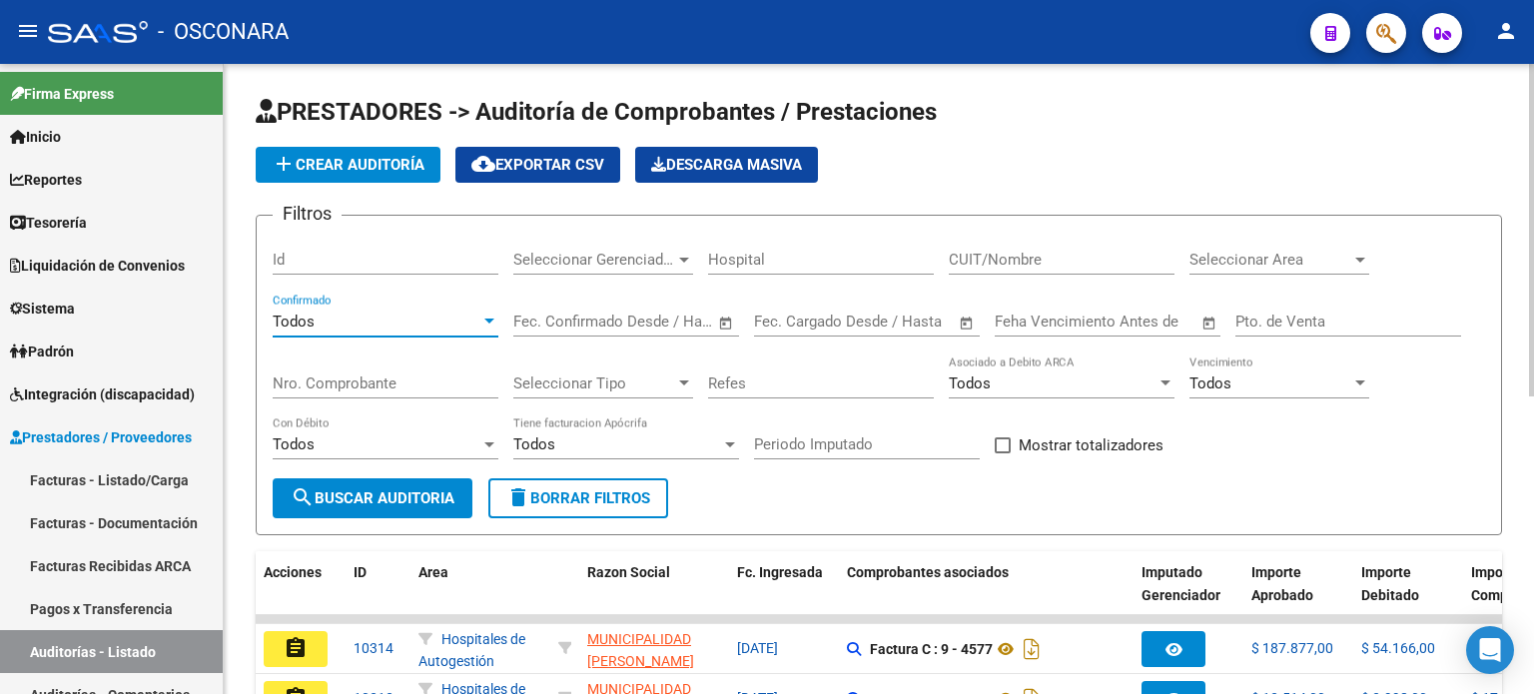
click at [382, 364] on div "Nro. Comprobante" at bounding box center [386, 376] width 226 height 43
click at [366, 379] on input "Nro. Comprobante" at bounding box center [386, 383] width 226 height 18
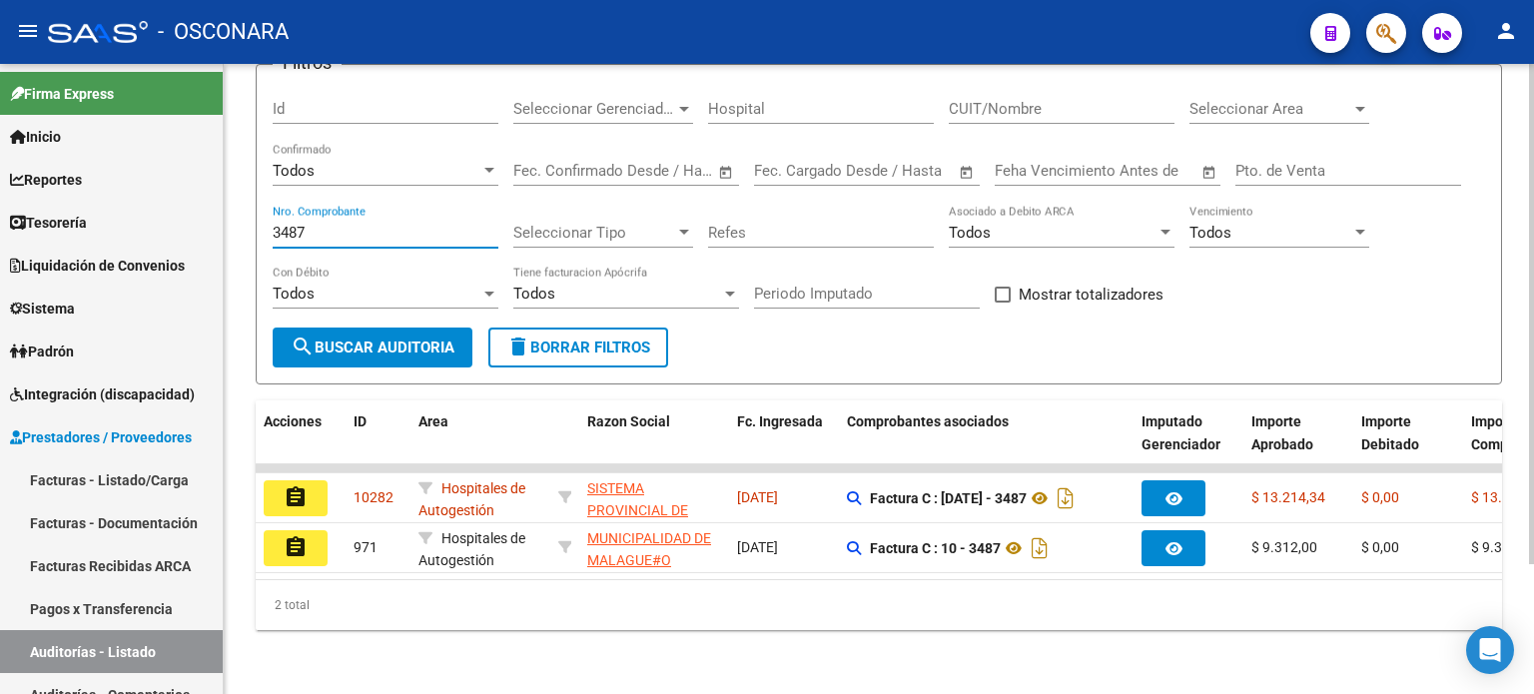
scroll to position [163, 0]
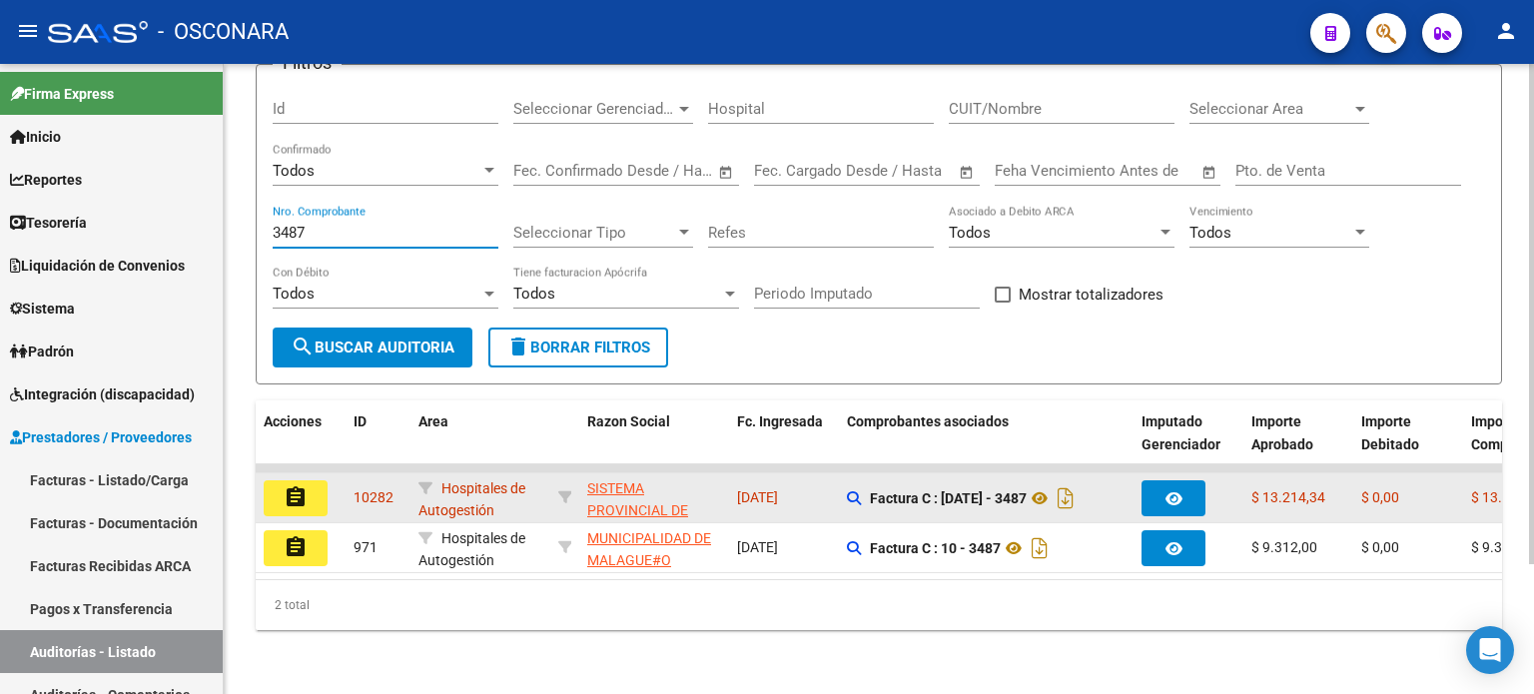
type input "3487"
click at [289, 489] on mat-icon "assignment" at bounding box center [296, 497] width 24 height 24
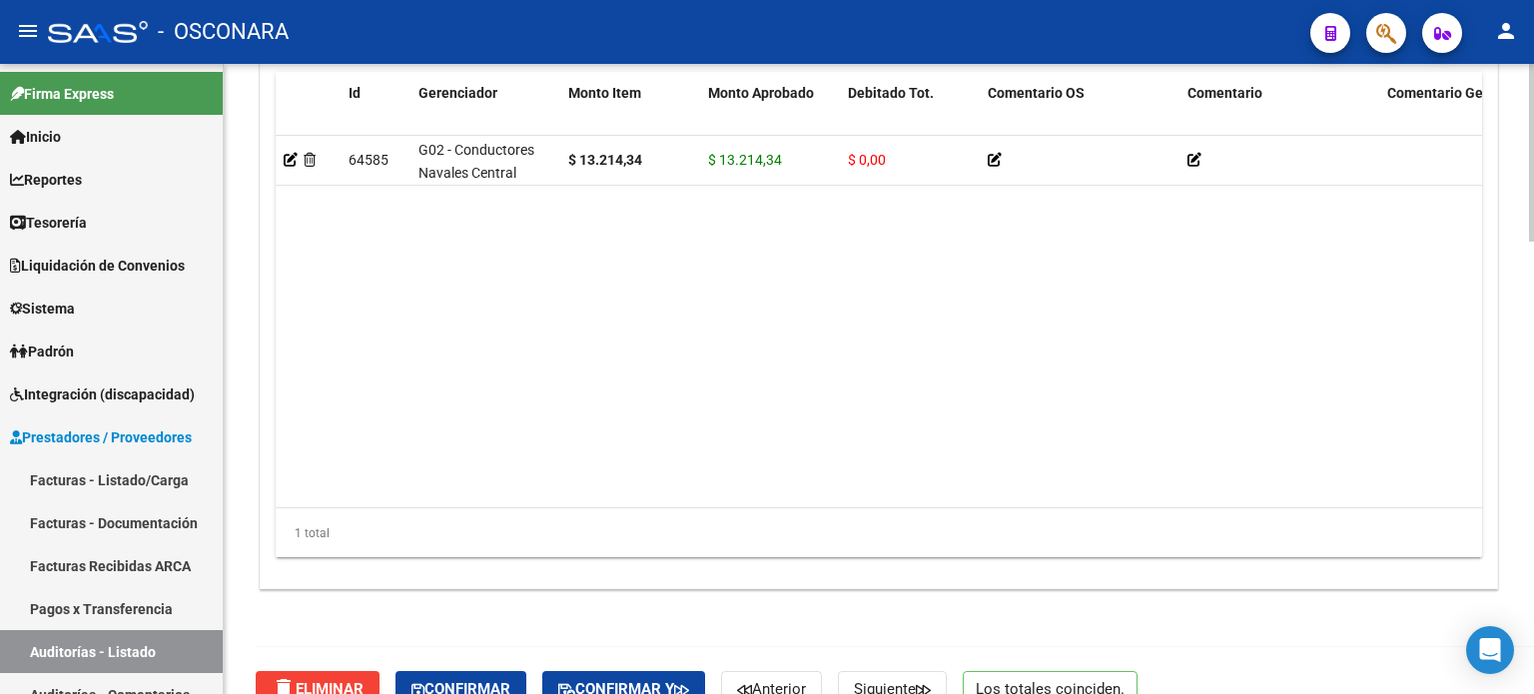
scroll to position [1600, 0]
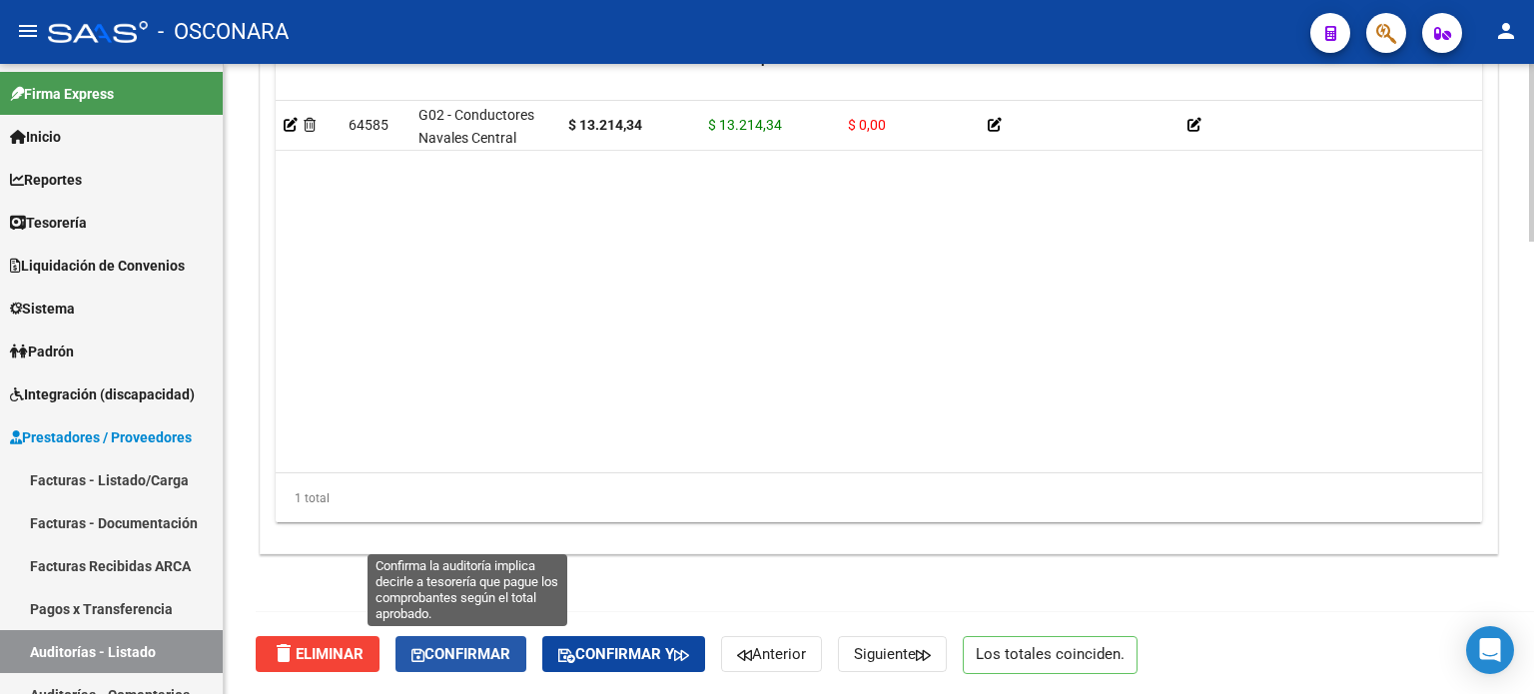
click at [495, 661] on span "Confirmar" at bounding box center [460, 654] width 99 height 18
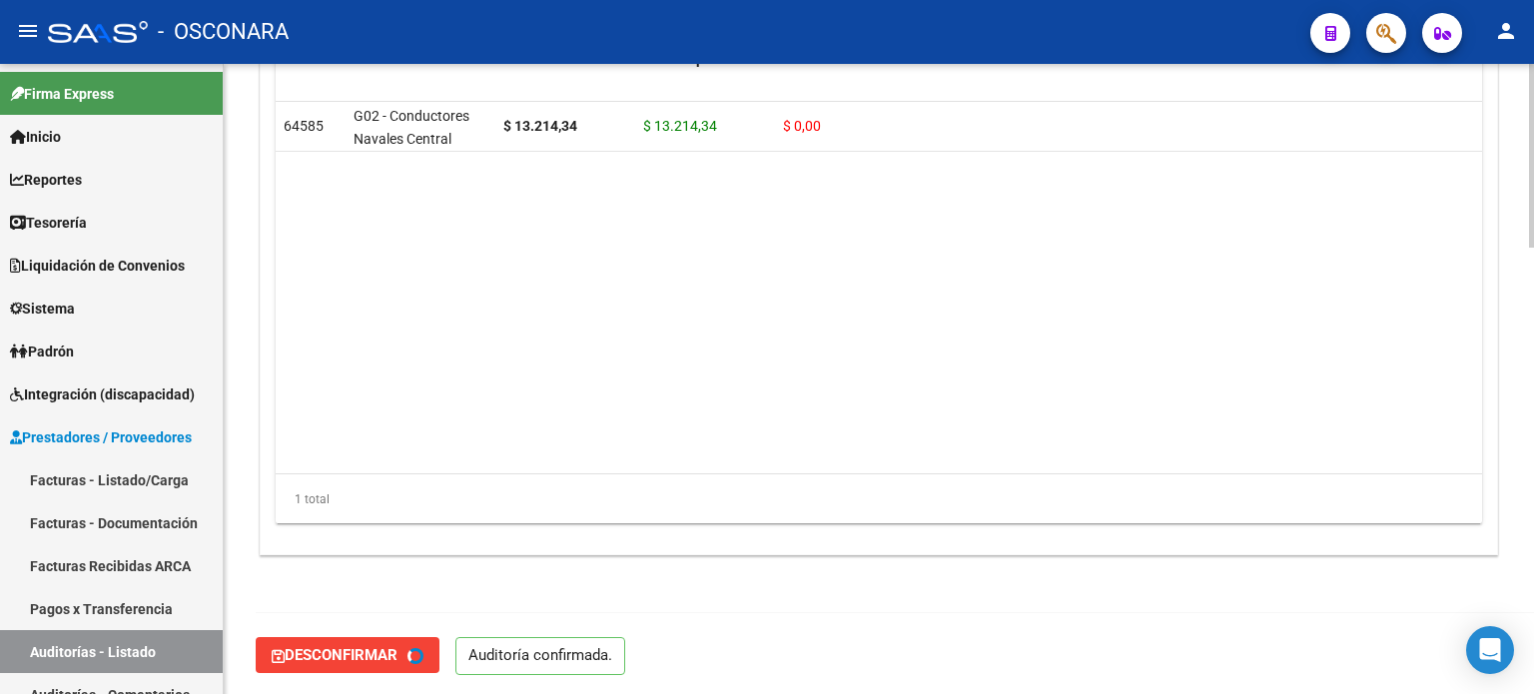
type input "202510"
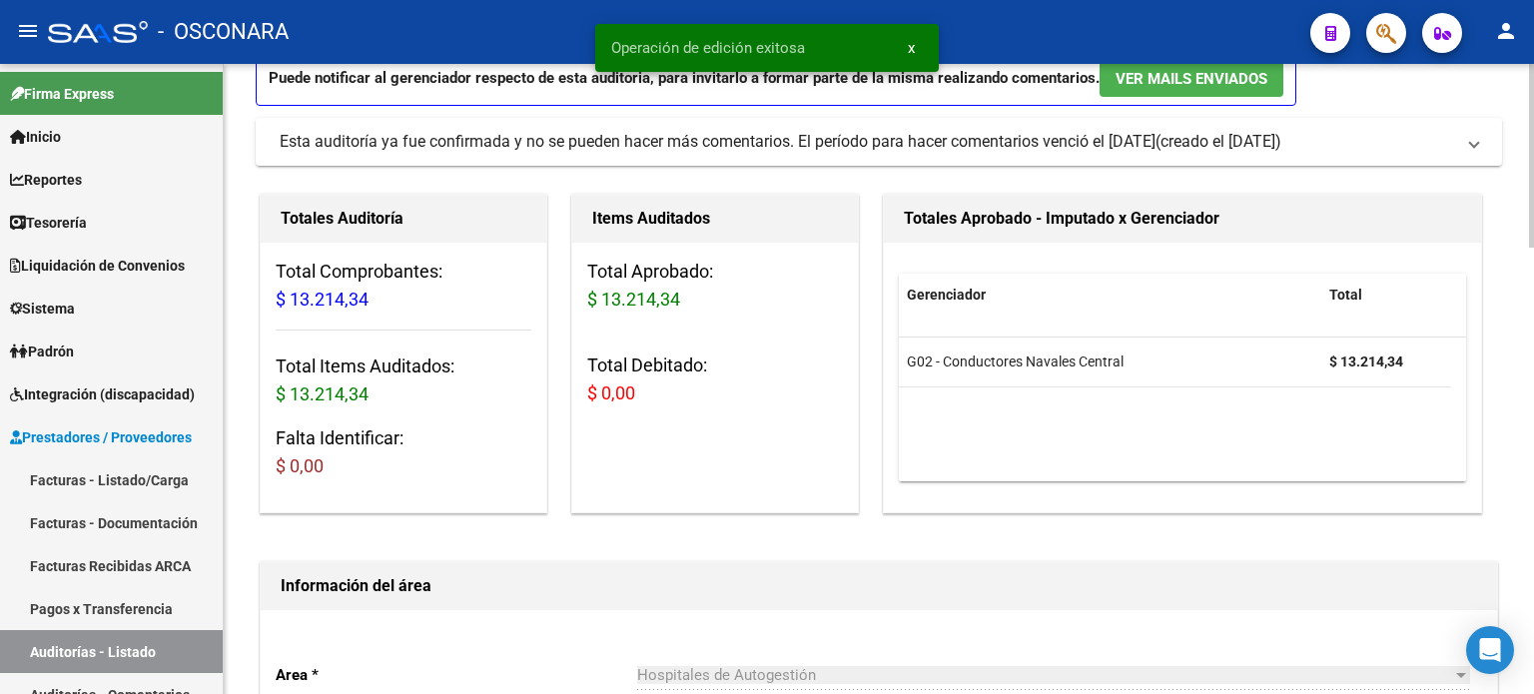
scroll to position [0, 0]
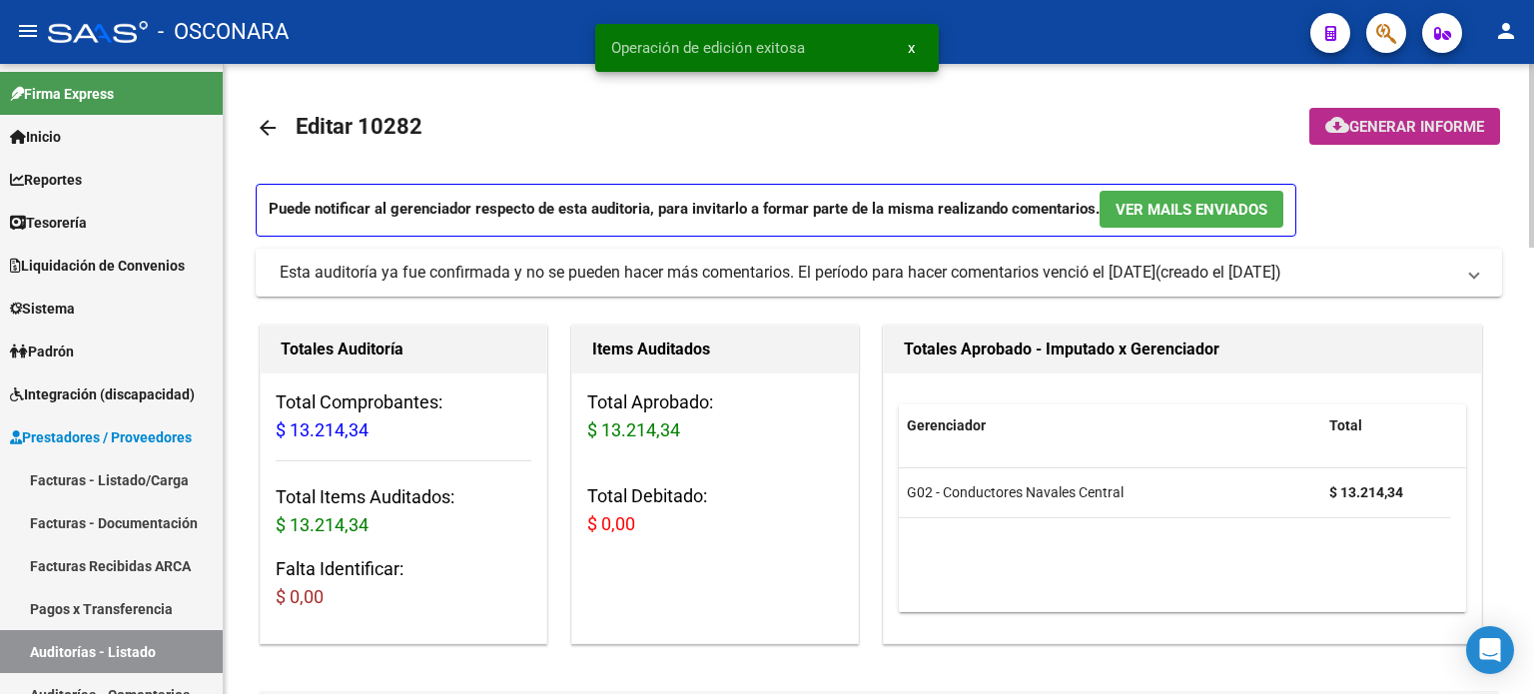
click at [1367, 135] on span "Generar informe" at bounding box center [1416, 127] width 135 height 18
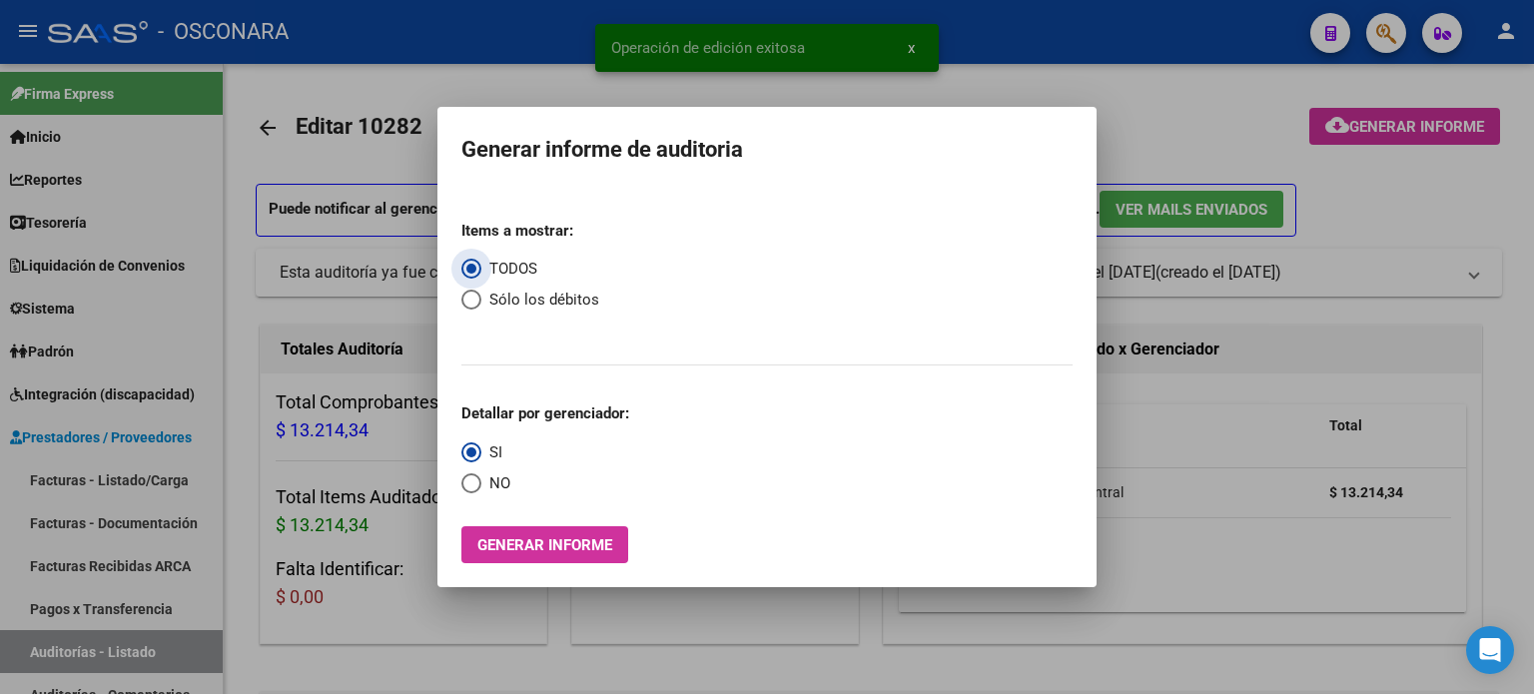
click at [553, 549] on span "Generar informe" at bounding box center [544, 545] width 135 height 18
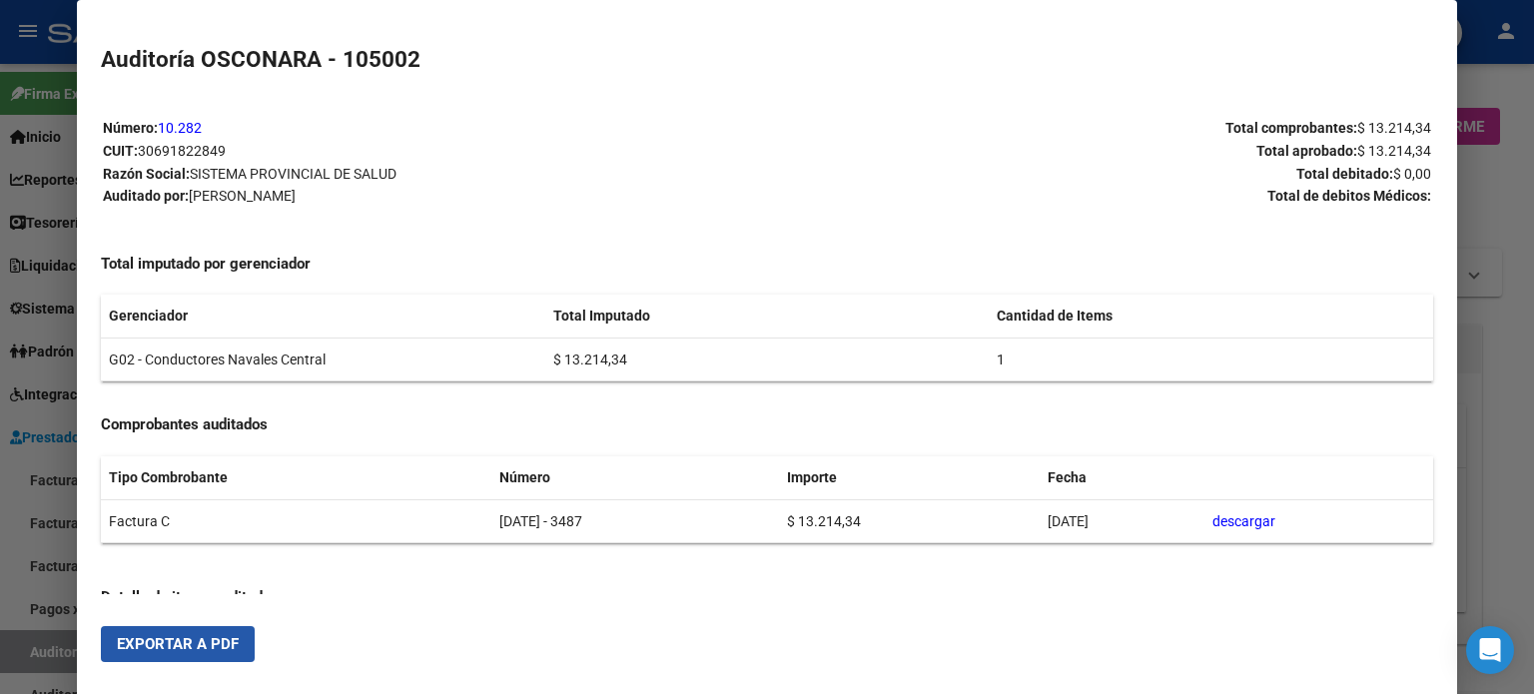
click at [192, 646] on span "Exportar a PDF" at bounding box center [178, 644] width 122 height 18
click at [1506, 189] on div at bounding box center [767, 347] width 1534 height 694
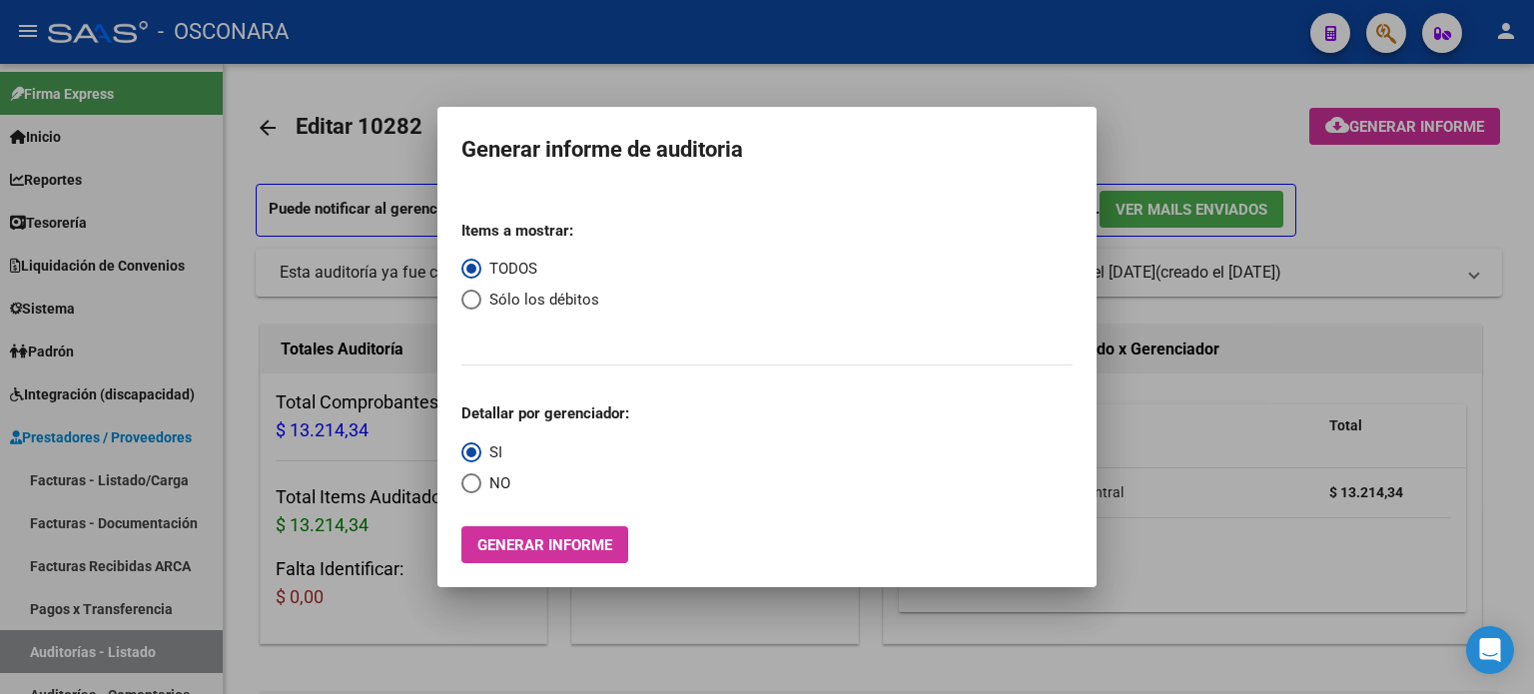
click at [265, 134] on div at bounding box center [767, 347] width 1534 height 694
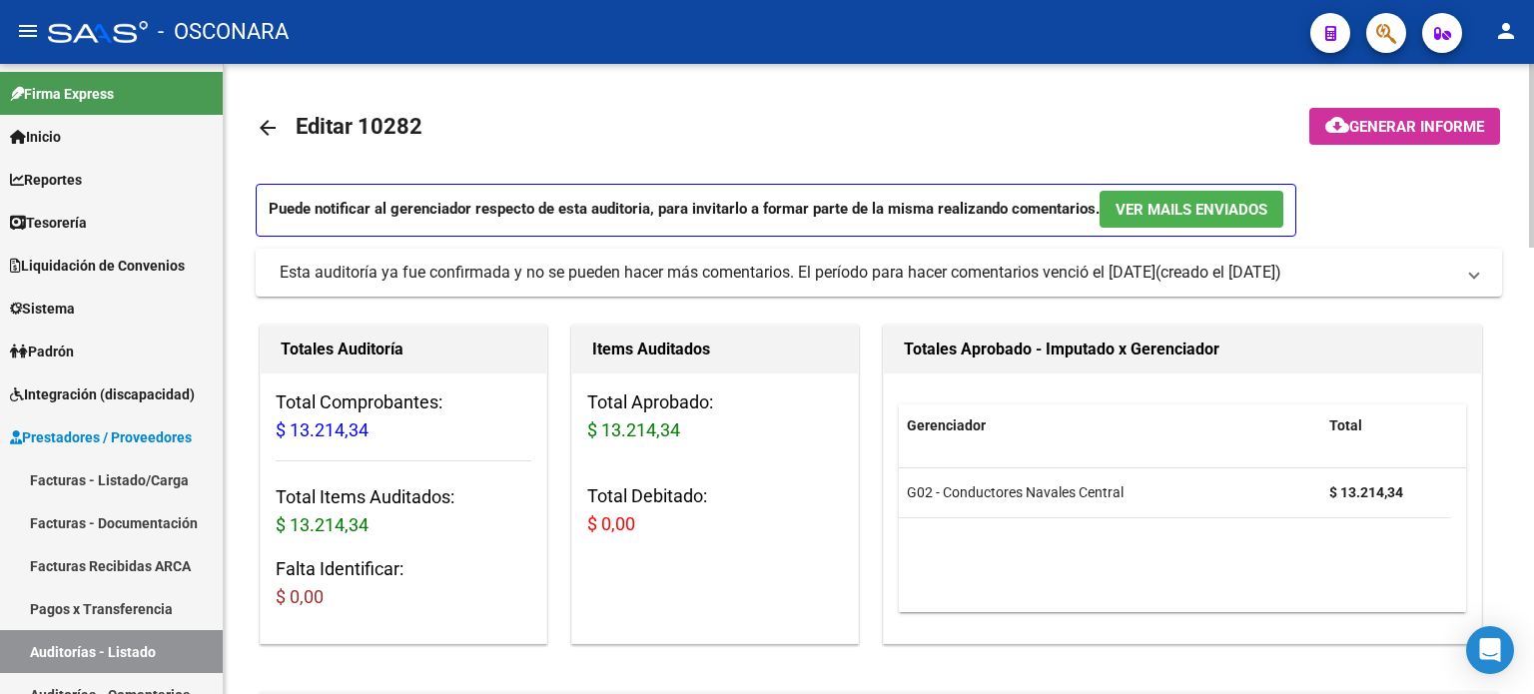
click at [268, 127] on mat-icon "arrow_back" at bounding box center [268, 128] width 24 height 24
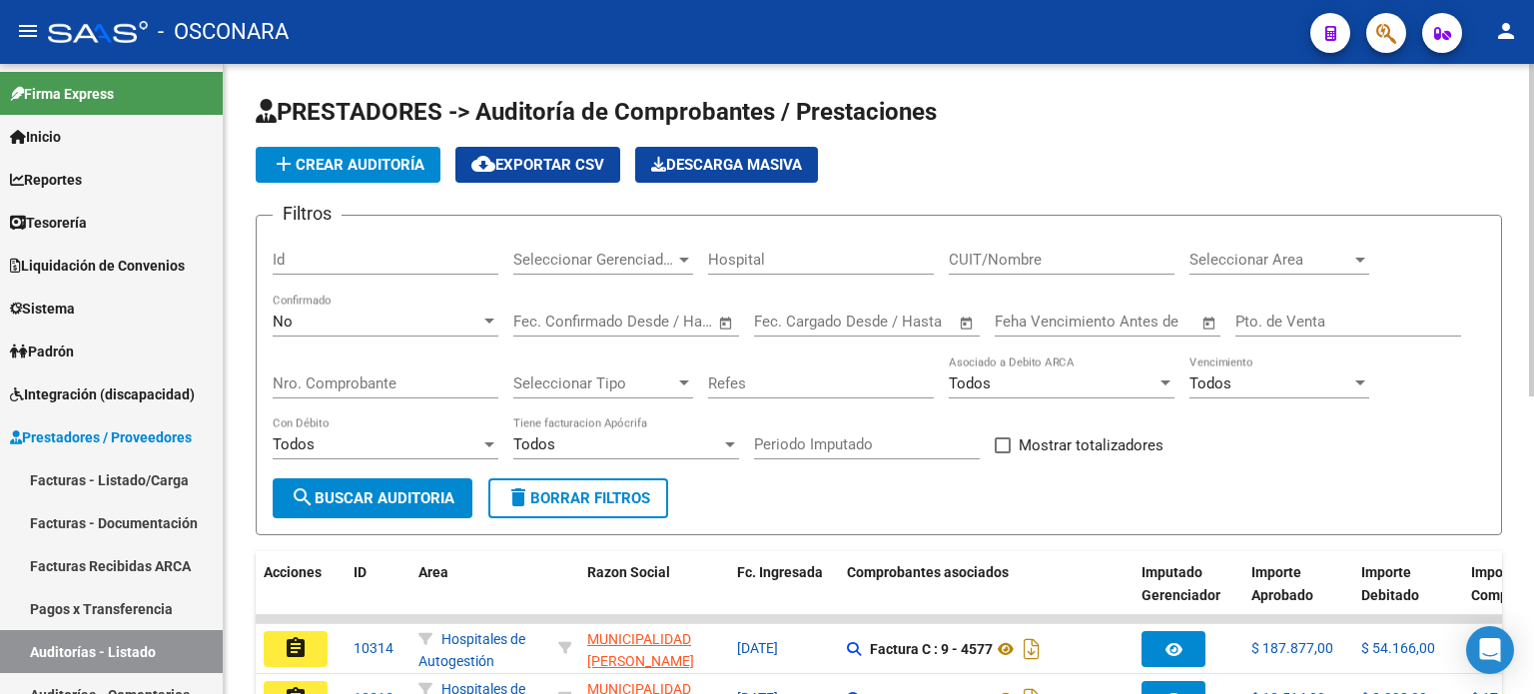
click at [350, 319] on div "No" at bounding box center [377, 322] width 208 height 18
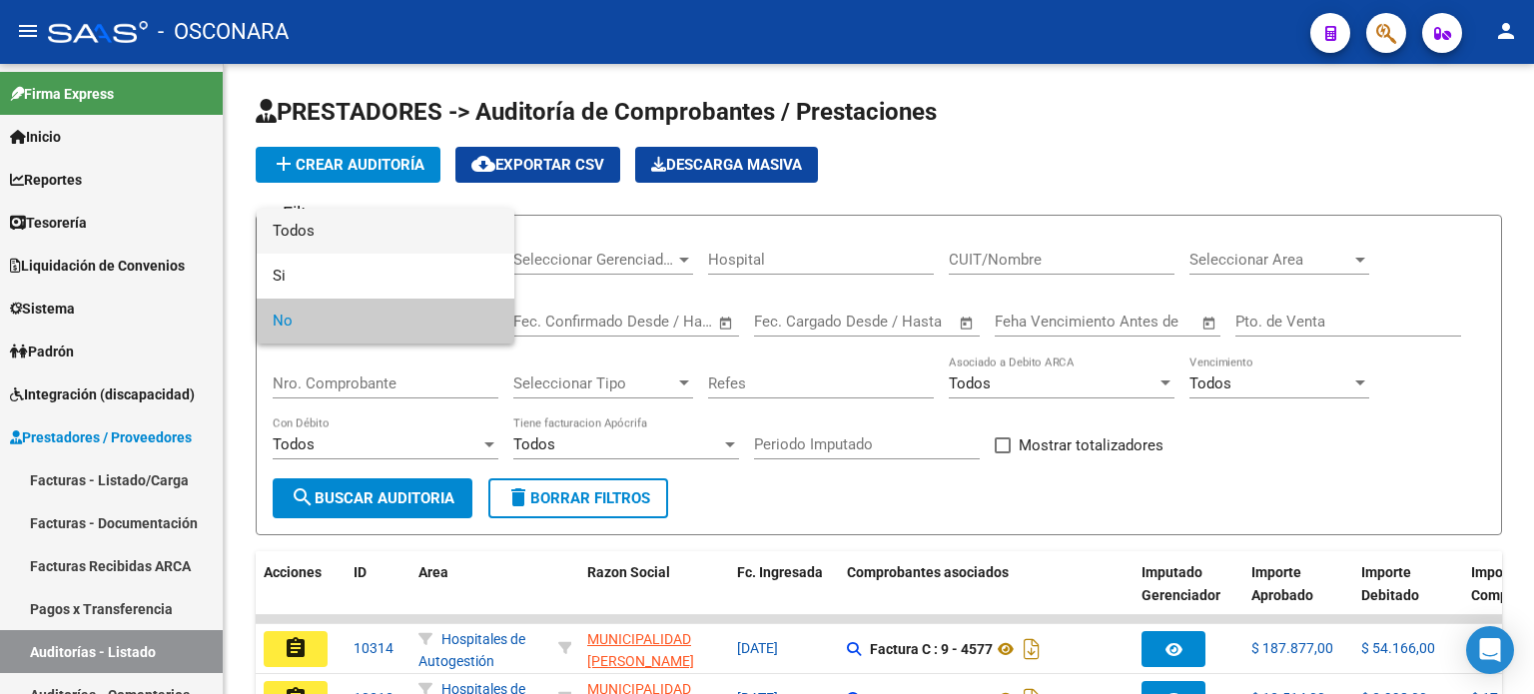
click at [398, 234] on span "Todos" at bounding box center [386, 231] width 226 height 45
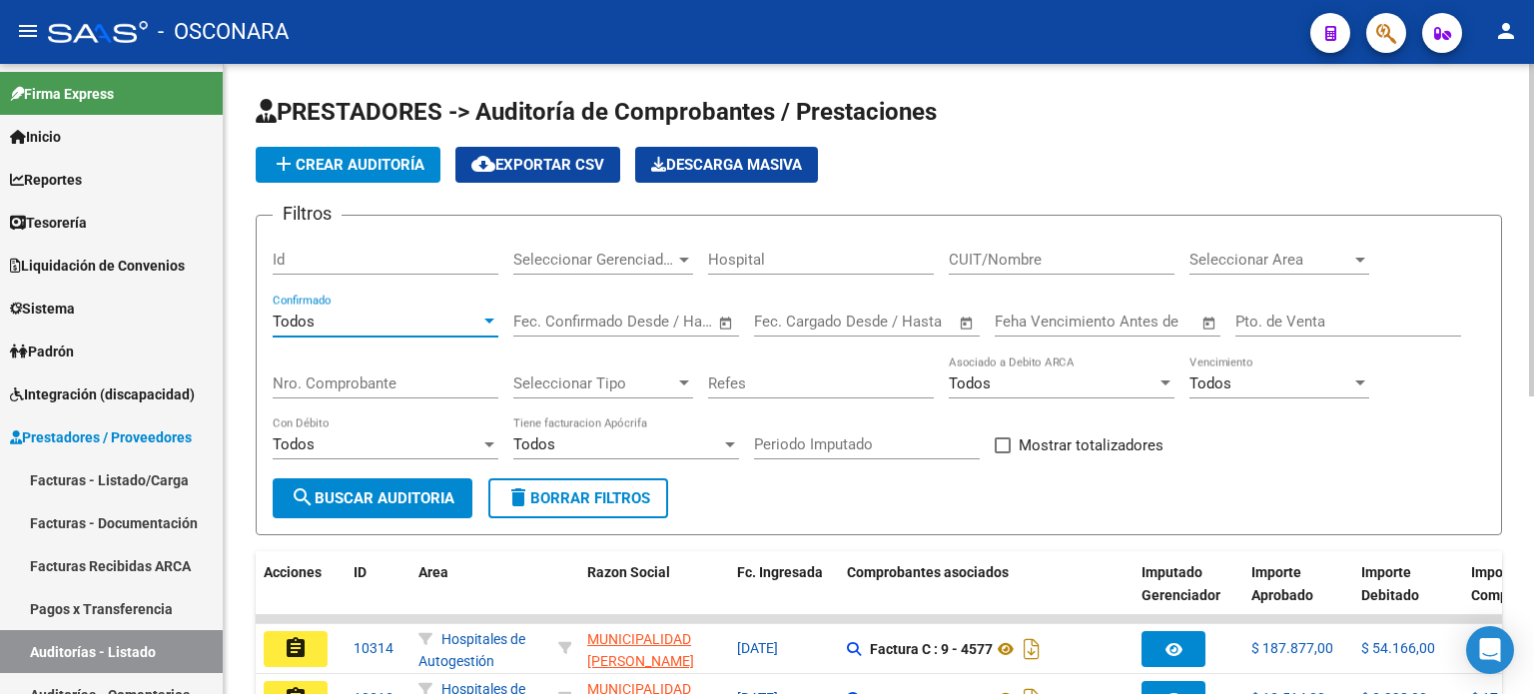
click at [375, 382] on input "Nro. Comprobante" at bounding box center [386, 383] width 226 height 18
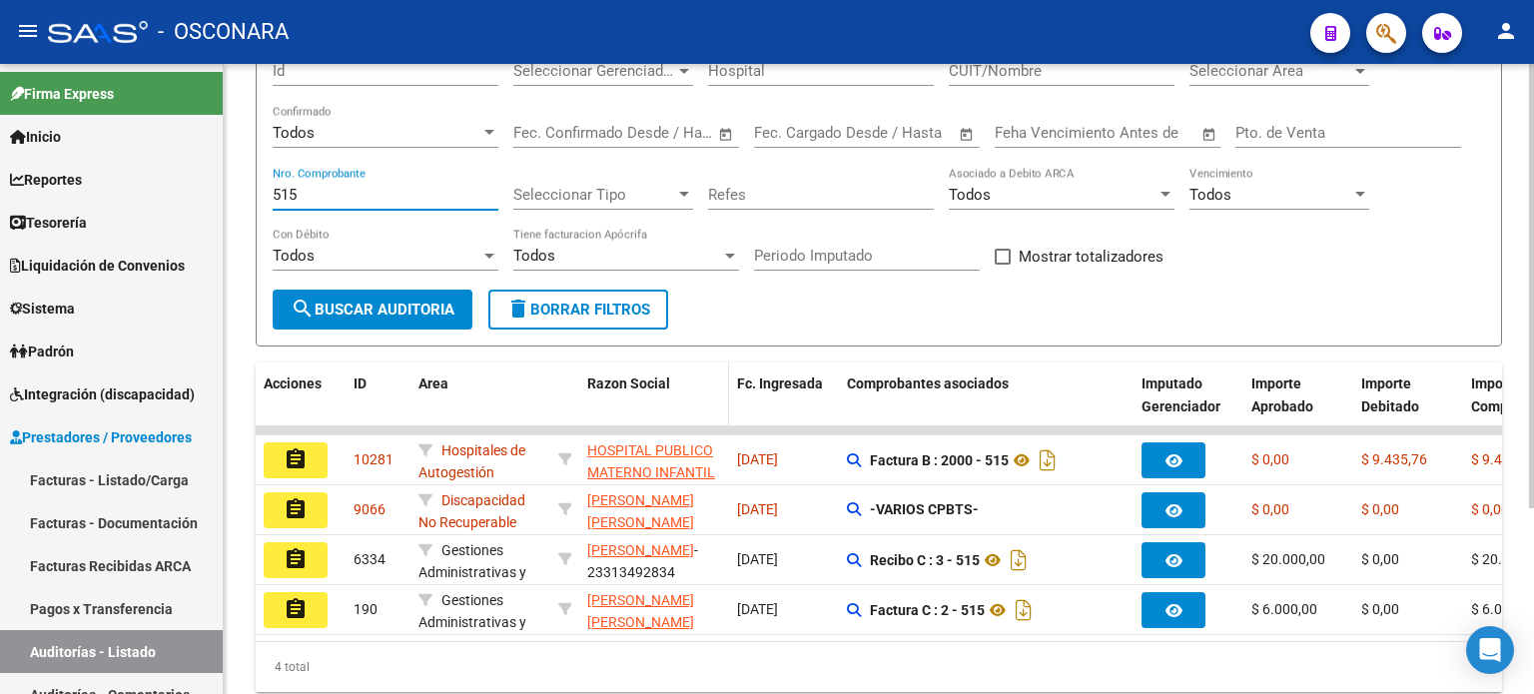
scroll to position [200, 0]
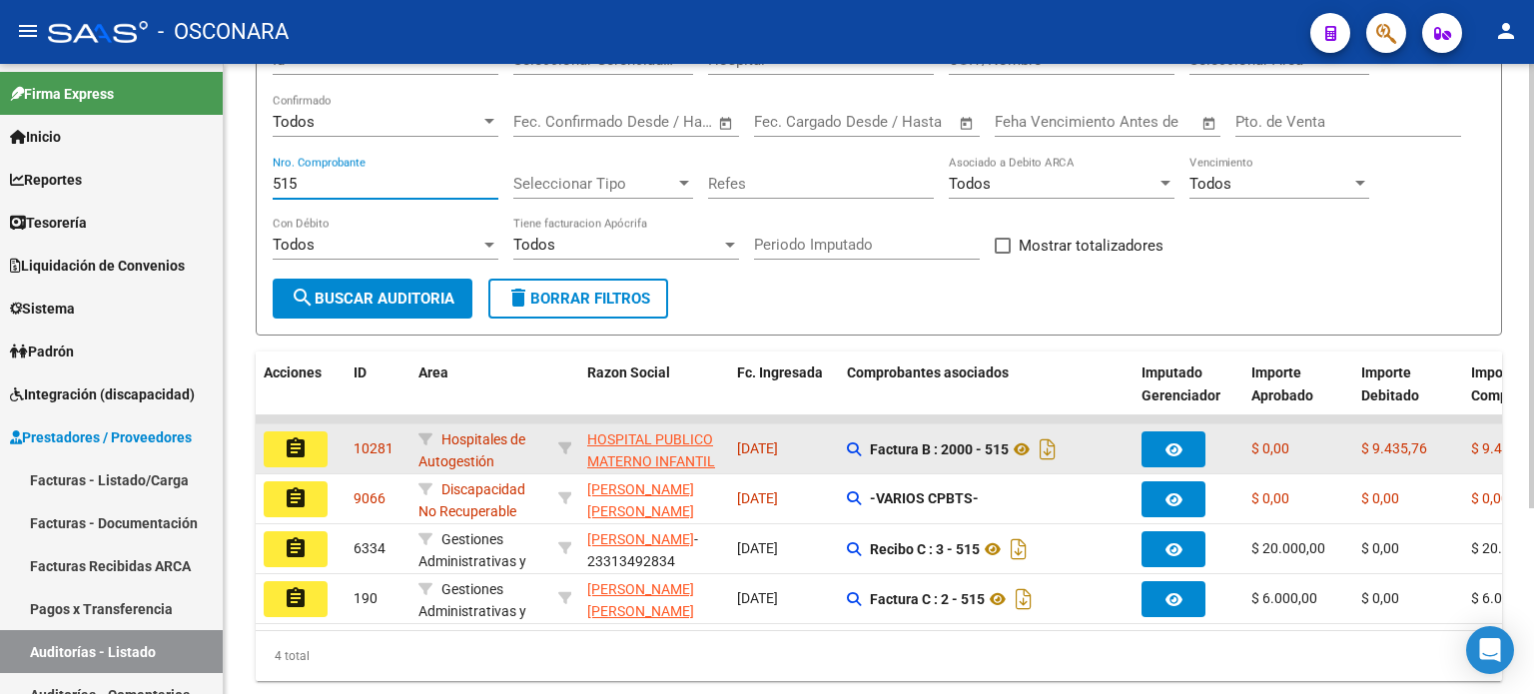
type input "515"
click at [304, 451] on mat-icon "assignment" at bounding box center [296, 448] width 24 height 24
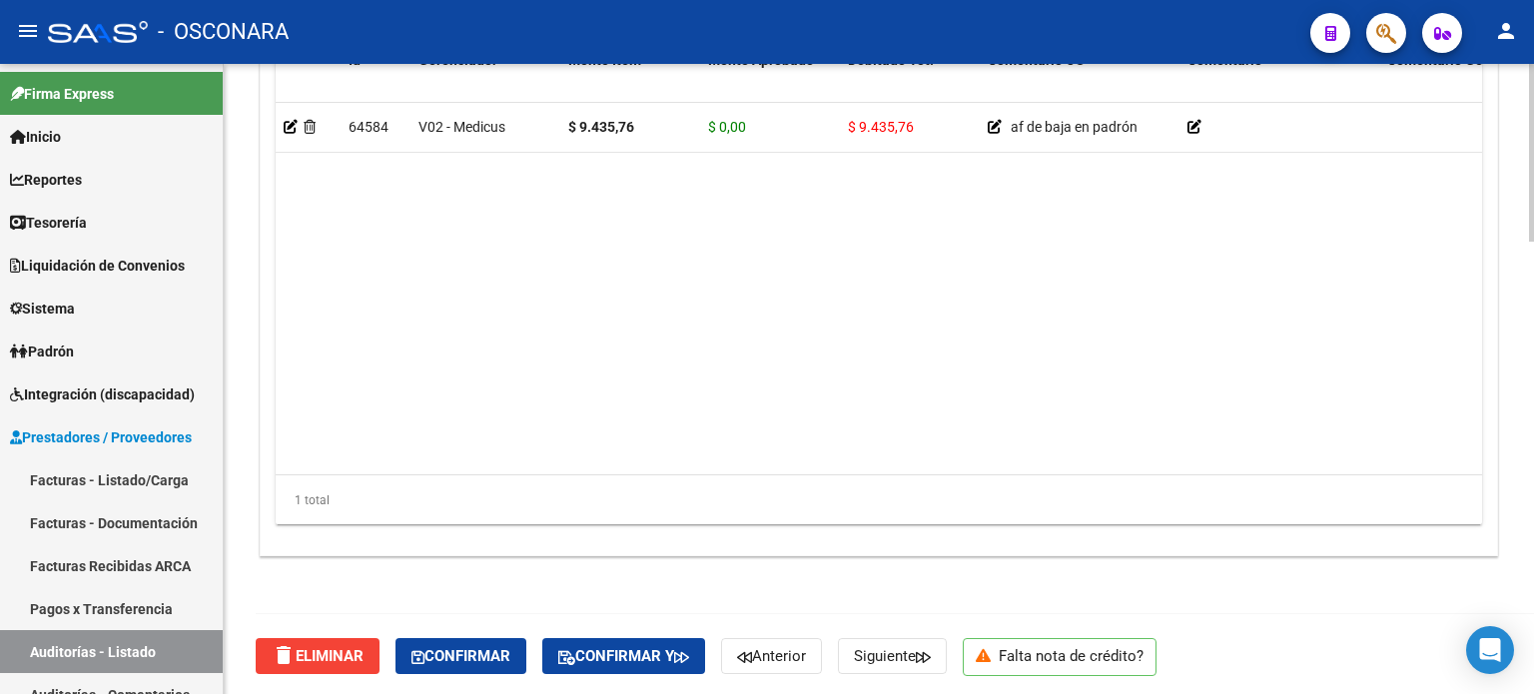
scroll to position [1600, 0]
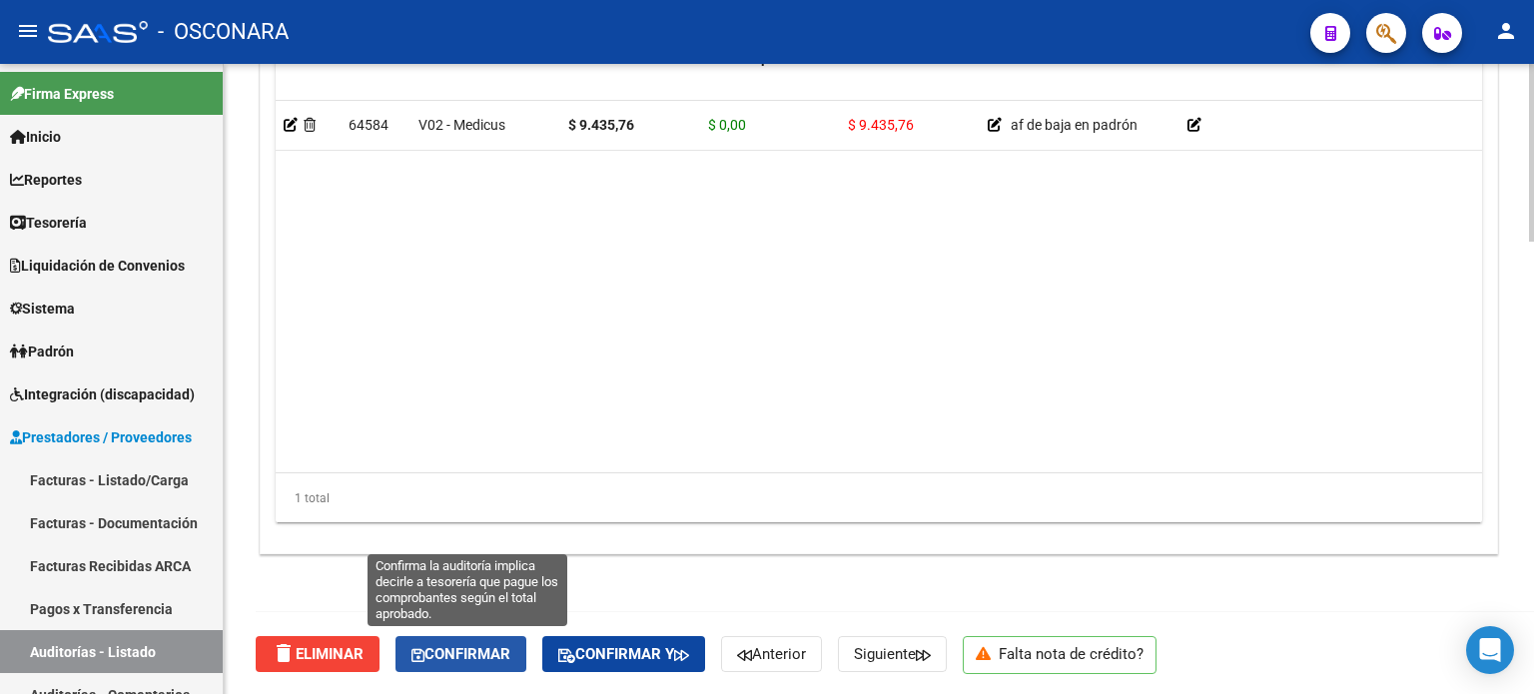
click at [450, 645] on span "Confirmar" at bounding box center [460, 654] width 99 height 18
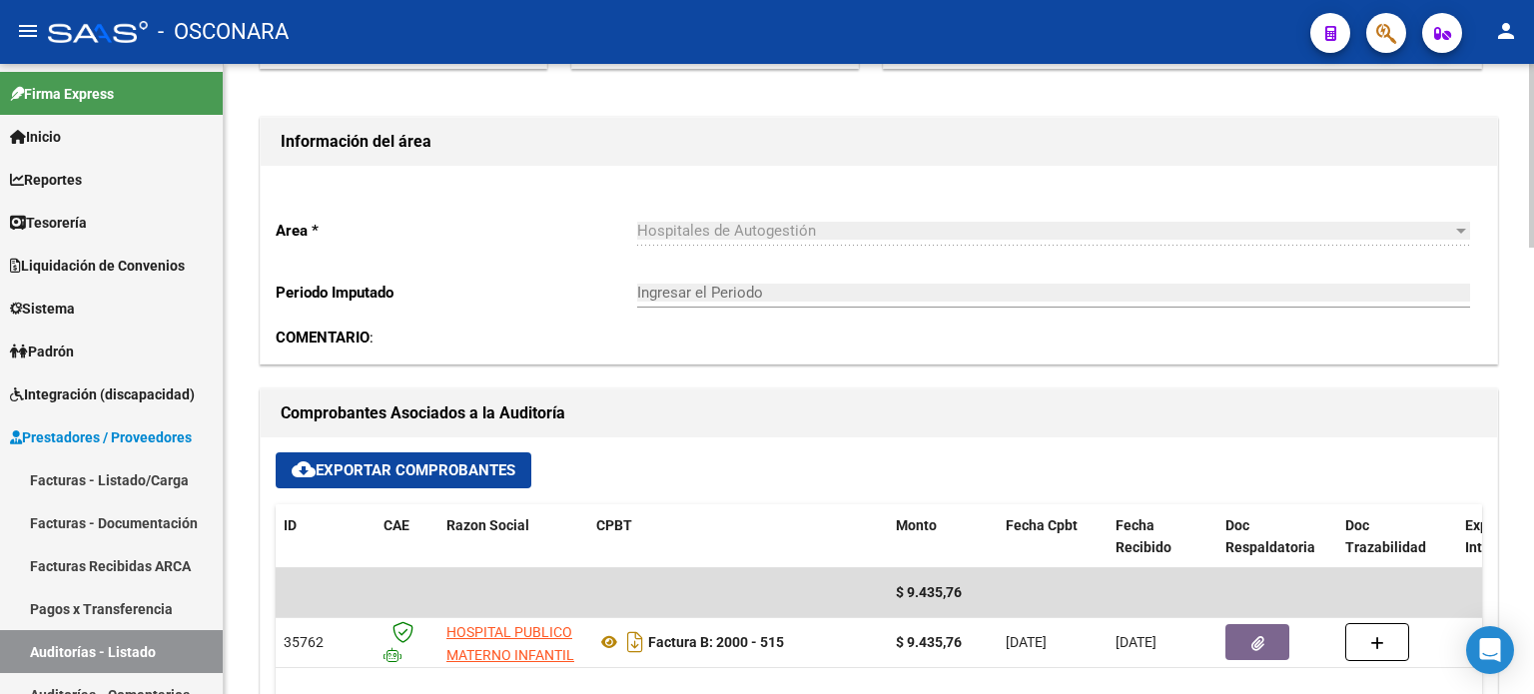
type input "202510"
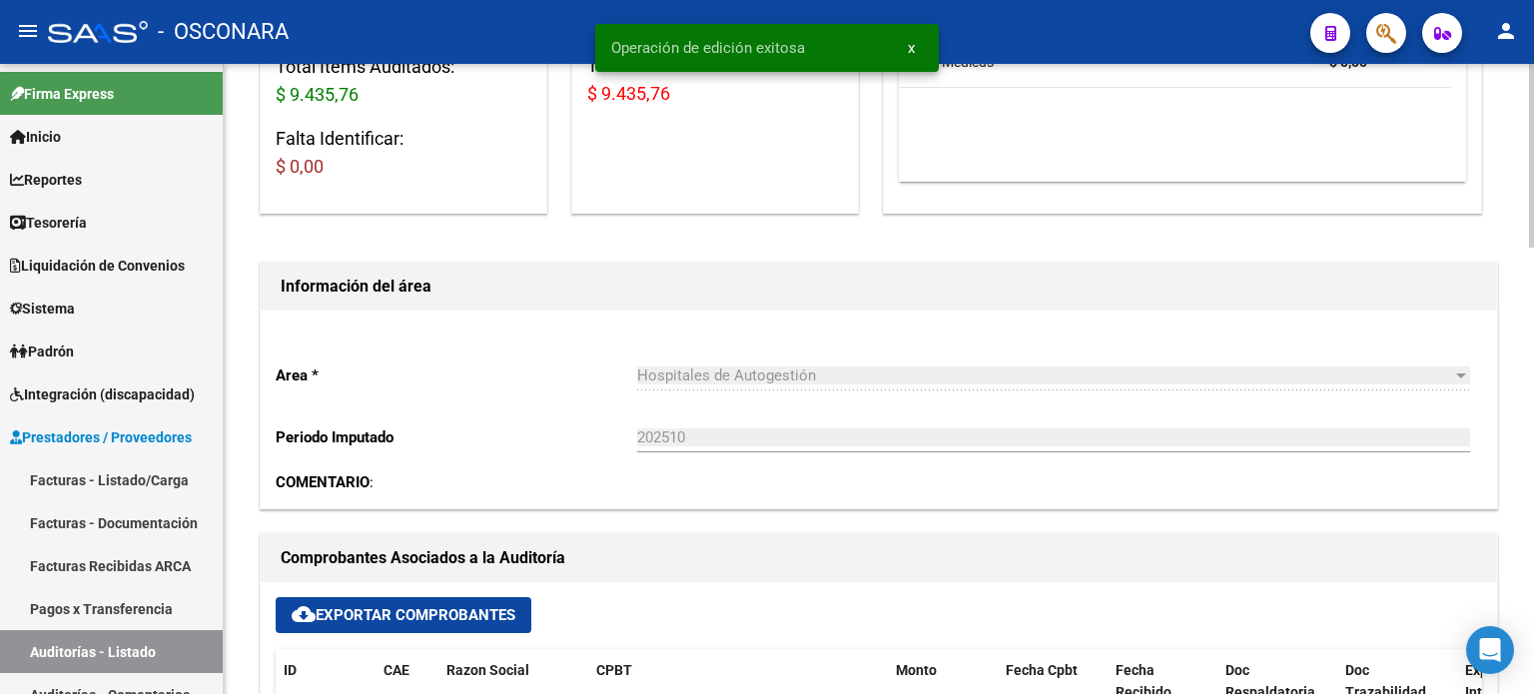
scroll to position [31, 0]
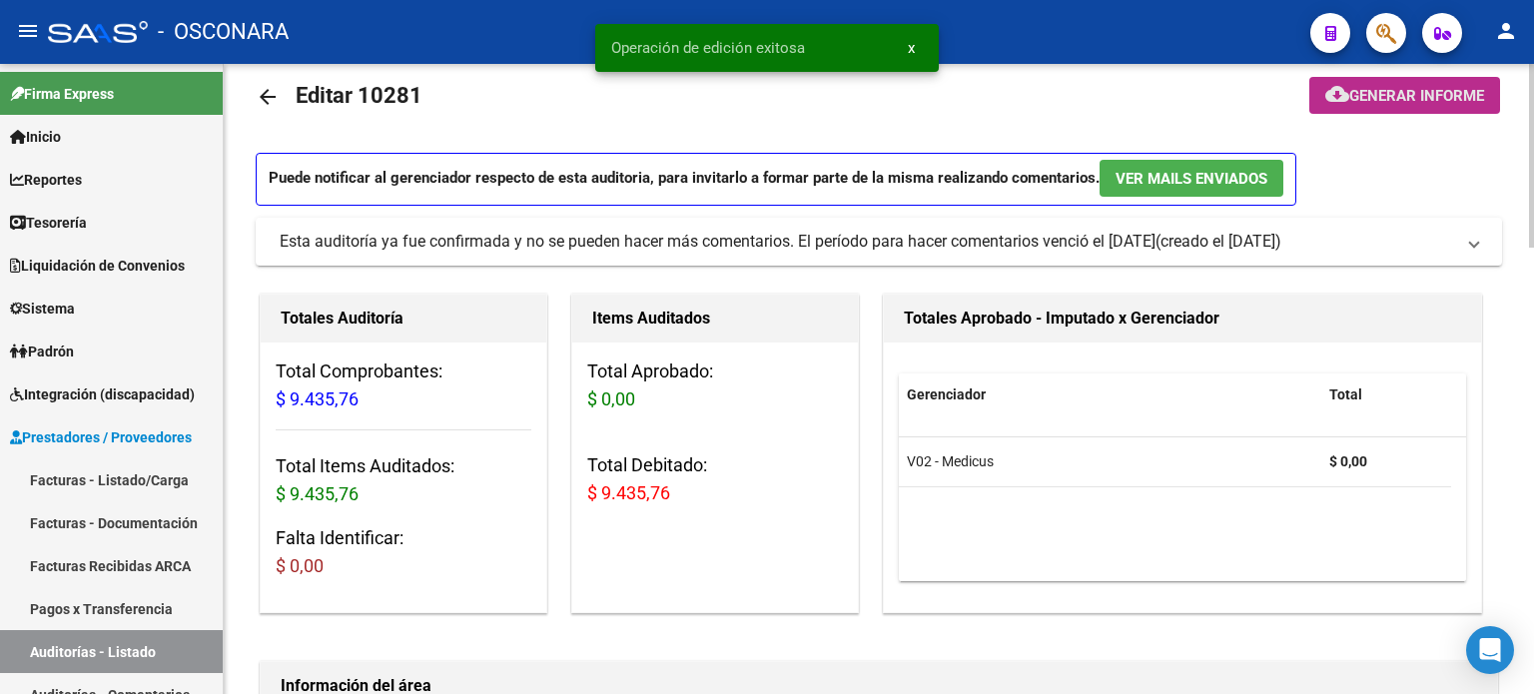
click at [1390, 100] on span "Generar informe" at bounding box center [1416, 96] width 135 height 18
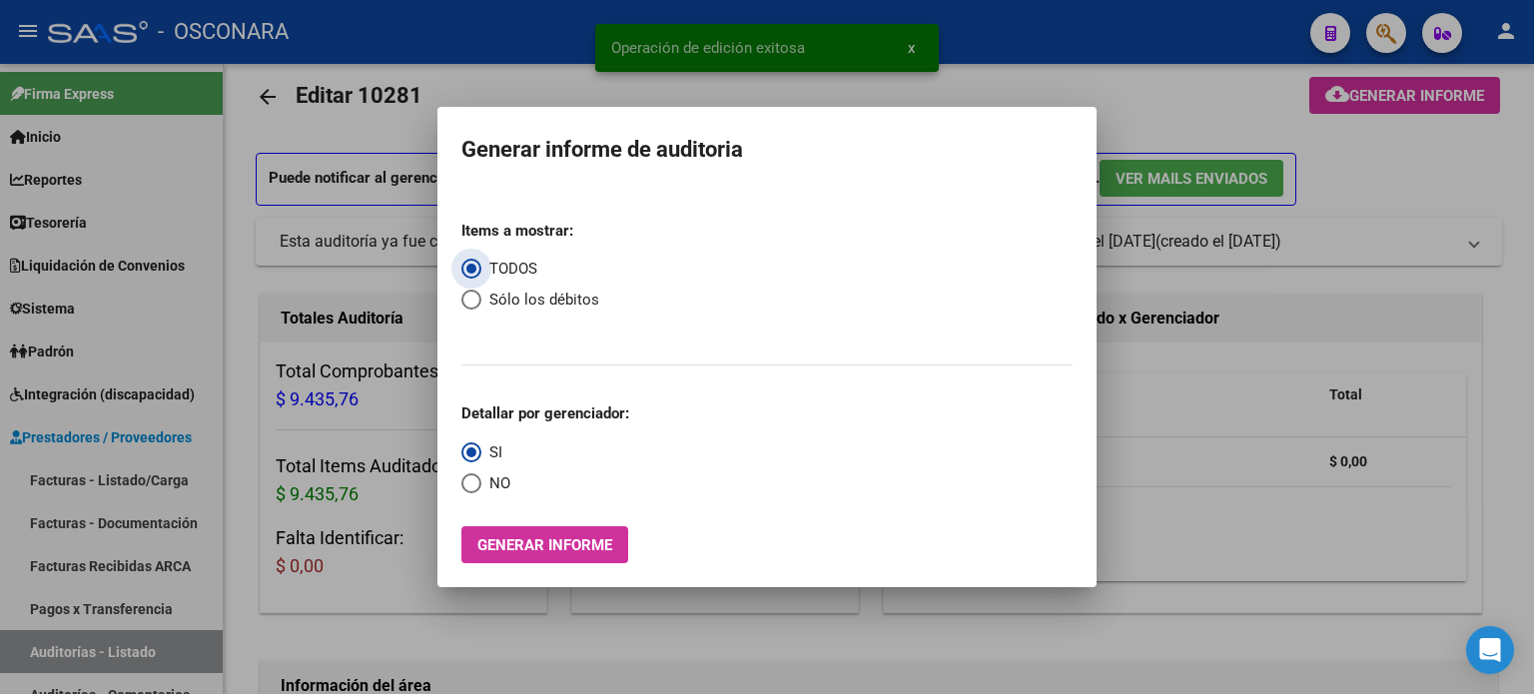
click at [513, 542] on span "Generar informe" at bounding box center [544, 545] width 135 height 18
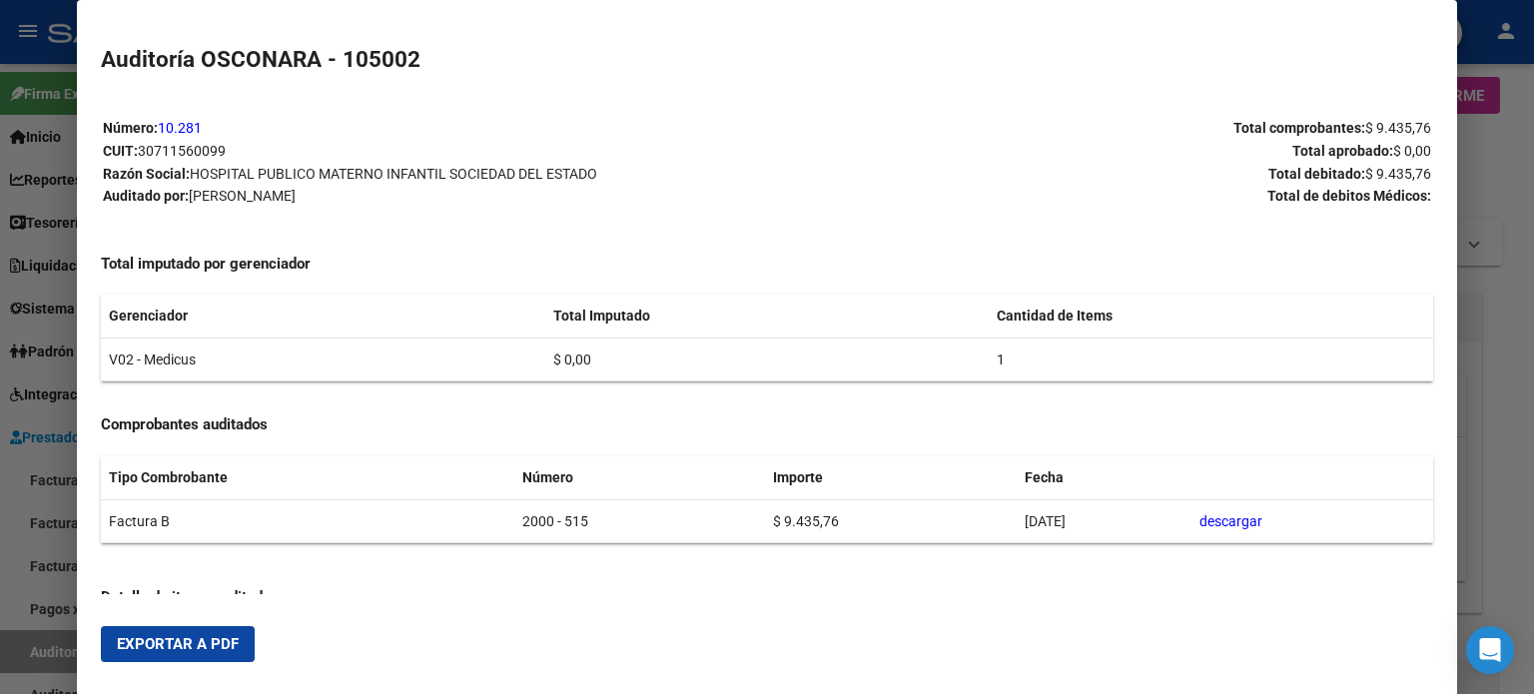
click at [160, 645] on span "Exportar a PDF" at bounding box center [178, 644] width 122 height 18
click at [1511, 279] on div at bounding box center [767, 347] width 1534 height 694
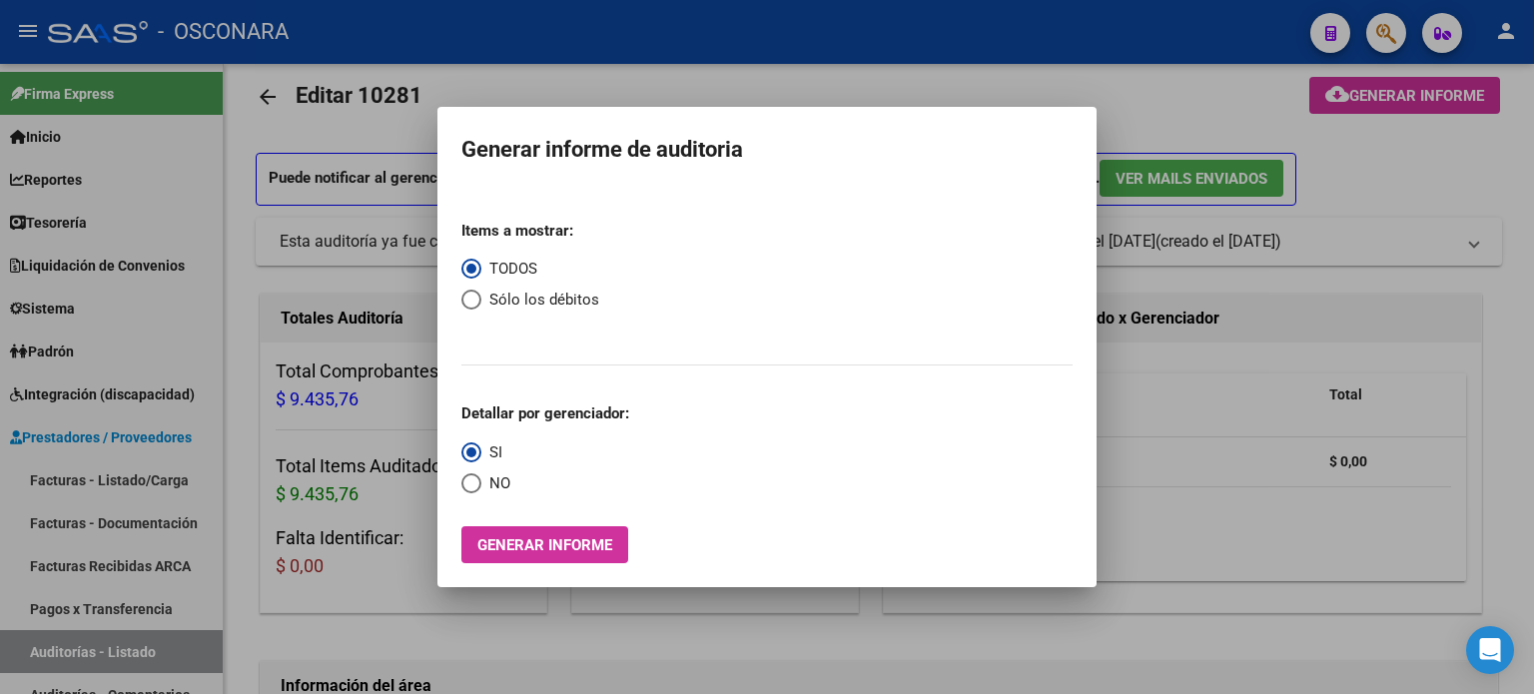
click at [246, 84] on div at bounding box center [767, 347] width 1534 height 694
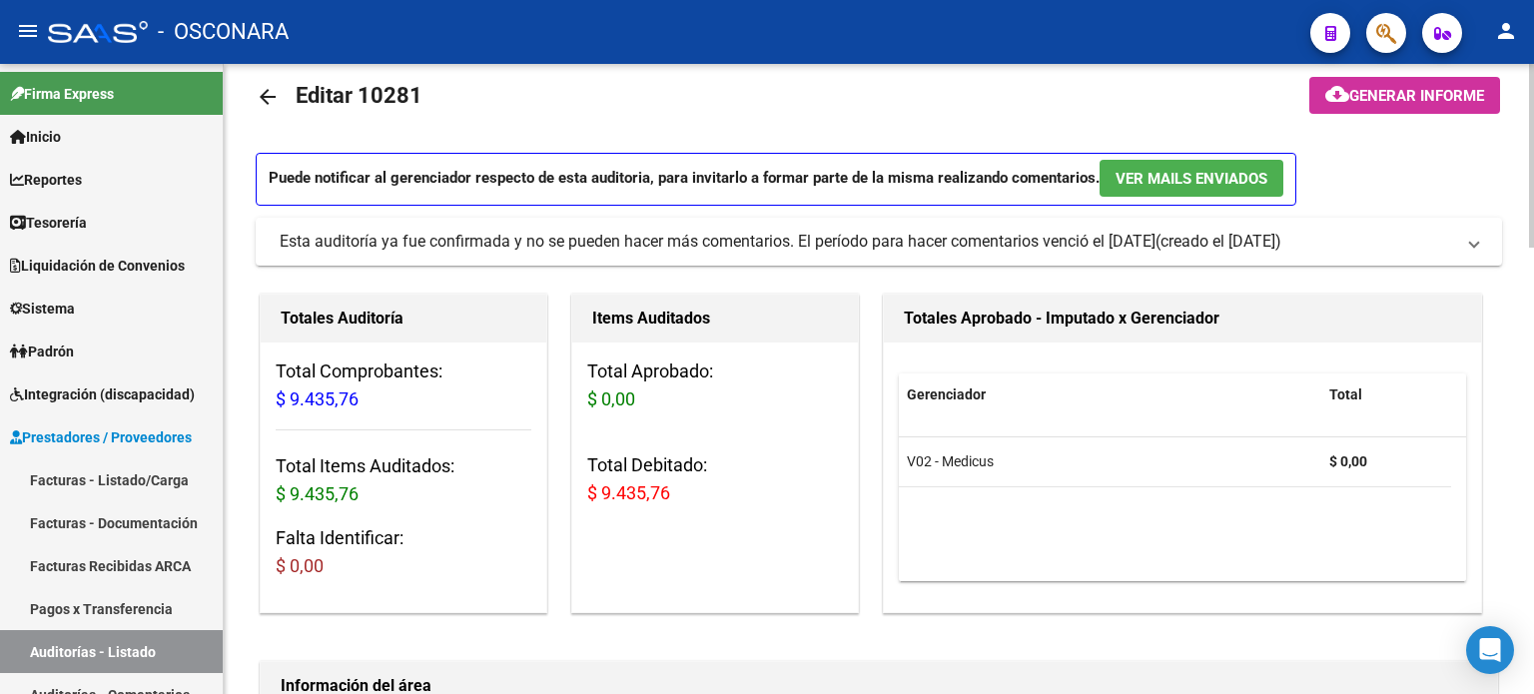
click at [264, 94] on mat-icon "arrow_back" at bounding box center [268, 97] width 24 height 24
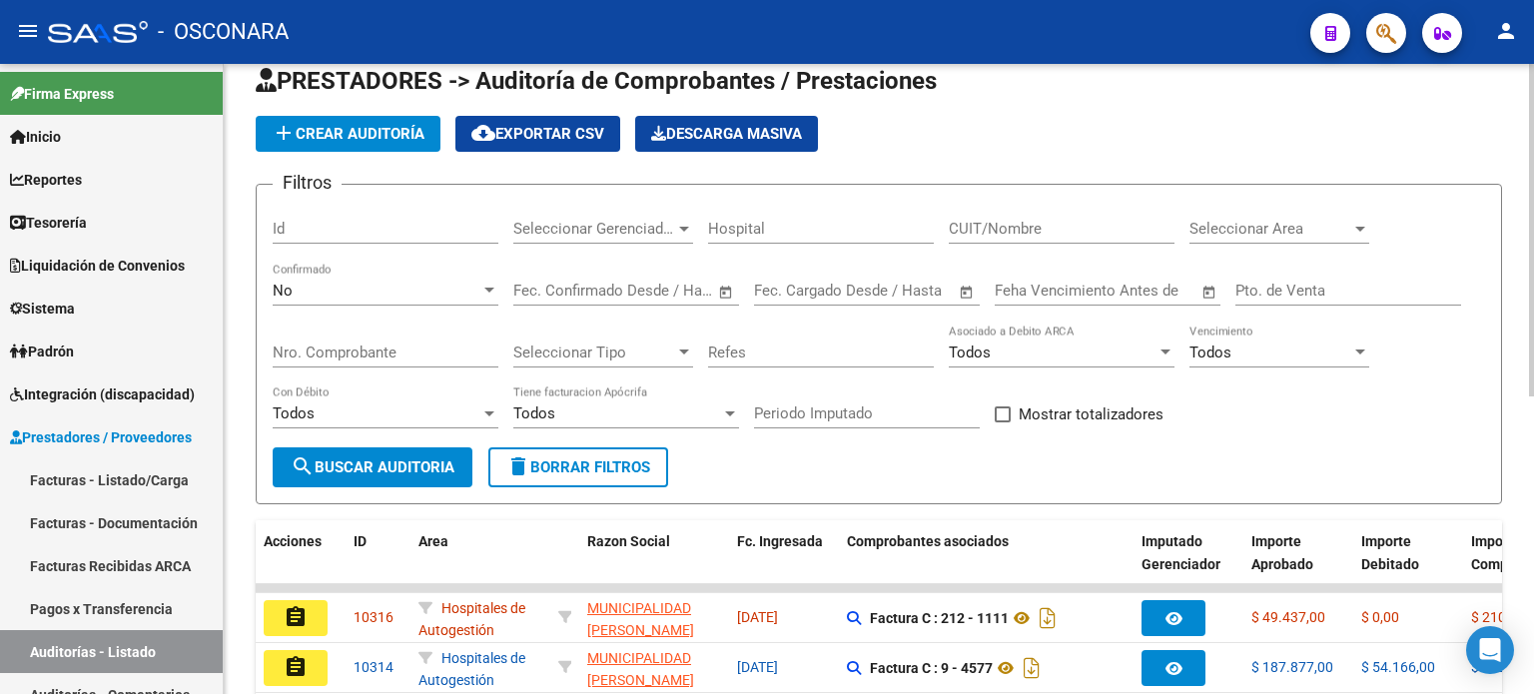
click at [421, 291] on div "No" at bounding box center [377, 291] width 208 height 18
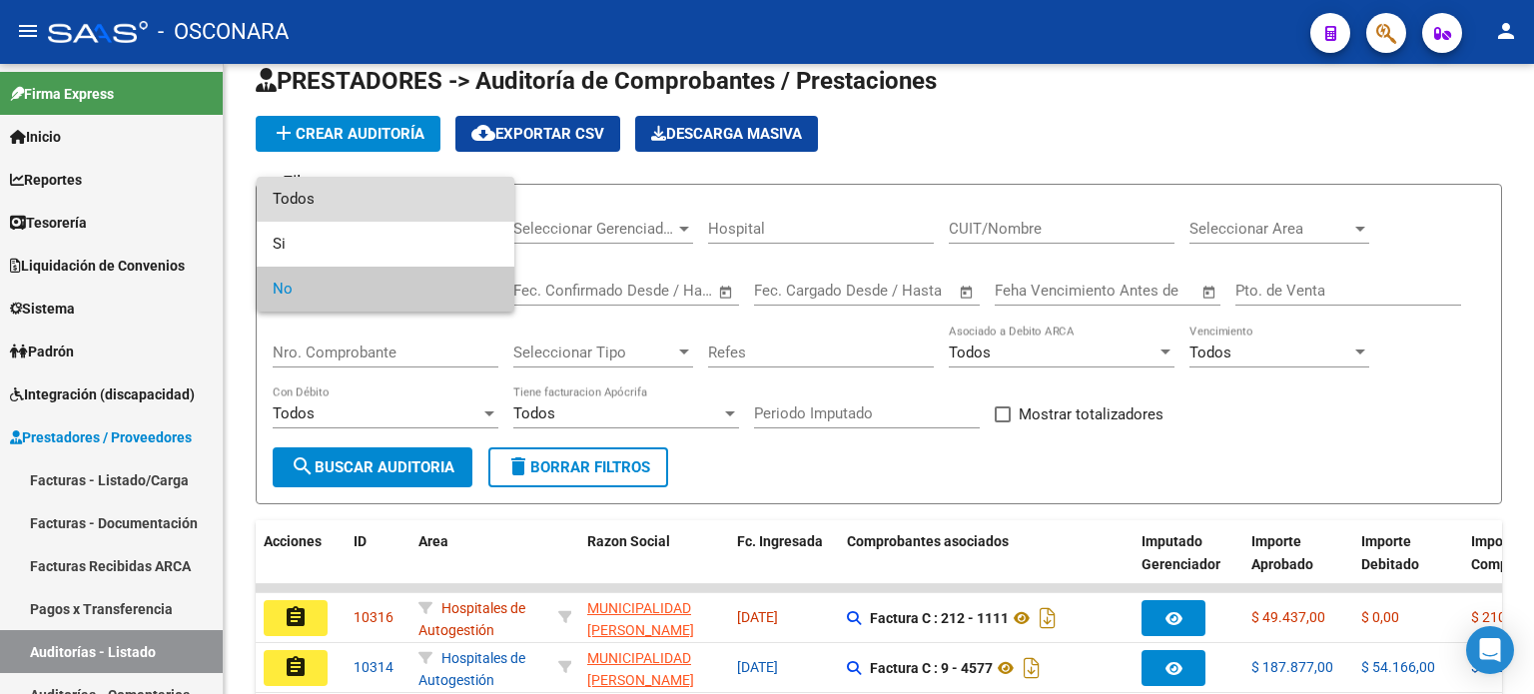
click at [403, 205] on span "Todos" at bounding box center [386, 199] width 226 height 45
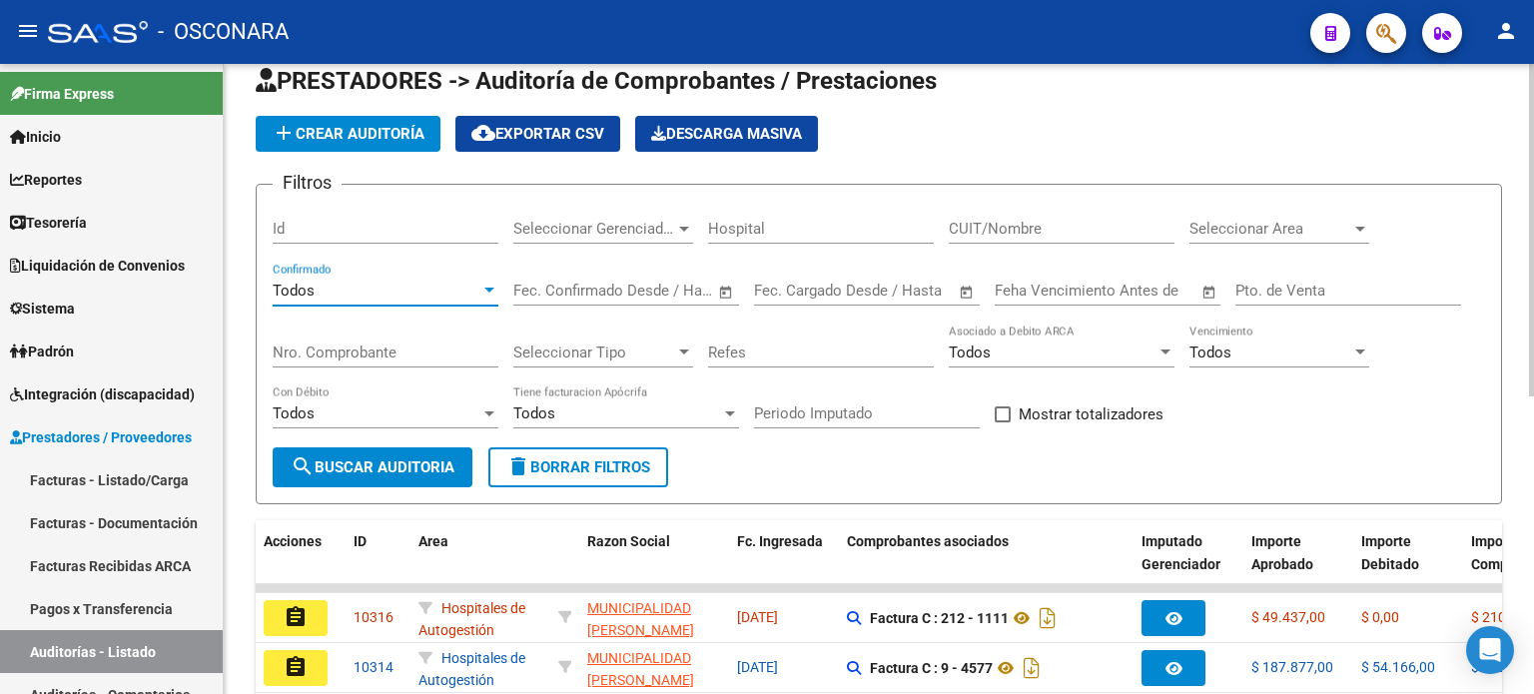
click at [375, 346] on input "Nro. Comprobante" at bounding box center [386, 352] width 226 height 18
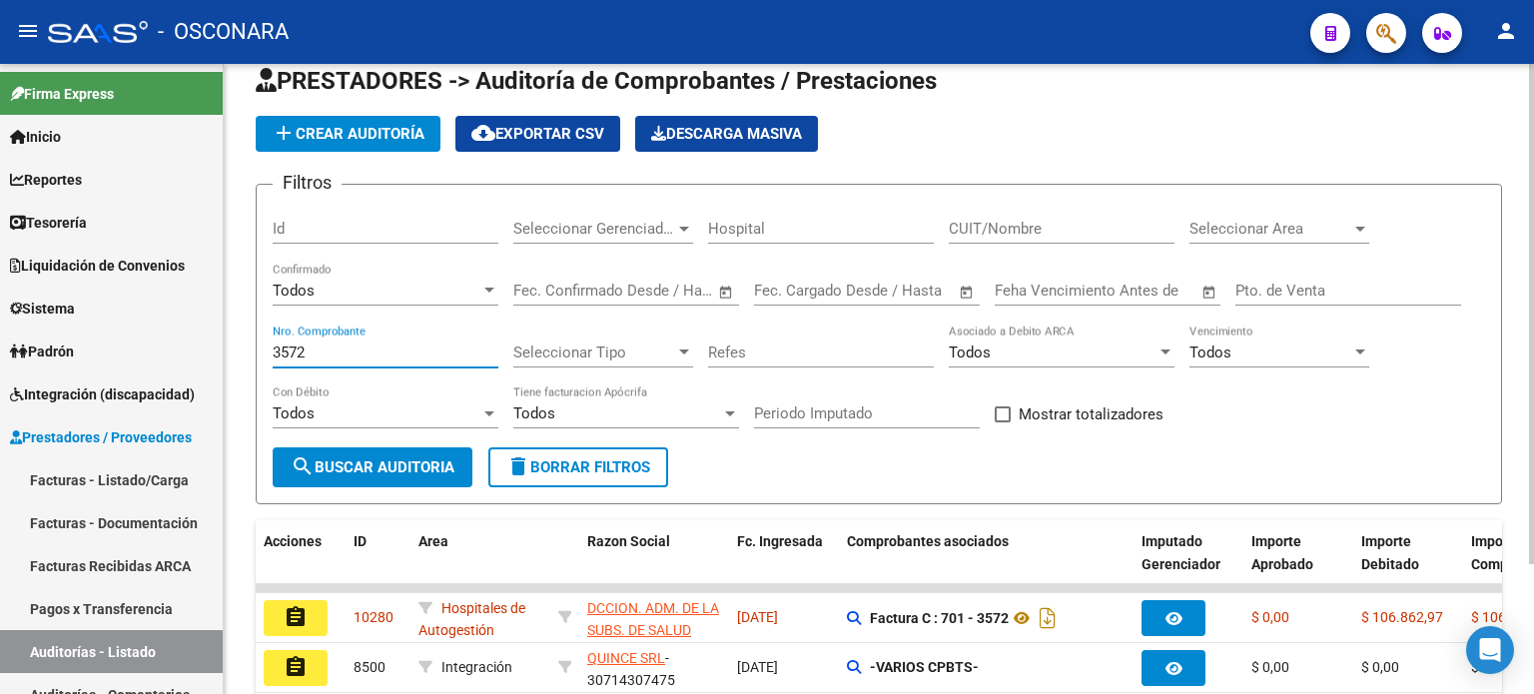
scroll to position [131, 0]
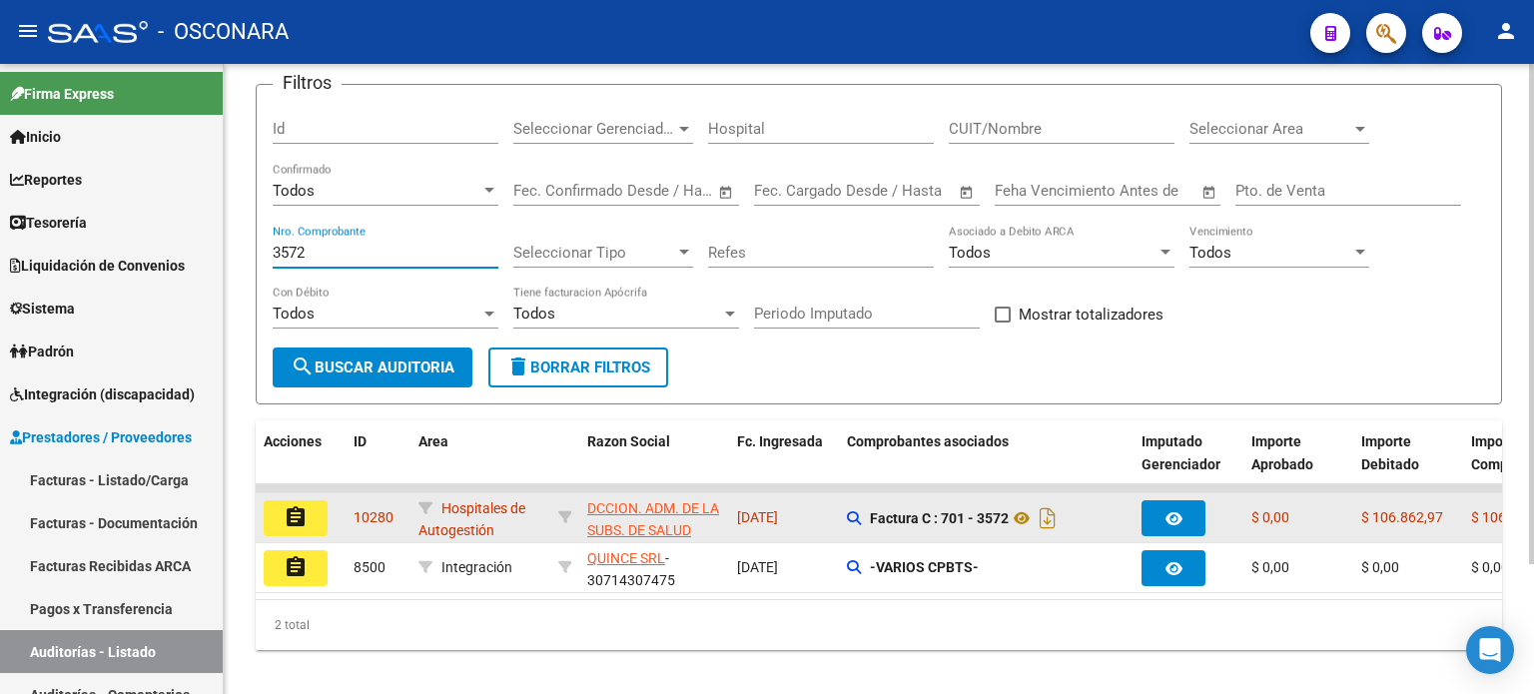
type input "3572"
click at [312, 512] on button "assignment" at bounding box center [296, 518] width 64 height 36
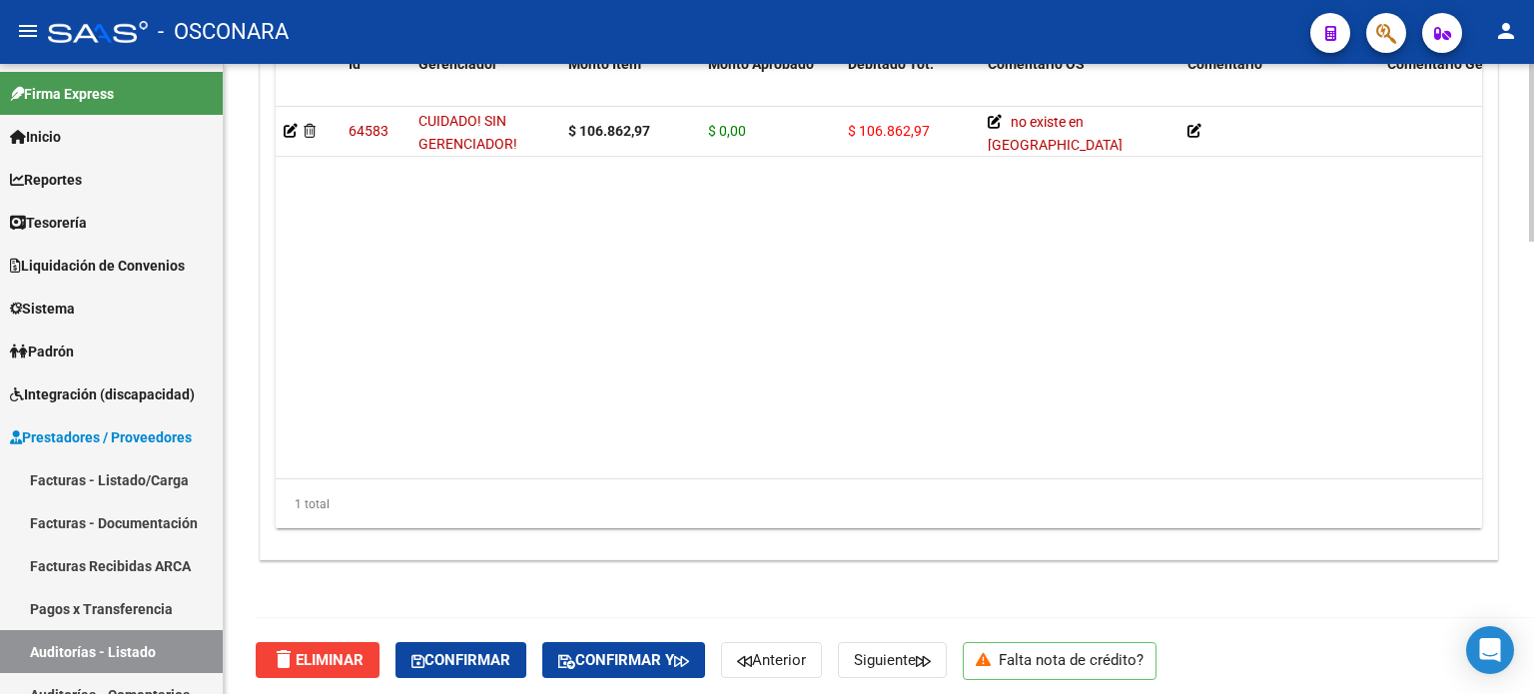
scroll to position [1600, 0]
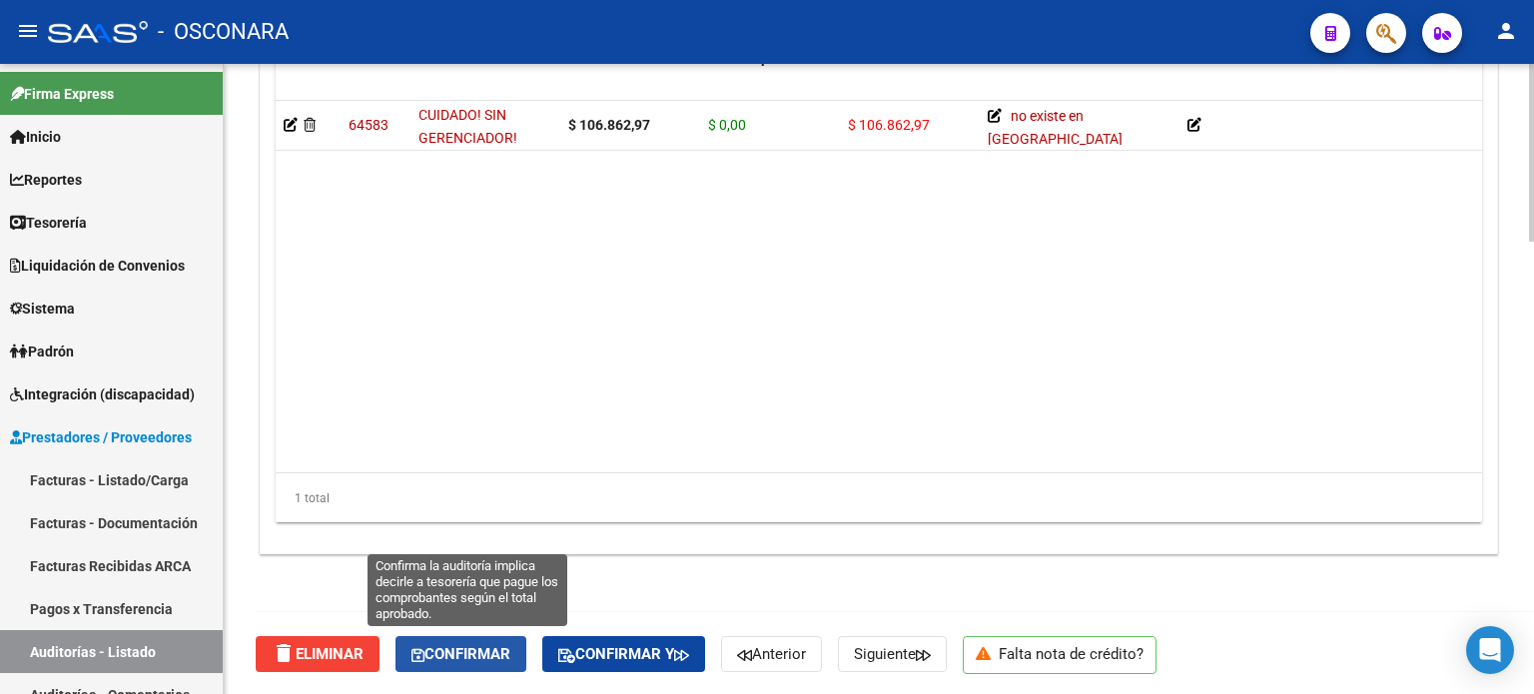
click at [479, 647] on span "Confirmar" at bounding box center [460, 654] width 99 height 18
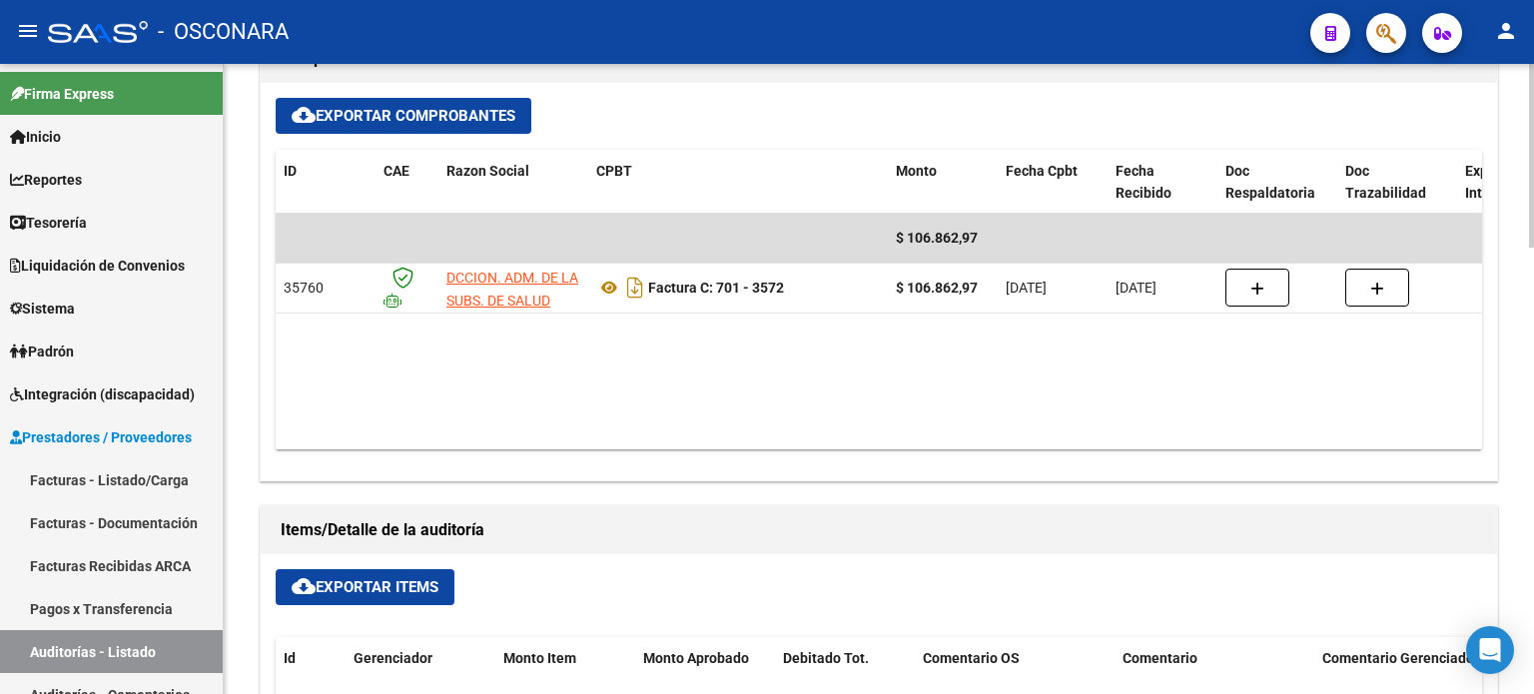
type input "202510"
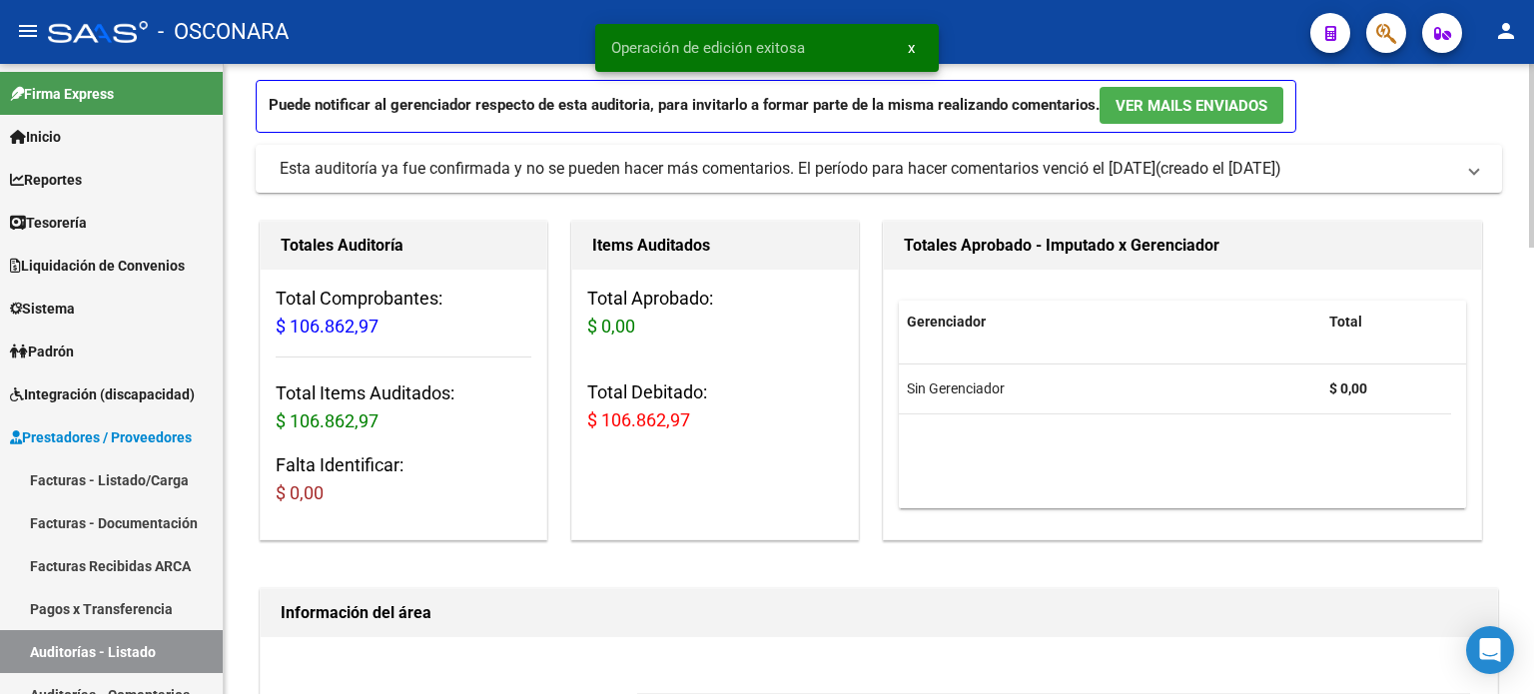
scroll to position [0, 0]
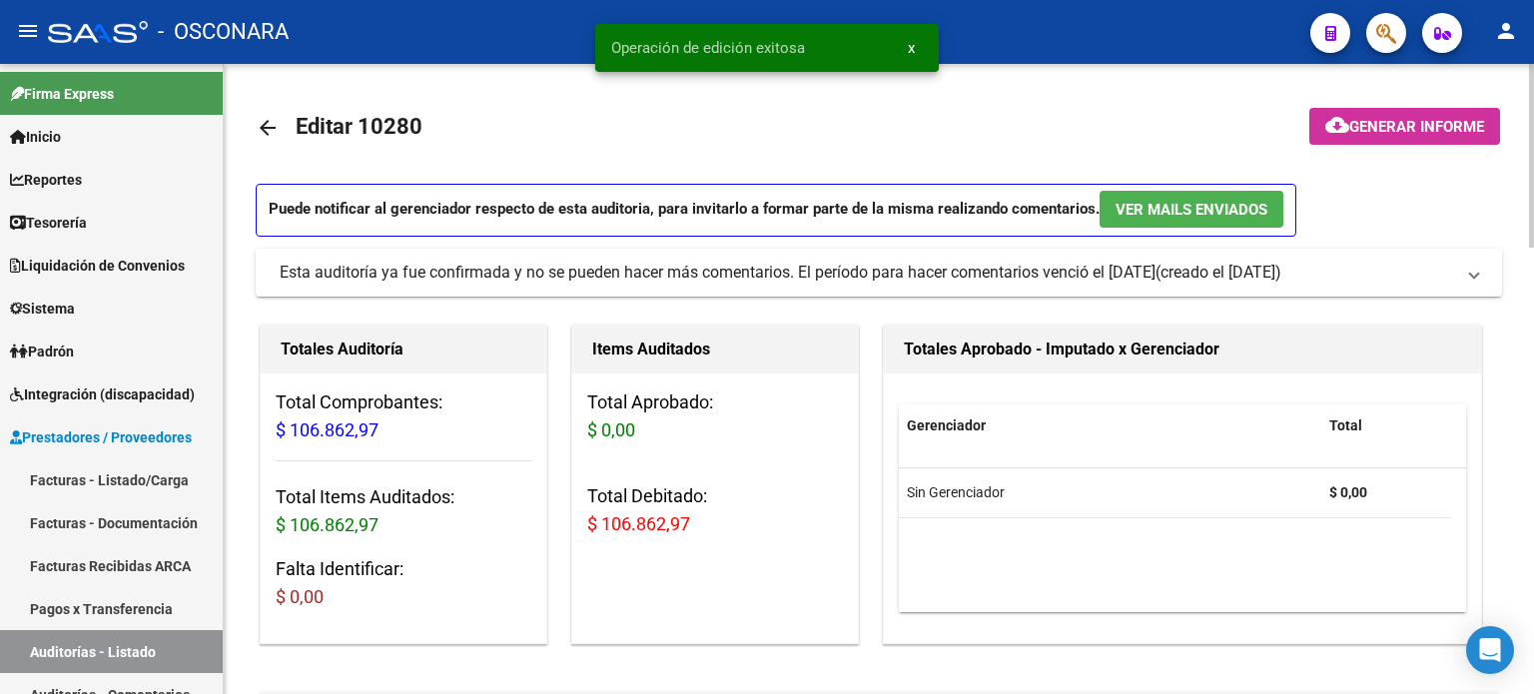
click at [1351, 134] on span "Generar informe" at bounding box center [1416, 127] width 135 height 18
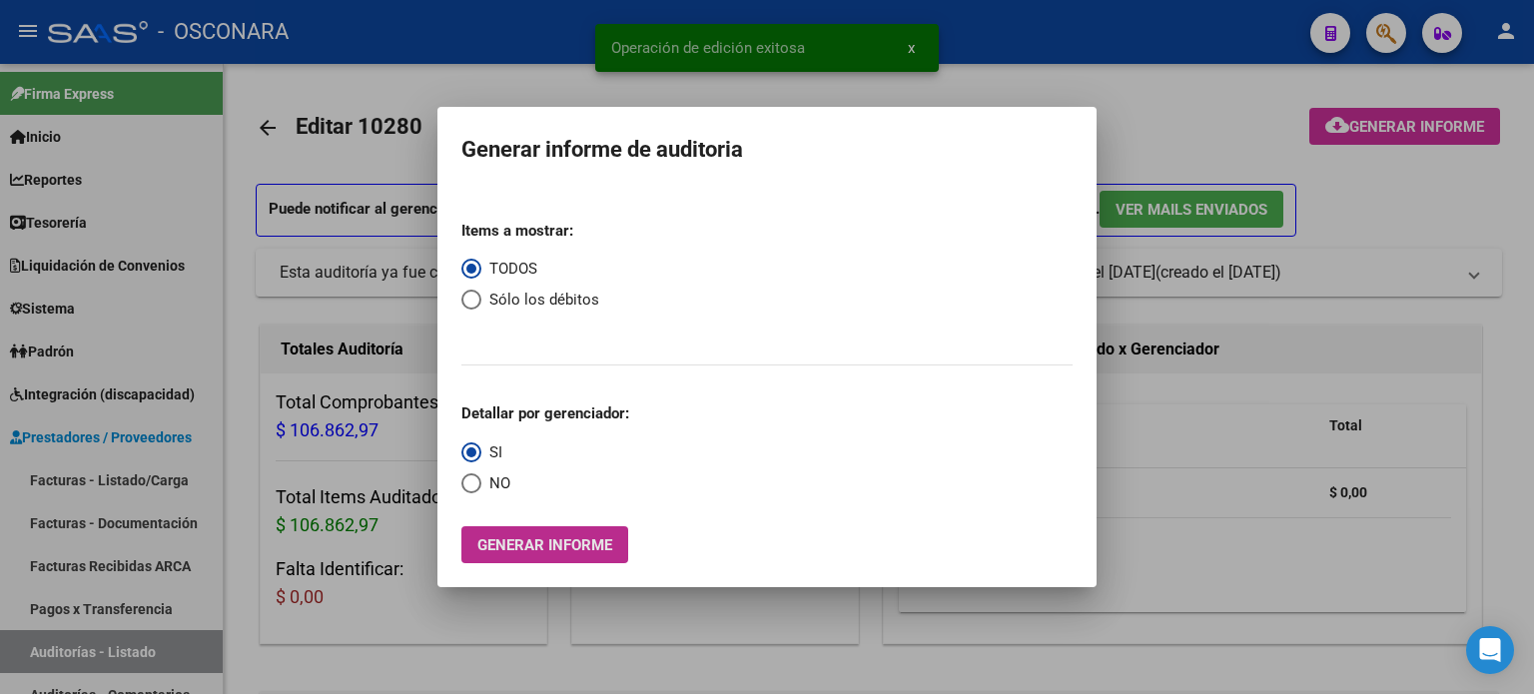
click at [515, 550] on span "Generar informe" at bounding box center [544, 545] width 135 height 18
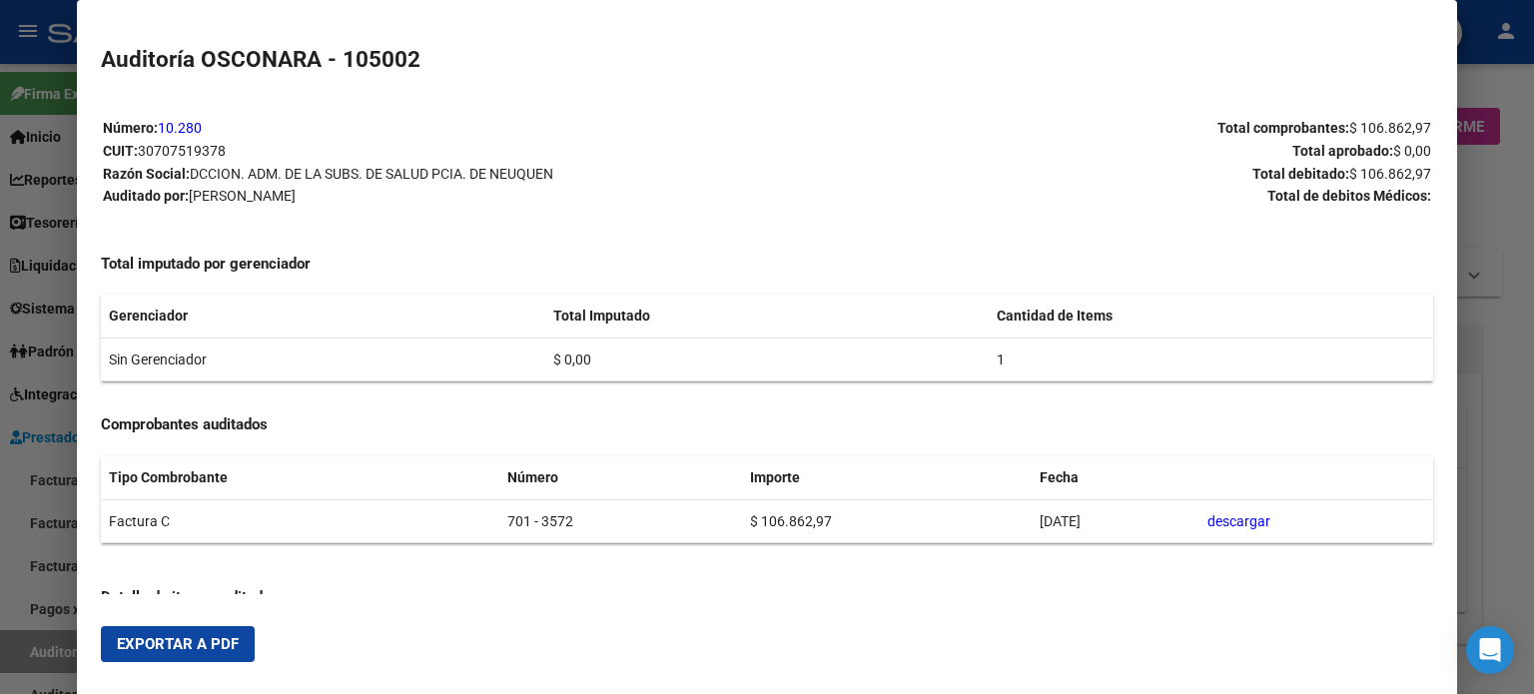
click at [209, 646] on span "Exportar a PDF" at bounding box center [178, 644] width 122 height 18
click at [1509, 183] on div at bounding box center [767, 347] width 1534 height 694
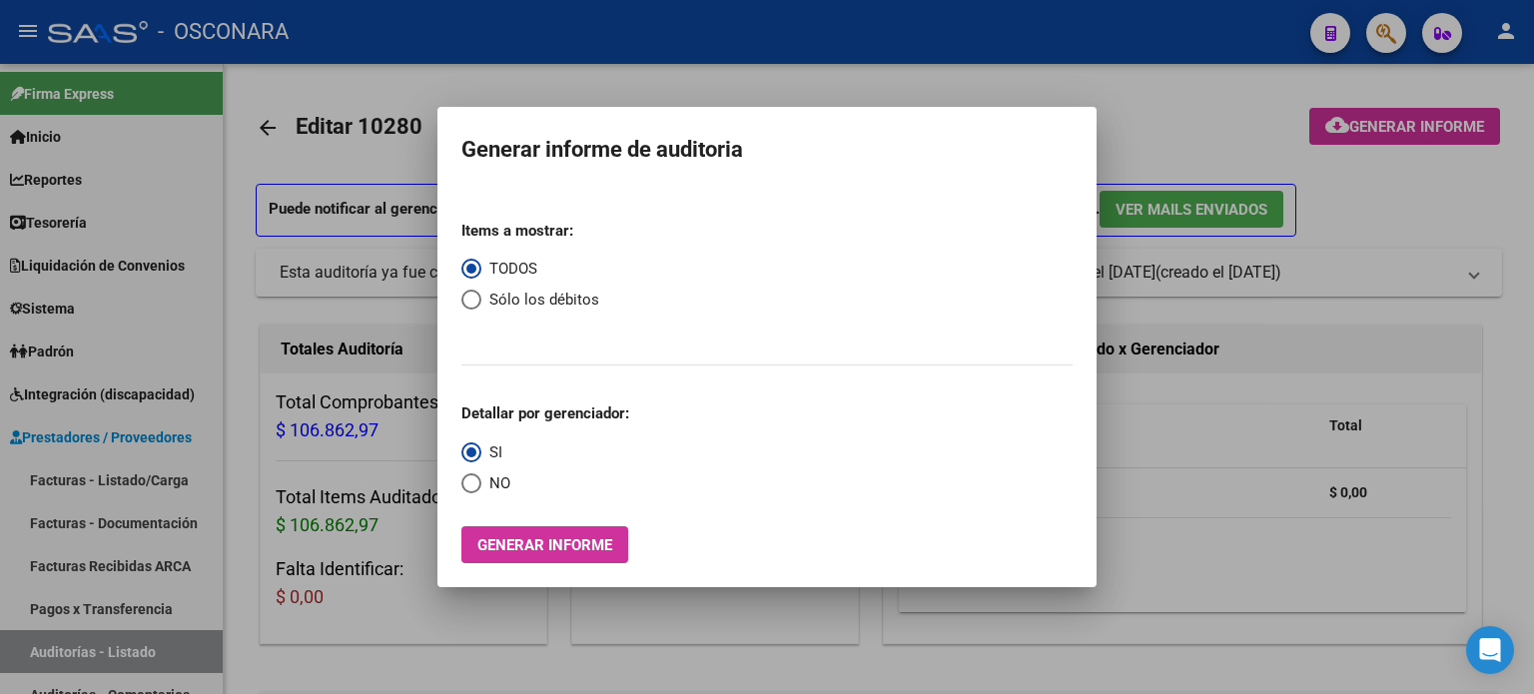
click at [277, 132] on div at bounding box center [767, 347] width 1534 height 694
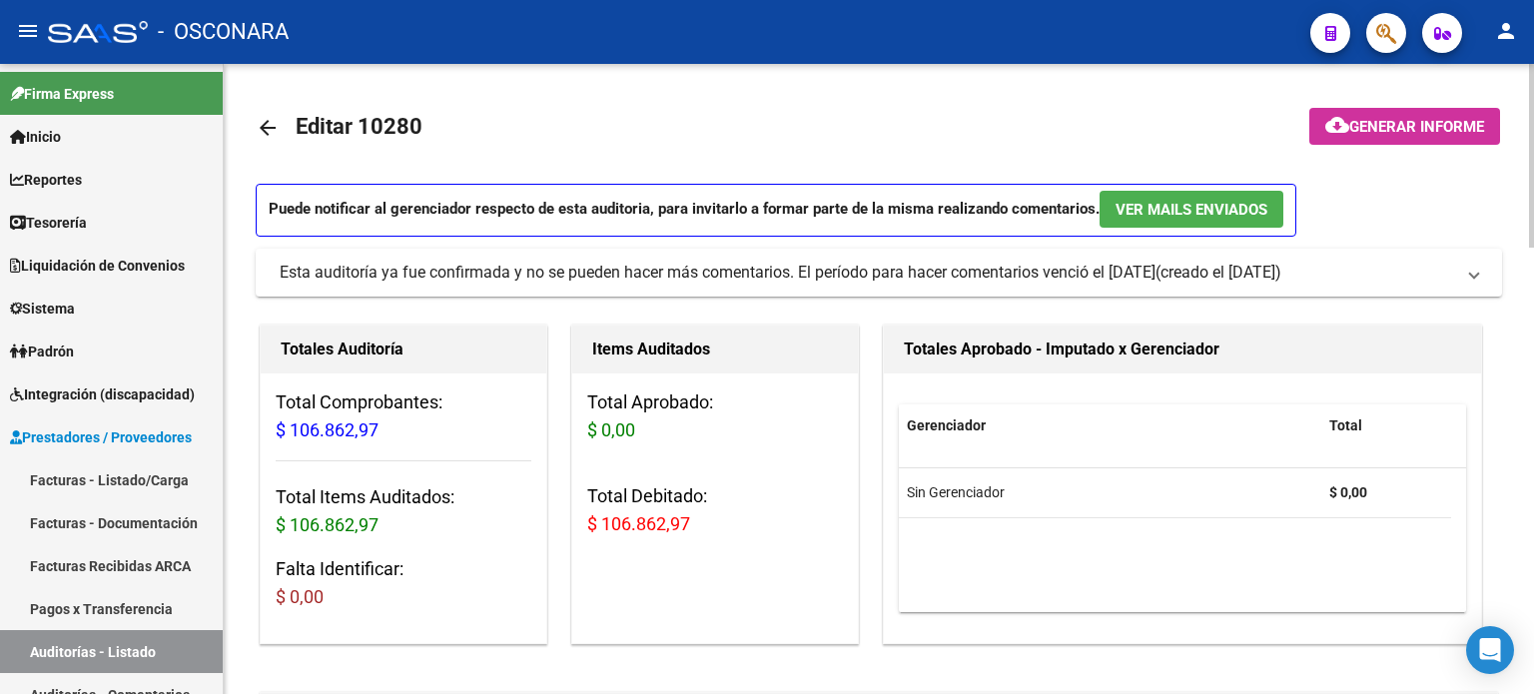
click at [267, 126] on mat-icon "arrow_back" at bounding box center [268, 128] width 24 height 24
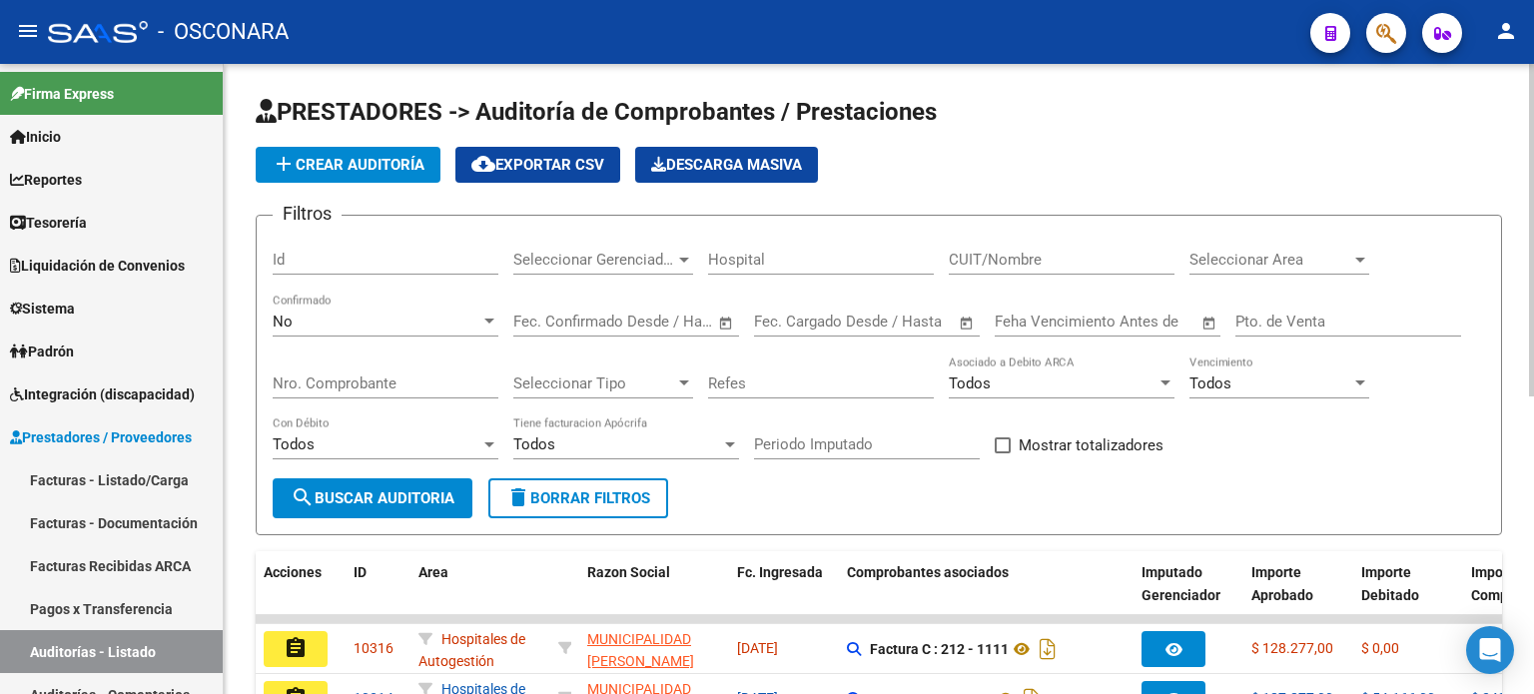
click at [308, 313] on div "No" at bounding box center [377, 322] width 208 height 18
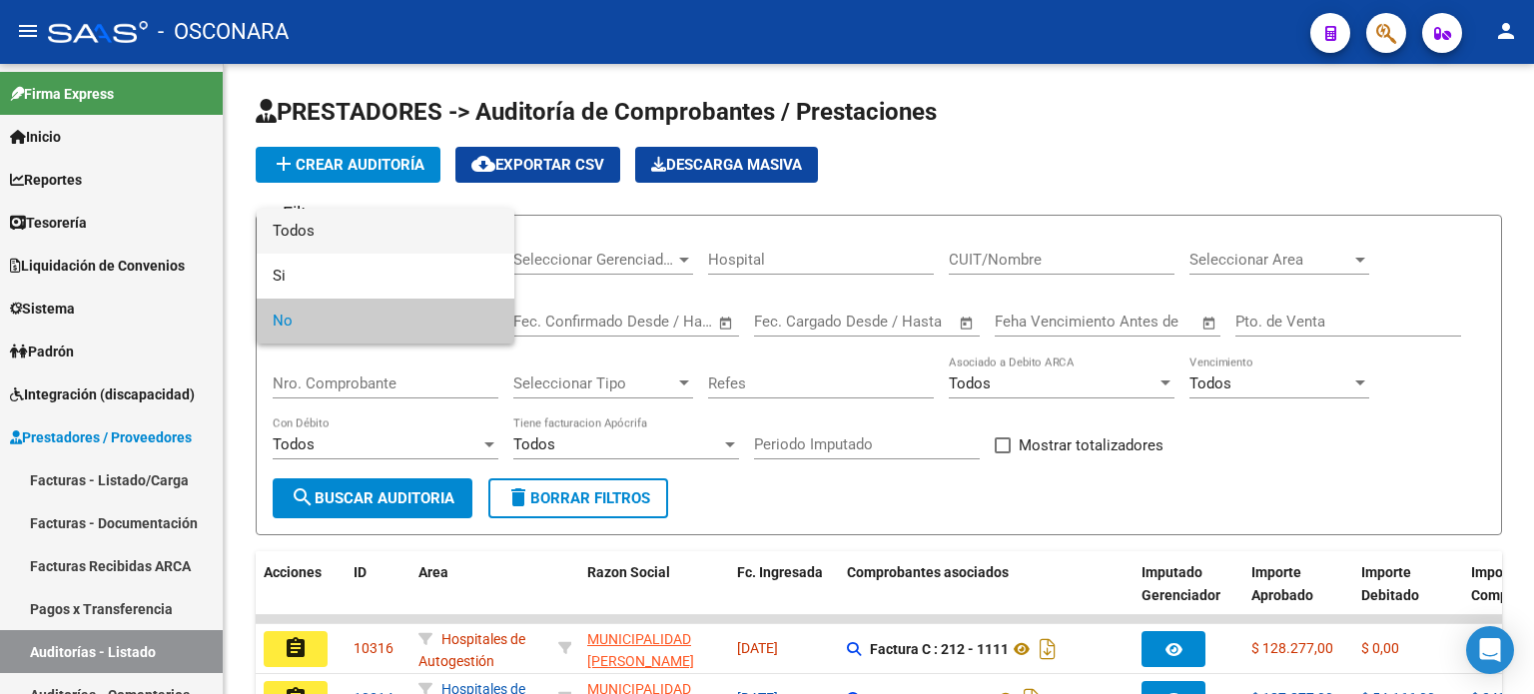
click at [308, 234] on span "Todos" at bounding box center [386, 231] width 226 height 45
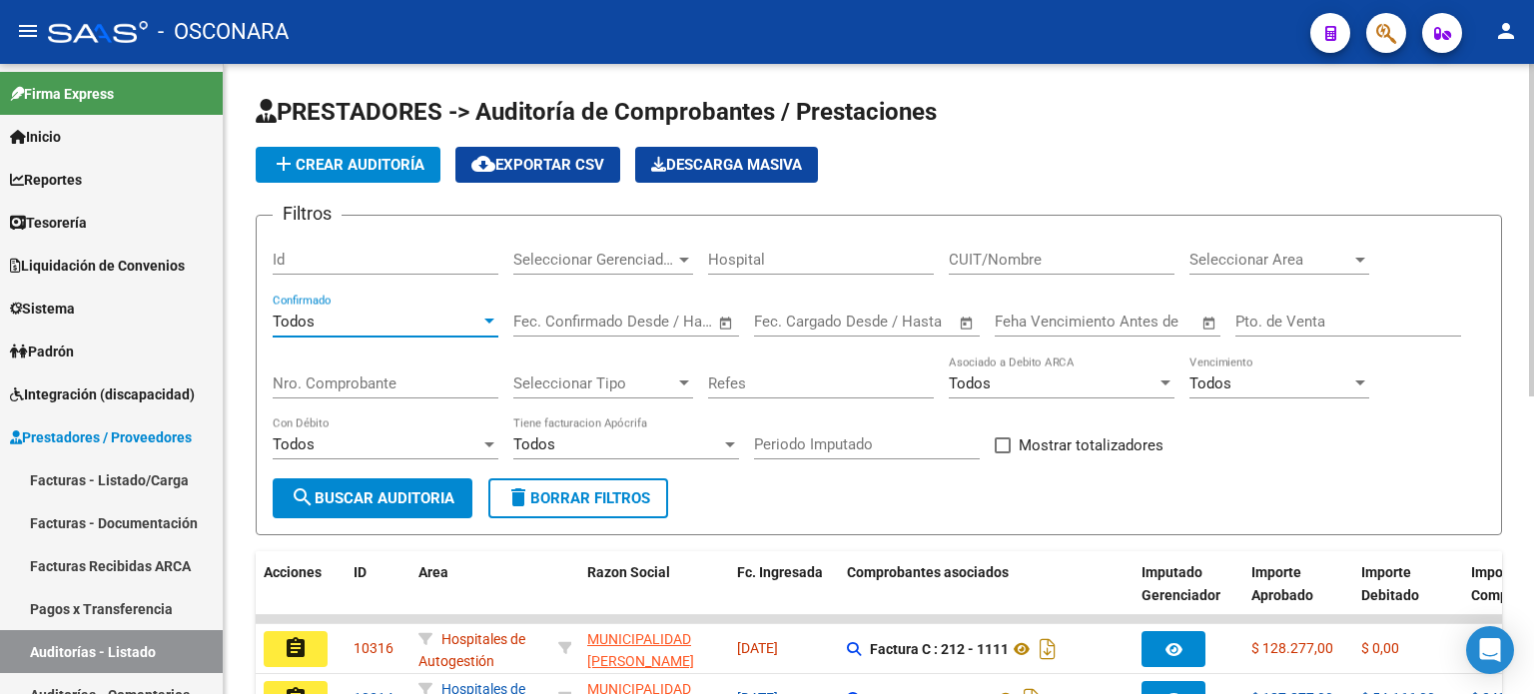
click at [307, 376] on input "Nro. Comprobante" at bounding box center [386, 383] width 226 height 18
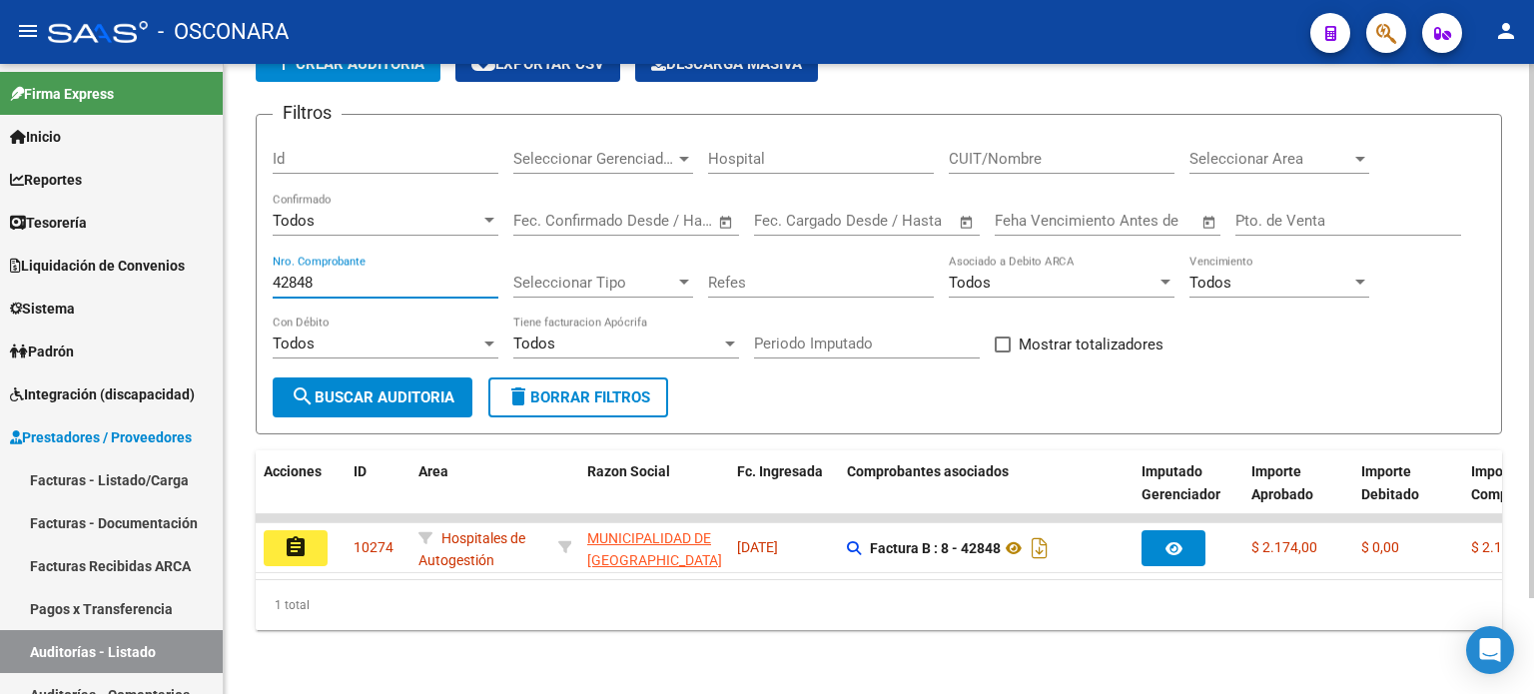
scroll to position [112, 0]
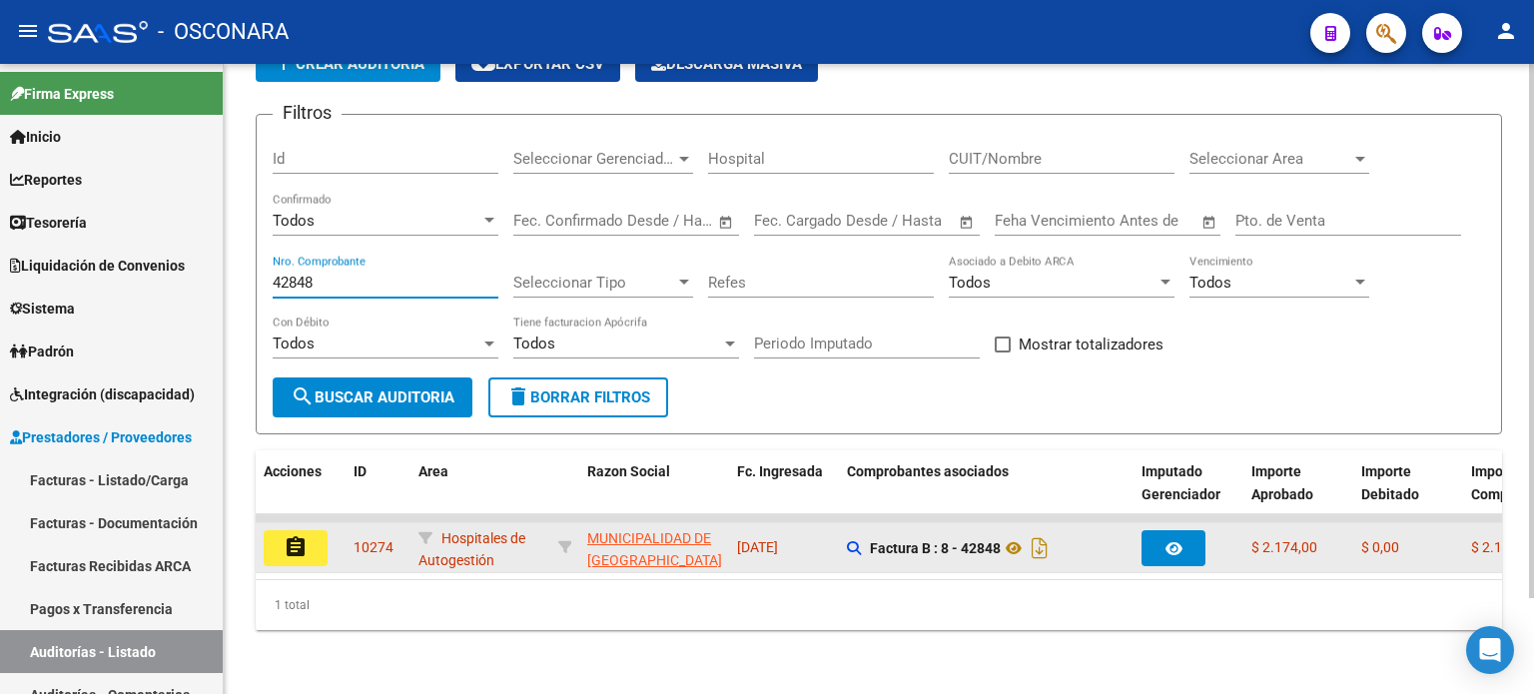
type input "42848"
click at [297, 539] on mat-icon "assignment" at bounding box center [296, 547] width 24 height 24
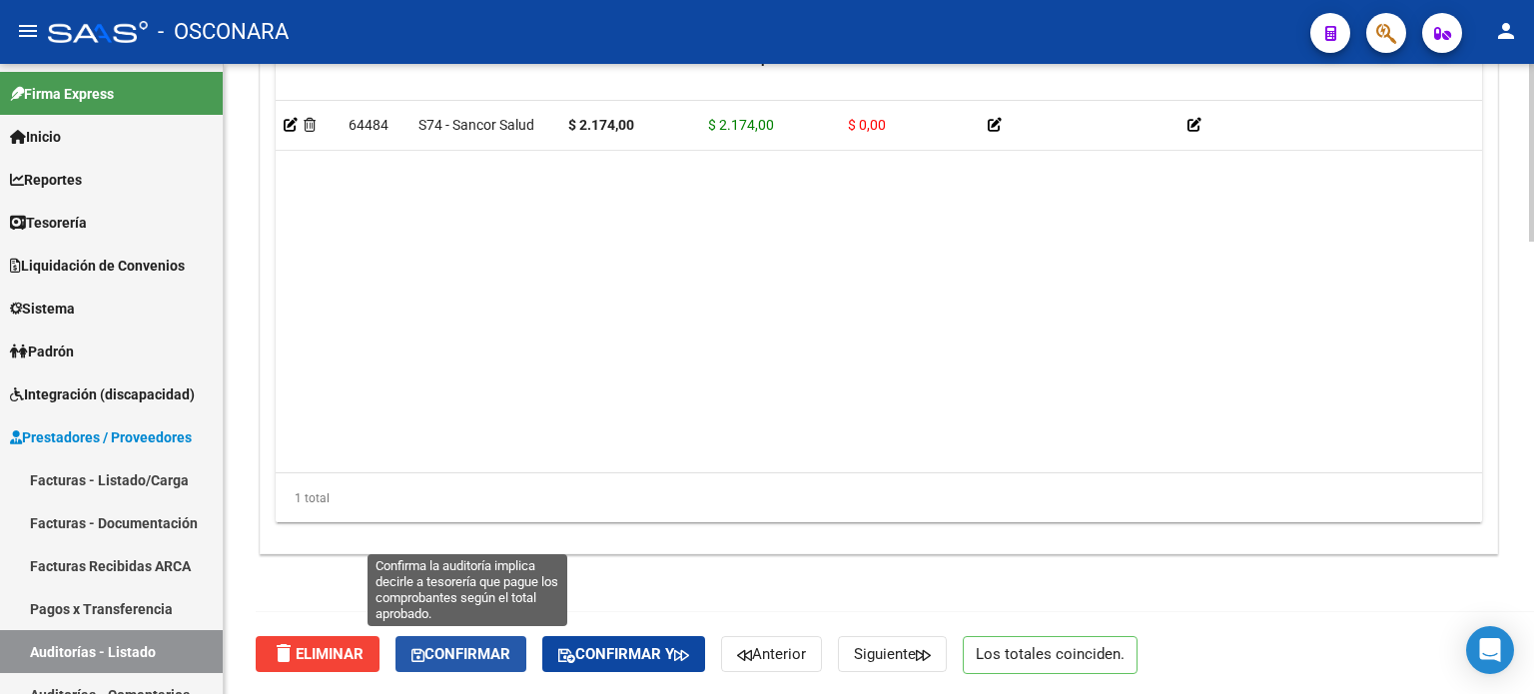
click at [487, 658] on span "Confirmar" at bounding box center [460, 654] width 99 height 18
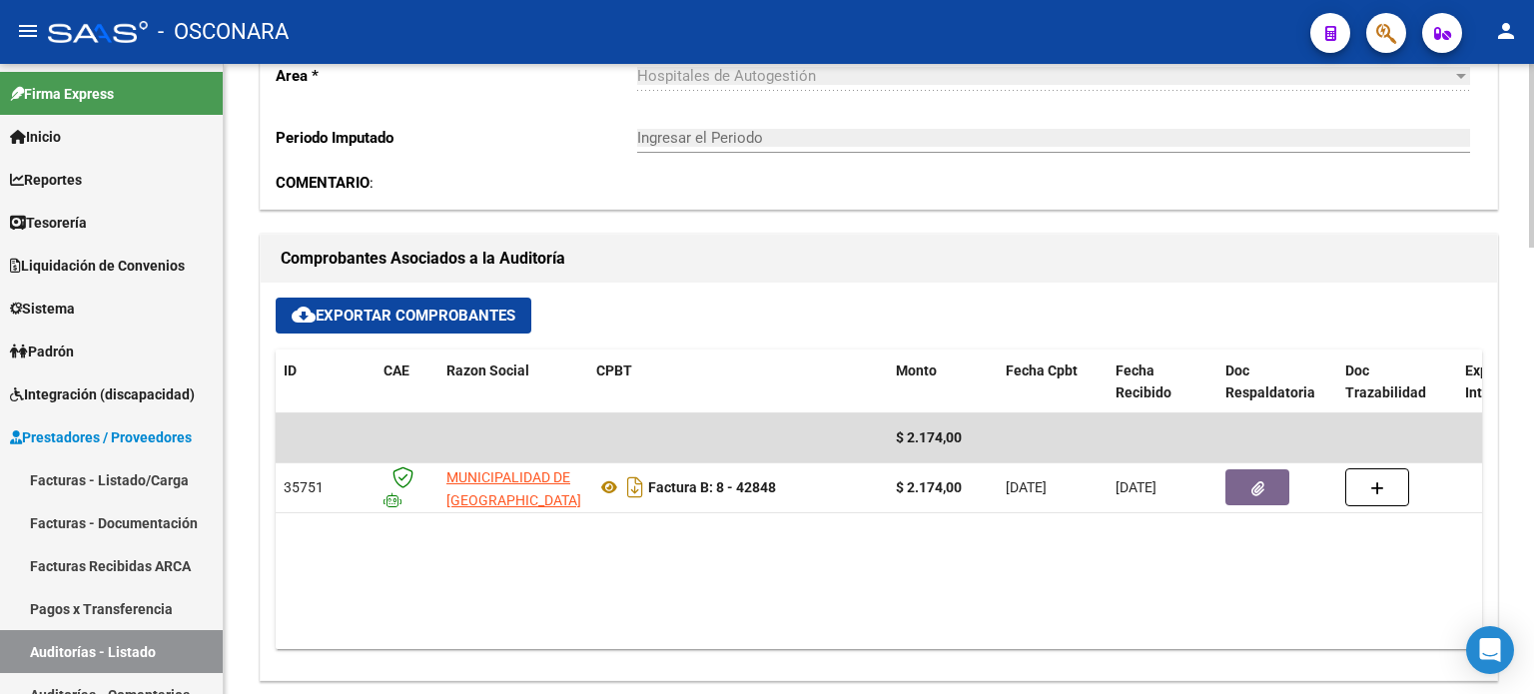
scroll to position [331, 0]
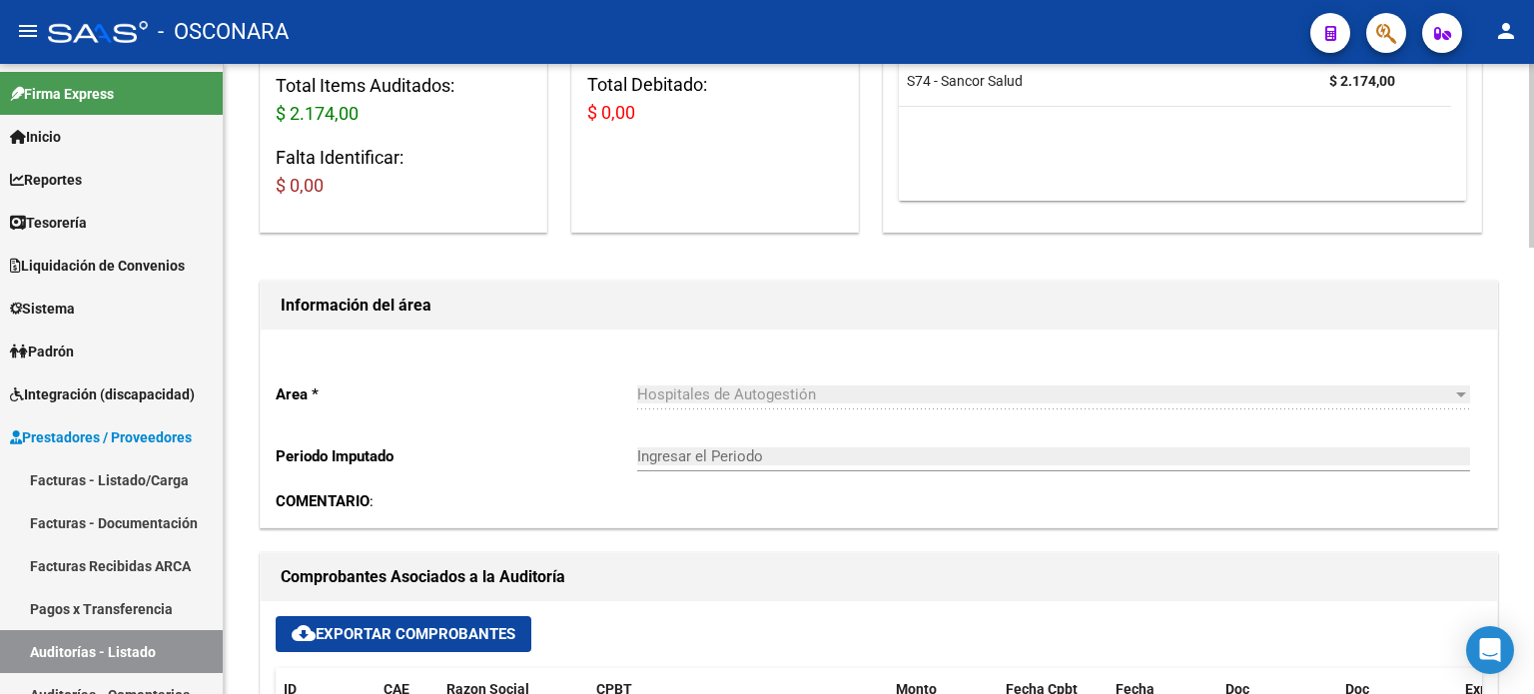
type input "202510"
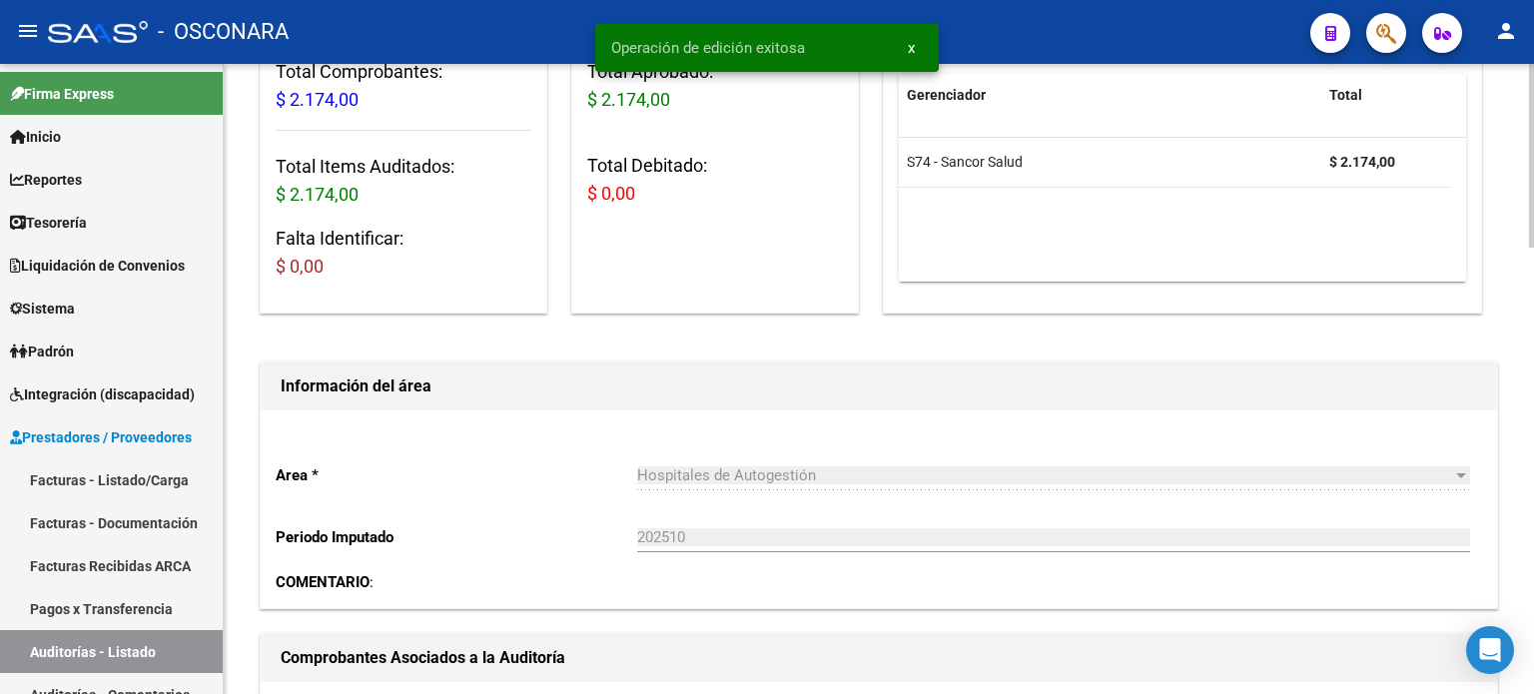
scroll to position [0, 0]
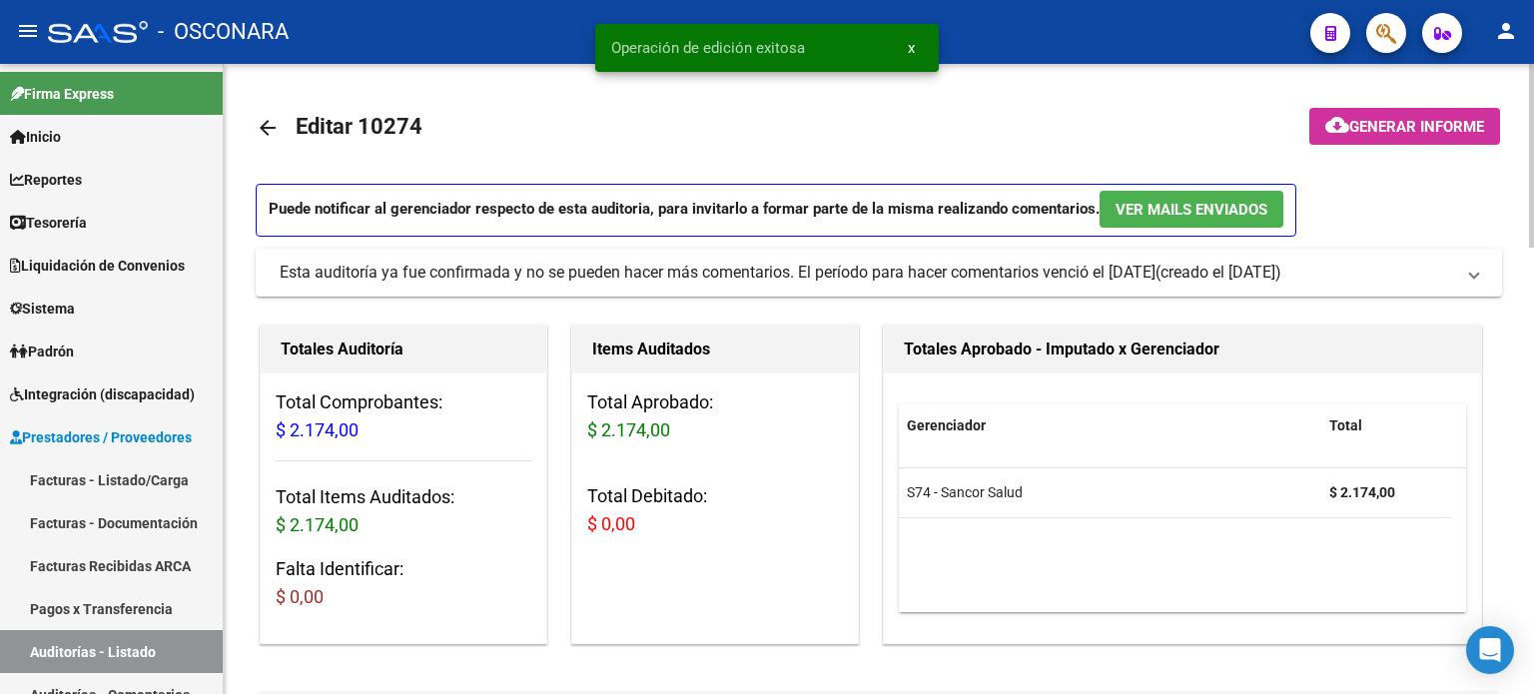
click at [1397, 123] on span "Generar informe" at bounding box center [1416, 127] width 135 height 18
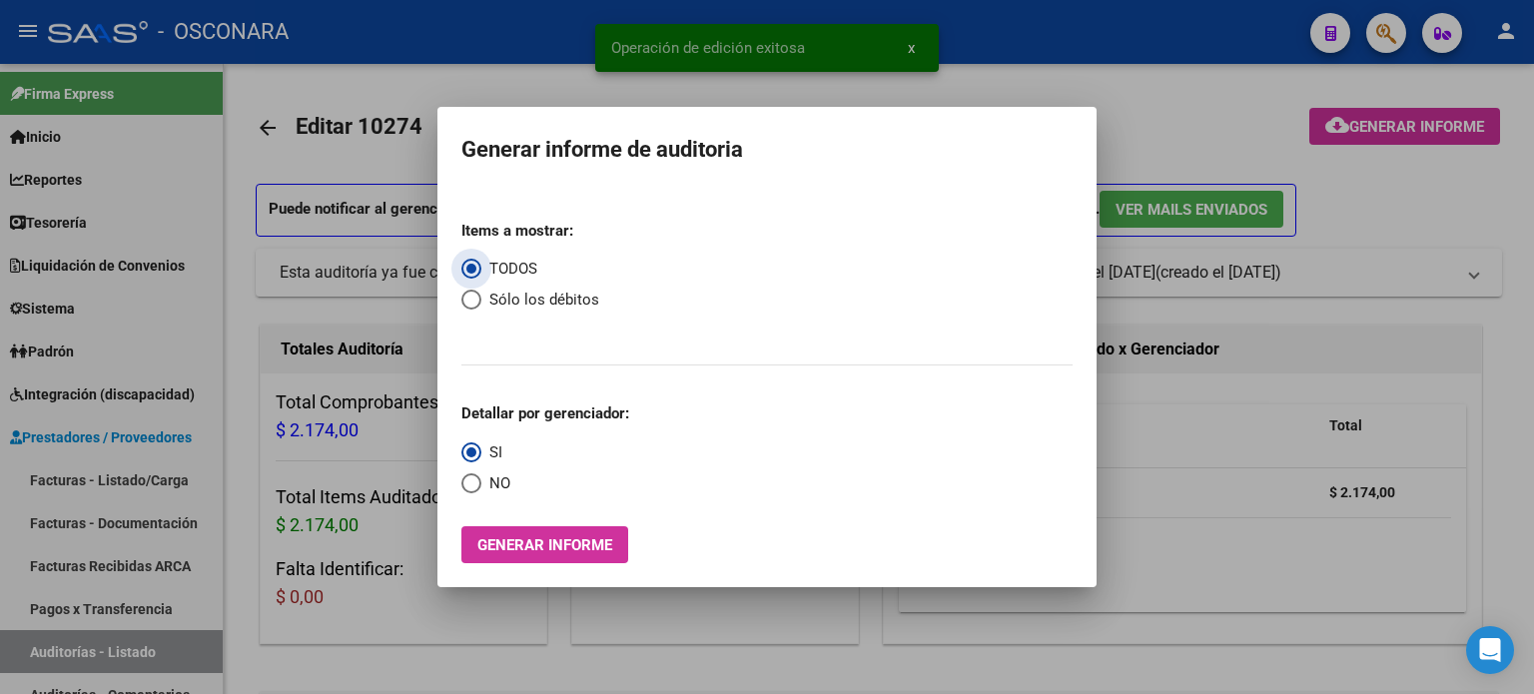
click at [587, 546] on span "Generar informe" at bounding box center [544, 545] width 135 height 18
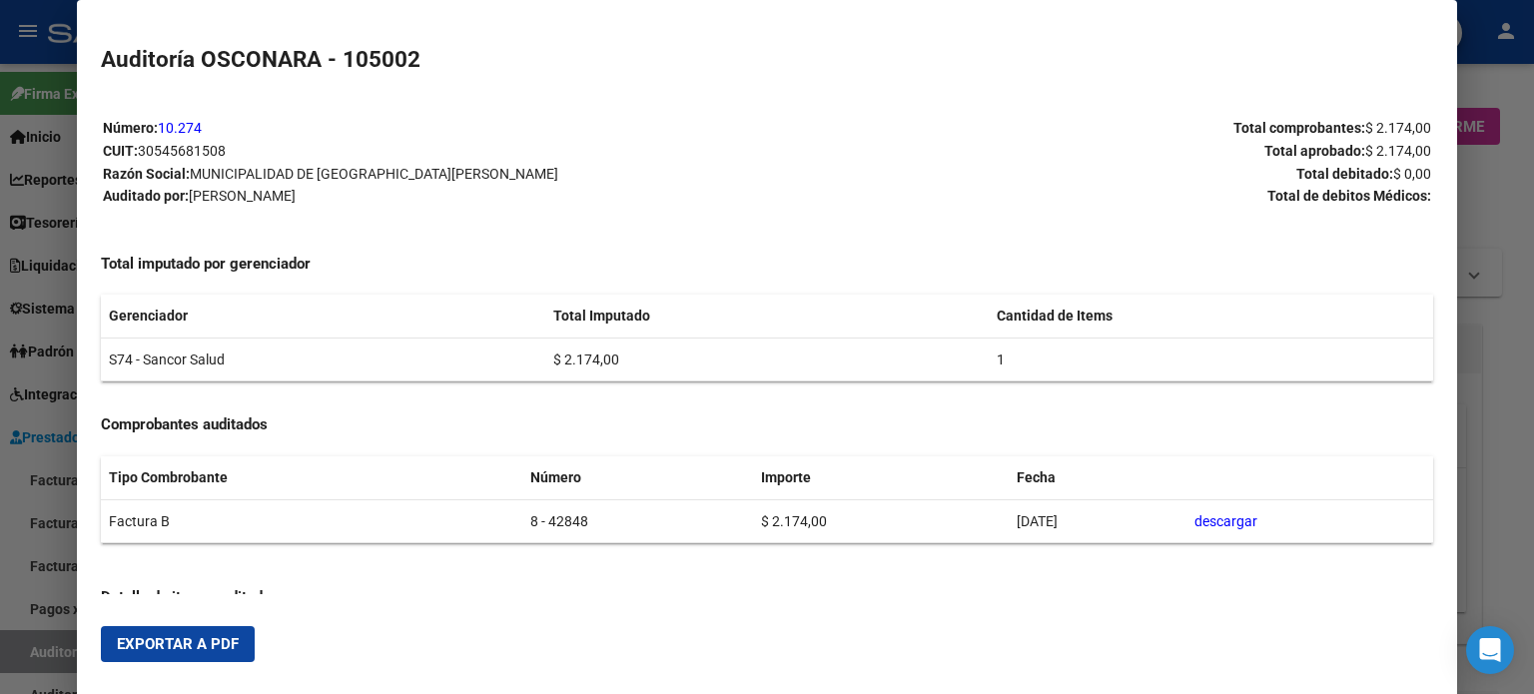
drag, startPoint x: 168, startPoint y: 650, endPoint x: 522, endPoint y: 554, distance: 367.2
click at [169, 650] on span "Exportar a PDF" at bounding box center [178, 644] width 122 height 18
drag, startPoint x: 1504, startPoint y: 182, endPoint x: 844, endPoint y: 231, distance: 661.8
click at [1506, 179] on div at bounding box center [767, 347] width 1534 height 694
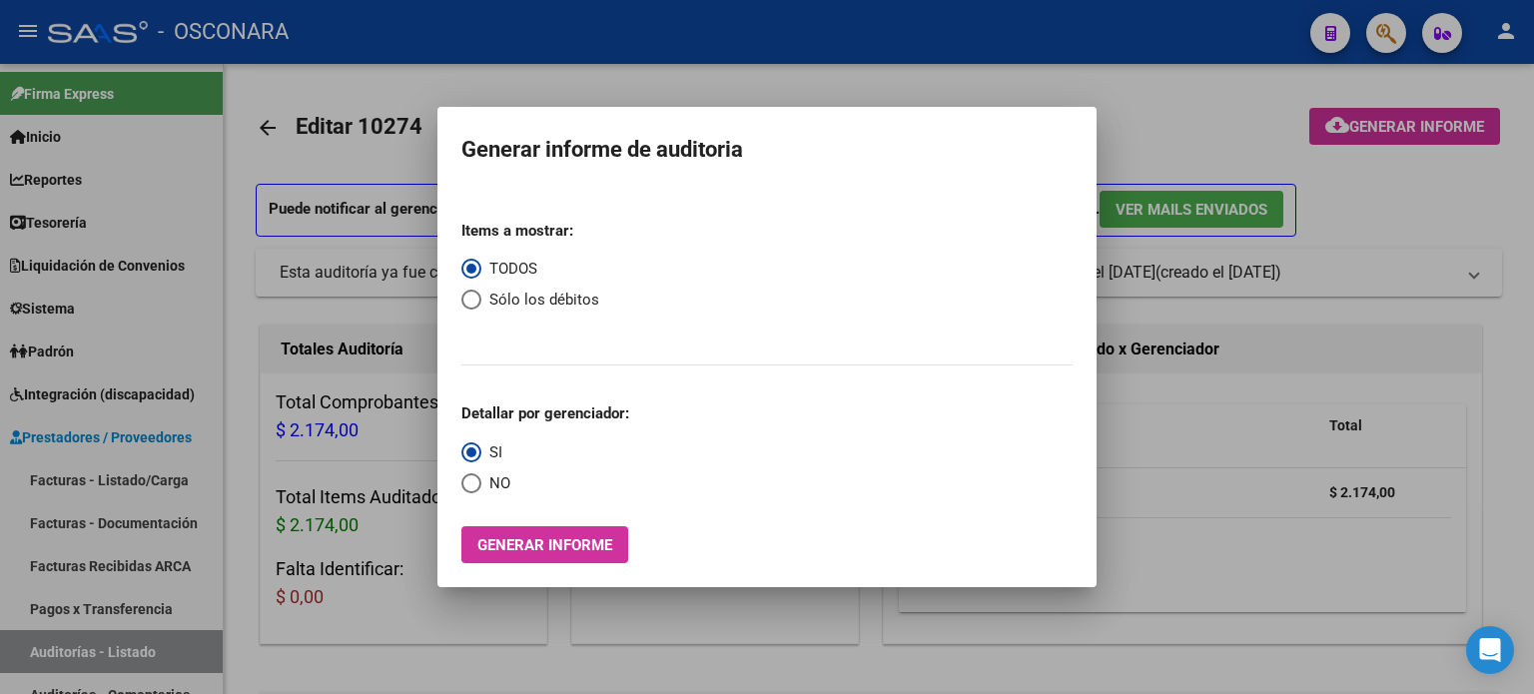
click at [401, 64] on div at bounding box center [767, 347] width 1534 height 694
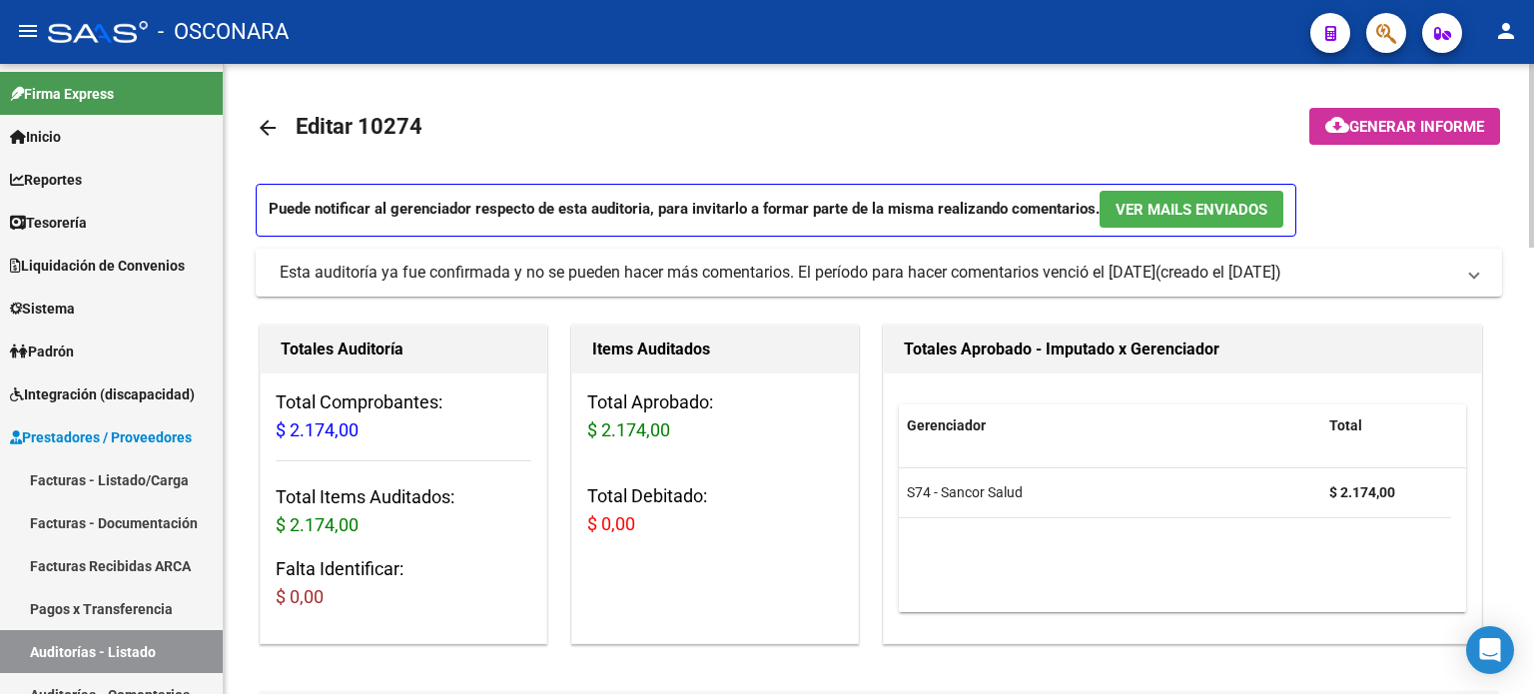
click at [266, 126] on mat-icon "arrow_back" at bounding box center [268, 128] width 24 height 24
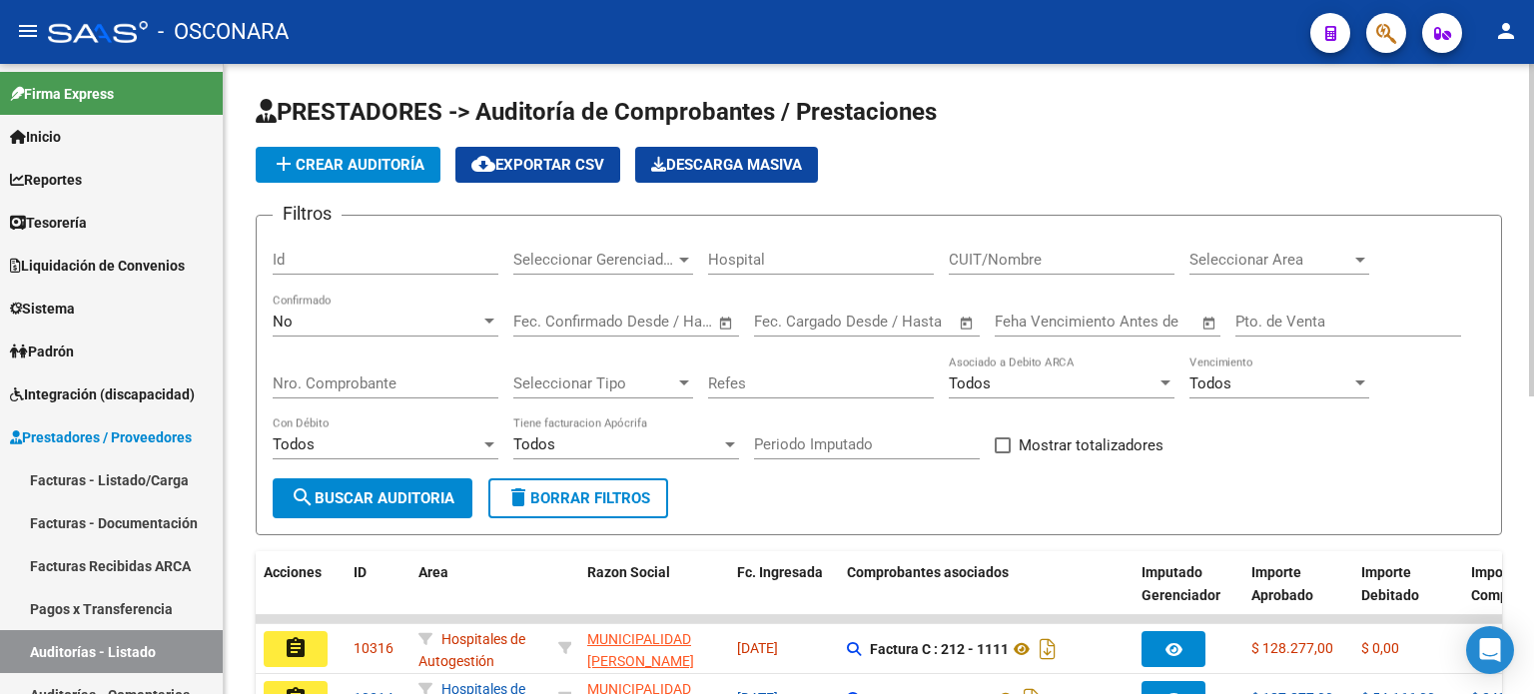
click at [357, 323] on div "No" at bounding box center [377, 322] width 208 height 18
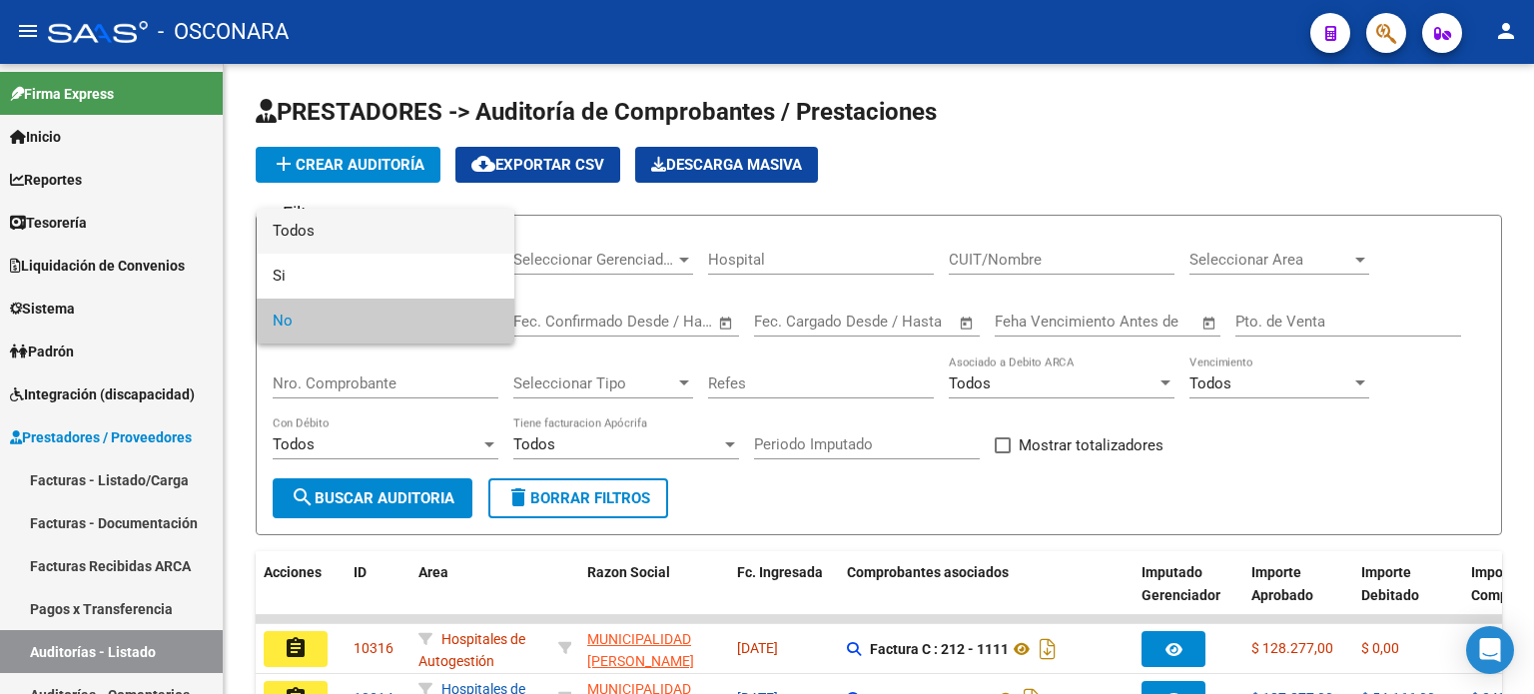
click at [366, 229] on span "Todos" at bounding box center [386, 231] width 226 height 45
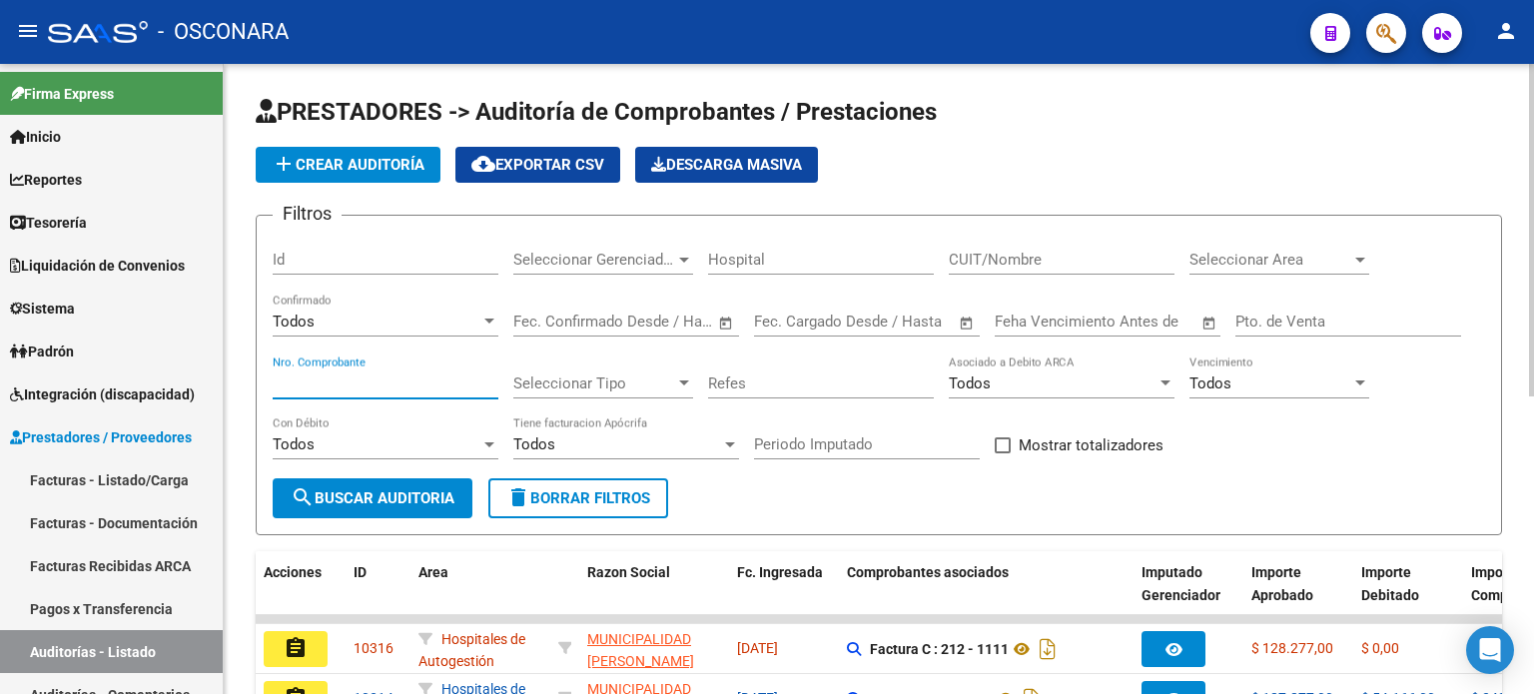
click at [358, 374] on input "Nro. Comprobante" at bounding box center [386, 383] width 226 height 18
click at [361, 375] on input "Nro. Comprobante" at bounding box center [386, 383] width 226 height 18
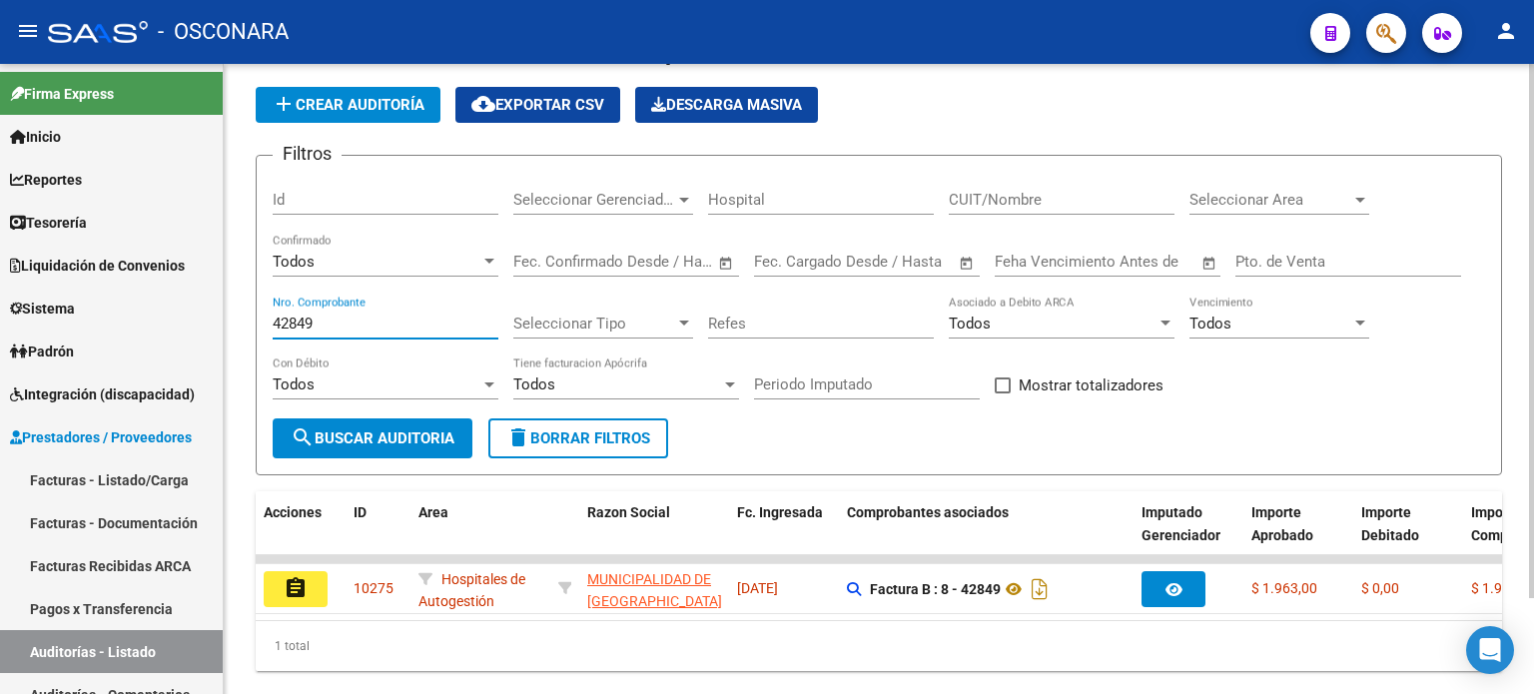
scroll to position [112, 0]
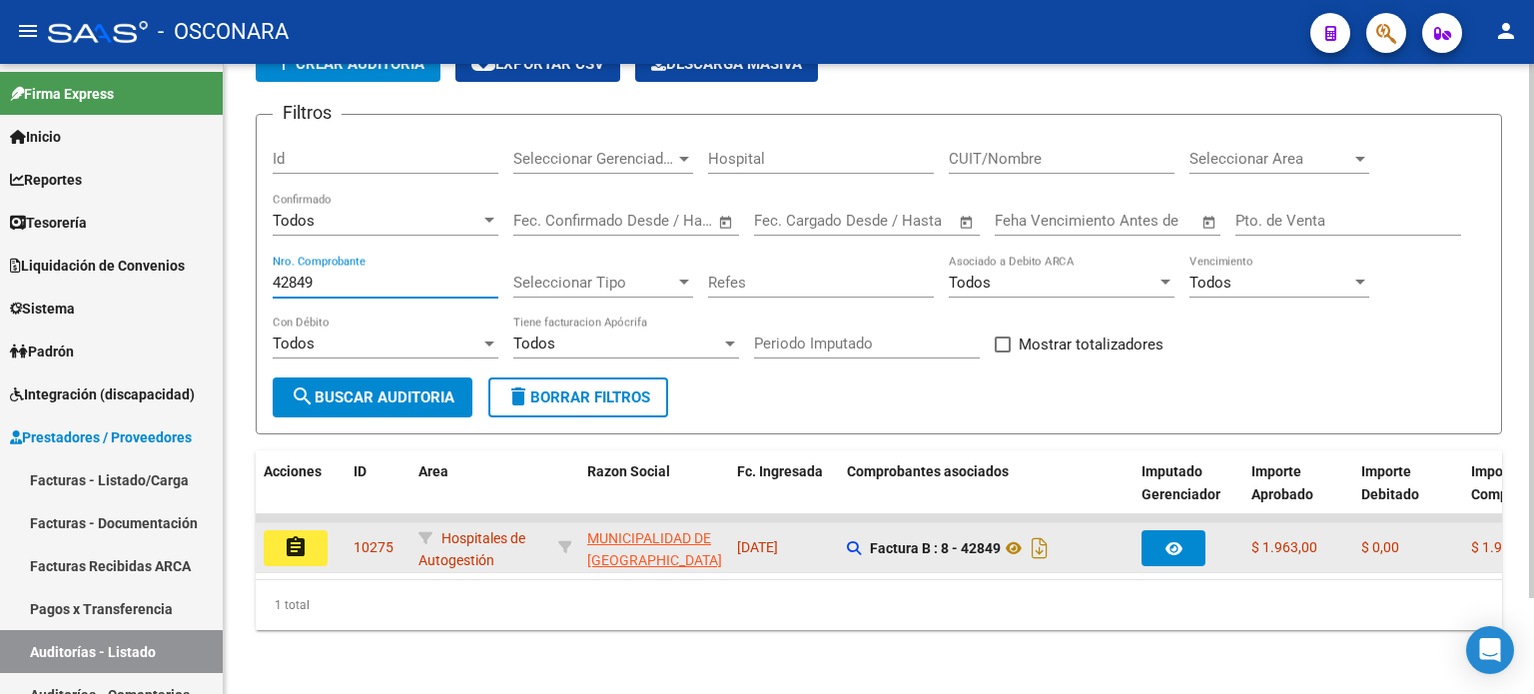
type input "42849"
click at [288, 535] on mat-icon "assignment" at bounding box center [296, 547] width 24 height 24
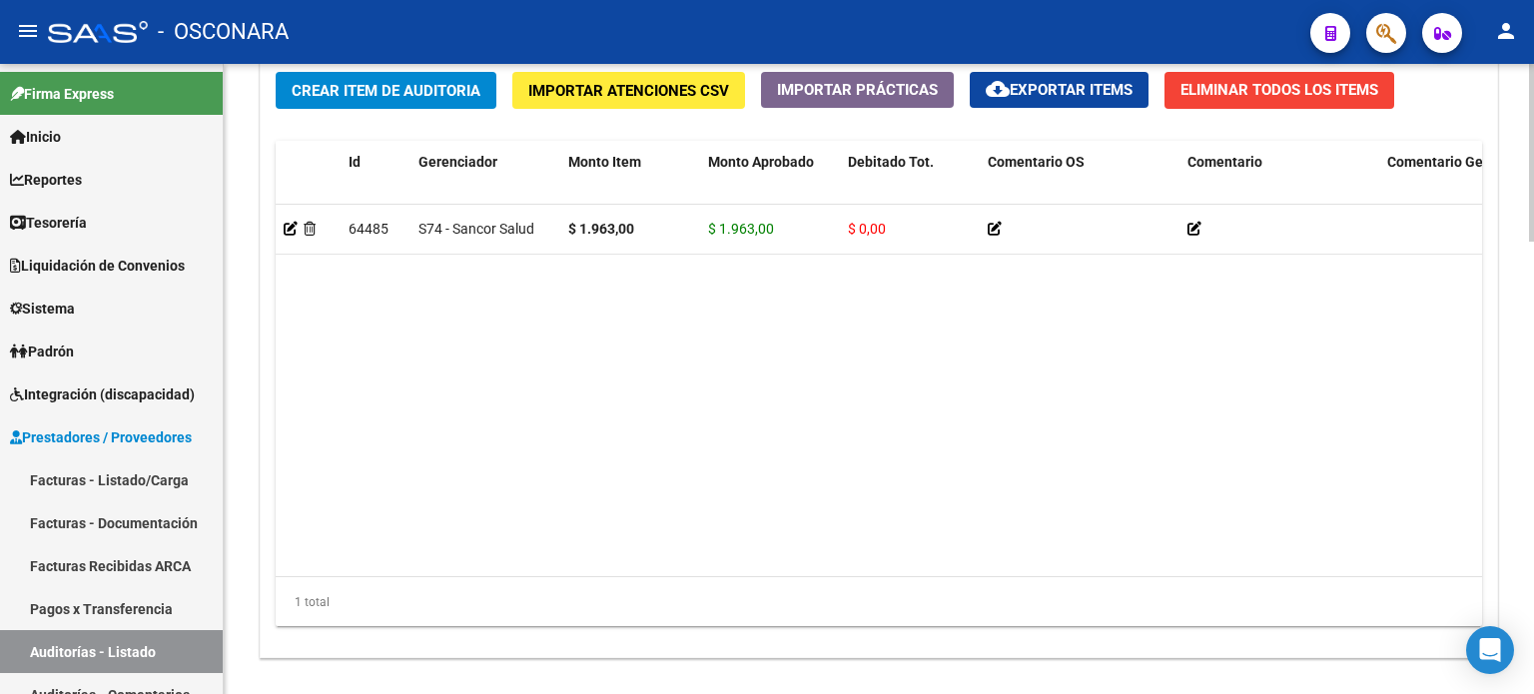
scroll to position [1600, 0]
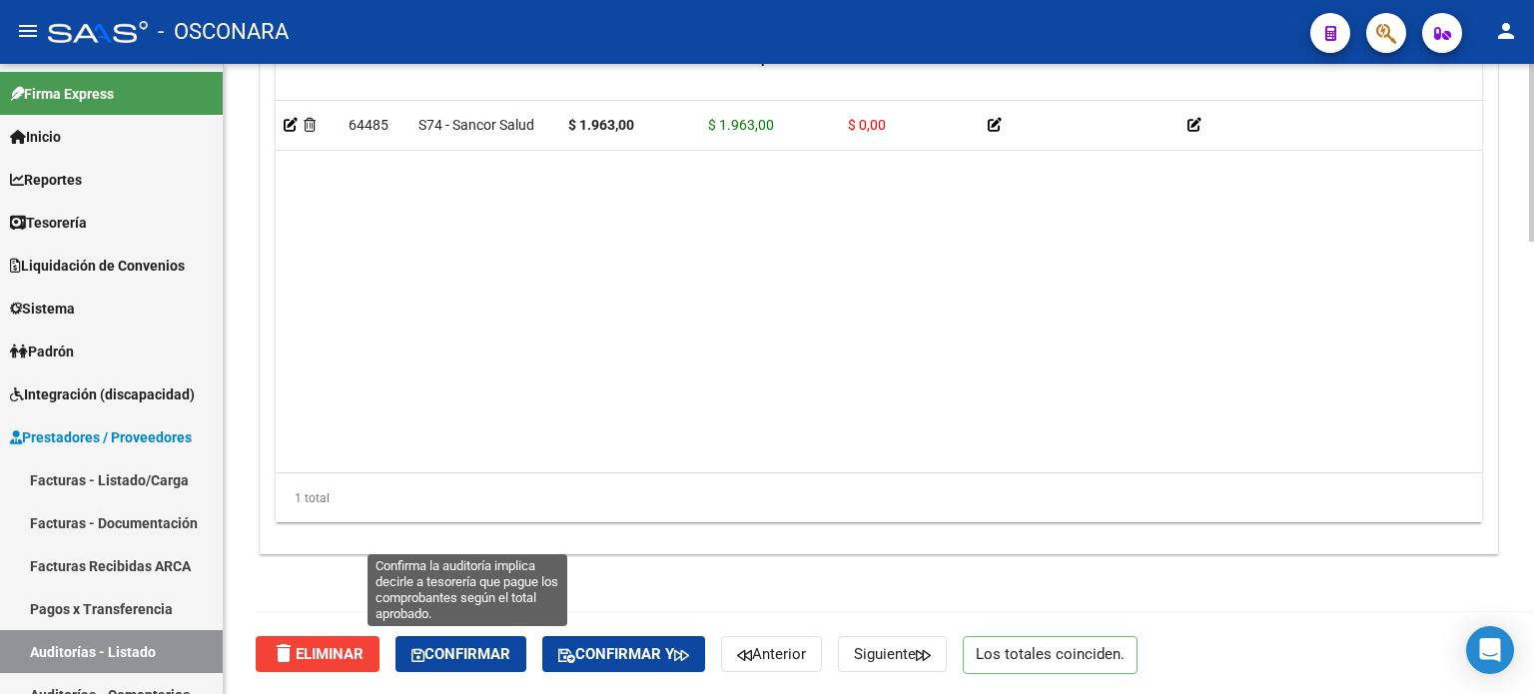
drag, startPoint x: 470, startPoint y: 642, endPoint x: 587, endPoint y: 626, distance: 117.9
click at [470, 642] on button "Confirmar" at bounding box center [460, 654] width 131 height 36
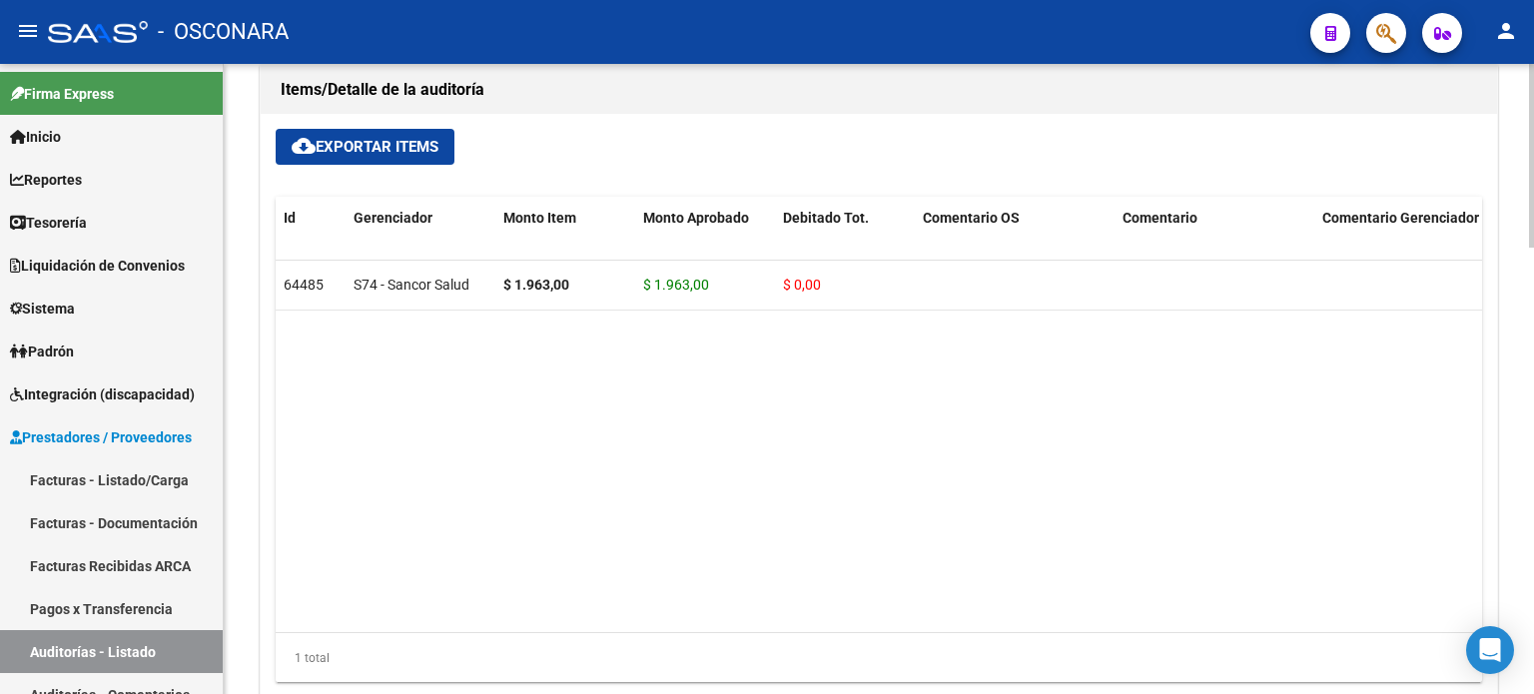
type input "202510"
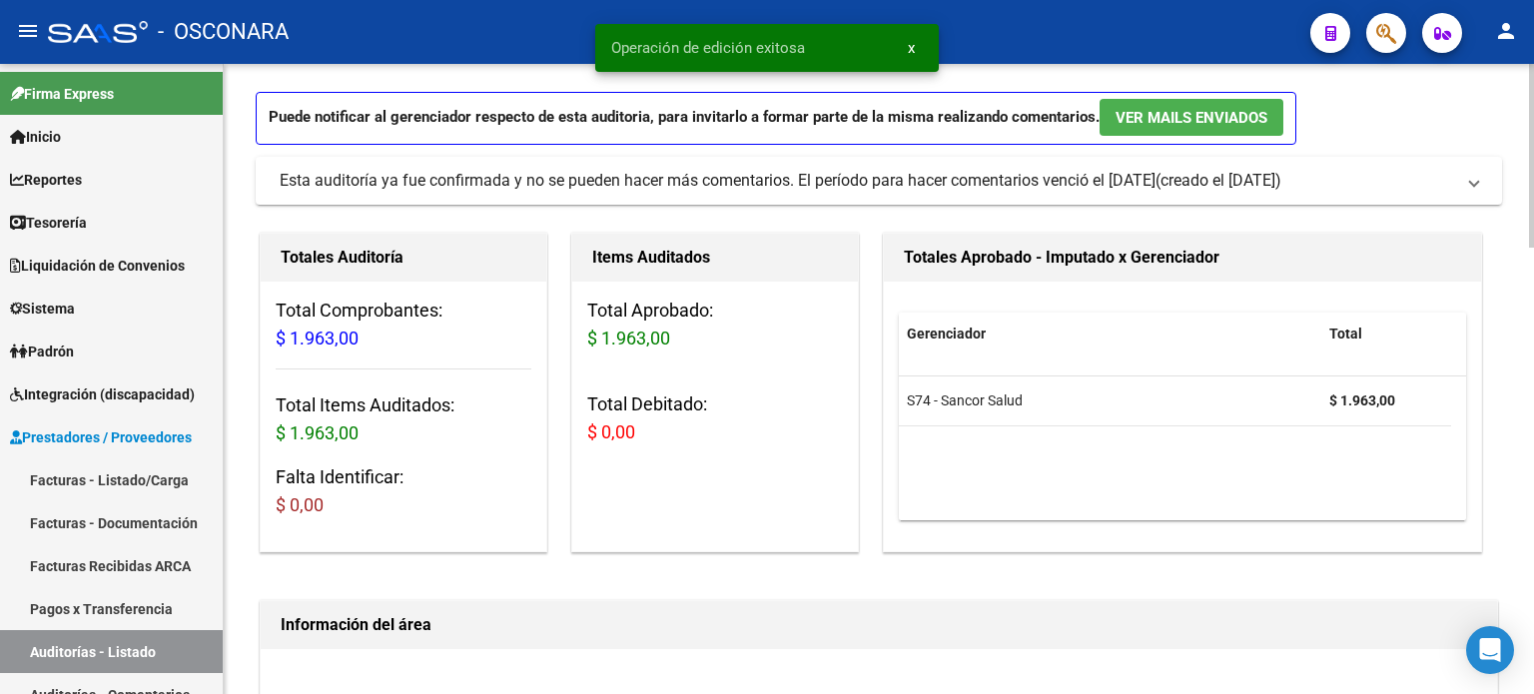
scroll to position [0, 0]
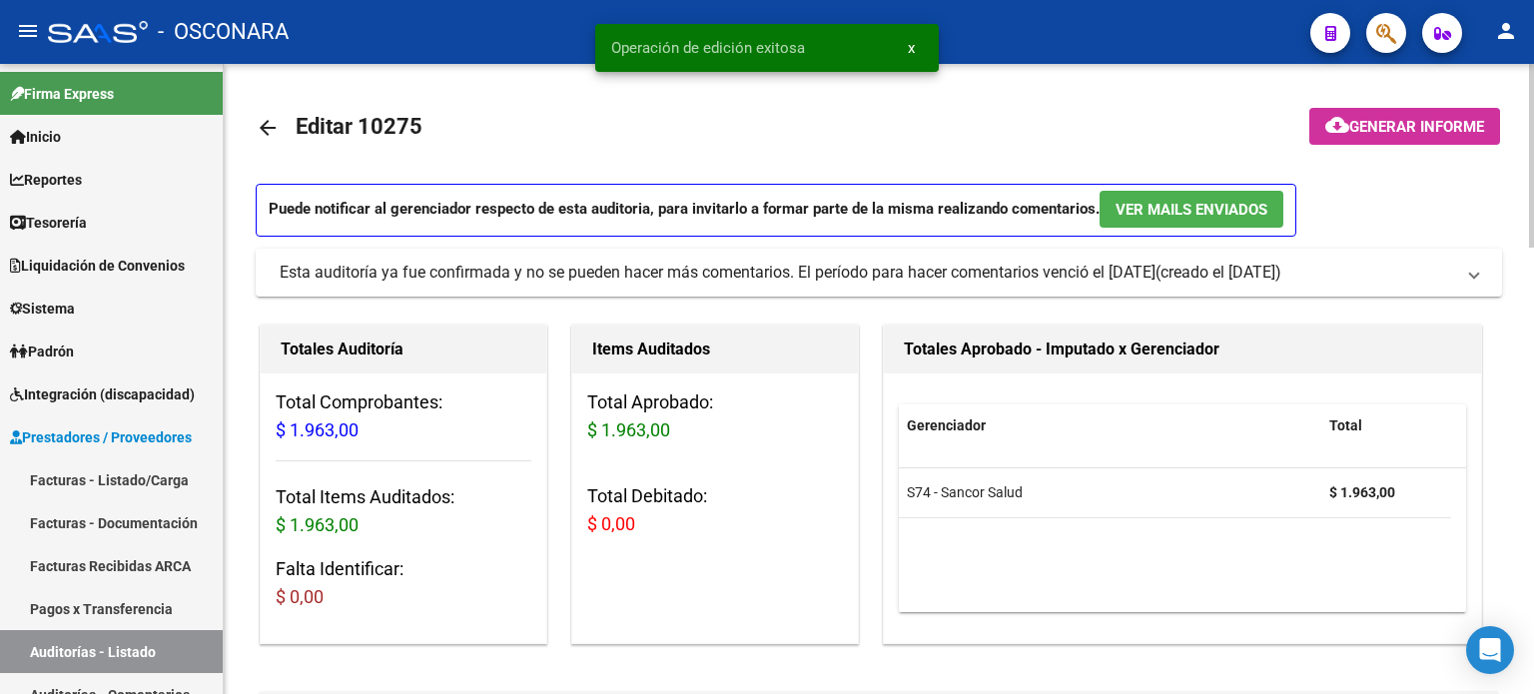
click at [1403, 119] on span "Generar informe" at bounding box center [1416, 127] width 135 height 18
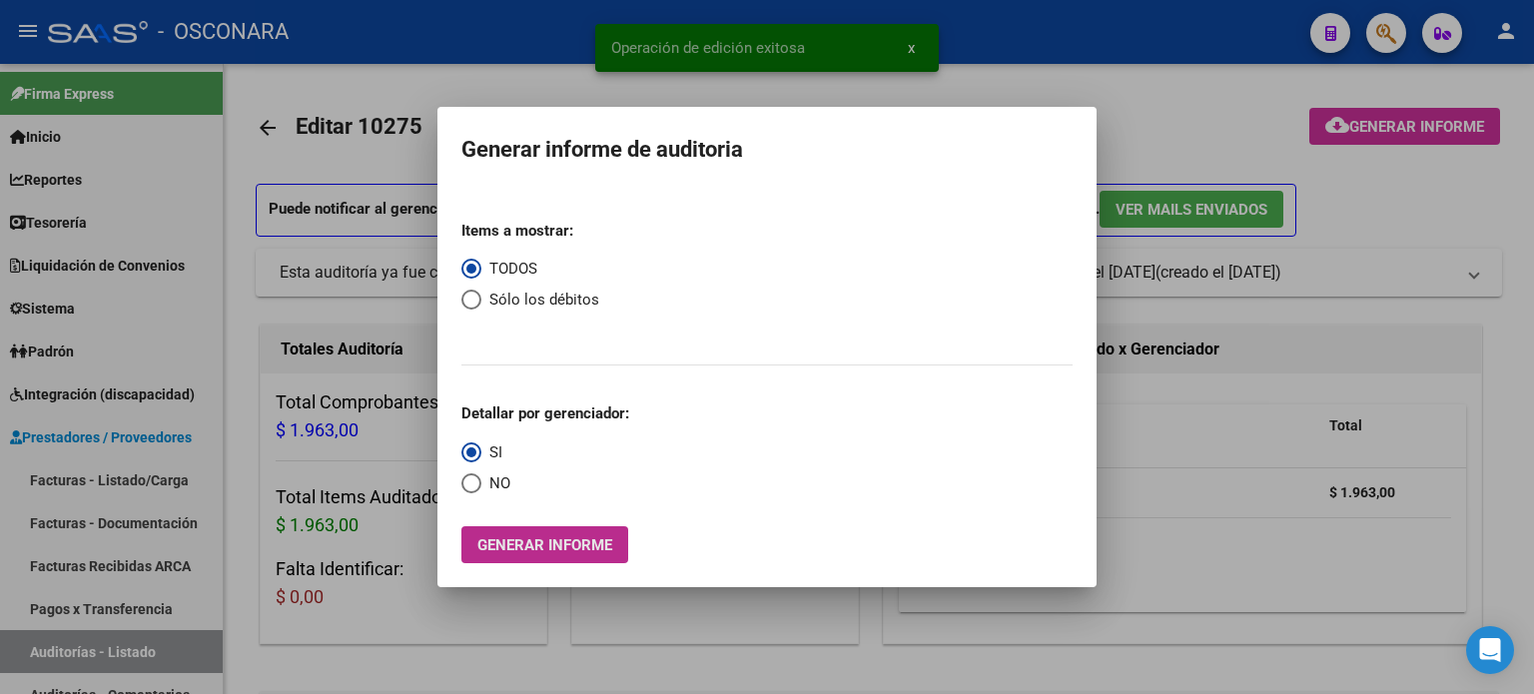
click at [514, 536] on span "Generar informe" at bounding box center [544, 545] width 135 height 18
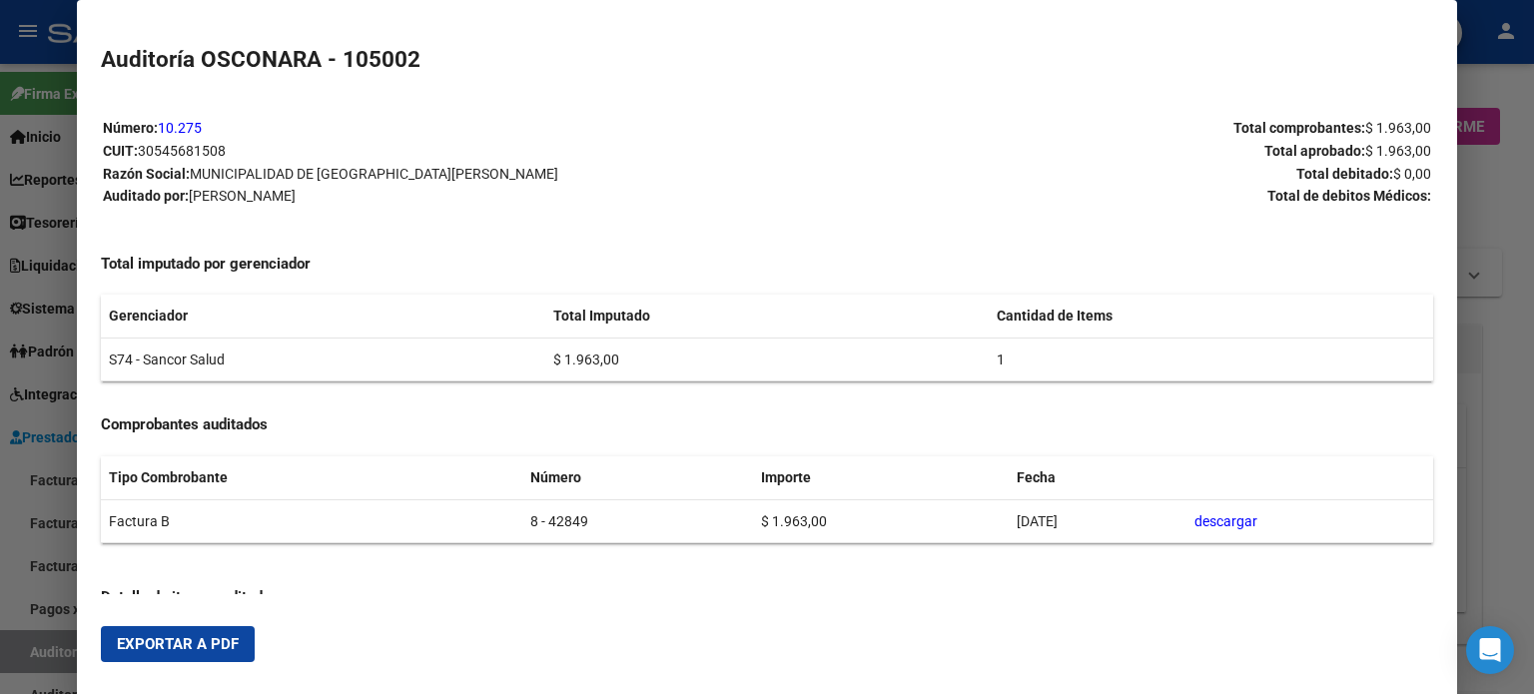
click at [196, 645] on span "Exportar a PDF" at bounding box center [178, 644] width 122 height 18
click at [1498, 213] on div at bounding box center [767, 347] width 1534 height 694
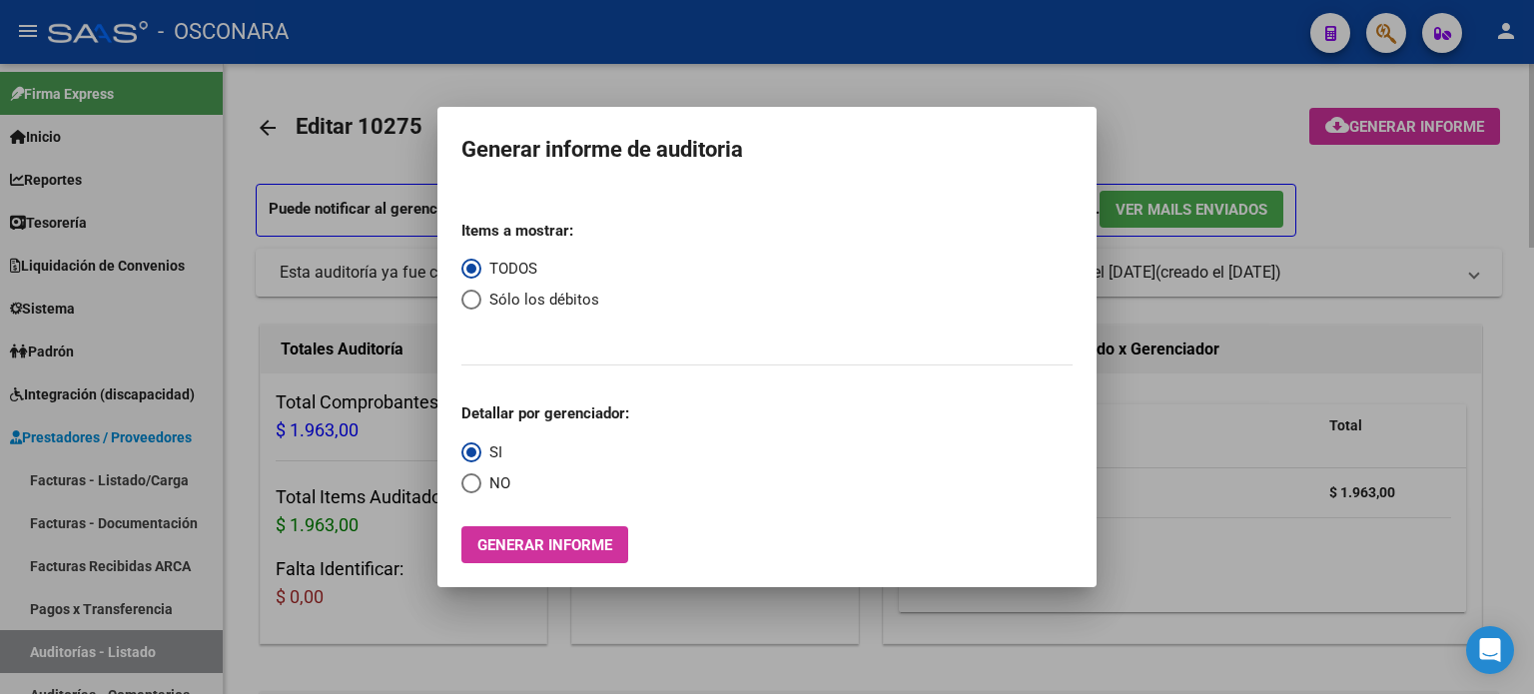
click at [268, 129] on div at bounding box center [767, 347] width 1534 height 694
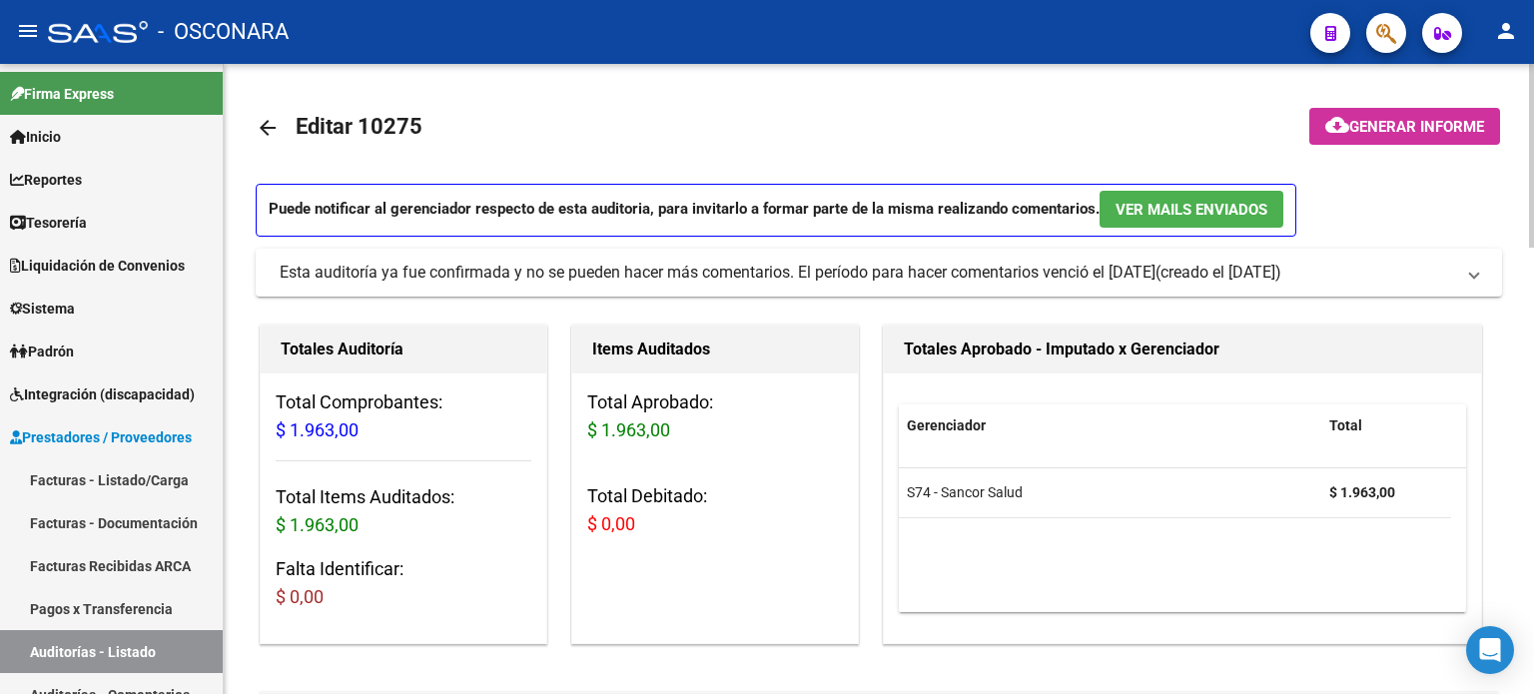
click at [267, 127] on mat-icon "arrow_back" at bounding box center [268, 128] width 24 height 24
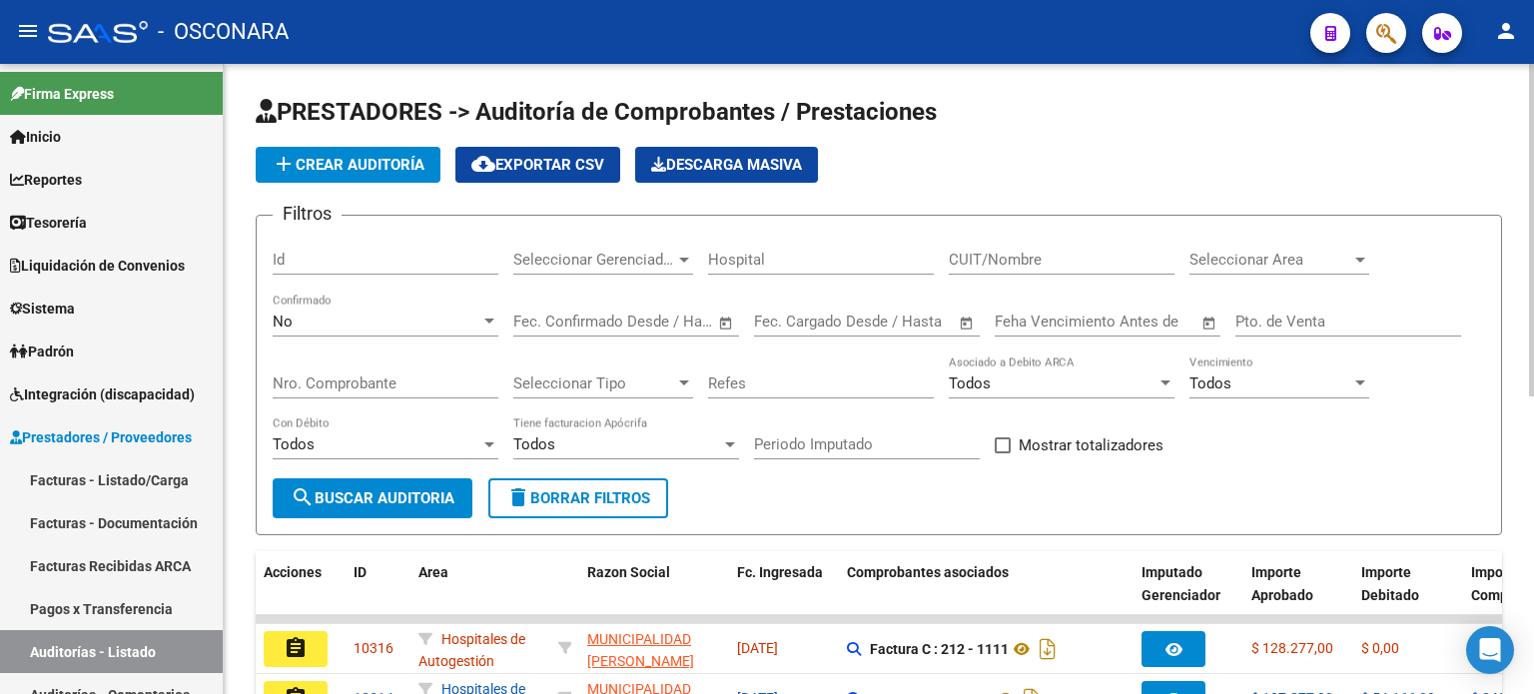
click at [396, 323] on div "No" at bounding box center [377, 322] width 208 height 18
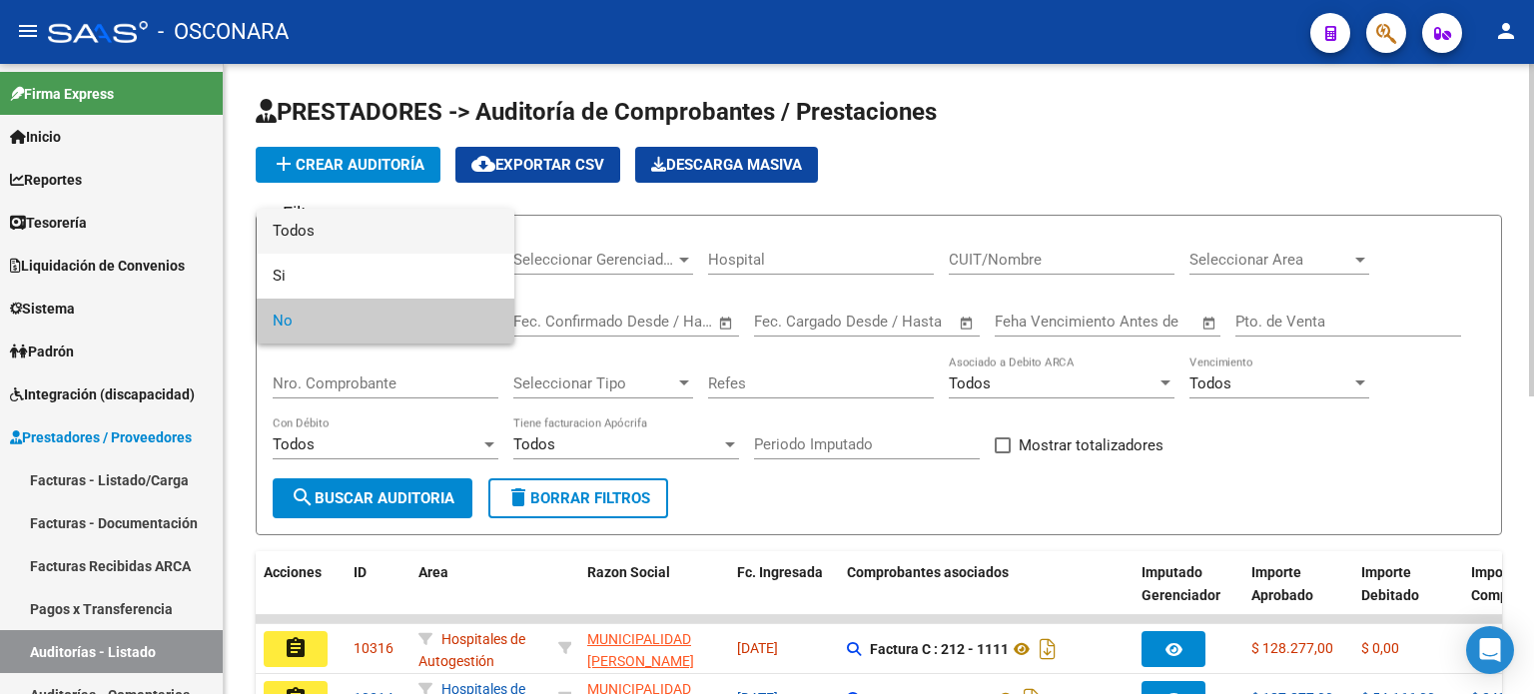
click at [348, 237] on span "Todos" at bounding box center [386, 231] width 226 height 45
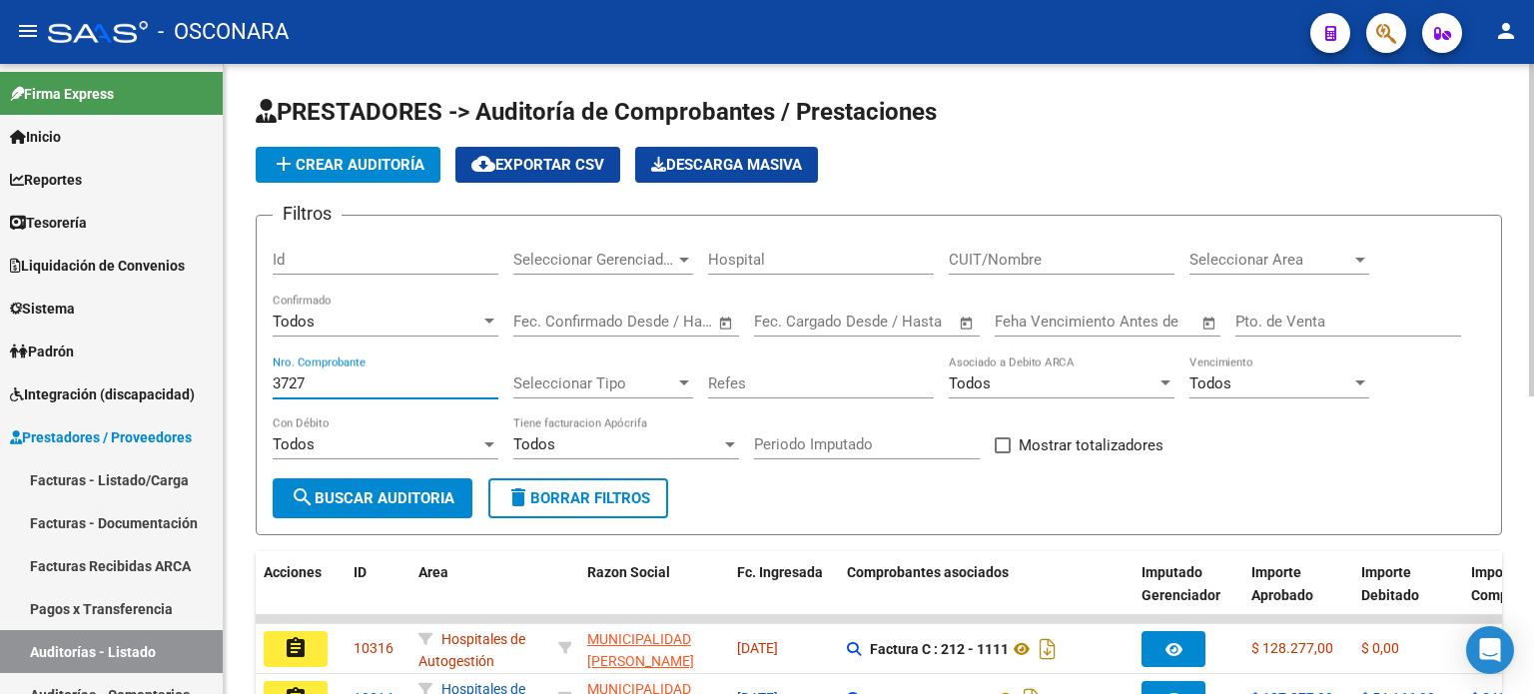
click at [323, 385] on input "3727" at bounding box center [386, 383] width 226 height 18
type input "3727"
click at [423, 494] on span "search Buscar Auditoria" at bounding box center [373, 498] width 164 height 18
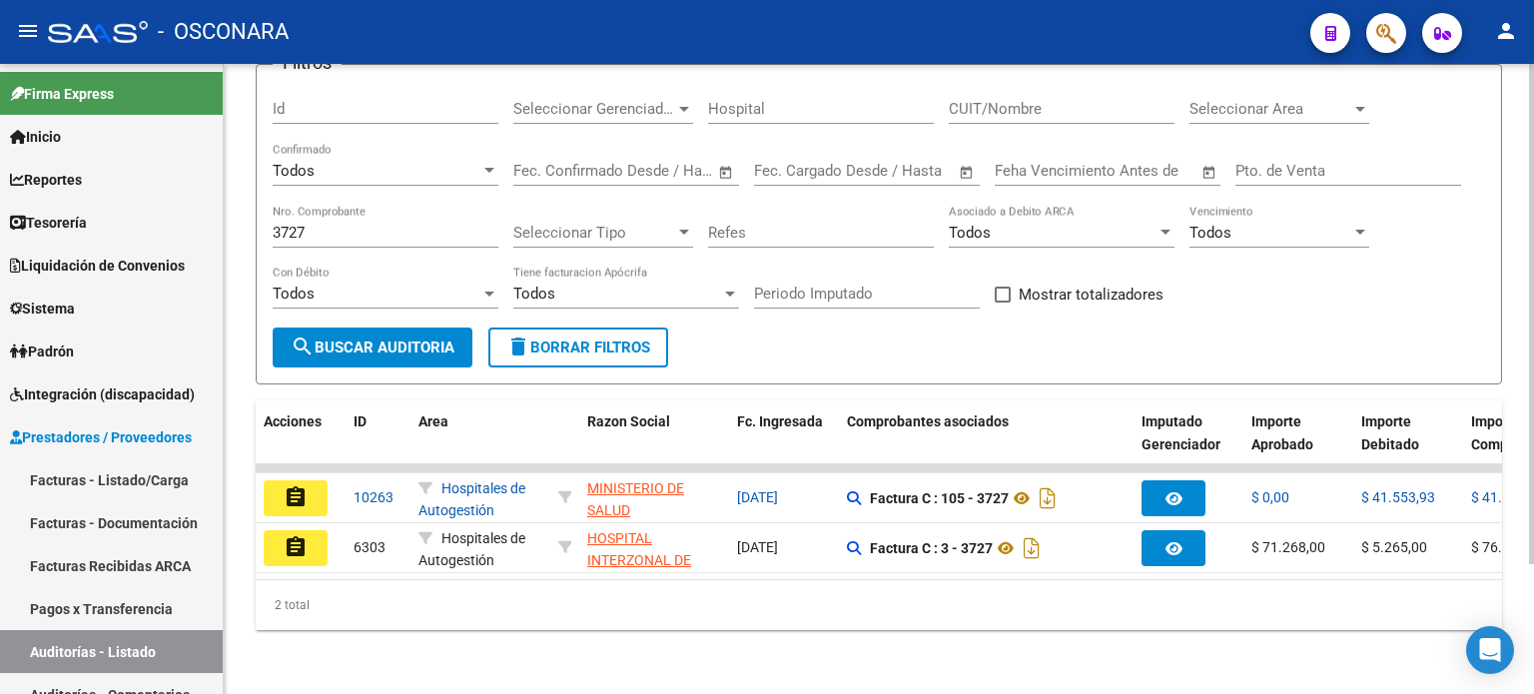
scroll to position [163, 0]
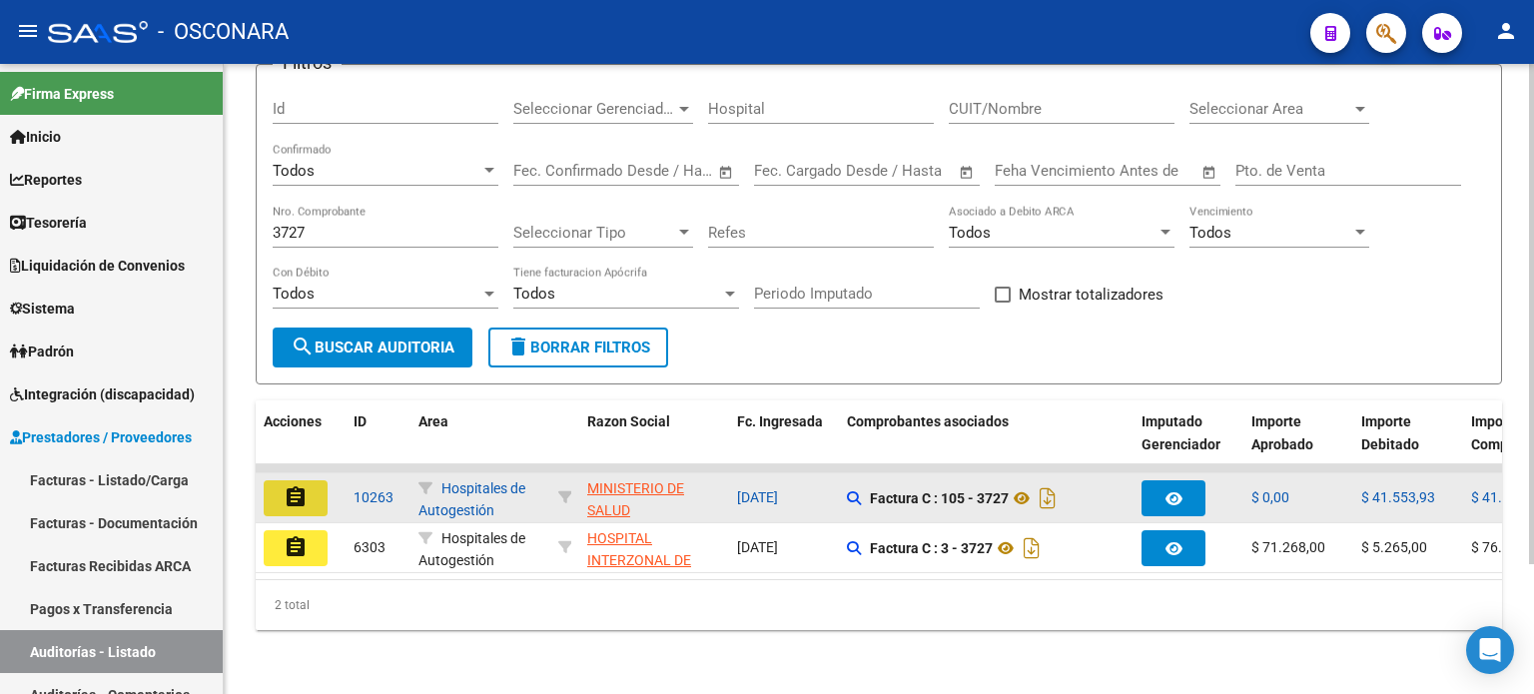
click at [308, 481] on button "assignment" at bounding box center [296, 498] width 64 height 36
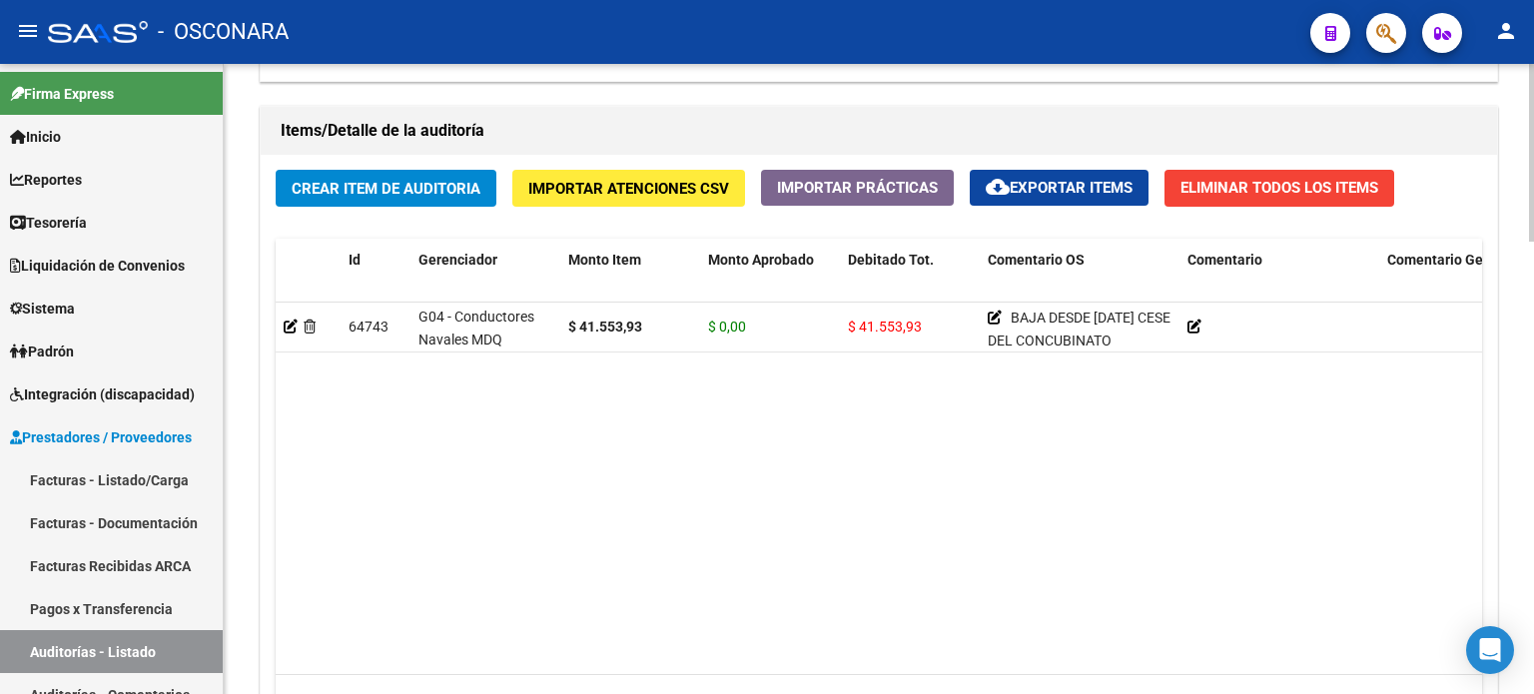
scroll to position [1600, 0]
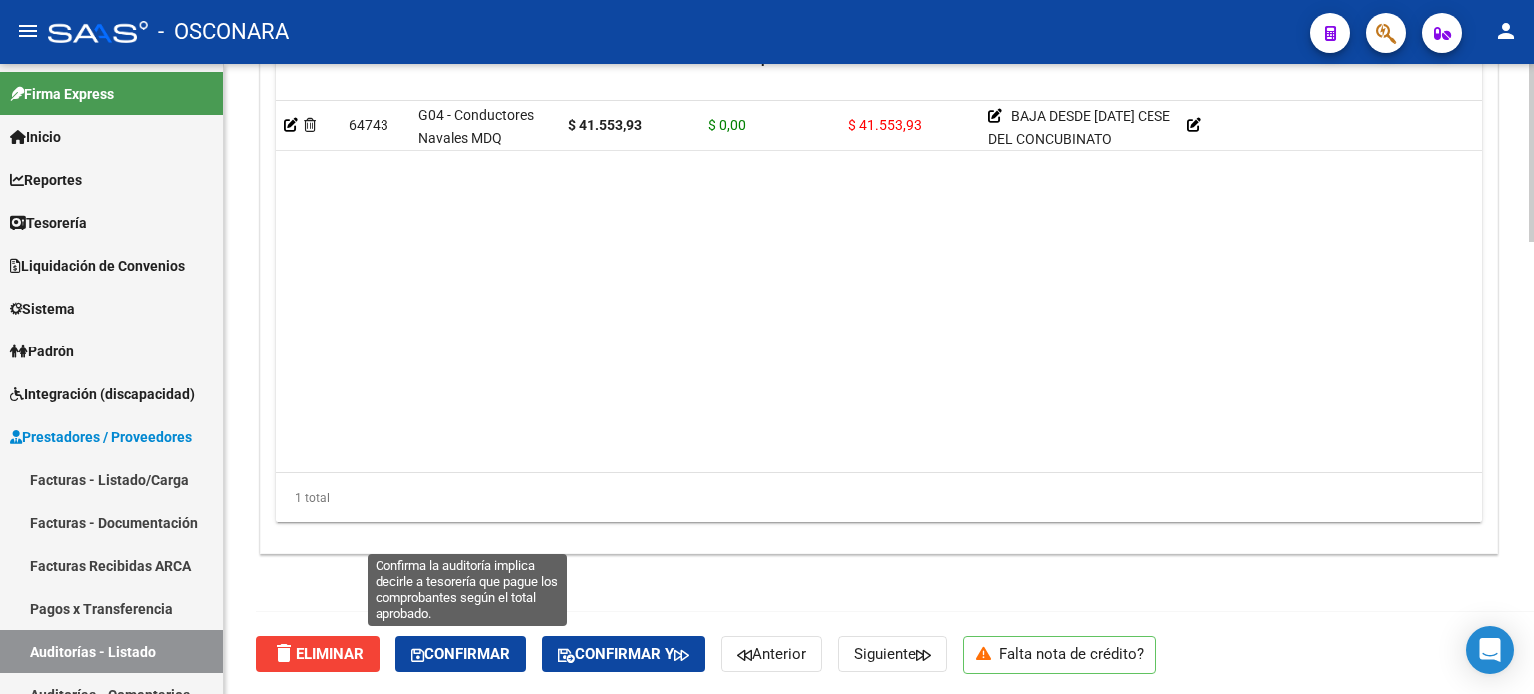
click at [455, 650] on span "Confirmar" at bounding box center [460, 654] width 99 height 18
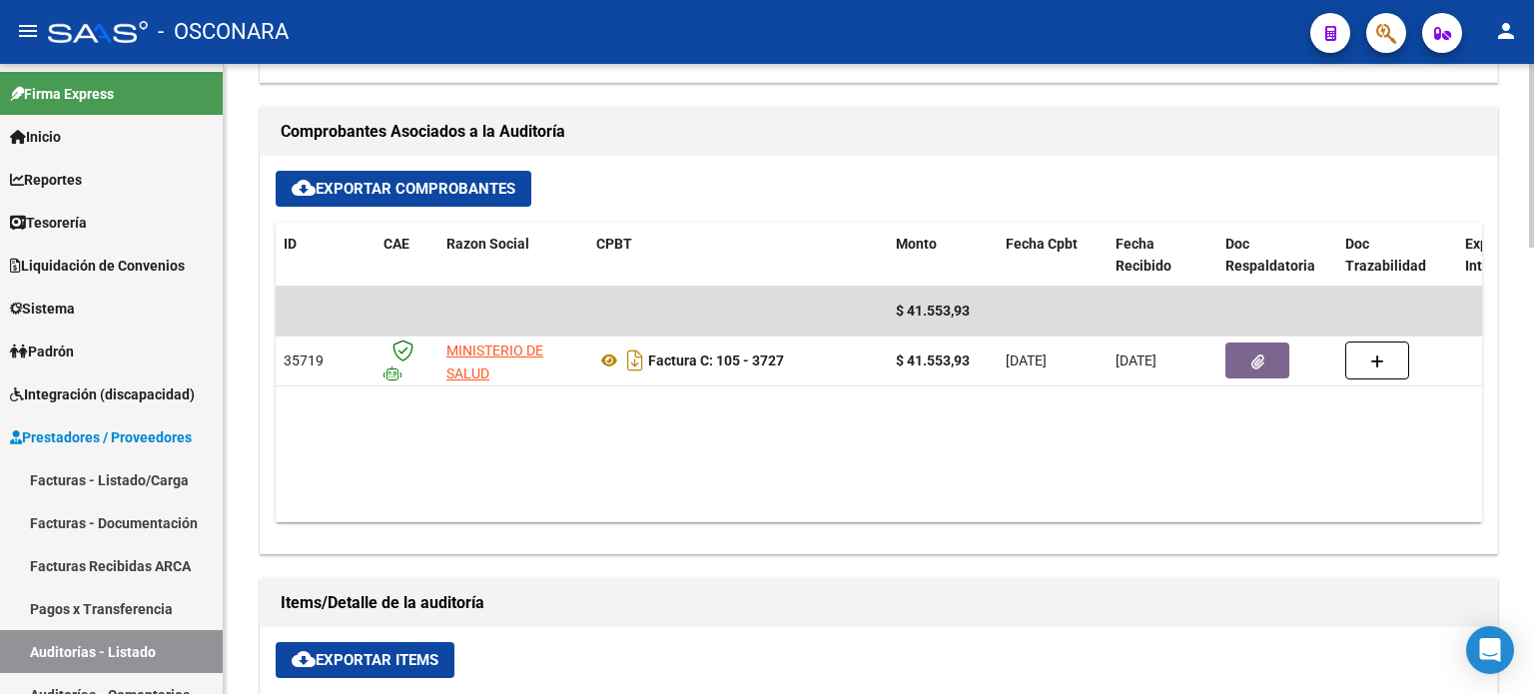
type input "202510"
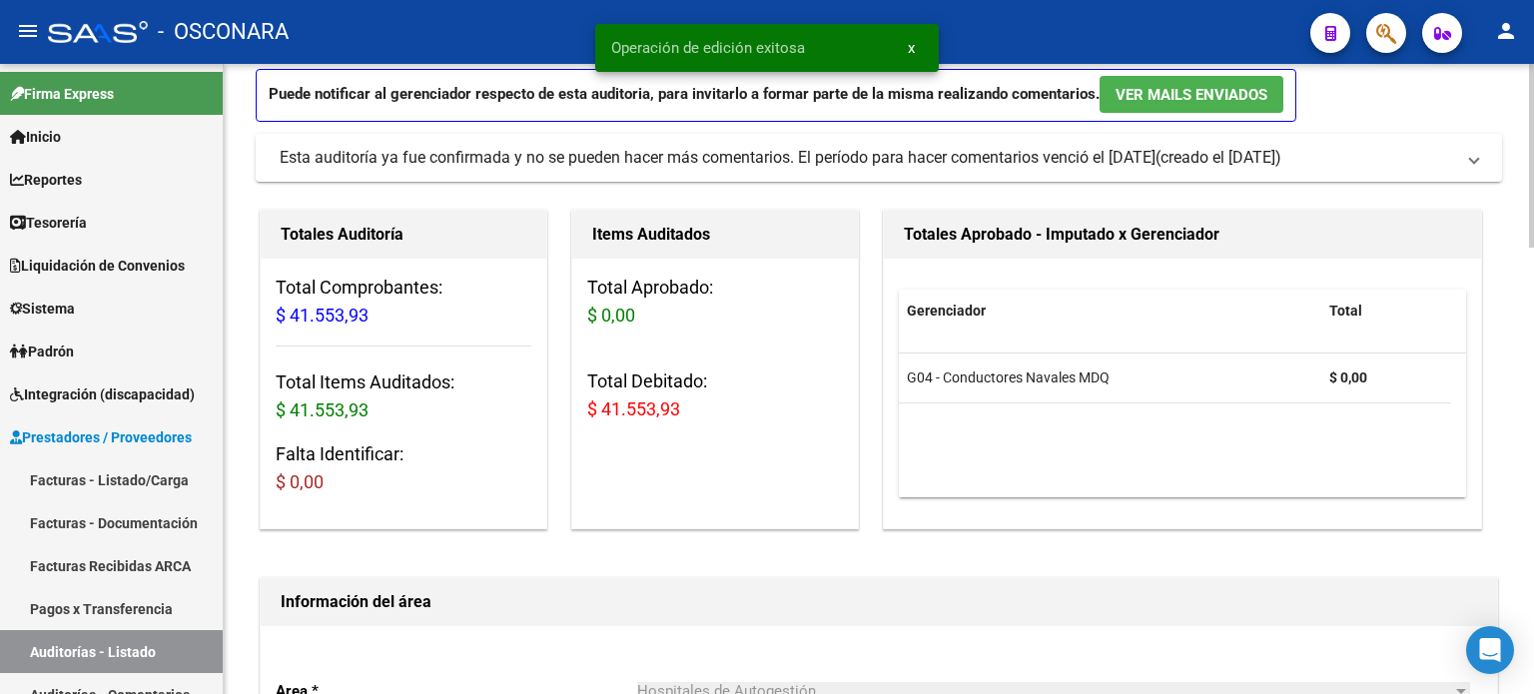
scroll to position [0, 0]
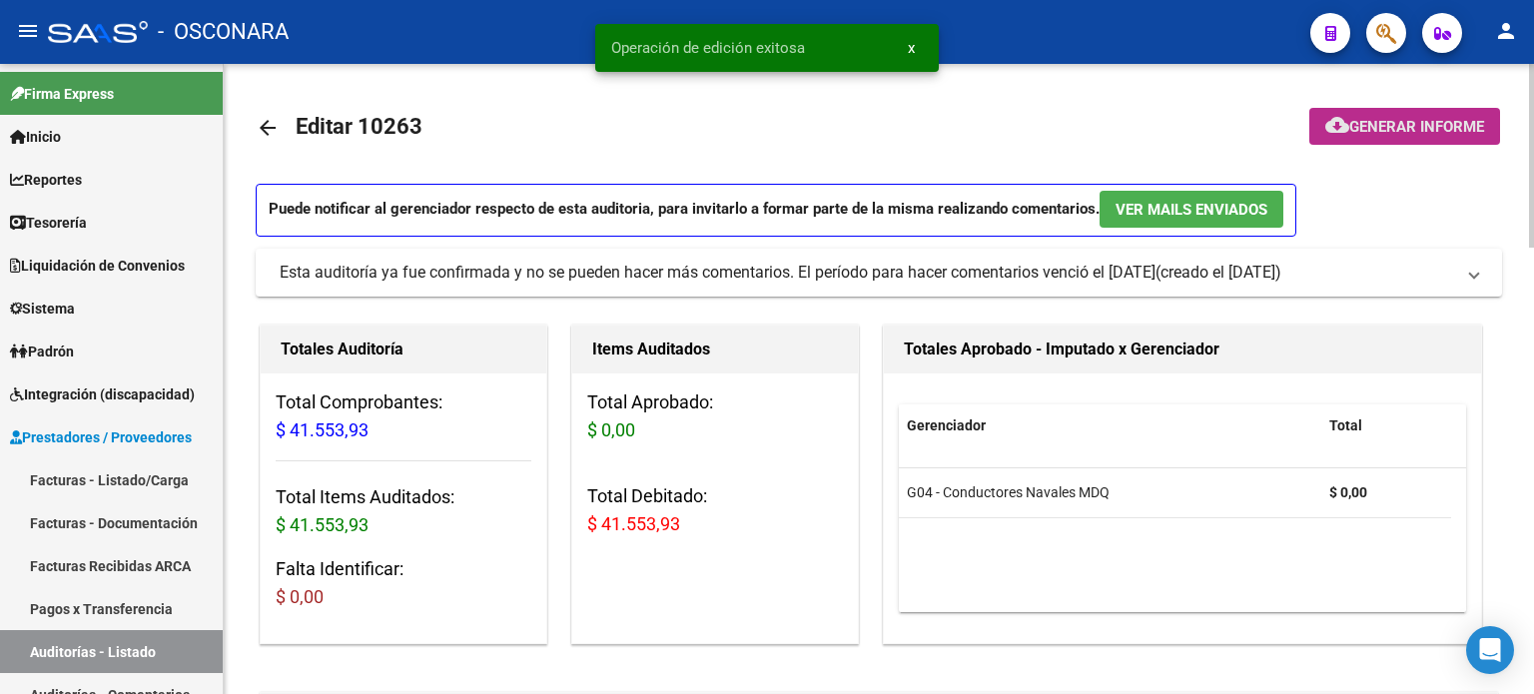
click at [1430, 132] on span "Generar informe" at bounding box center [1416, 127] width 135 height 18
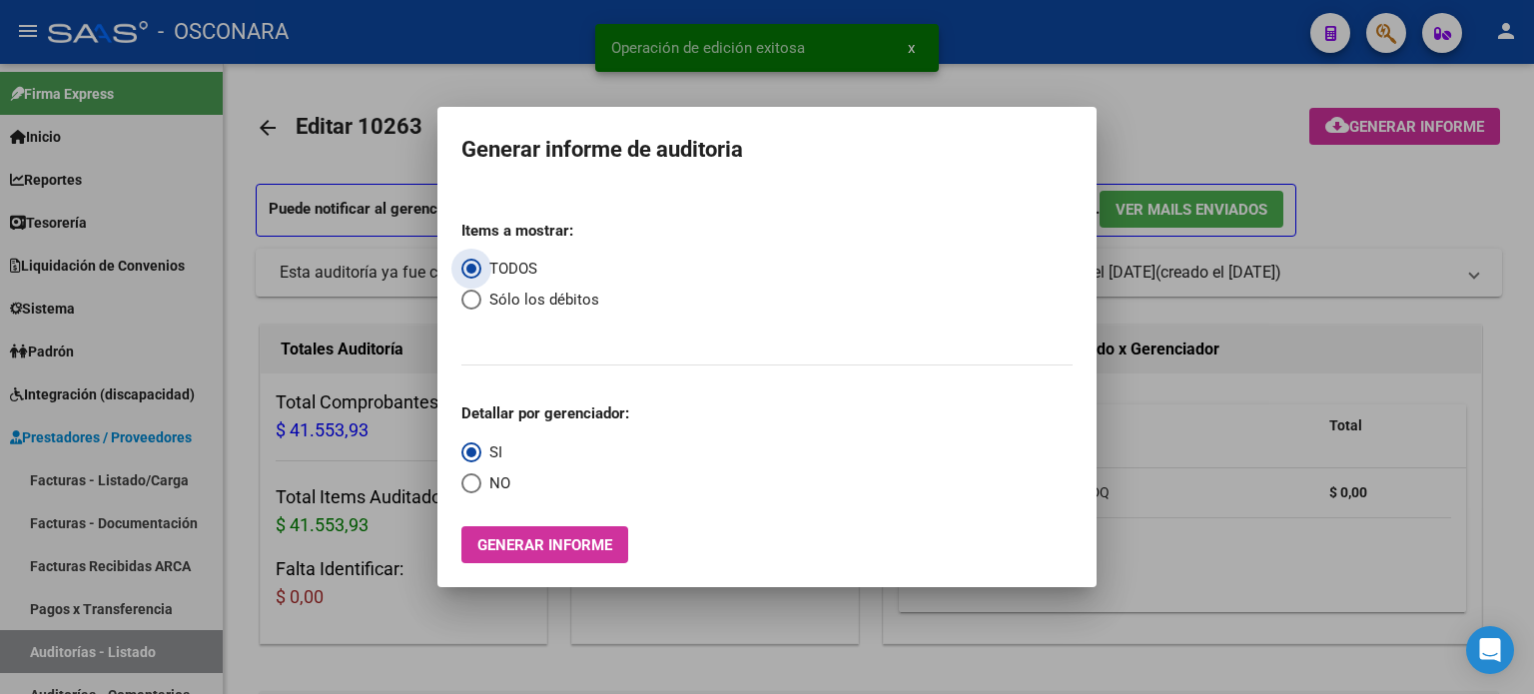
click at [533, 546] on span "Generar informe" at bounding box center [544, 545] width 135 height 18
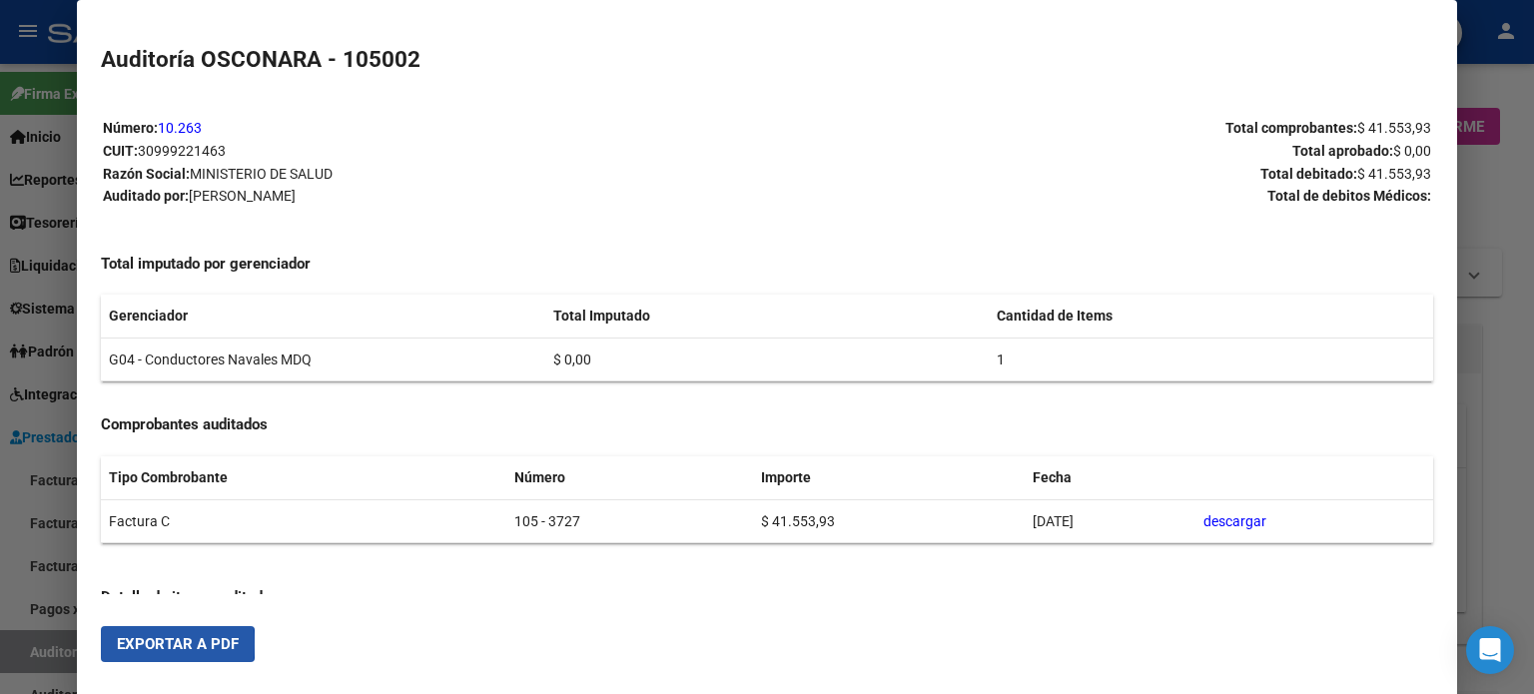
click at [149, 644] on span "Exportar a PDF" at bounding box center [178, 644] width 122 height 18
click at [1490, 199] on div at bounding box center [767, 347] width 1534 height 694
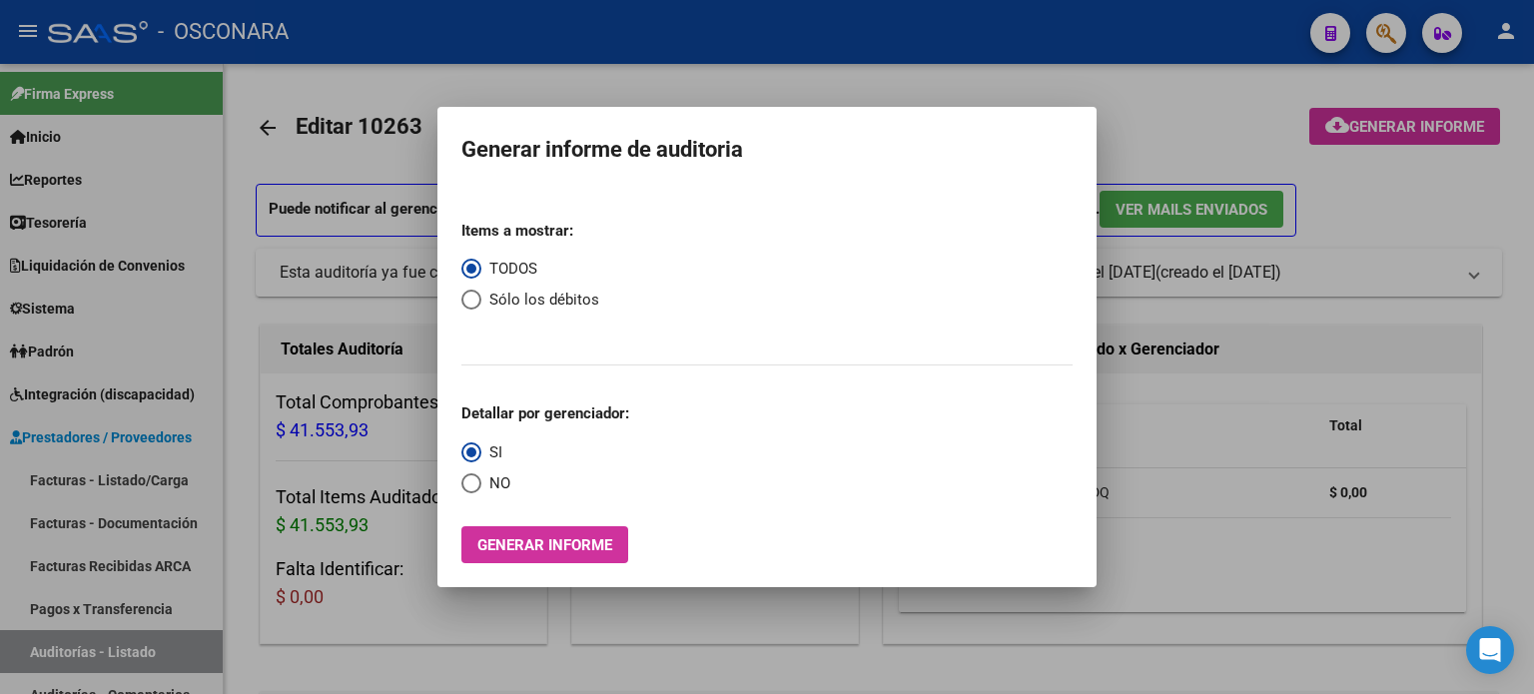
click at [531, 74] on div at bounding box center [767, 347] width 1534 height 694
